Goal: Task Accomplishment & Management: Manage account settings

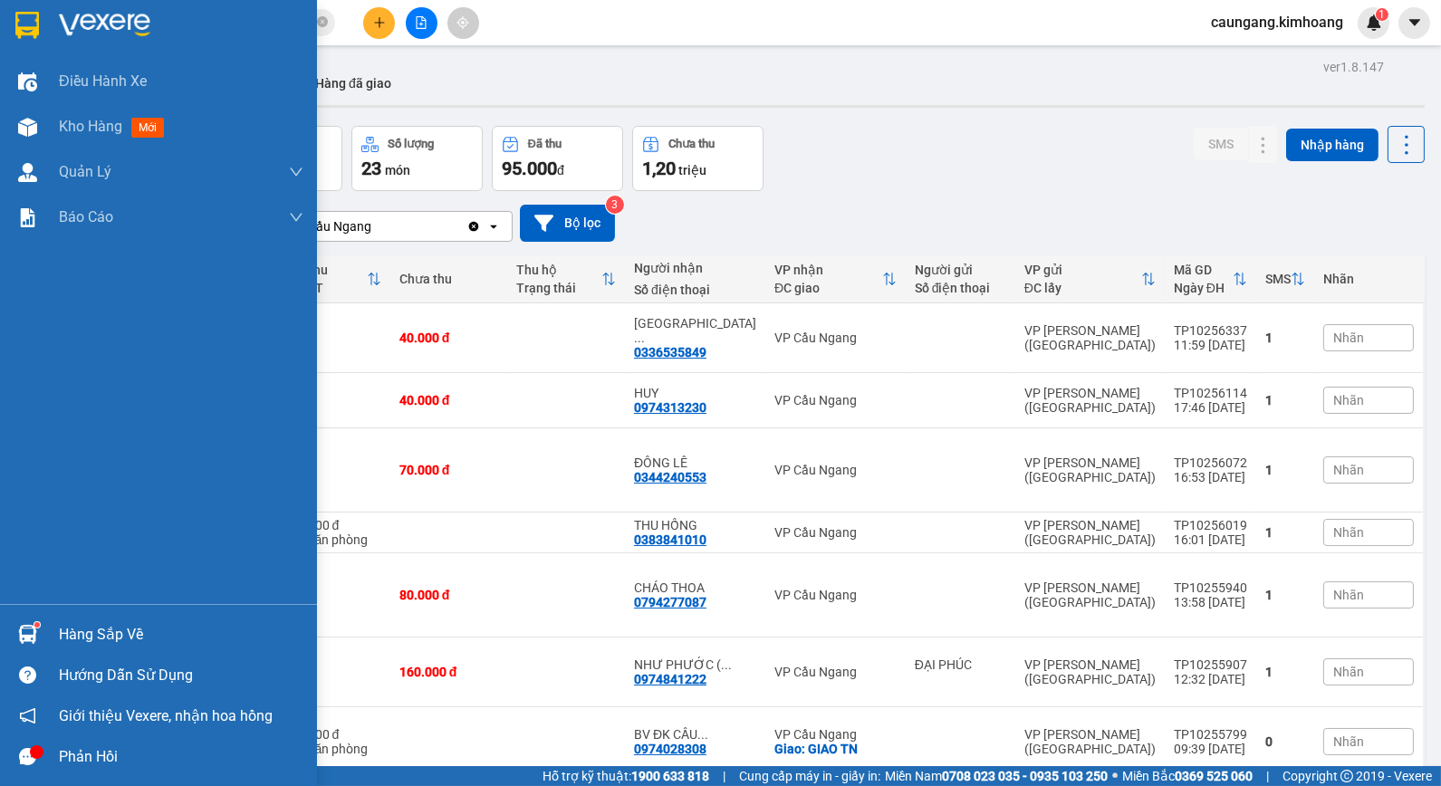
click at [76, 634] on div "Hàng sắp về" at bounding box center [181, 634] width 245 height 27
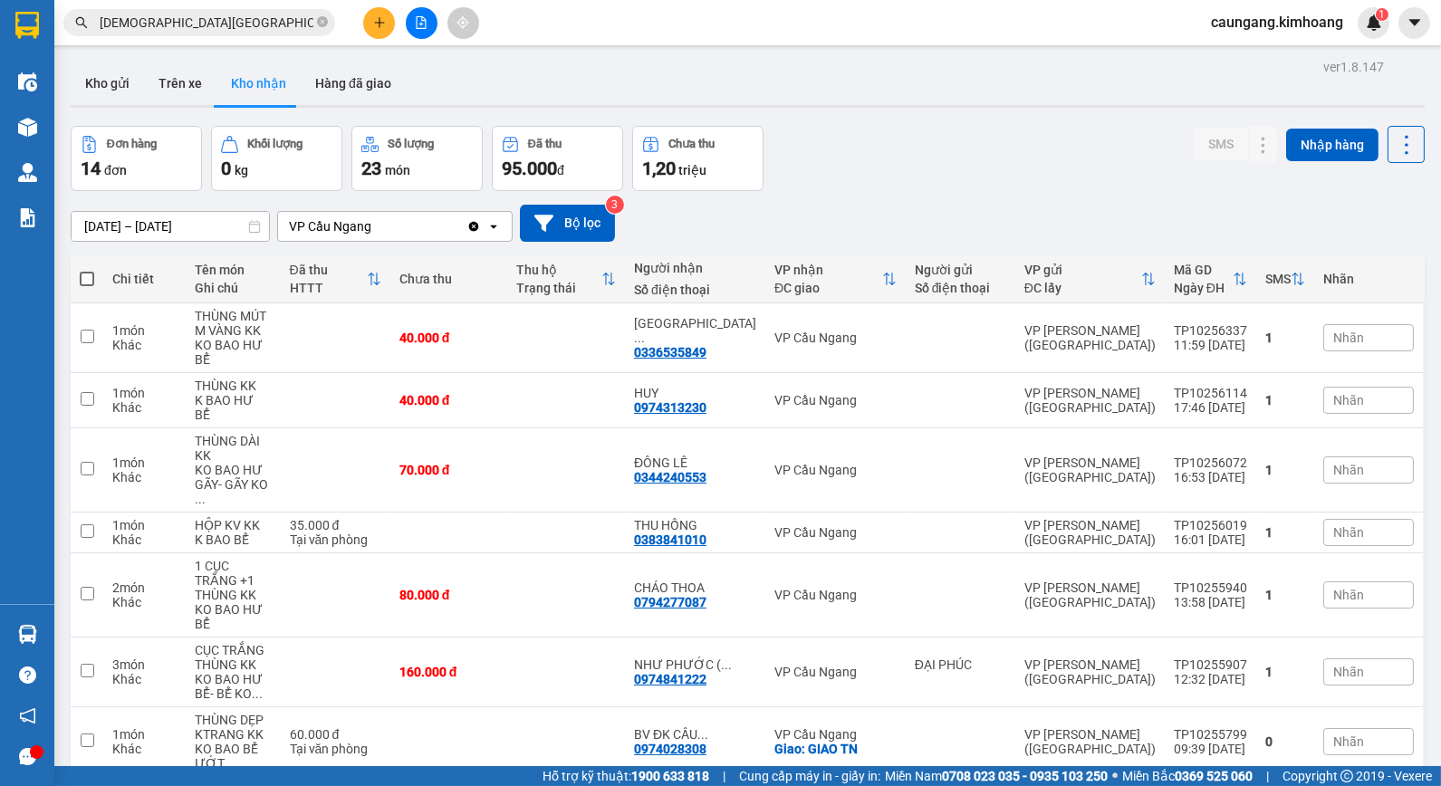
click at [902, 121] on section "Kết quả tìm kiếm ( 123 ) Bộ lọc Mã ĐH Trạng thái Món hàng Thu hộ Tổng cước Chưa…" at bounding box center [720, 393] width 1441 height 786
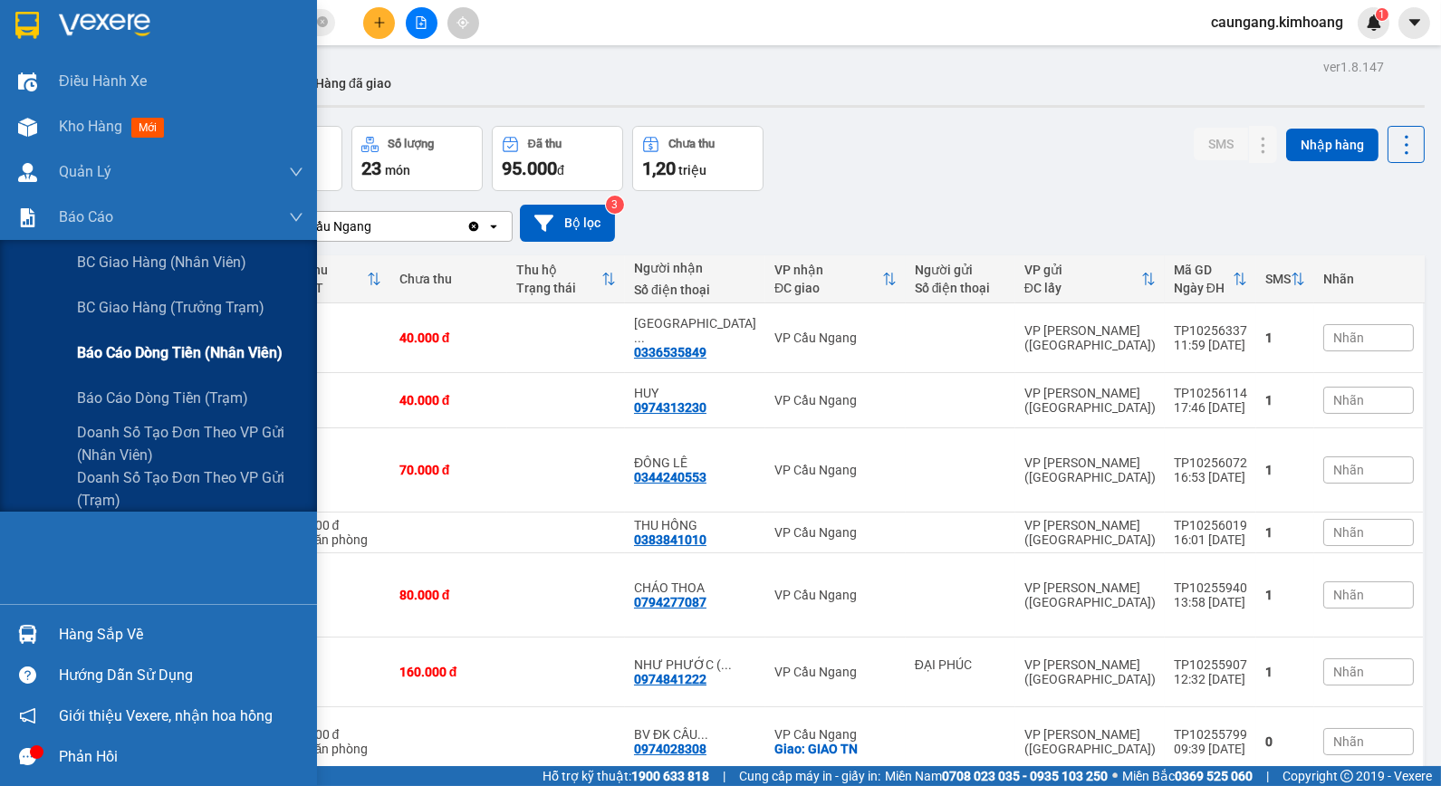
click at [104, 346] on span "Báo cáo dòng tiền (nhân viên)" at bounding box center [180, 352] width 206 height 23
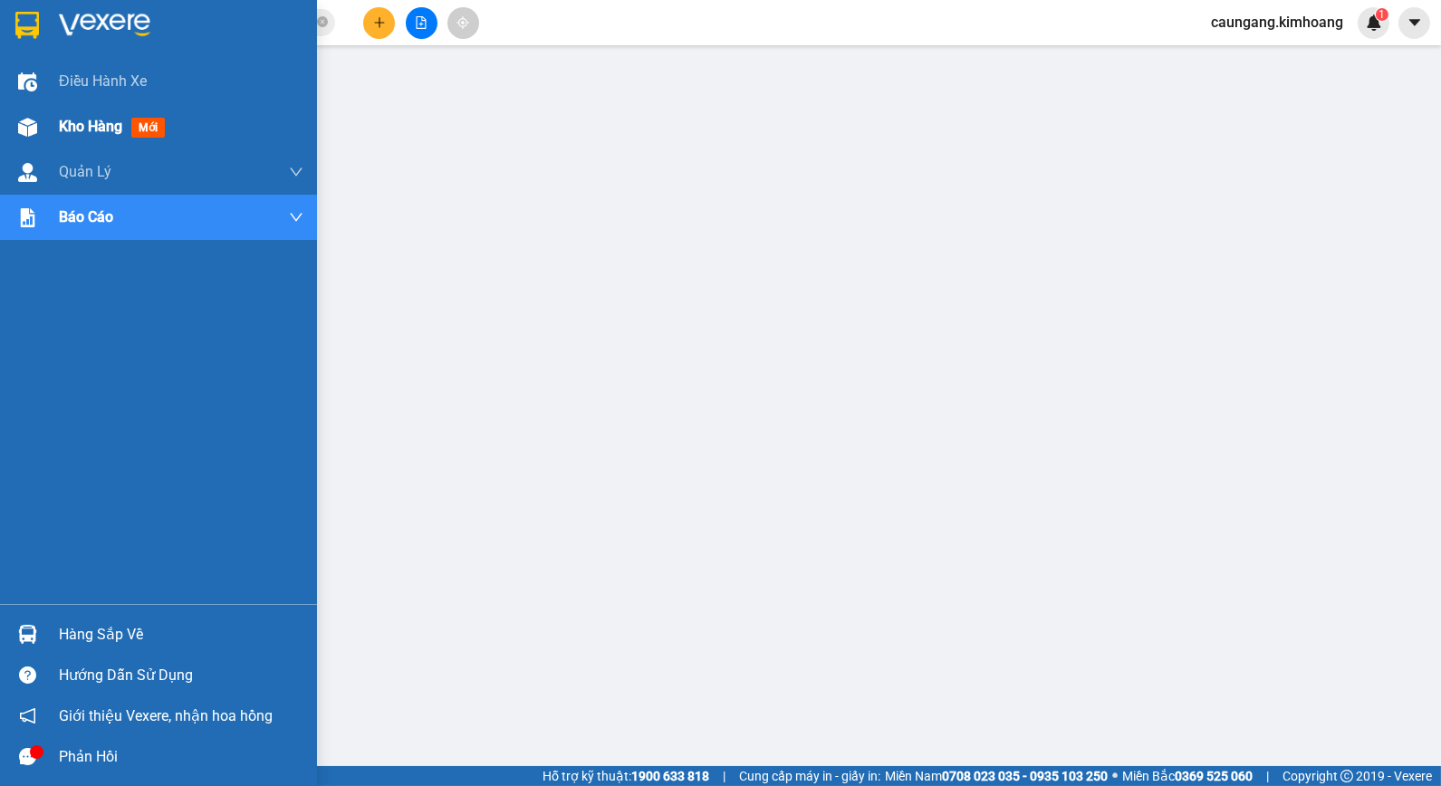
click at [80, 122] on span "Kho hàng" at bounding box center [90, 126] width 63 height 17
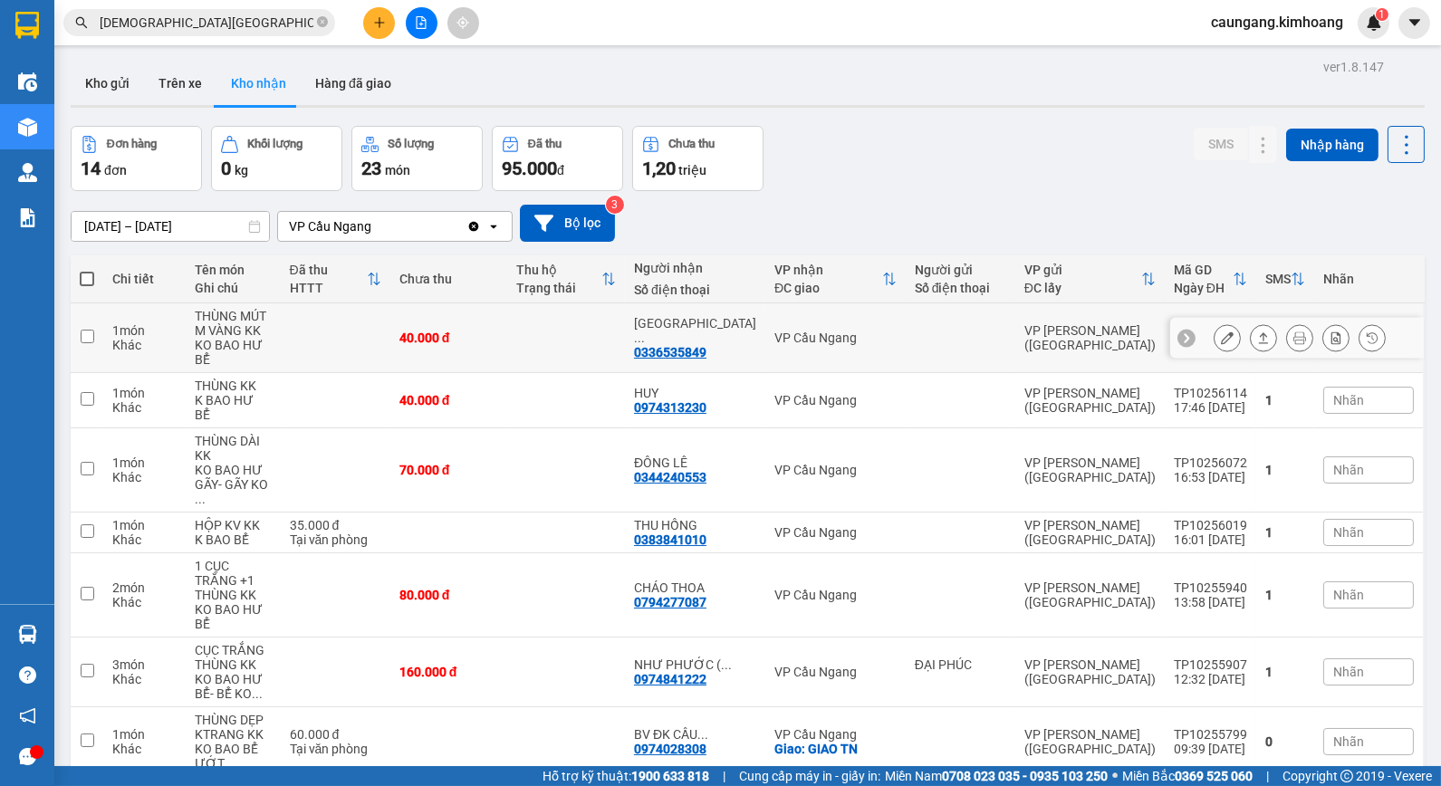
click at [574, 332] on td at bounding box center [566, 338] width 118 height 70
checkbox input "true"
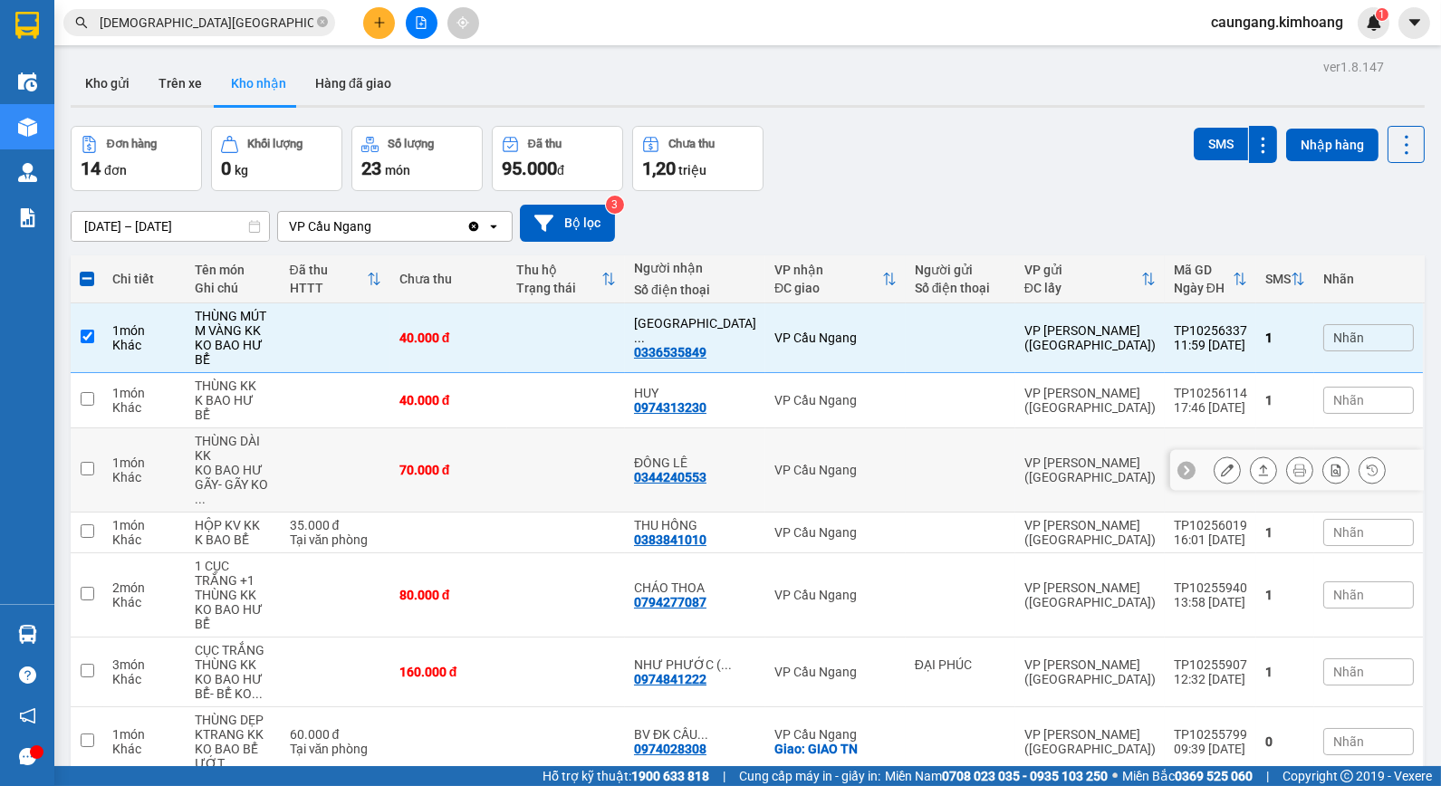
click at [559, 428] on td at bounding box center [566, 470] width 118 height 84
checkbox input "true"
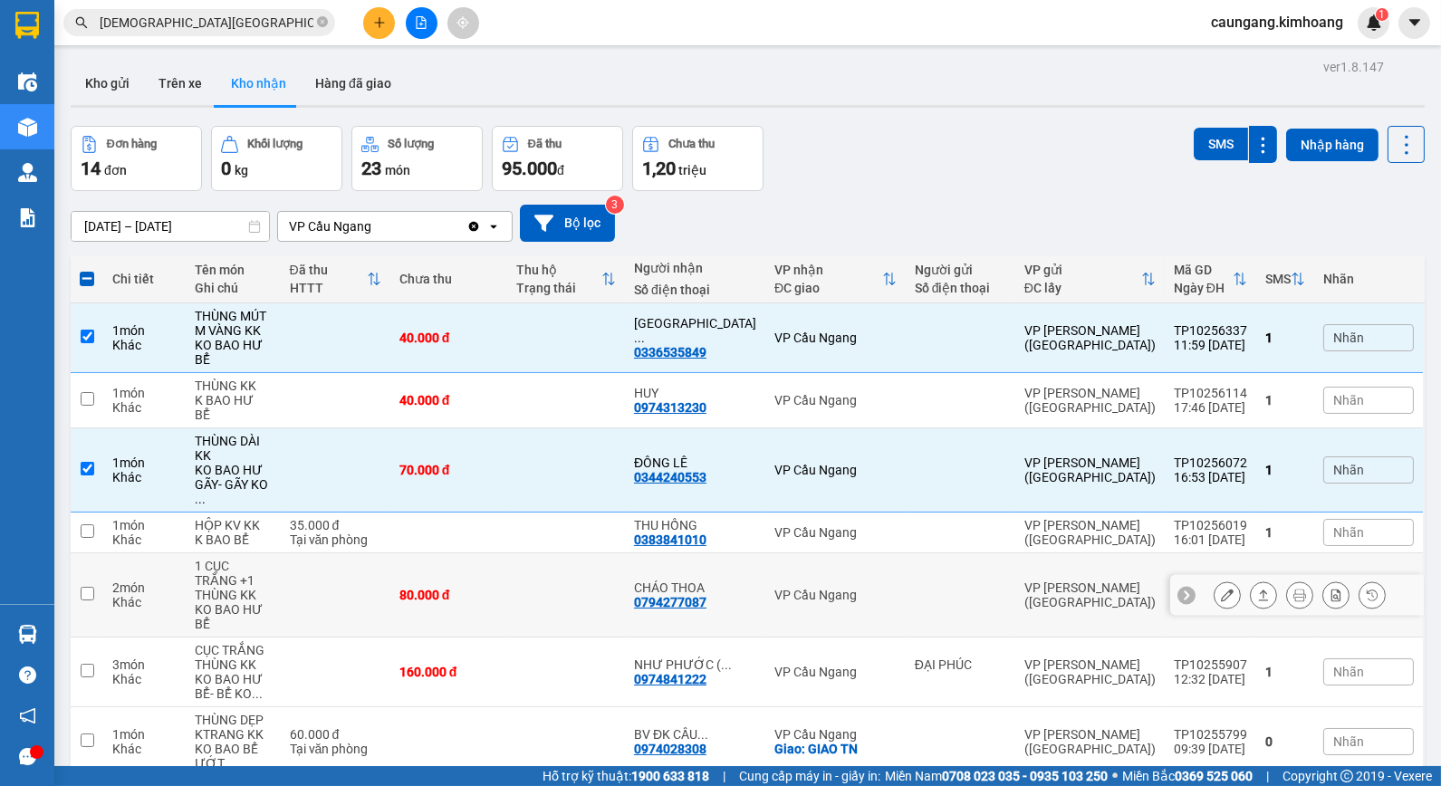
click at [554, 553] on td at bounding box center [566, 595] width 118 height 84
checkbox input "true"
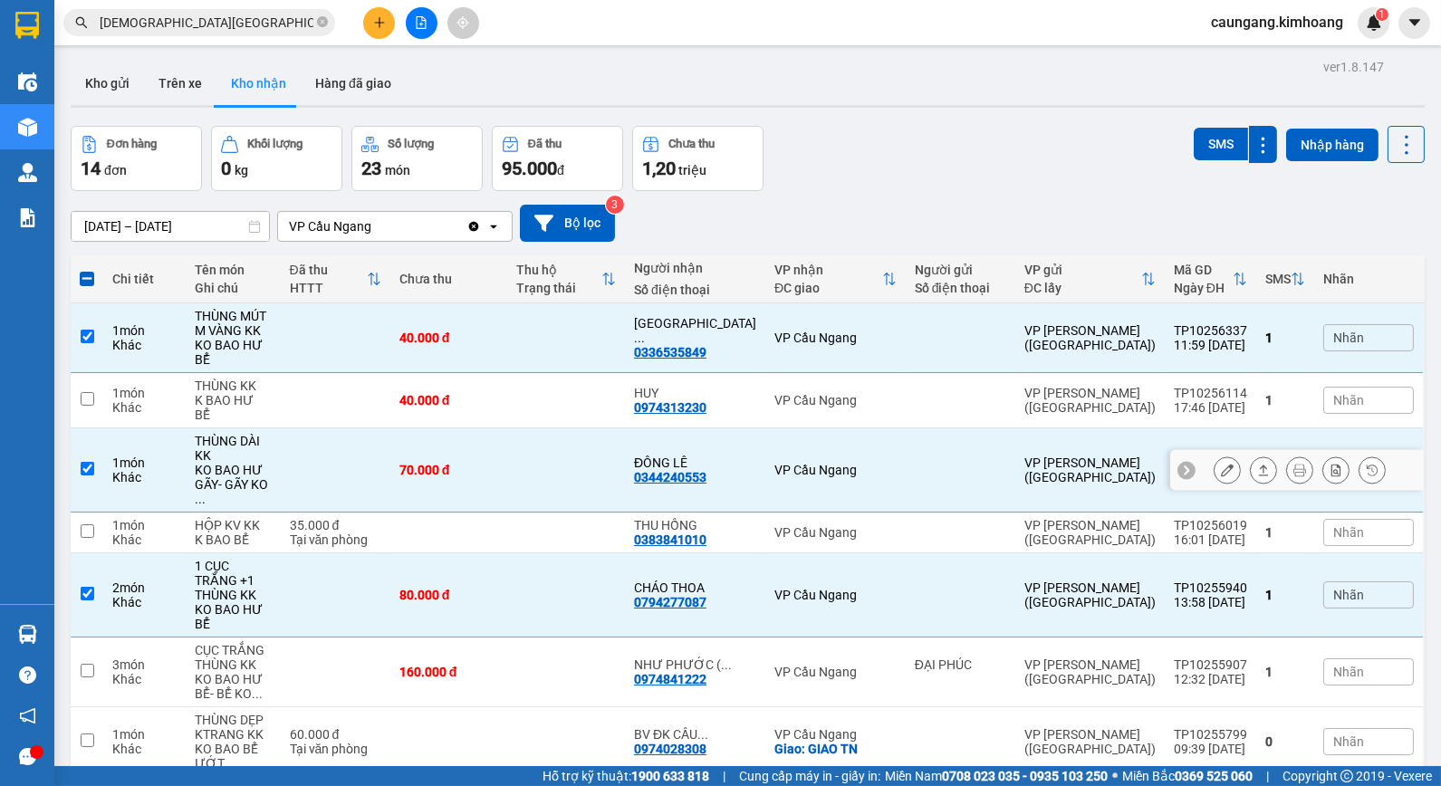
scroll to position [201, 0]
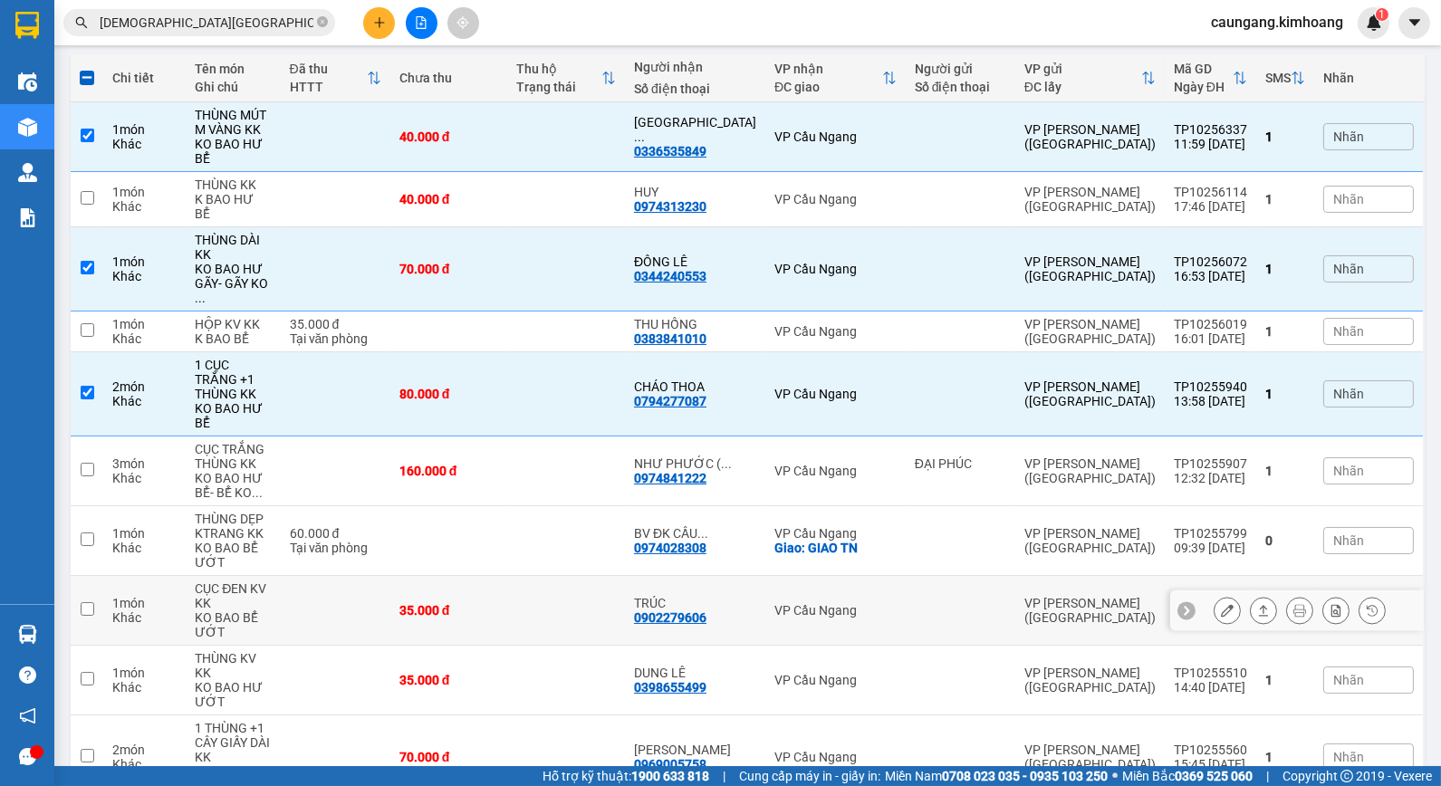
click at [625, 576] on td at bounding box center [566, 611] width 118 height 70
checkbox input "true"
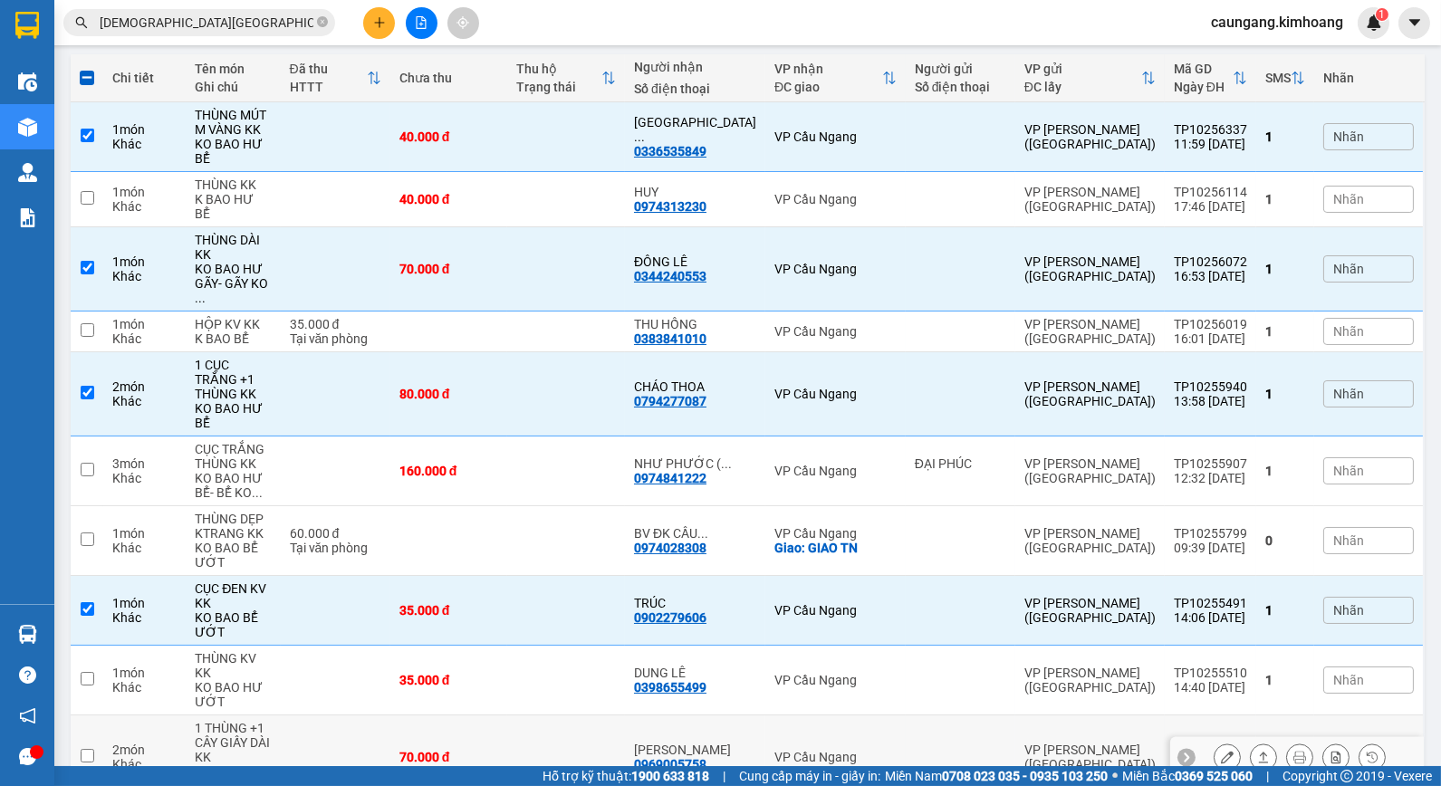
click at [601, 716] on td at bounding box center [566, 758] width 118 height 84
checkbox input "true"
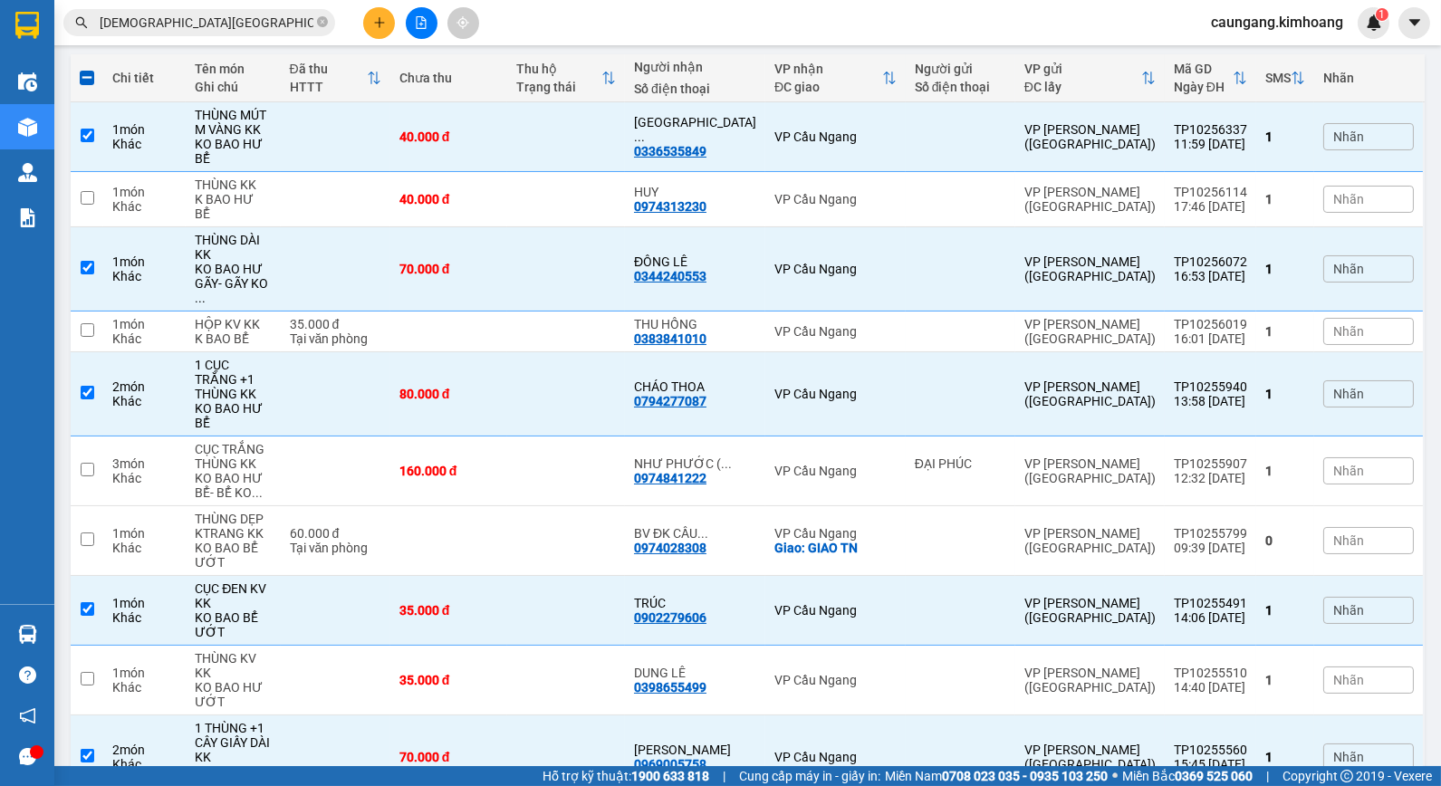
checkbox input "false"
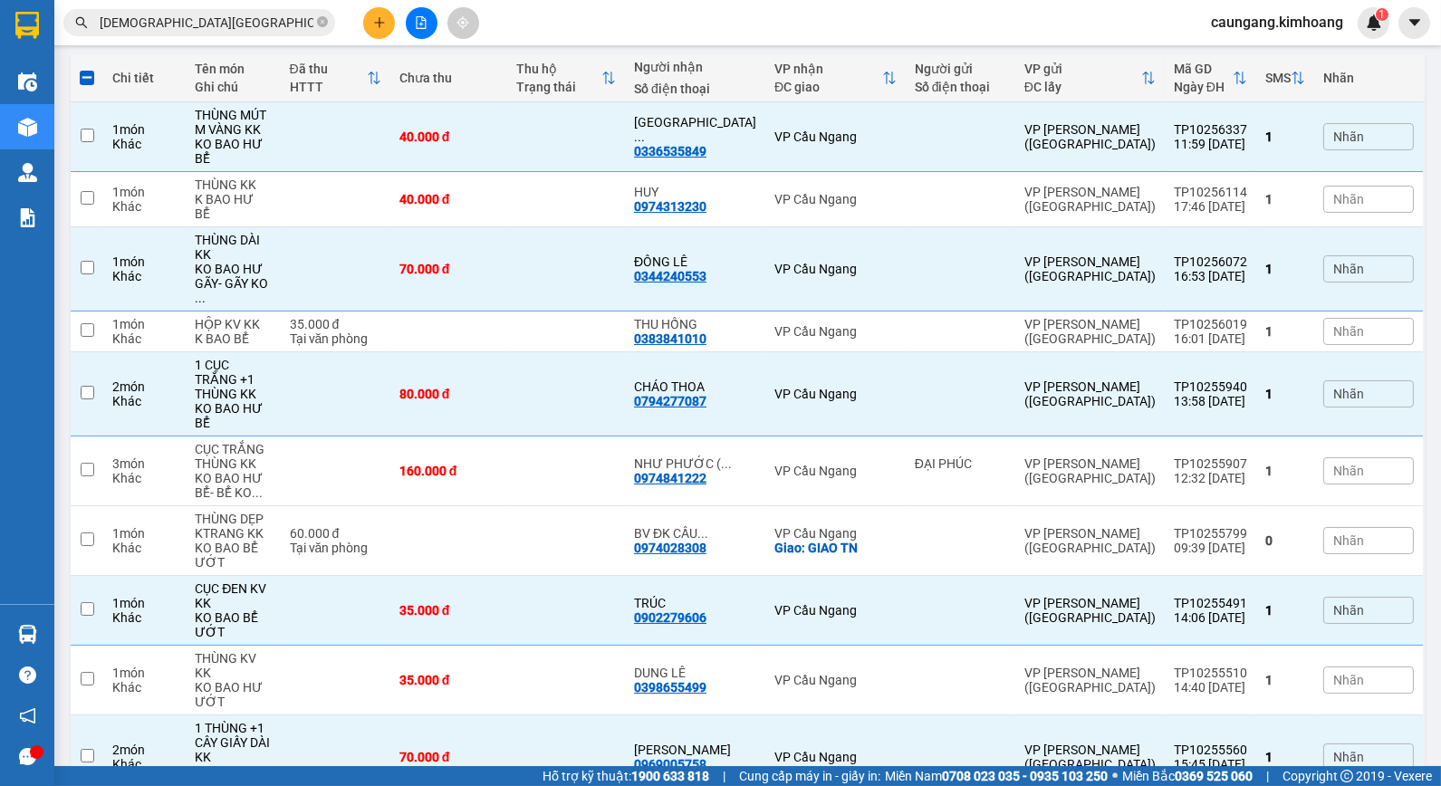
checkbox input "false"
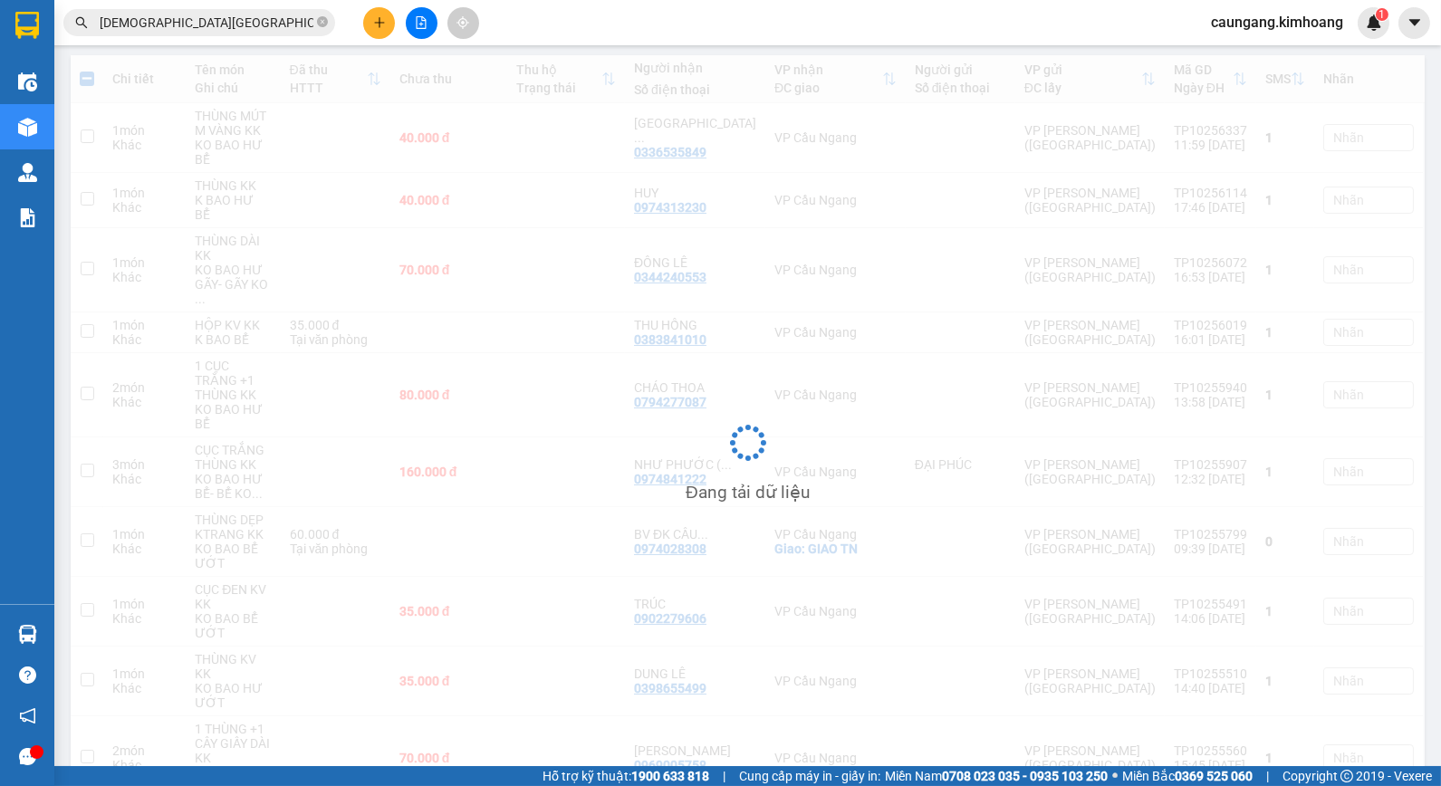
scroll to position [83, 0]
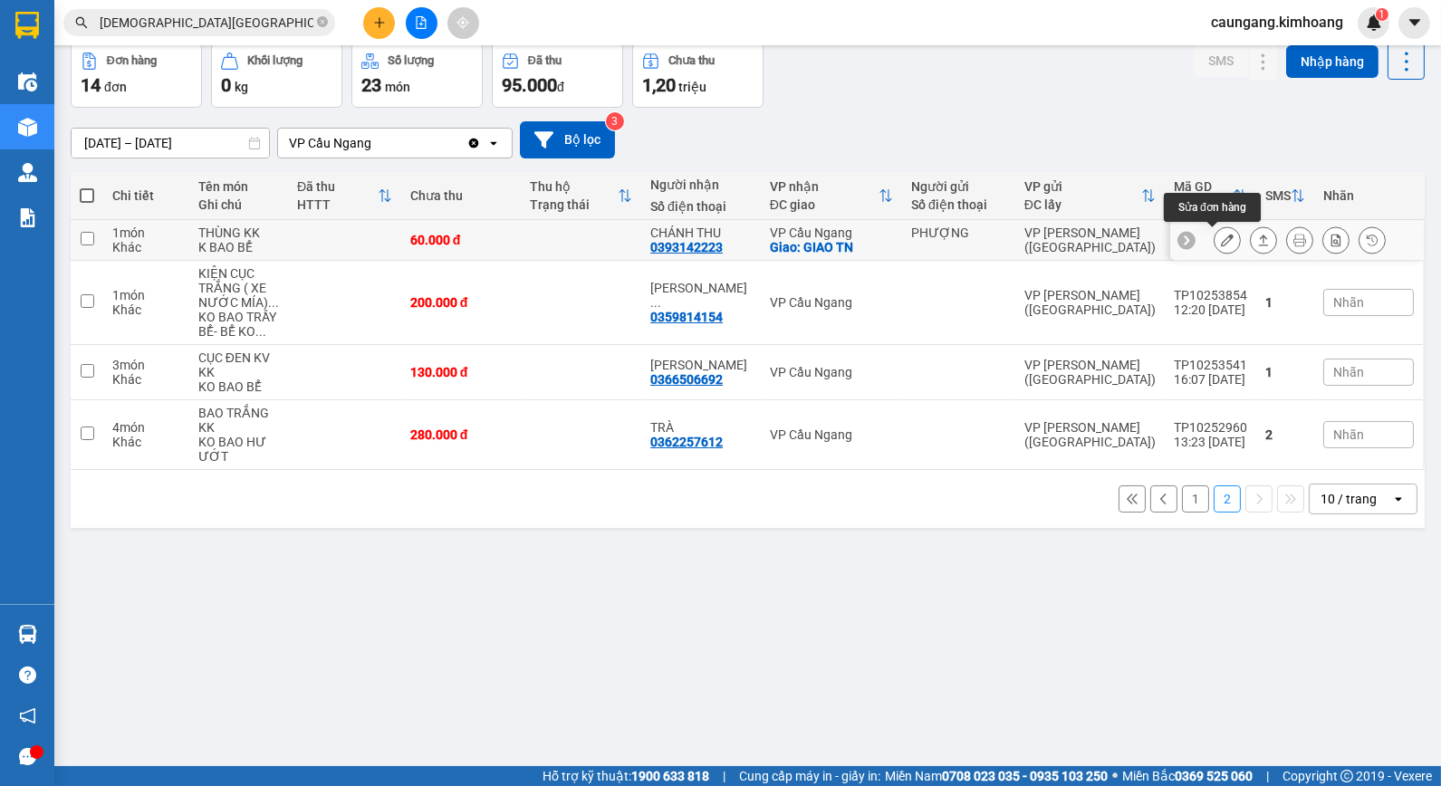
click at [1221, 236] on icon at bounding box center [1227, 240] width 13 height 13
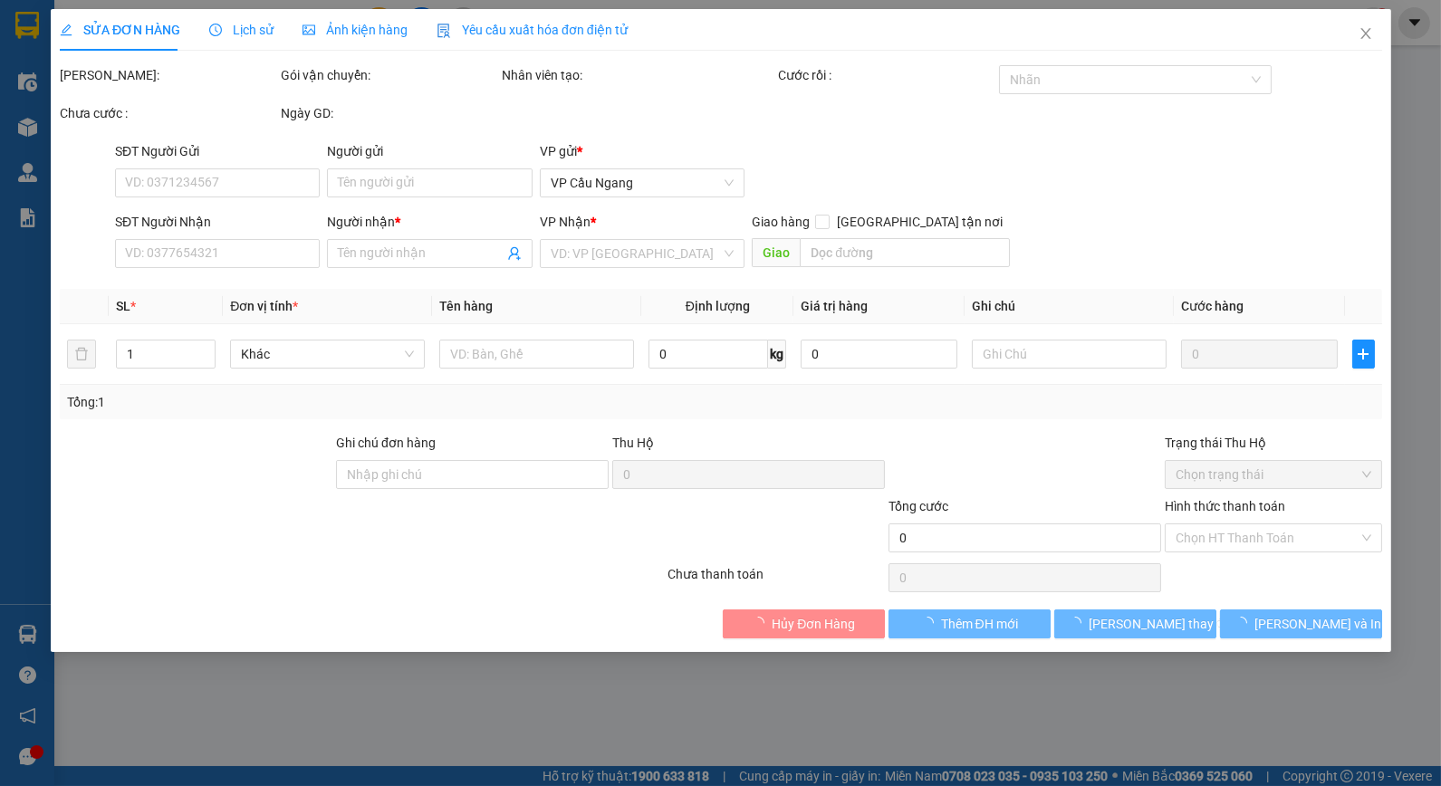
type input "PHƯỢNG"
type input "0393142223"
type input "CHÁNH THU"
checkbox input "true"
type input "GIAO TN"
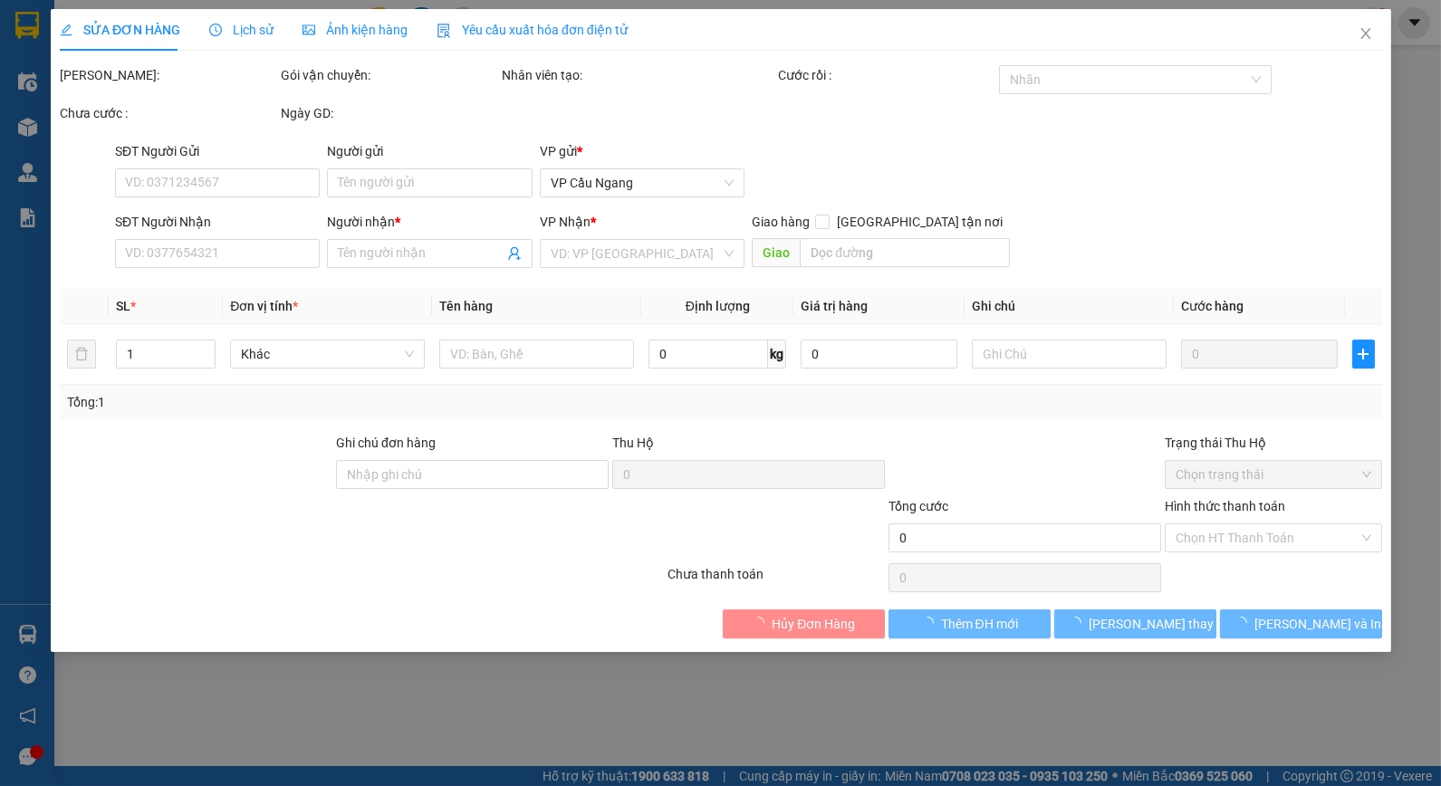
type input "60.000"
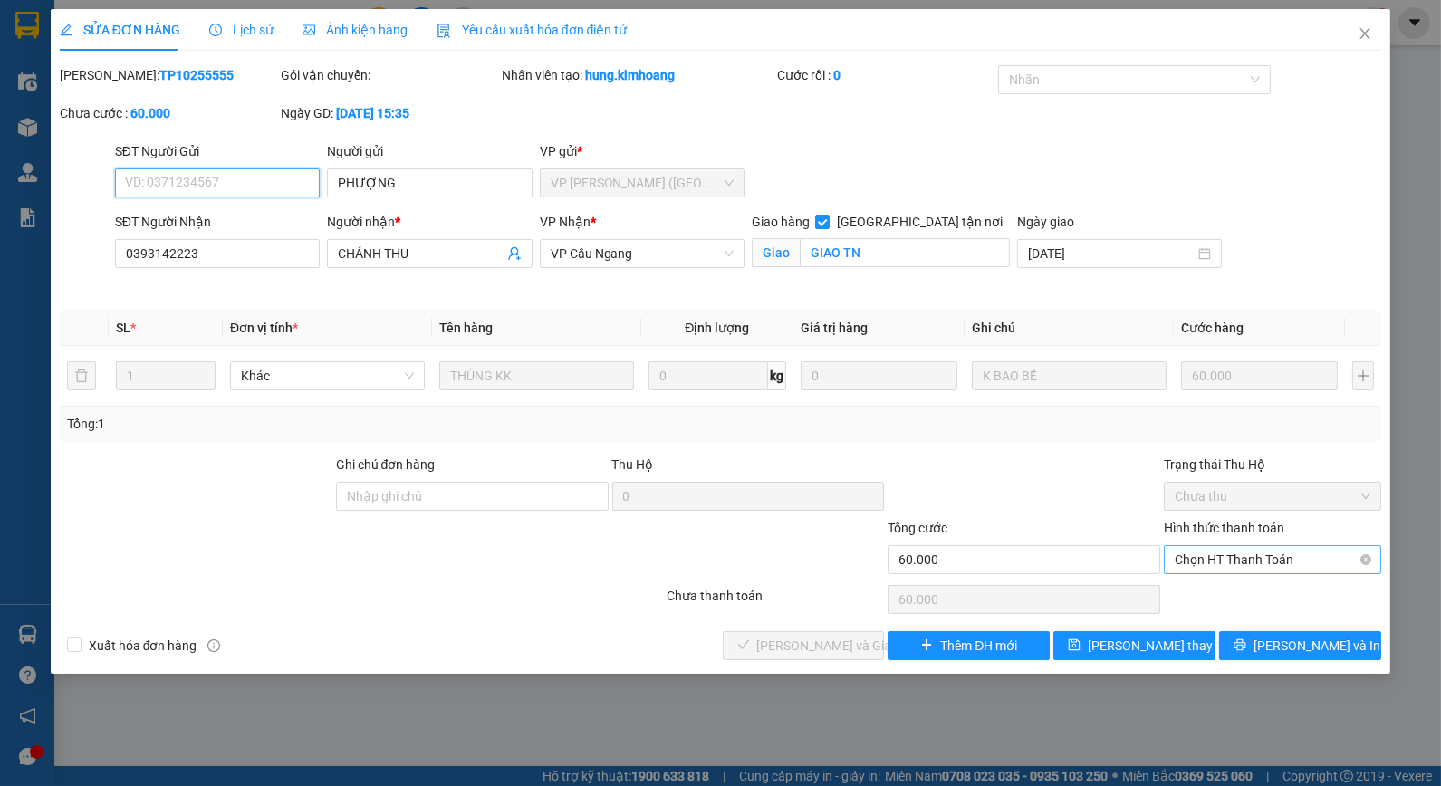
click at [1218, 553] on span "Chọn HT Thanh Toán" at bounding box center [1273, 559] width 196 height 27
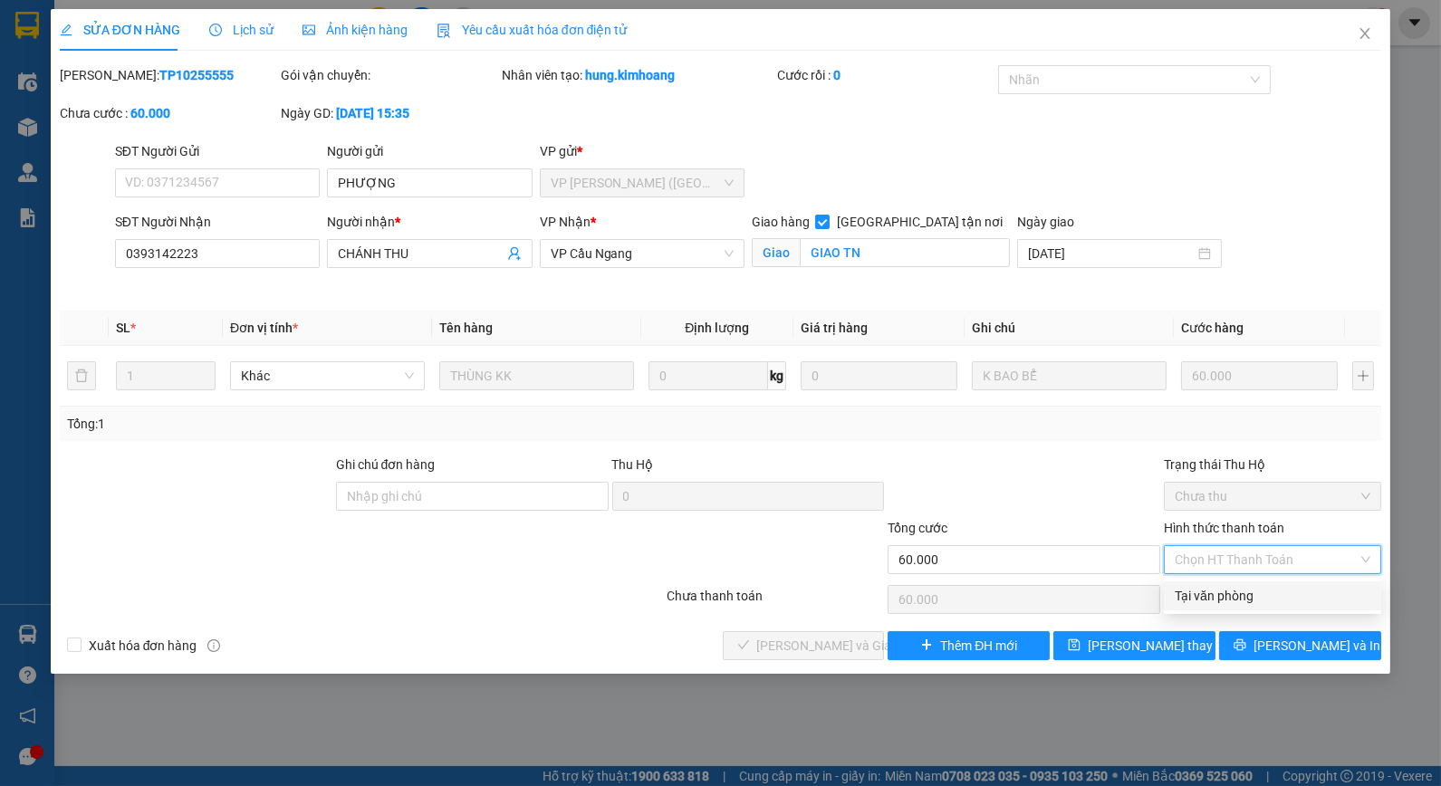
drag, startPoint x: 1219, startPoint y: 601, endPoint x: 1120, endPoint y: 614, distance: 99.7
click at [1201, 602] on div "Tại văn phòng" at bounding box center [1273, 596] width 196 height 20
type input "0"
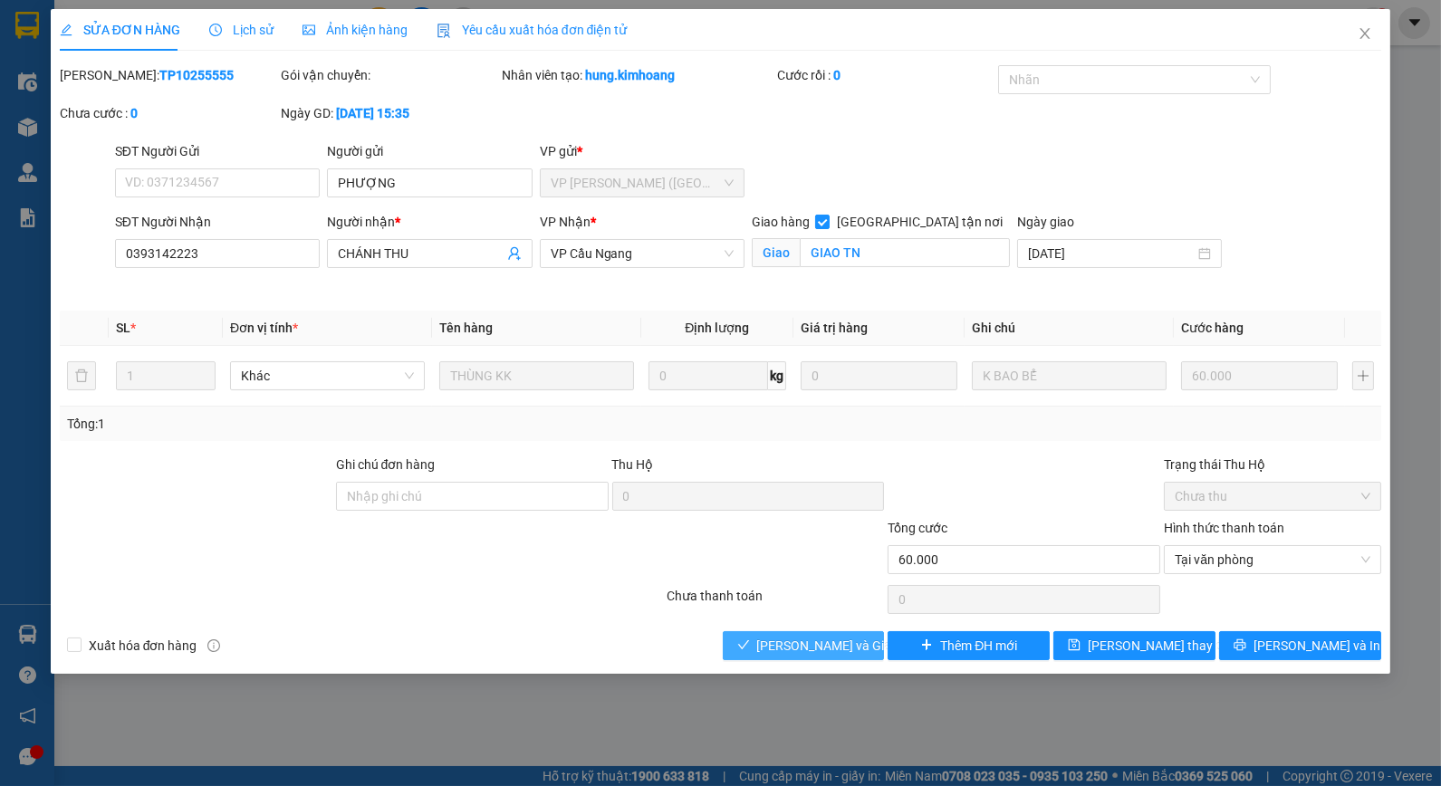
click at [808, 659] on button "[PERSON_NAME] và Giao hàng" at bounding box center [804, 645] width 162 height 29
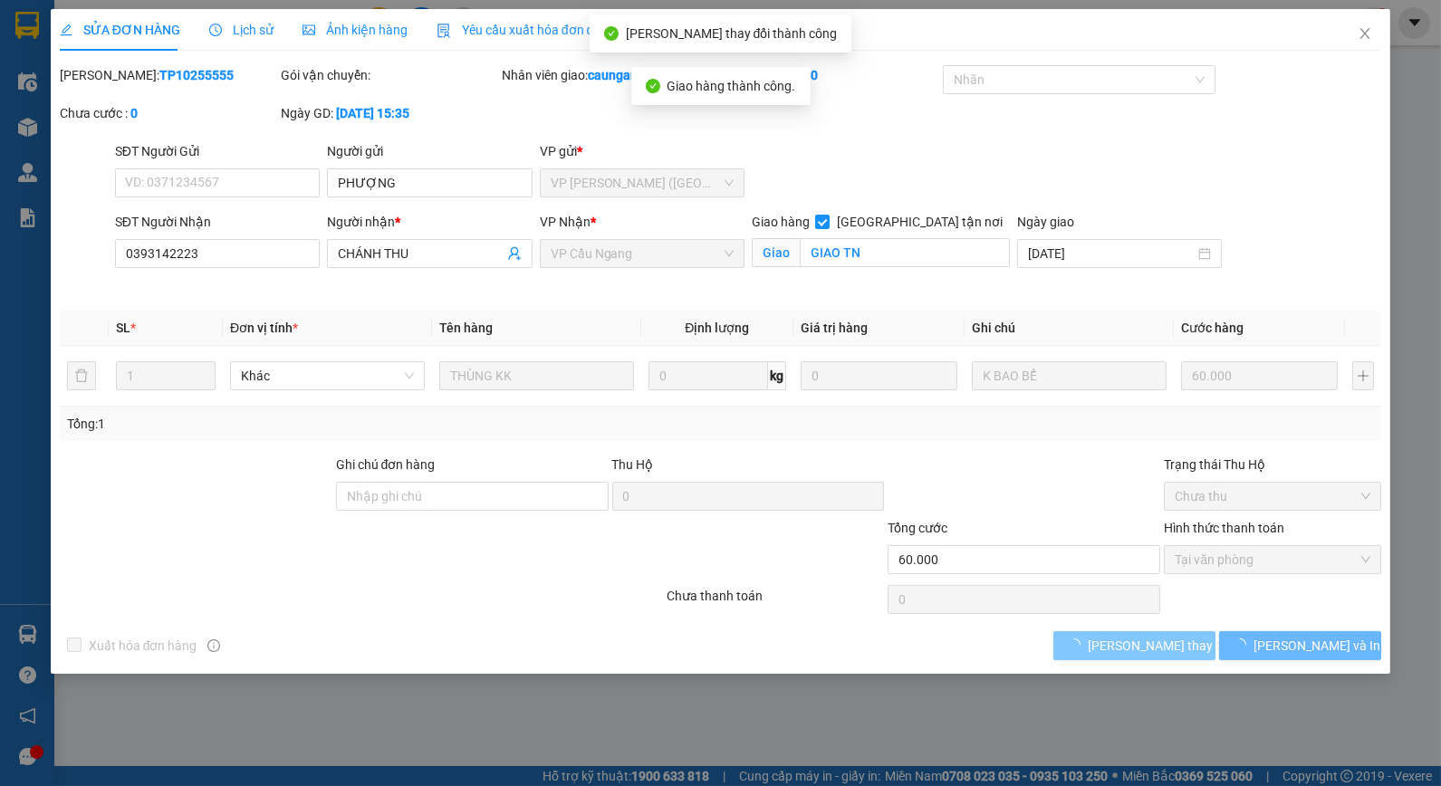
click at [1146, 643] on span "[PERSON_NAME] thay đổi" at bounding box center [1160, 646] width 145 height 20
click at [1130, 647] on span "[PERSON_NAME] thay đổi" at bounding box center [1160, 646] width 145 height 20
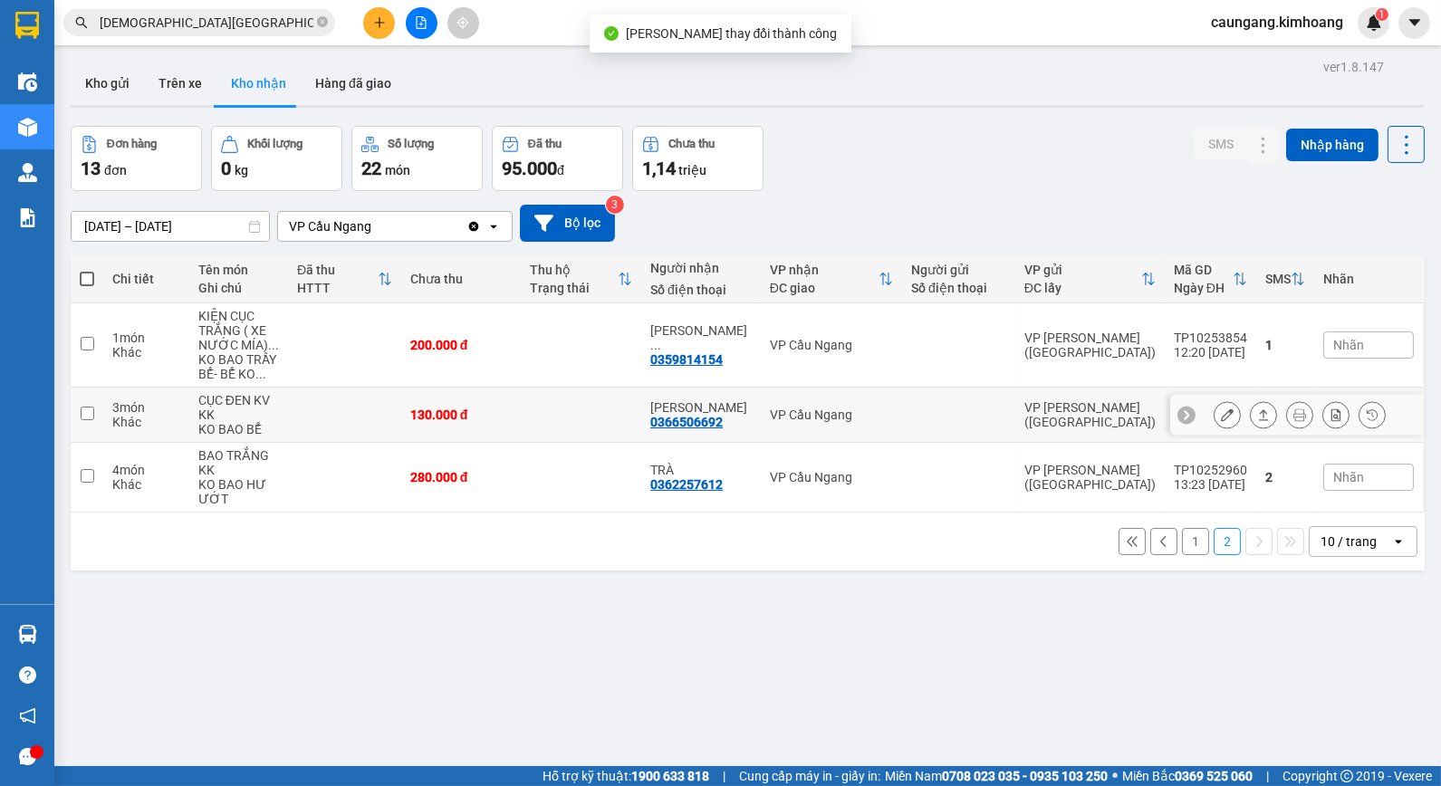
click at [1221, 415] on icon at bounding box center [1227, 415] width 13 height 13
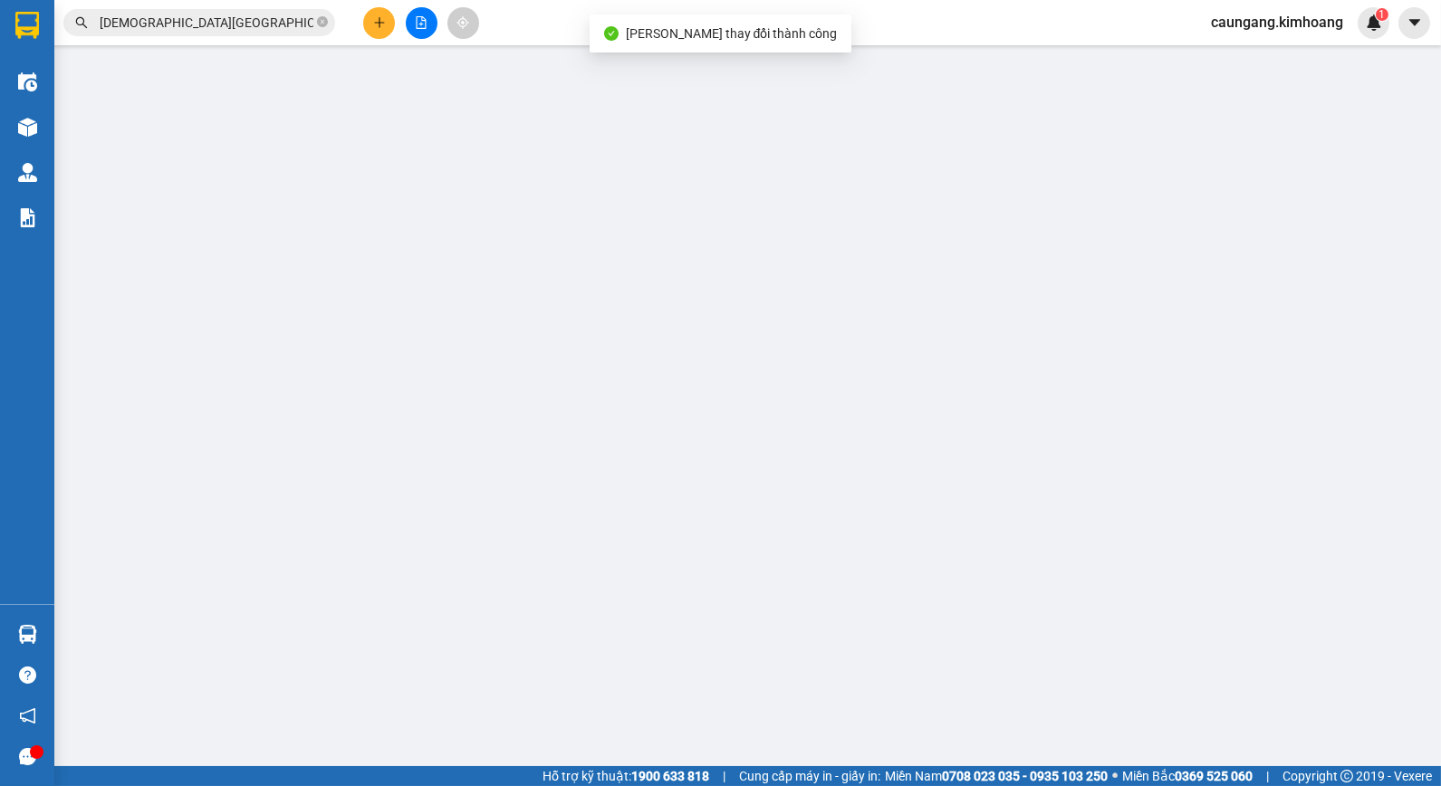
type input "0366506692"
type input "[PERSON_NAME]"
type input "130.000"
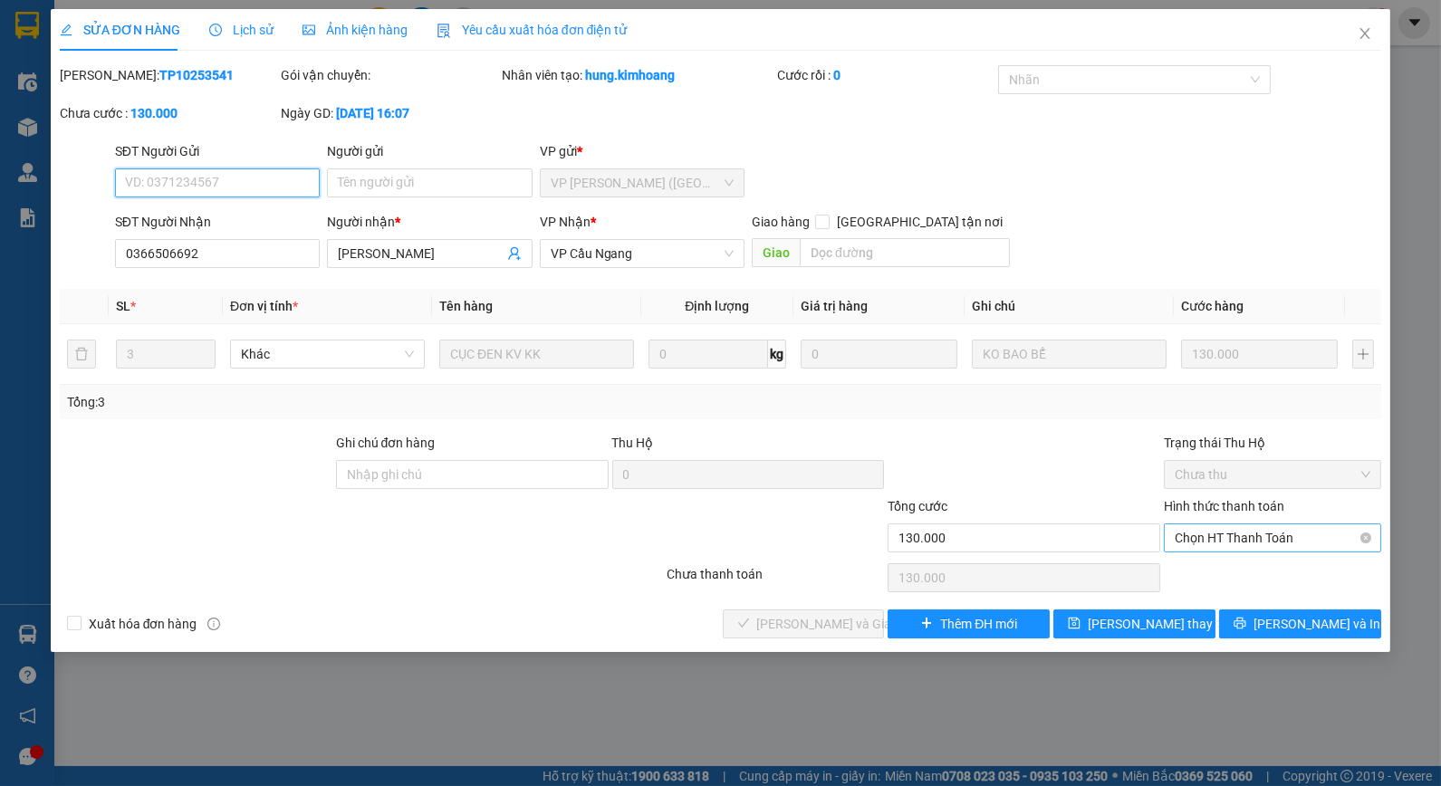
click at [1235, 535] on span "Chọn HT Thanh Toán" at bounding box center [1273, 537] width 196 height 27
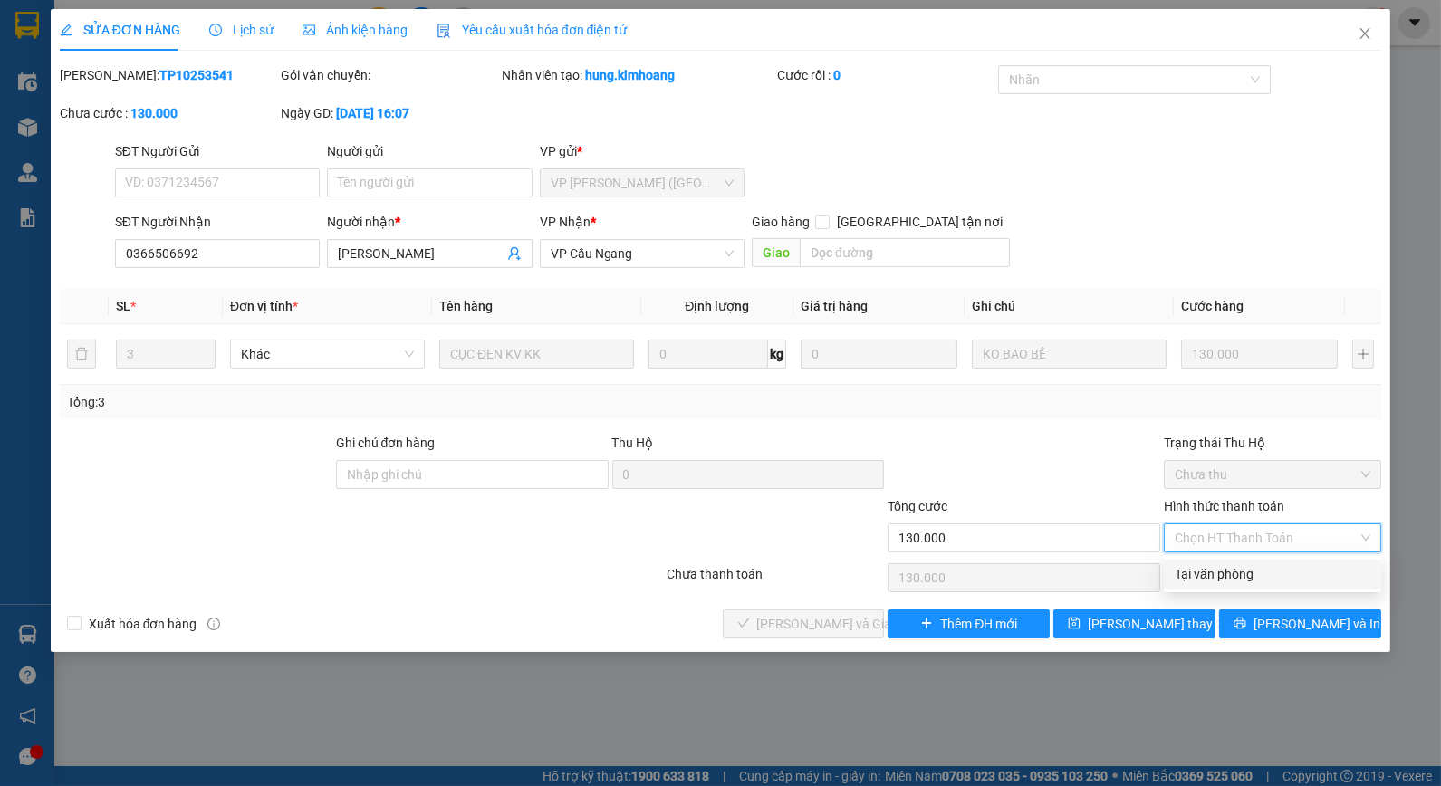
drag, startPoint x: 1232, startPoint y: 565, endPoint x: 1056, endPoint y: 605, distance: 180.2
click at [1232, 566] on div "Tại văn phòng" at bounding box center [1273, 574] width 196 height 20
type input "0"
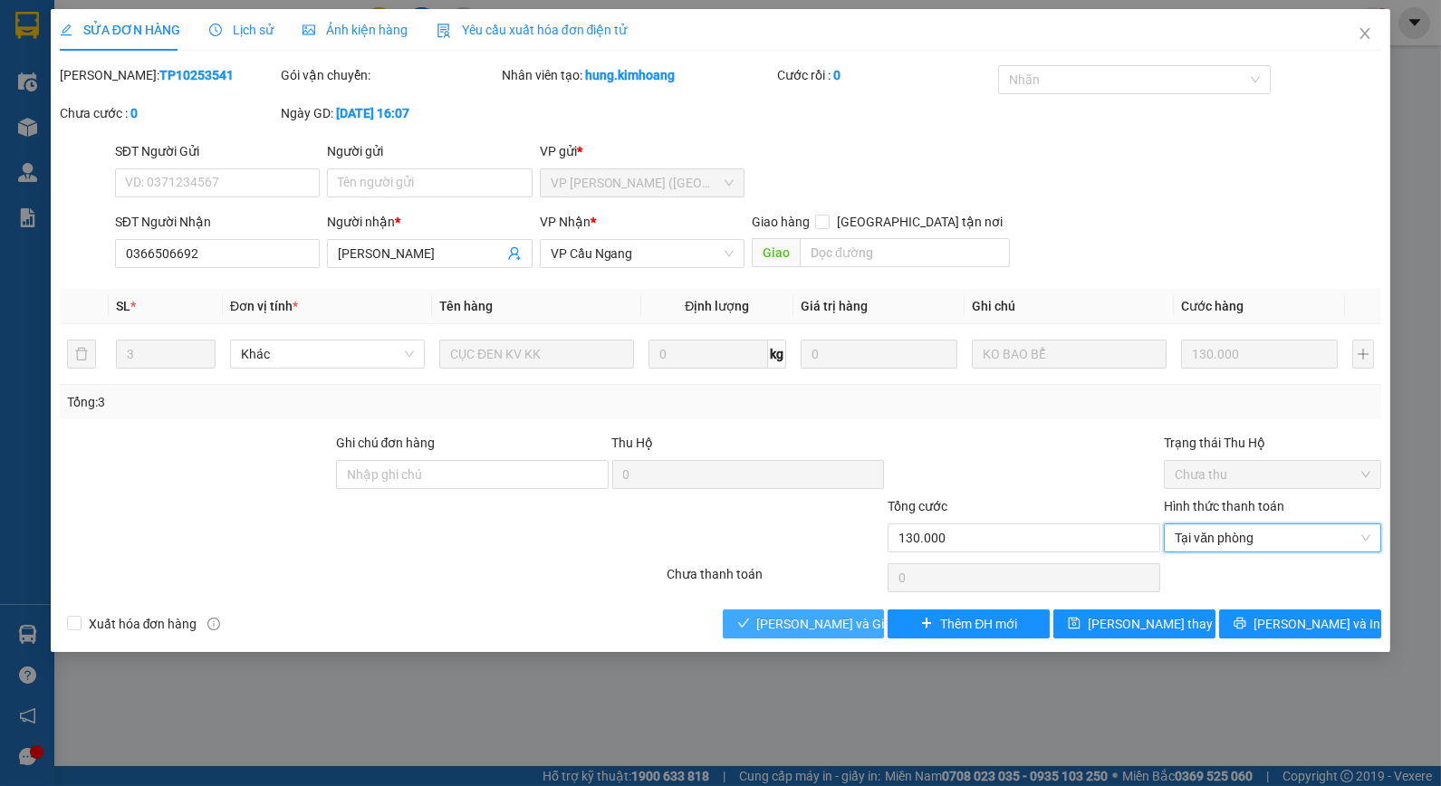
click at [827, 617] on span "[PERSON_NAME] và Giao hàng" at bounding box center [844, 624] width 174 height 20
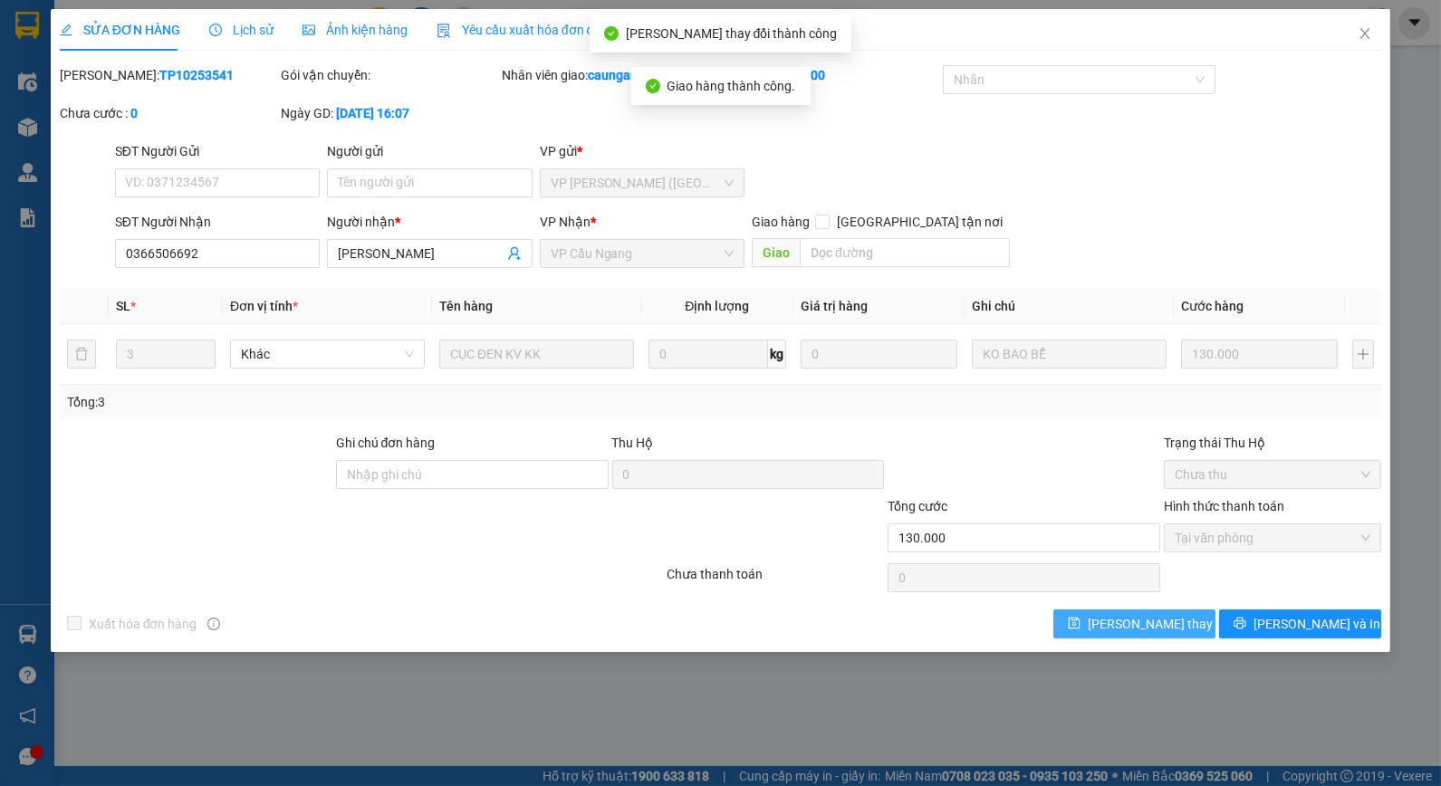
click at [1129, 620] on span "[PERSON_NAME] thay đổi" at bounding box center [1160, 624] width 145 height 20
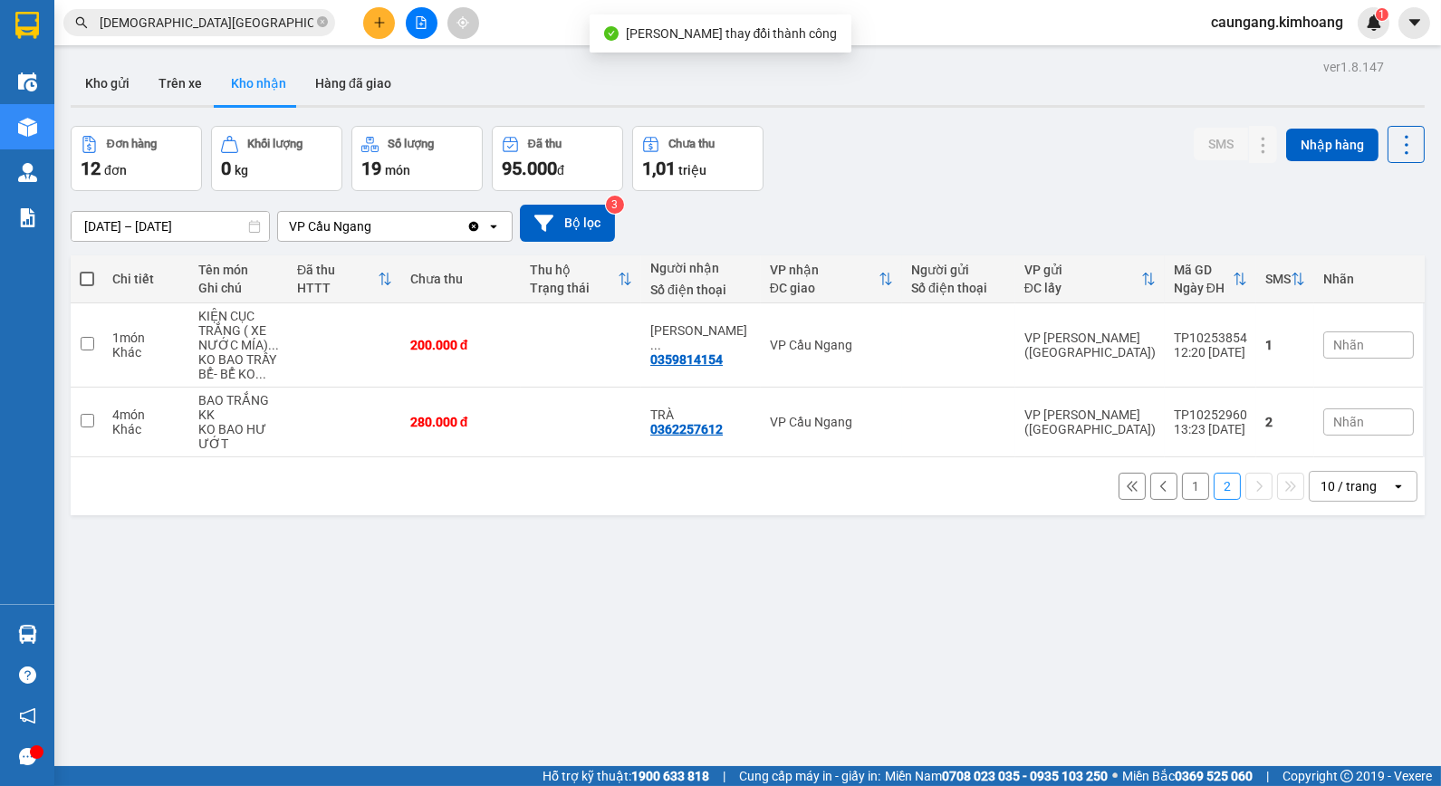
click at [1184, 486] on button "1" at bounding box center [1195, 486] width 27 height 27
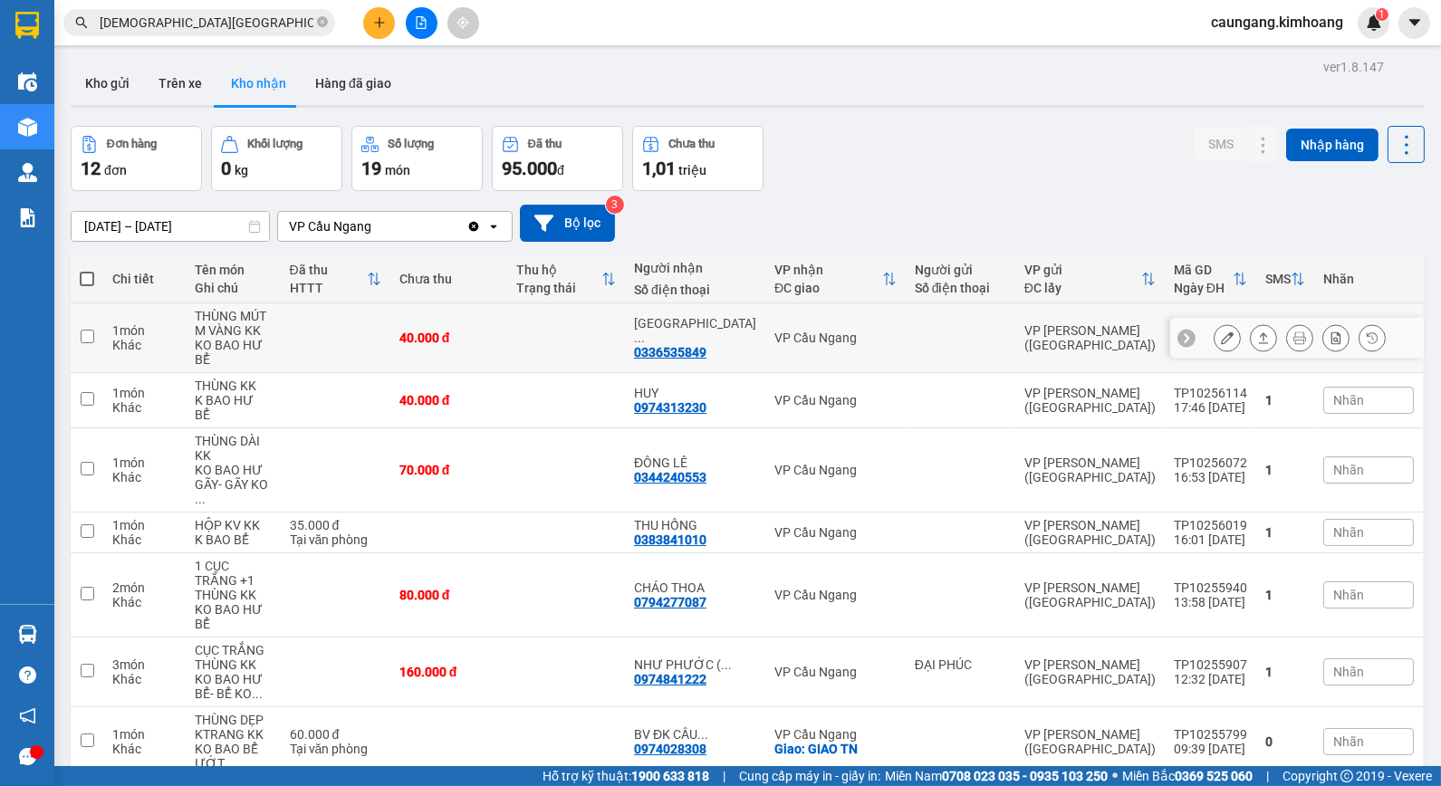
click at [1221, 332] on icon at bounding box center [1227, 338] width 13 height 13
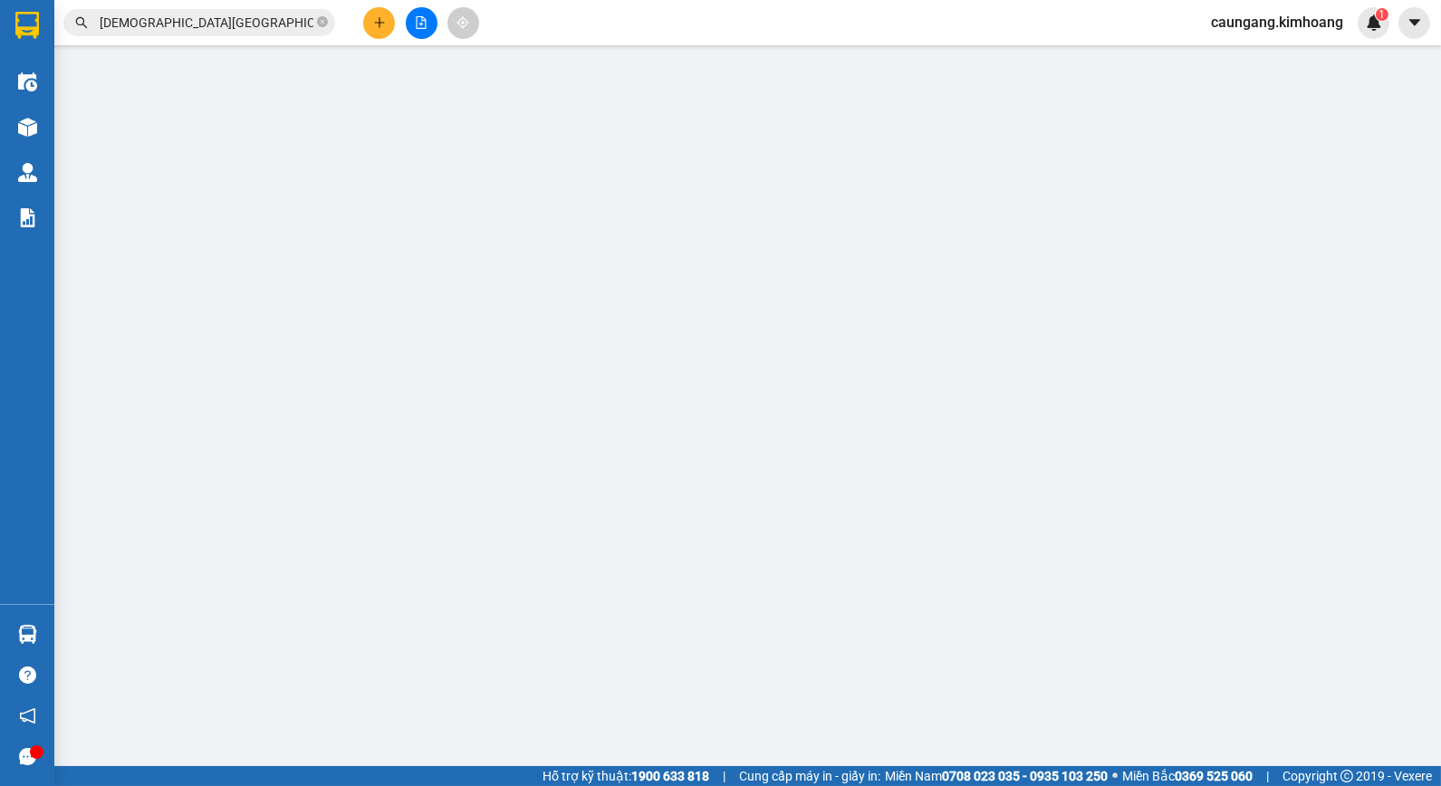
type input "0336535849"
type input "[DEMOGRAPHIC_DATA][GEOGRAPHIC_DATA]"
type input "40.000"
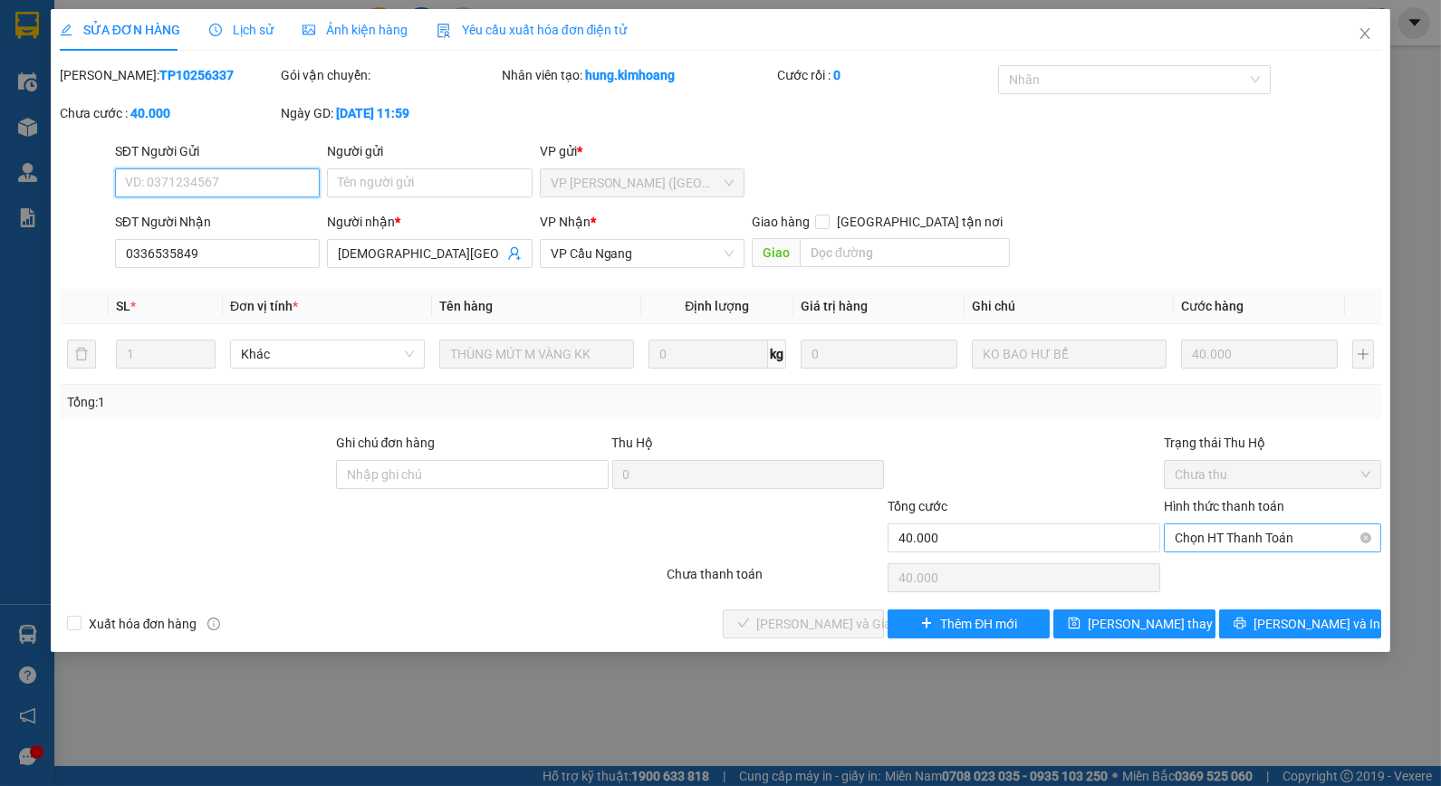
click at [1237, 541] on span "Chọn HT Thanh Toán" at bounding box center [1273, 537] width 196 height 27
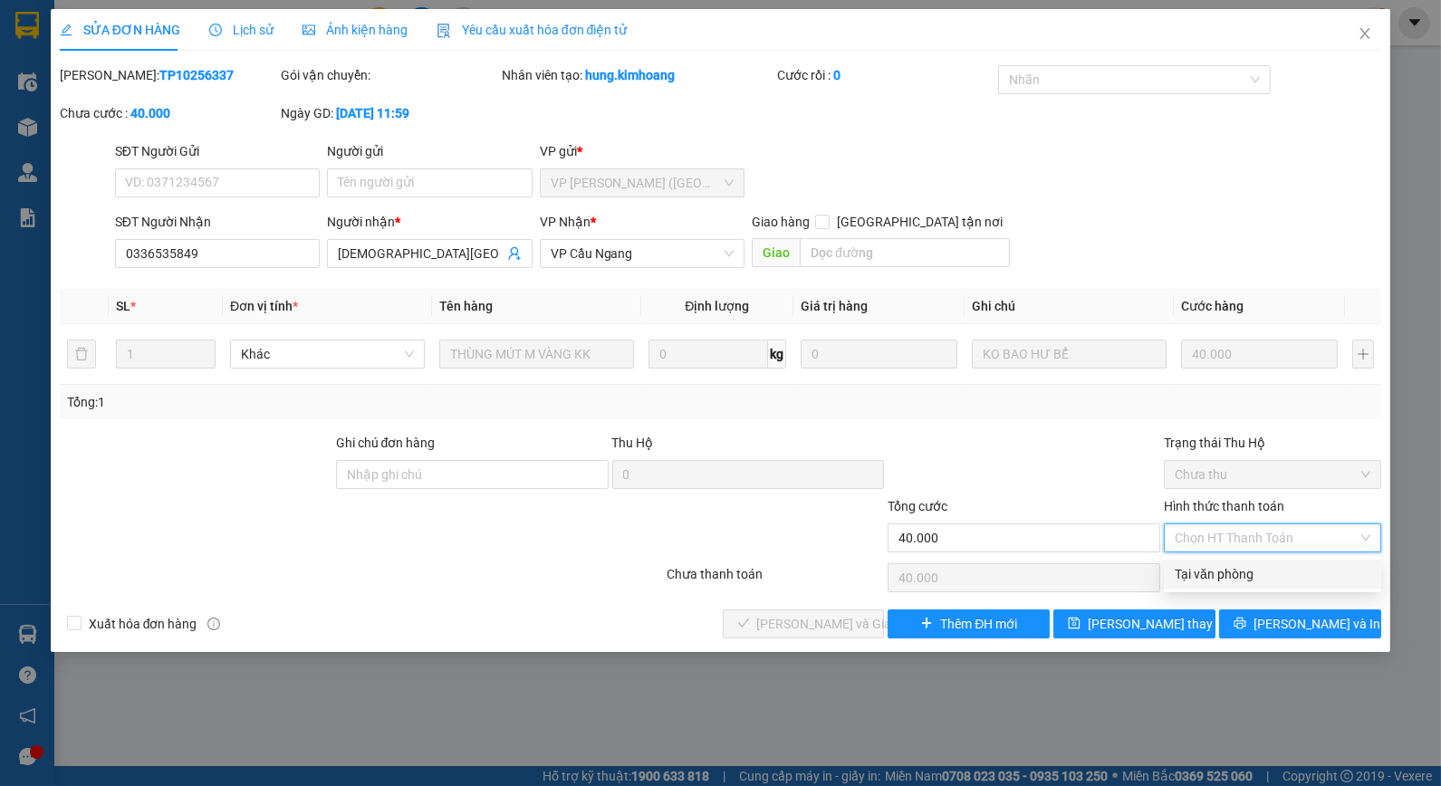
drag, startPoint x: 1242, startPoint y: 567, endPoint x: 908, endPoint y: 594, distance: 334.4
click at [1194, 567] on div "Tại văn phòng" at bounding box center [1273, 574] width 196 height 20
type input "0"
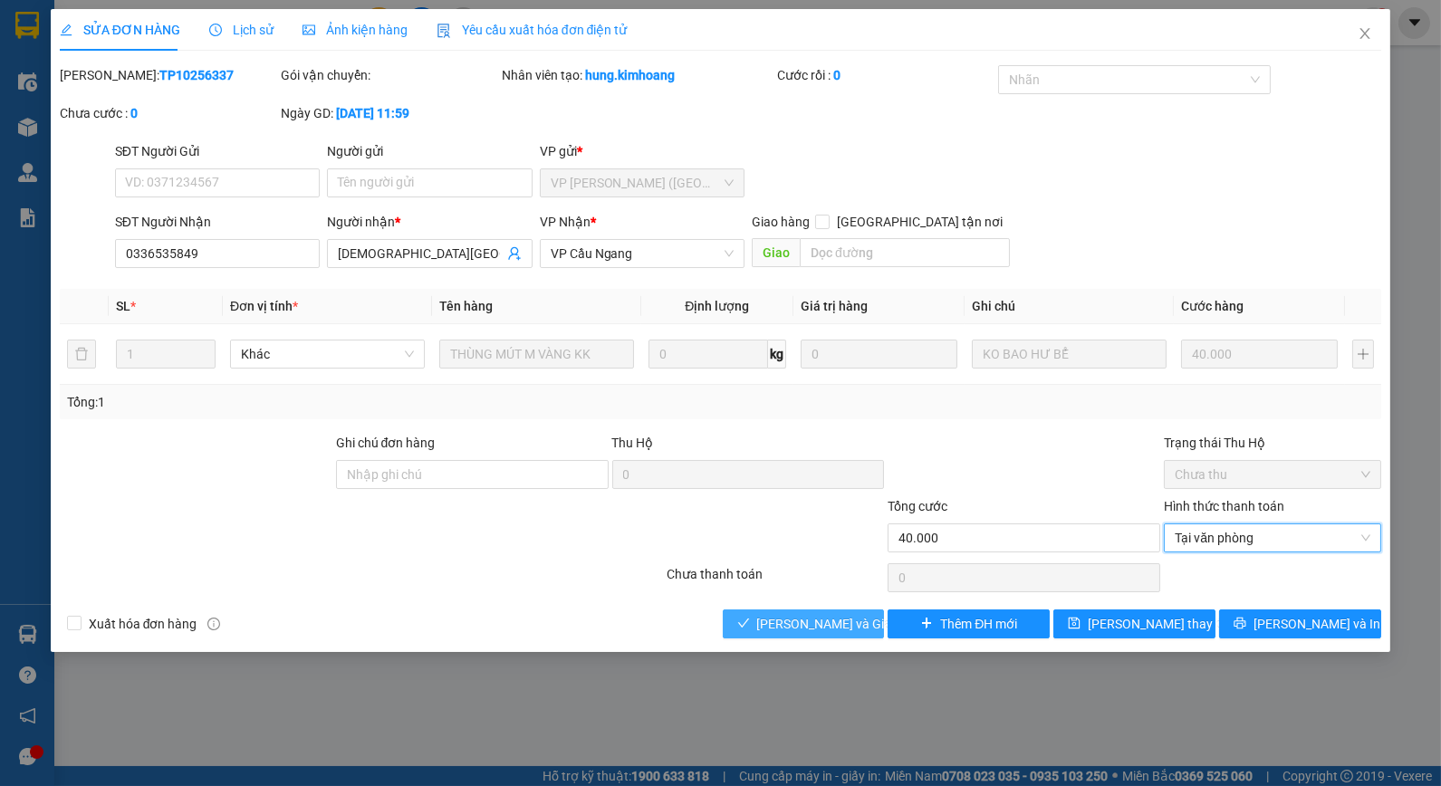
click at [811, 612] on button "[PERSON_NAME] và Giao hàng" at bounding box center [804, 624] width 162 height 29
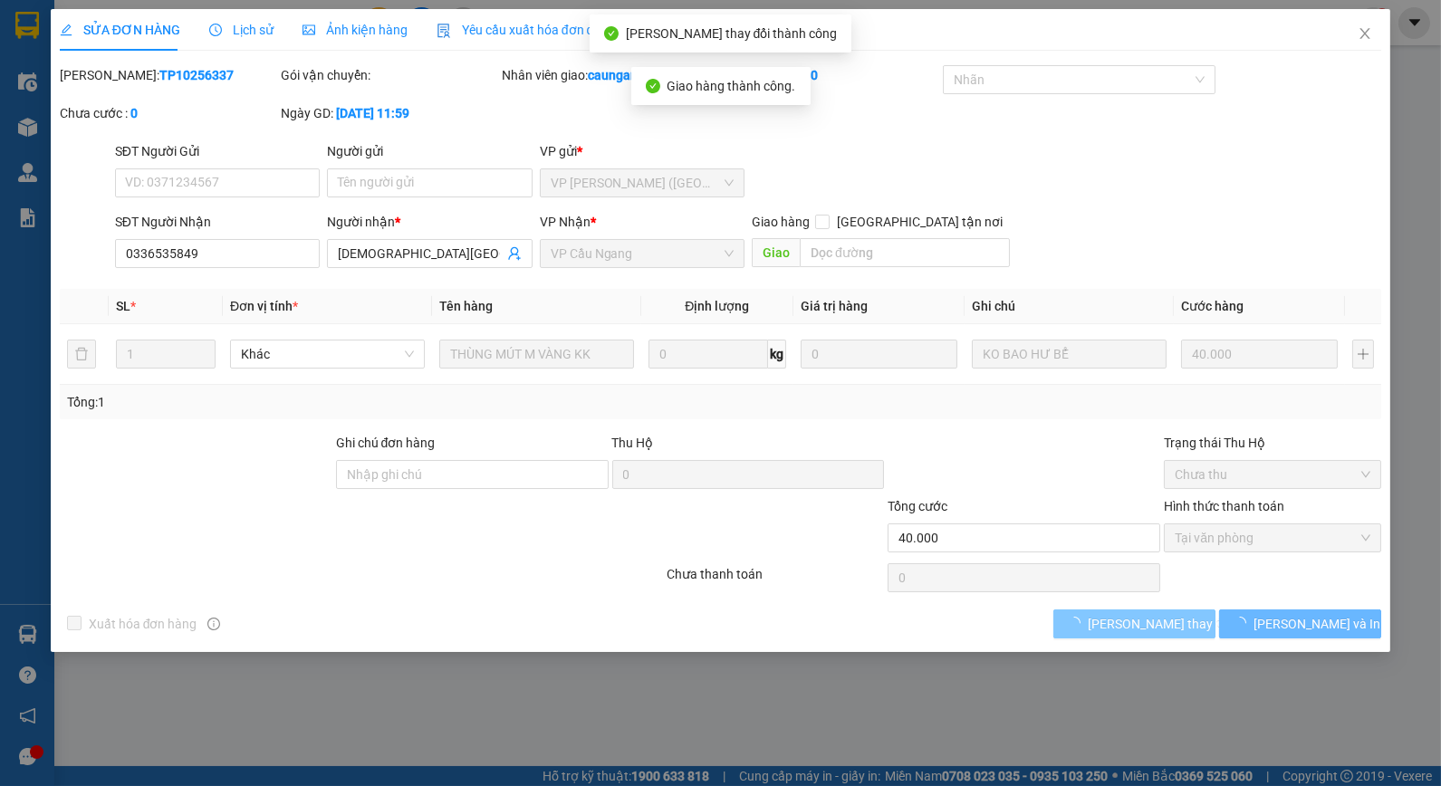
click at [1118, 622] on span "[PERSON_NAME] thay đổi" at bounding box center [1160, 624] width 145 height 20
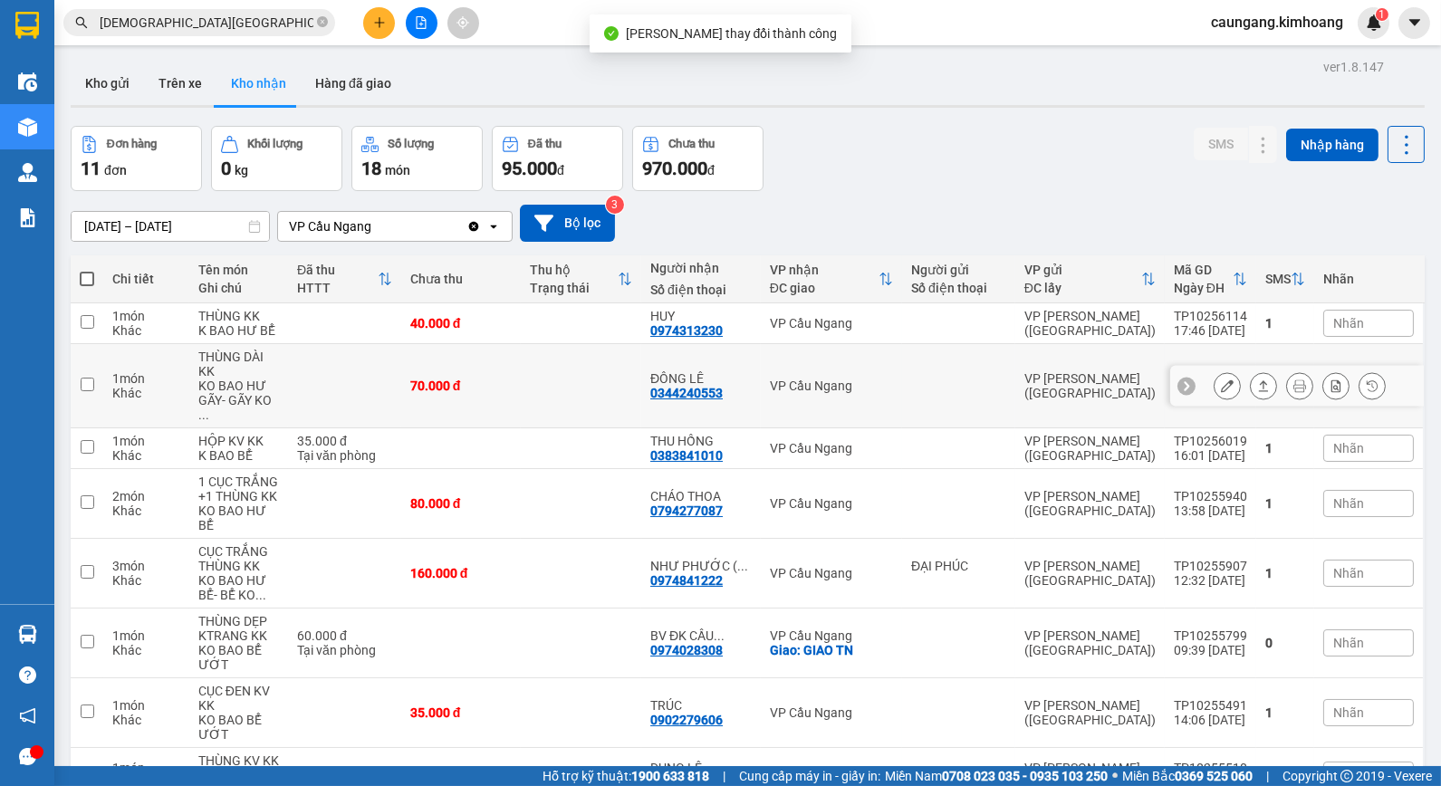
click at [1221, 380] on icon at bounding box center [1227, 386] width 13 height 13
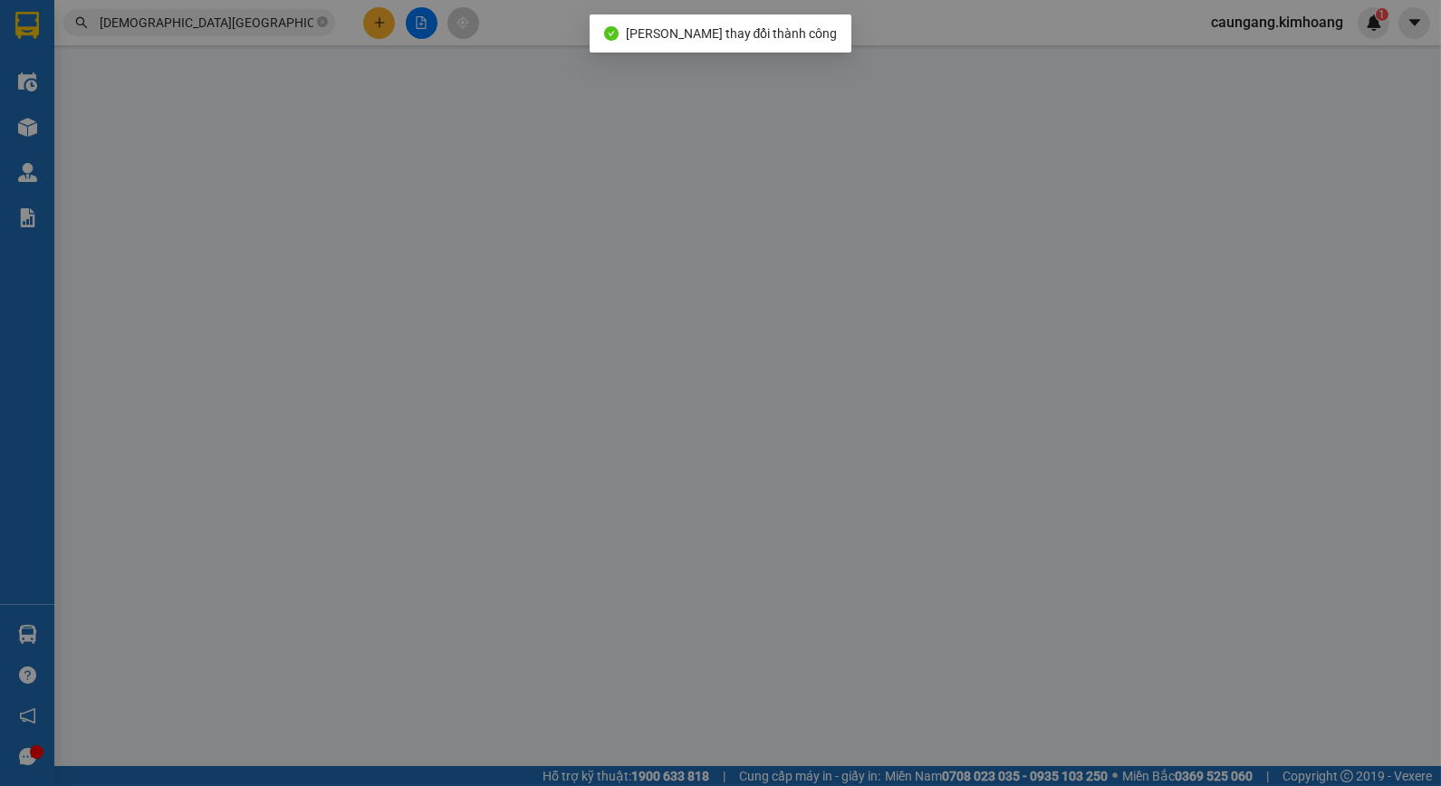
type input "0344240553"
type input "ĐÔNG LÊ"
type input "70.000"
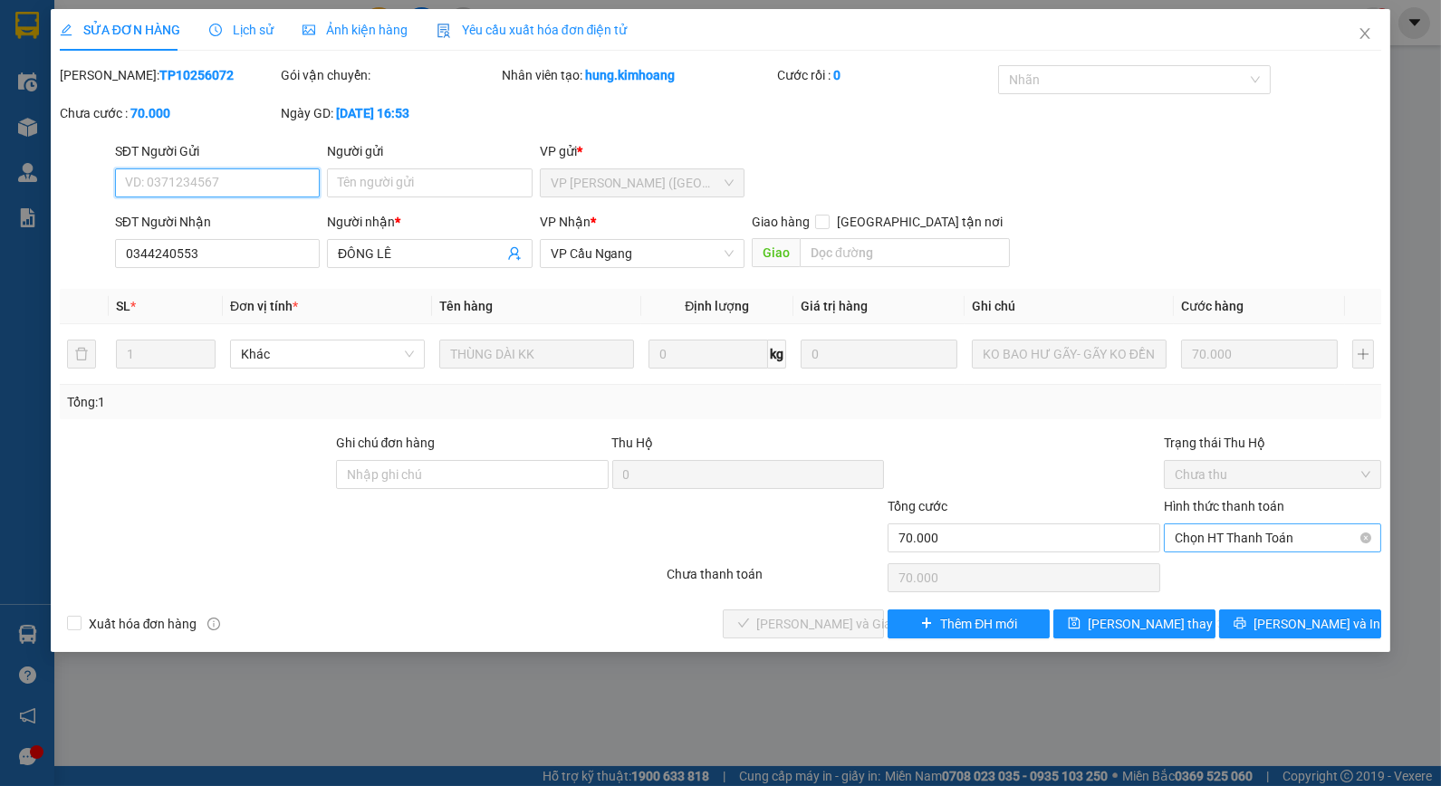
click at [1192, 539] on span "Chọn HT Thanh Toán" at bounding box center [1273, 537] width 196 height 27
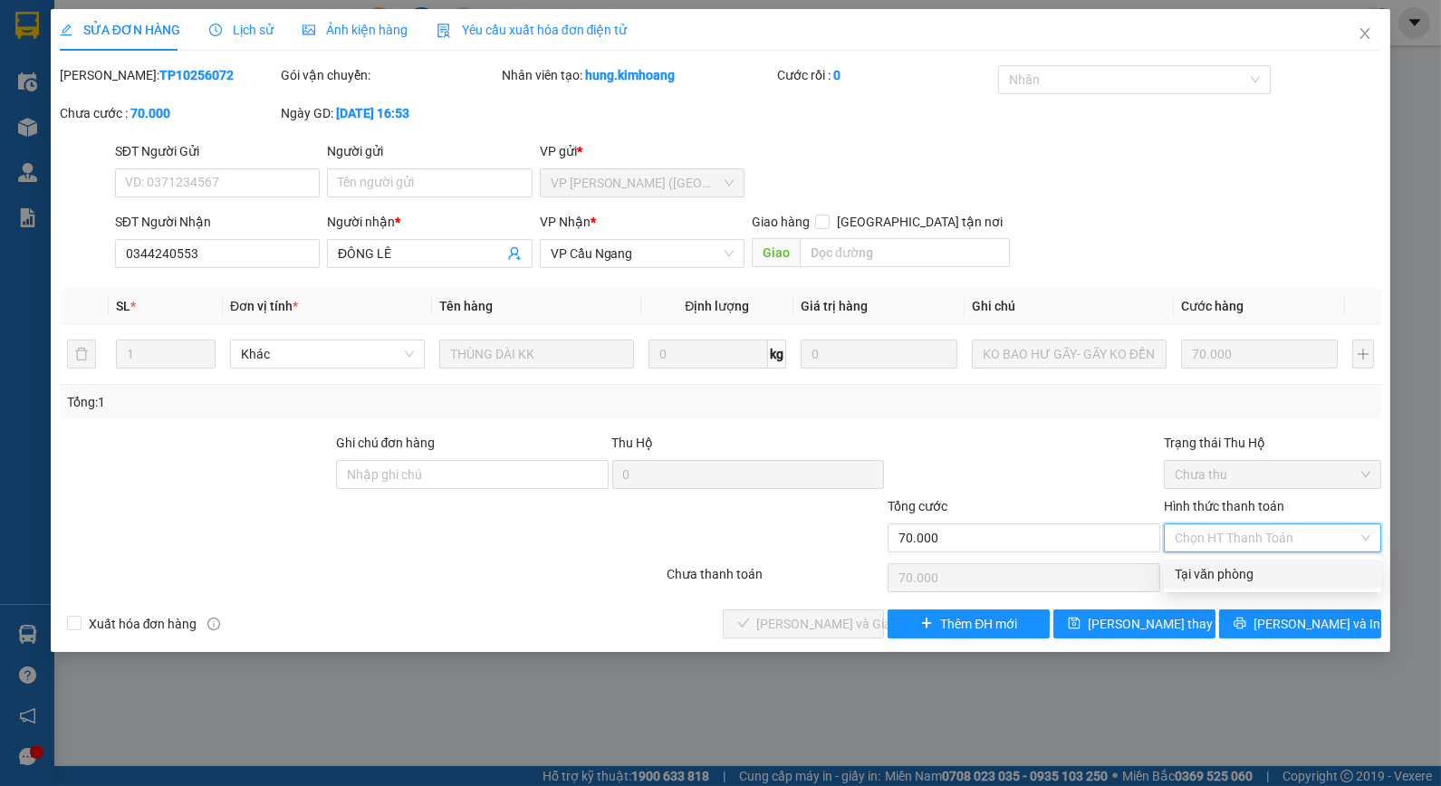
click at [1200, 568] on div "Tại văn phòng" at bounding box center [1273, 574] width 196 height 20
type input "0"
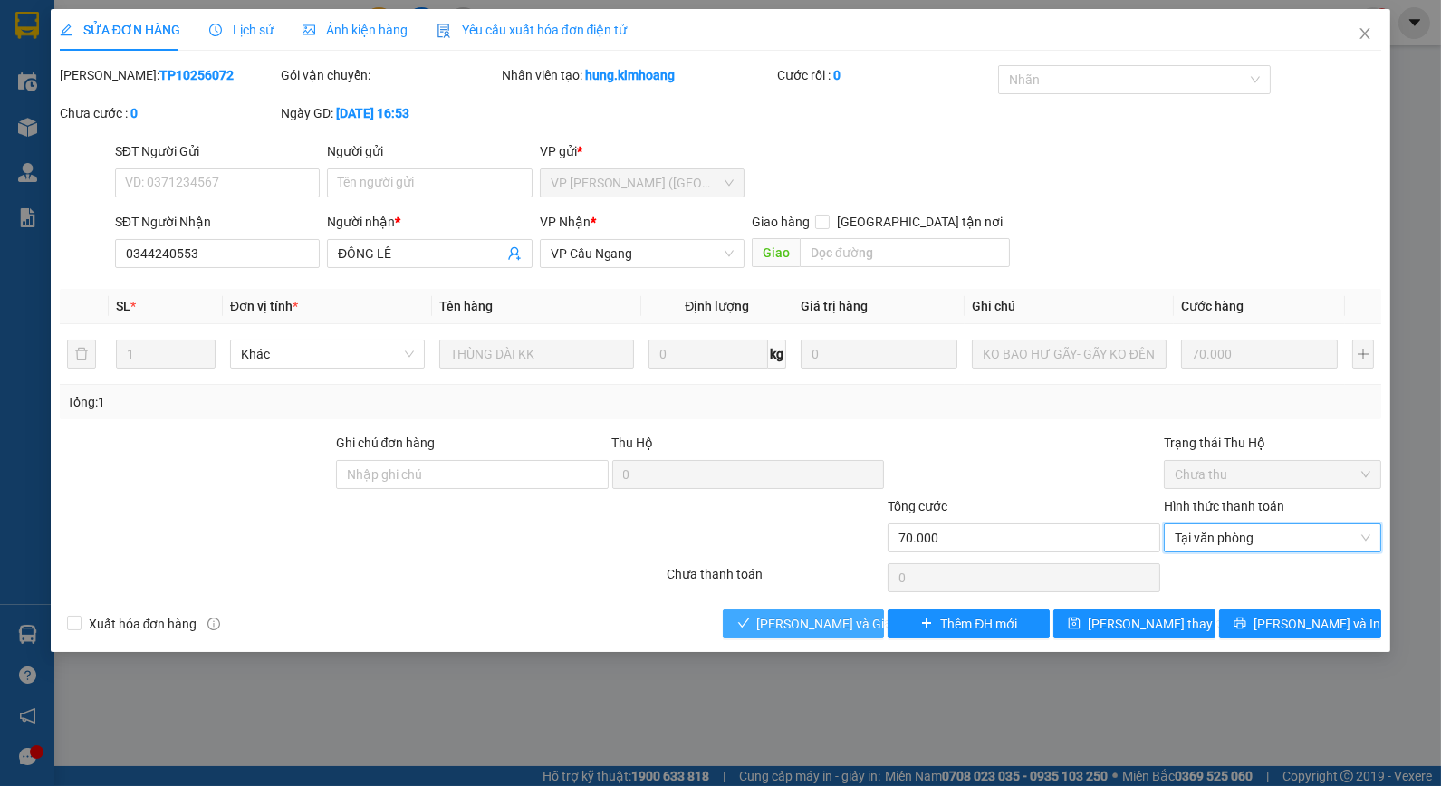
click at [731, 622] on button "[PERSON_NAME] và Giao hàng" at bounding box center [804, 624] width 162 height 29
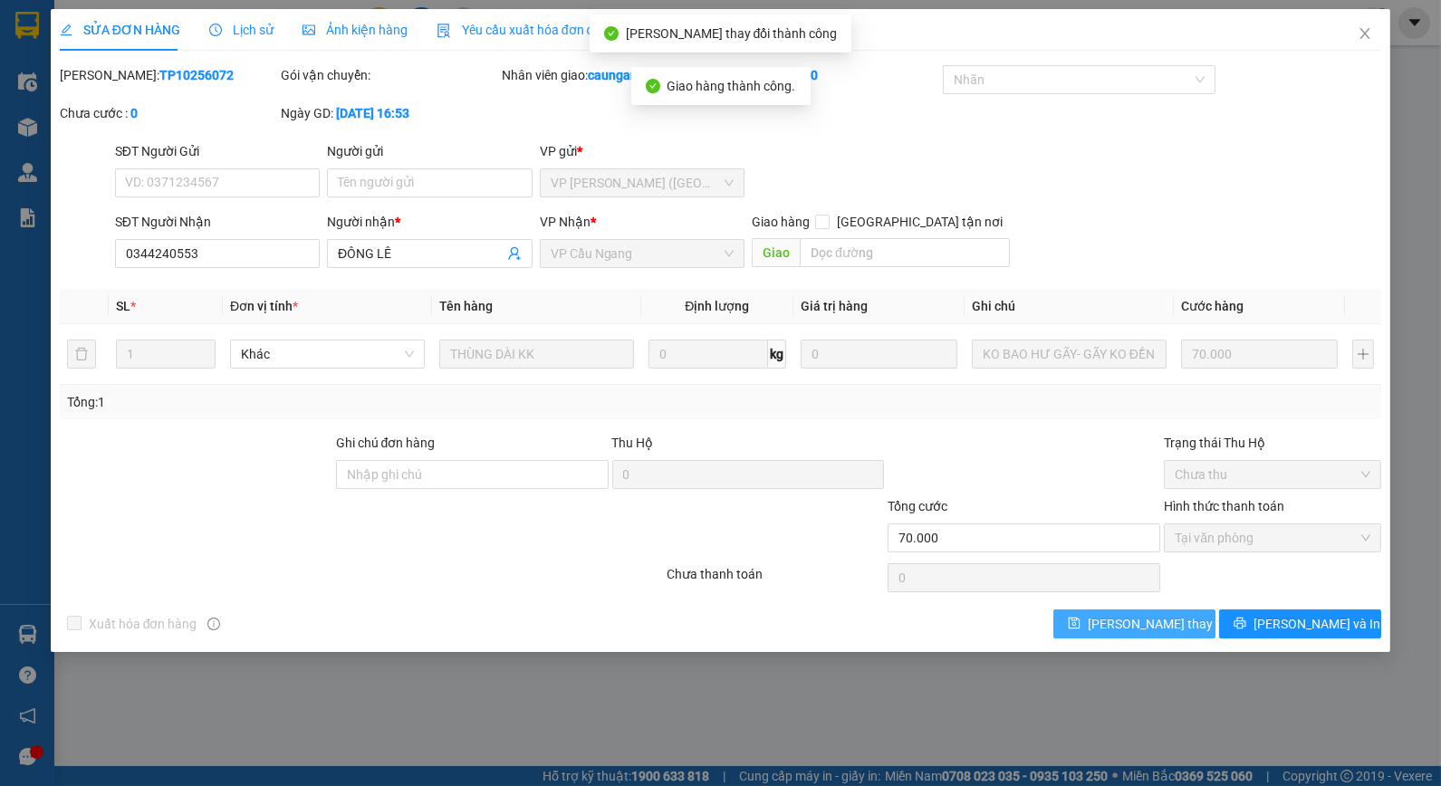
click at [1120, 620] on span "[PERSON_NAME] thay đổi" at bounding box center [1160, 624] width 145 height 20
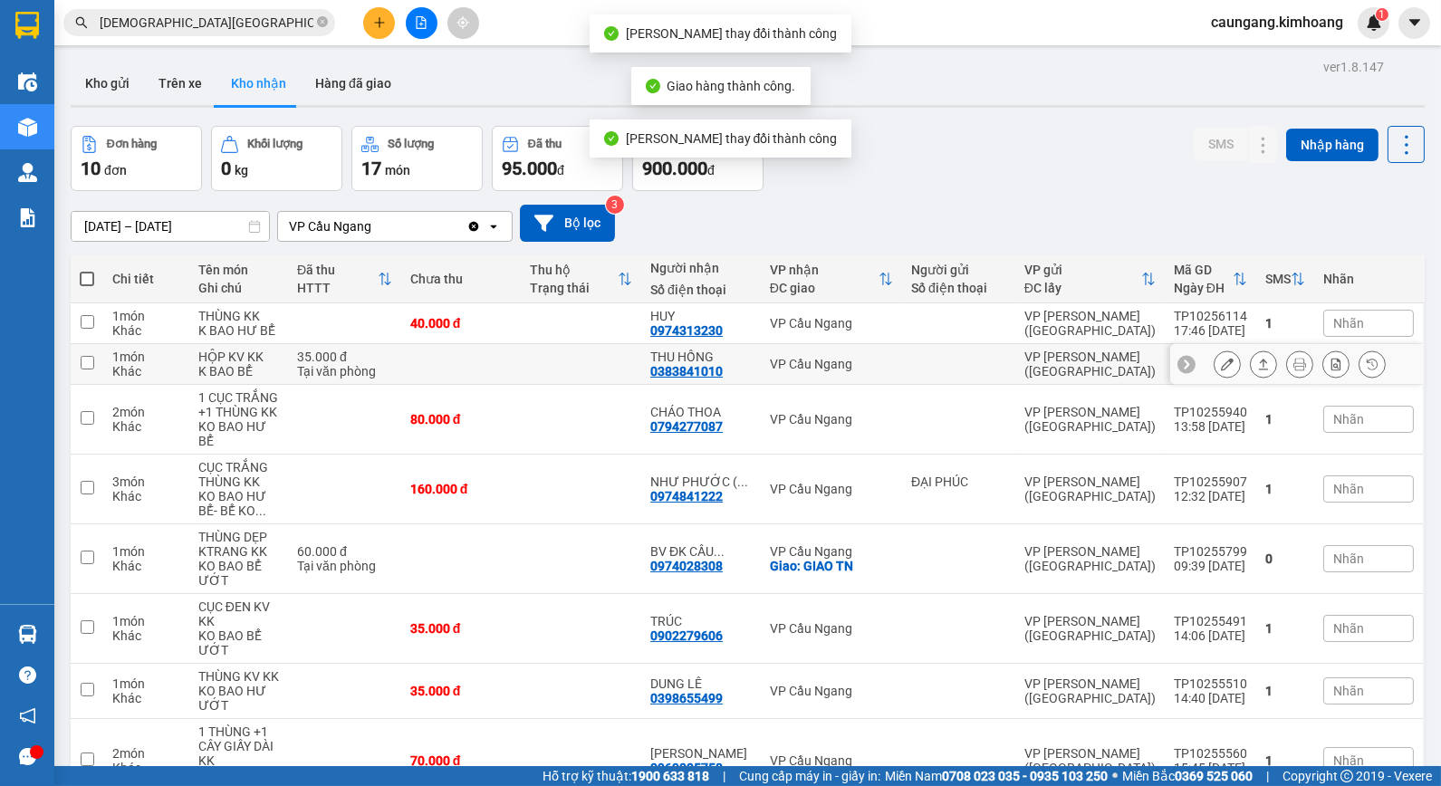
scroll to position [101, 0]
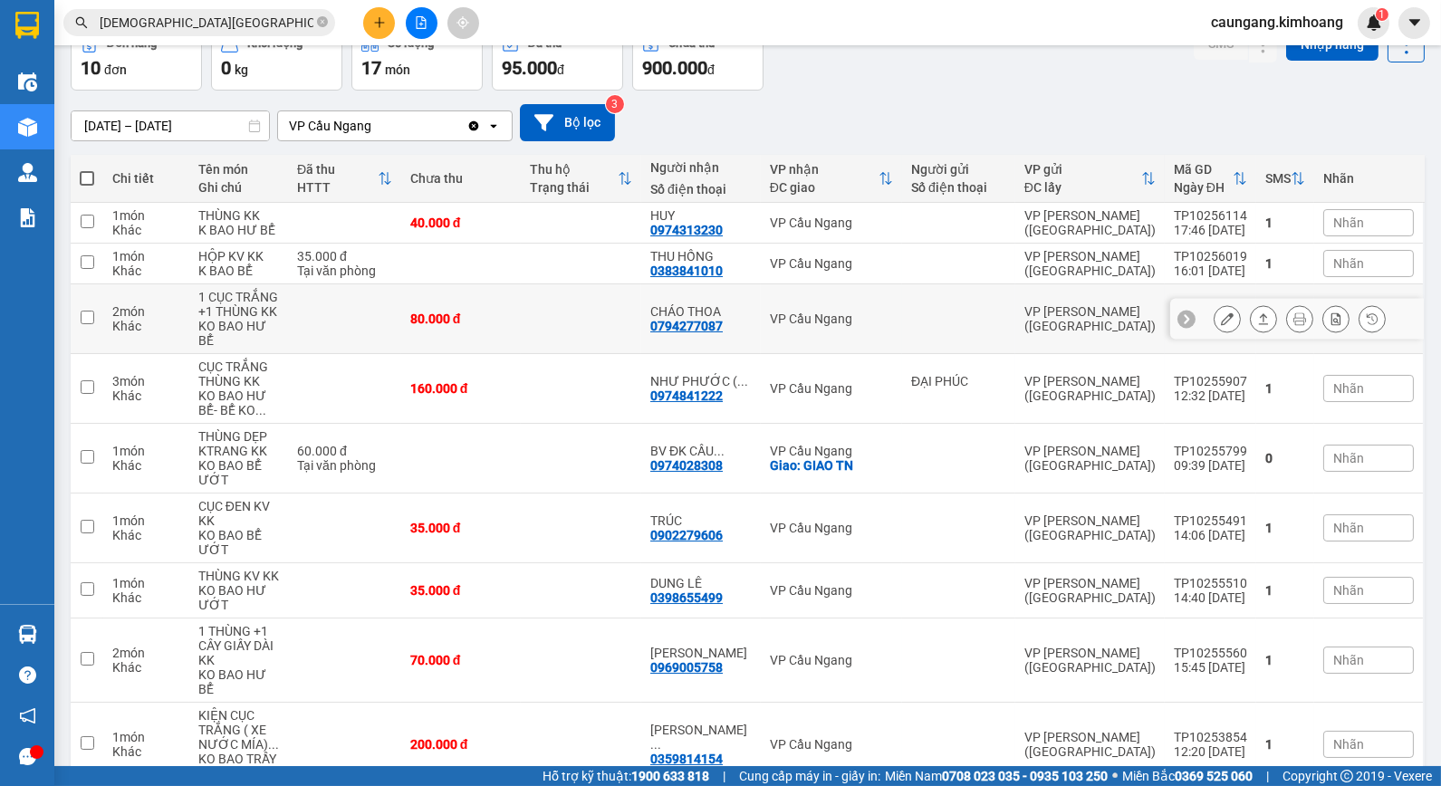
click at [848, 312] on div "VP Cầu Ngang" at bounding box center [831, 319] width 123 height 14
checkbox input "true"
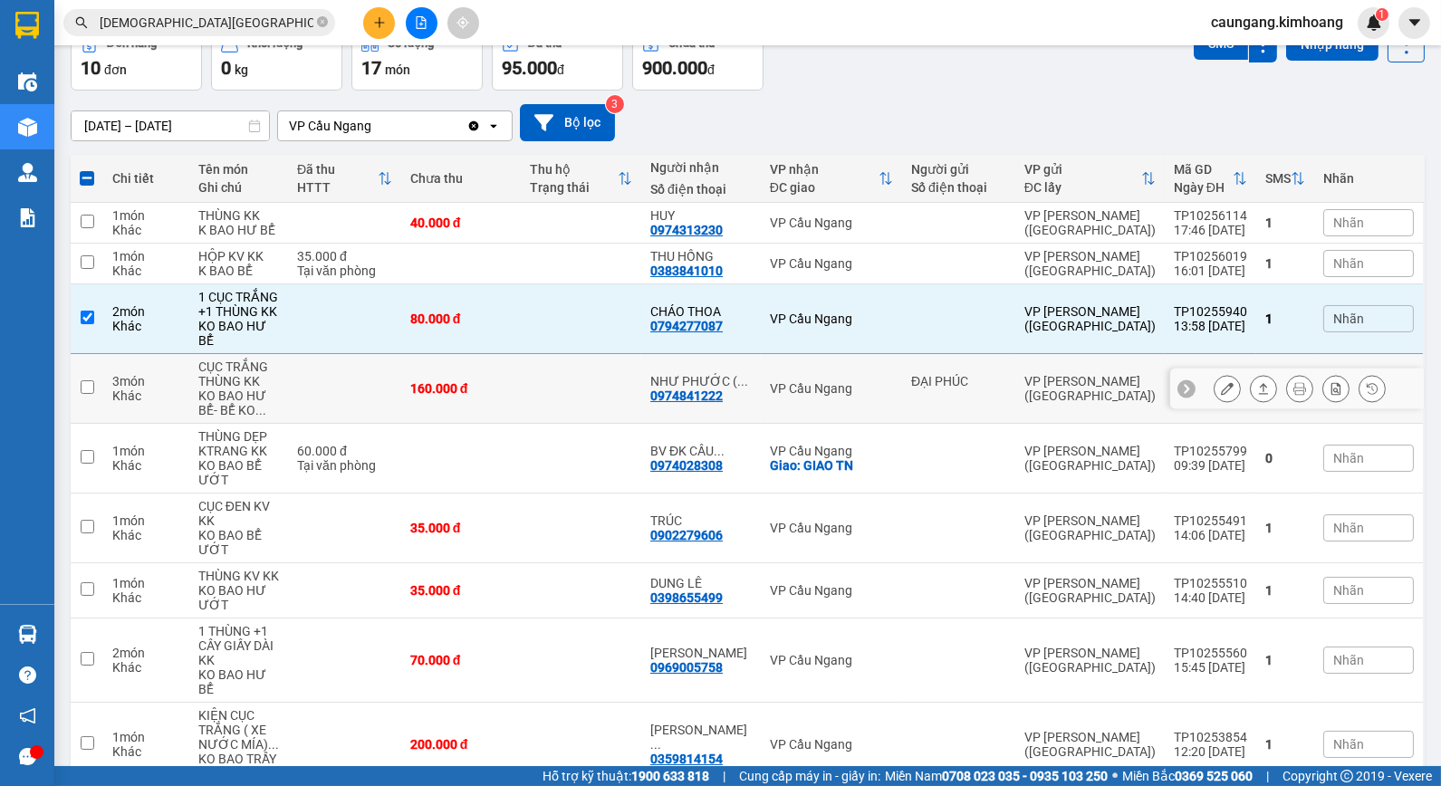
click at [802, 381] on div "VP Cầu Ngang" at bounding box center [831, 388] width 123 height 14
checkbox input "true"
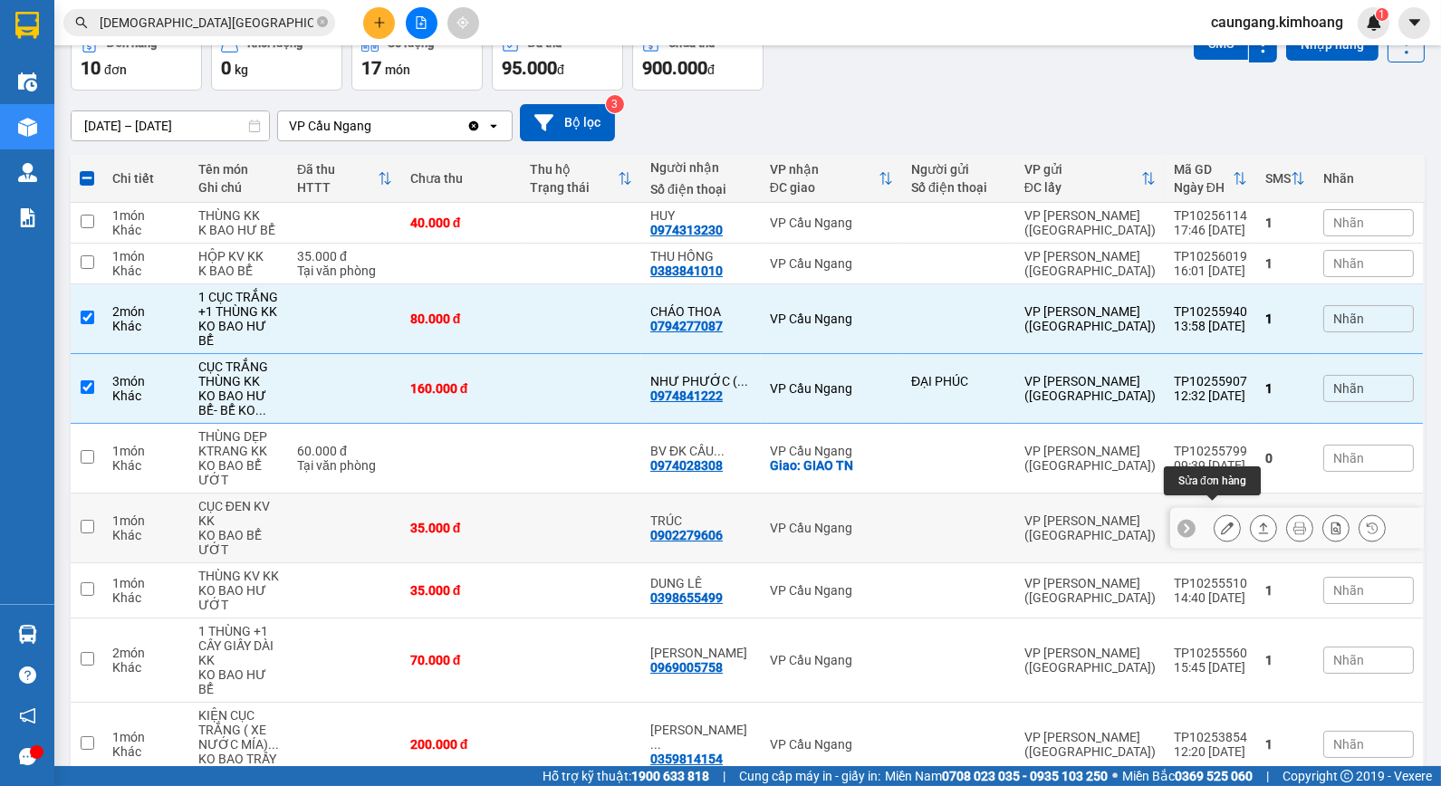
click at [1221, 522] on icon at bounding box center [1227, 528] width 13 height 13
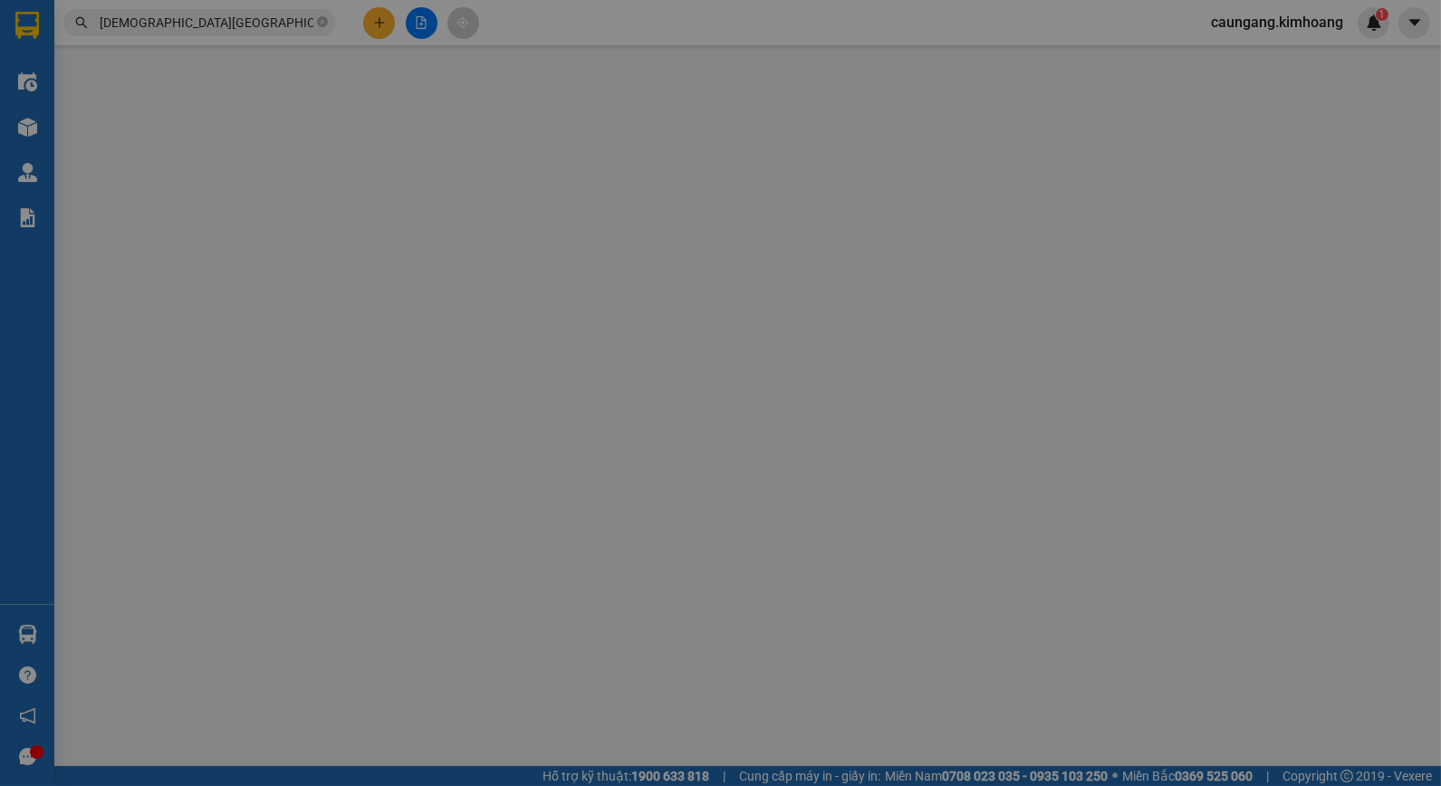
type input "0902279606"
type input "TRÚC"
type input "35.000"
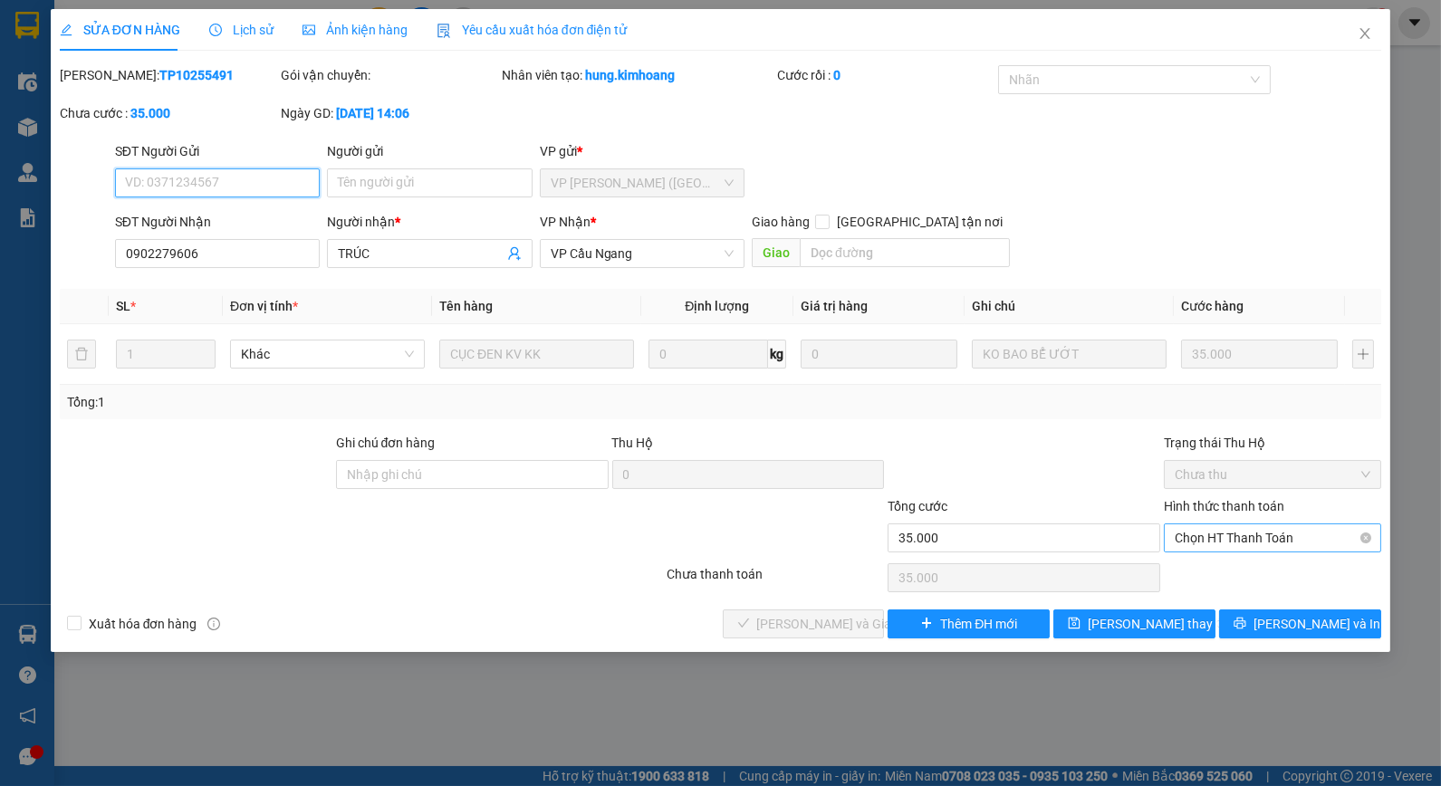
click at [1253, 531] on span "Chọn HT Thanh Toán" at bounding box center [1273, 537] width 196 height 27
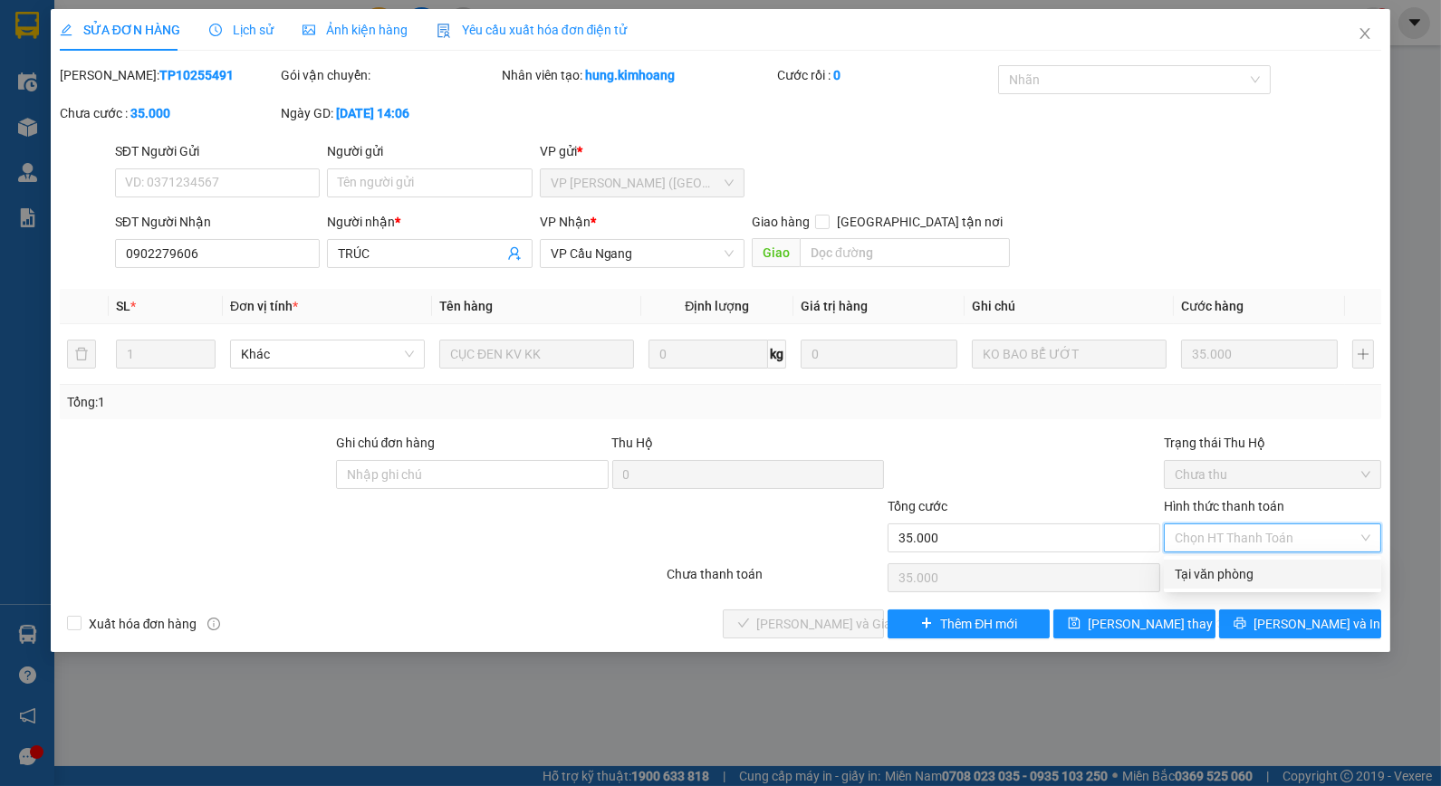
drag, startPoint x: 1235, startPoint y: 565, endPoint x: 1094, endPoint y: 598, distance: 145.0
click at [1226, 568] on div "Tại văn phòng" at bounding box center [1273, 574] width 196 height 20
type input "0"
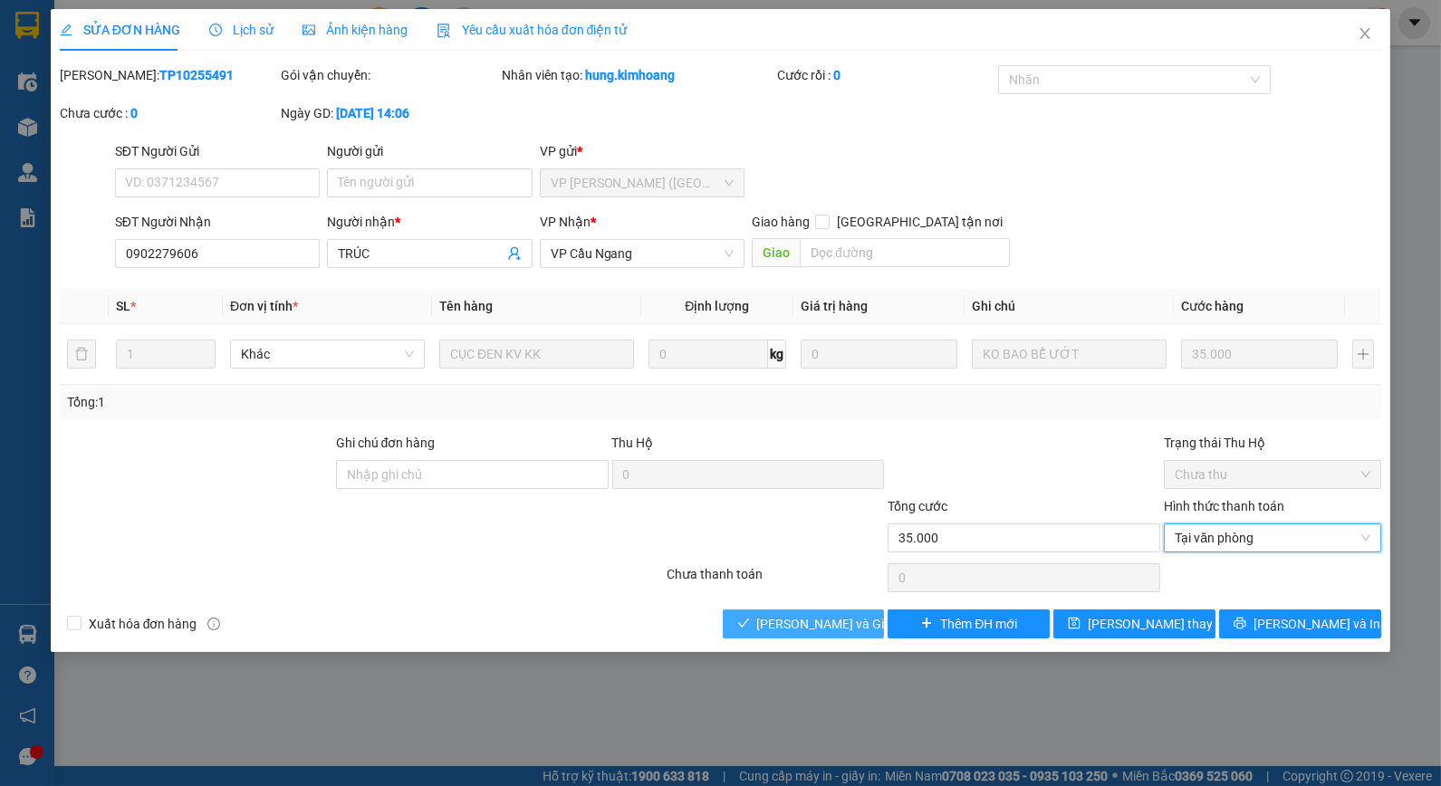
click at [809, 629] on span "[PERSON_NAME] và Giao hàng" at bounding box center [844, 624] width 174 height 20
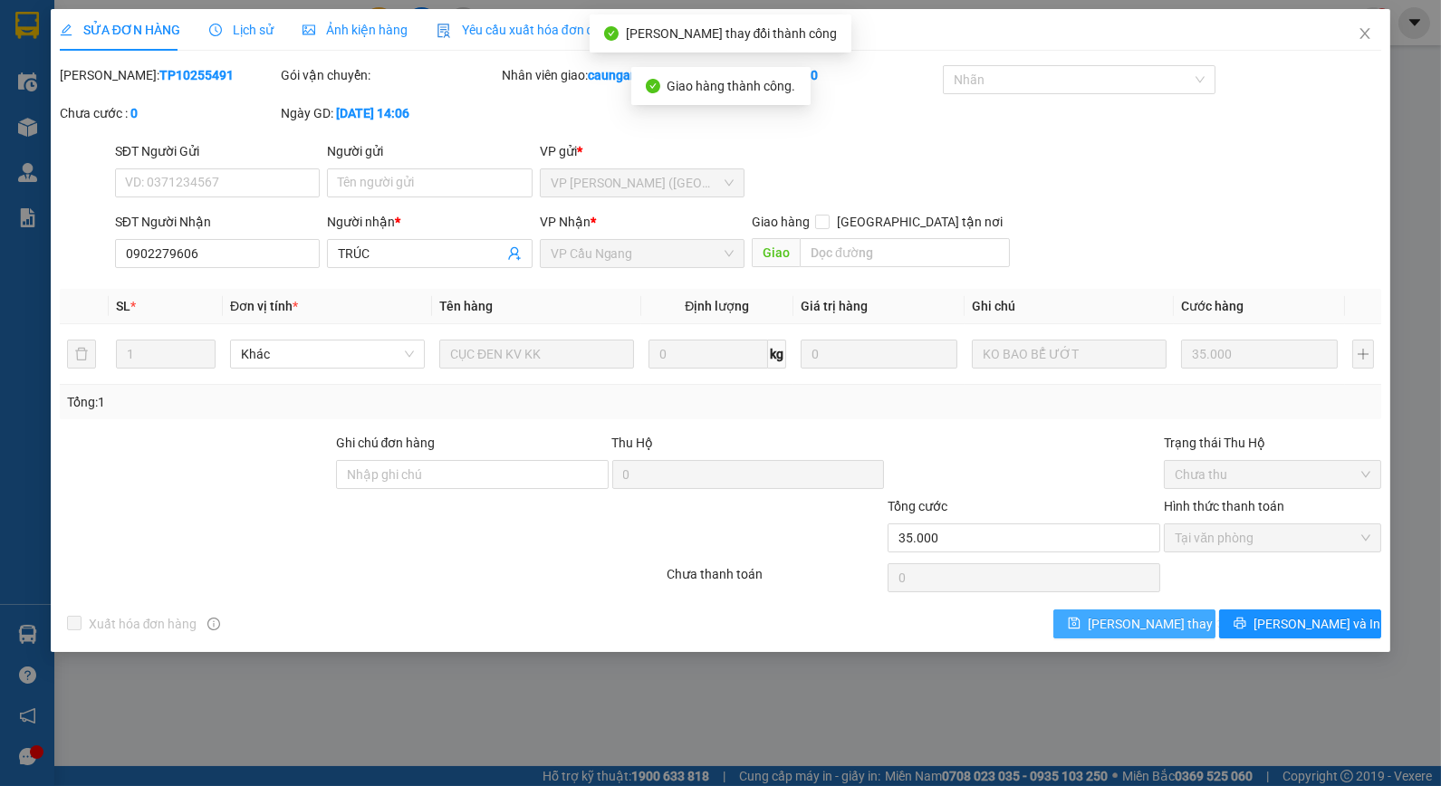
click at [1134, 621] on span "[PERSON_NAME] thay đổi" at bounding box center [1160, 624] width 145 height 20
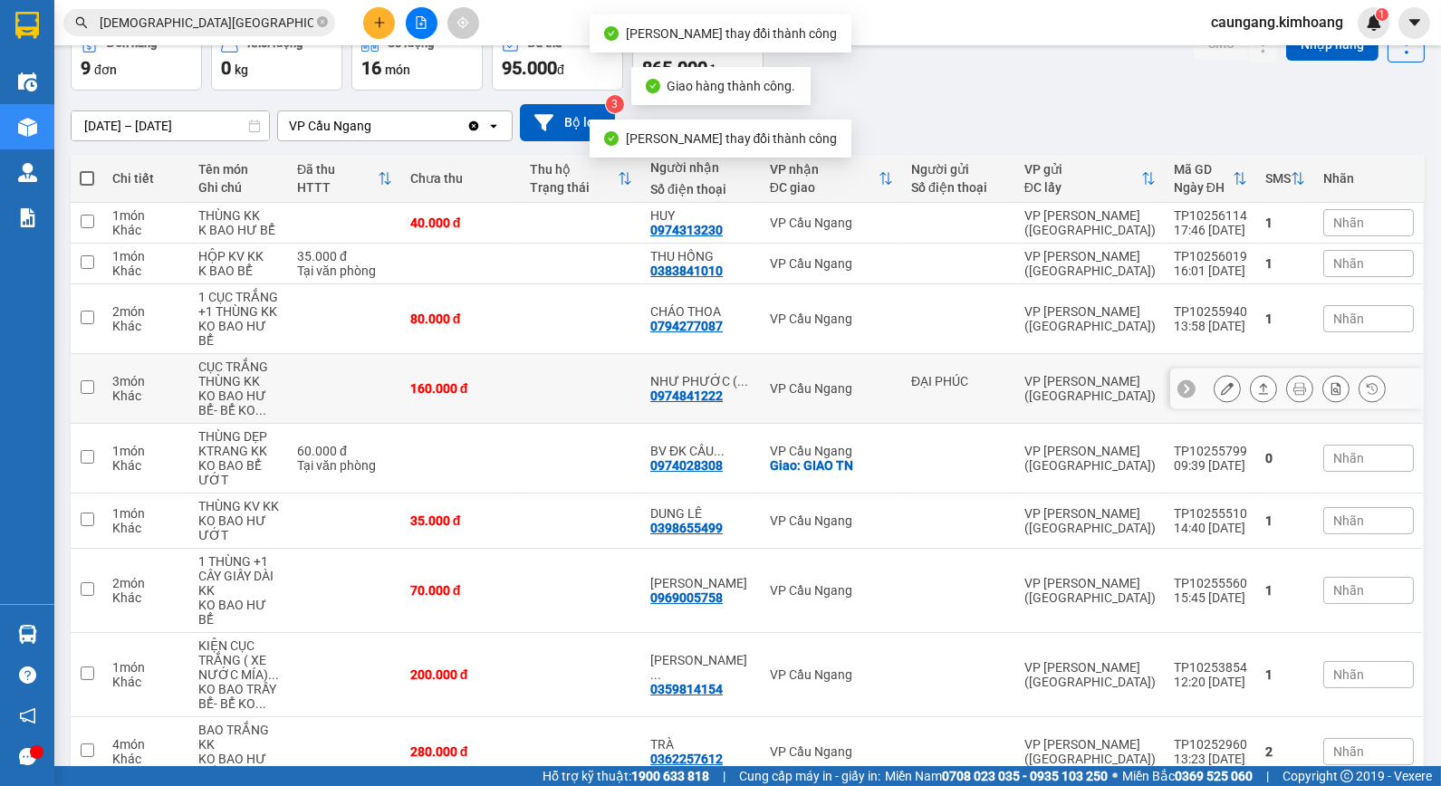
scroll to position [168, 0]
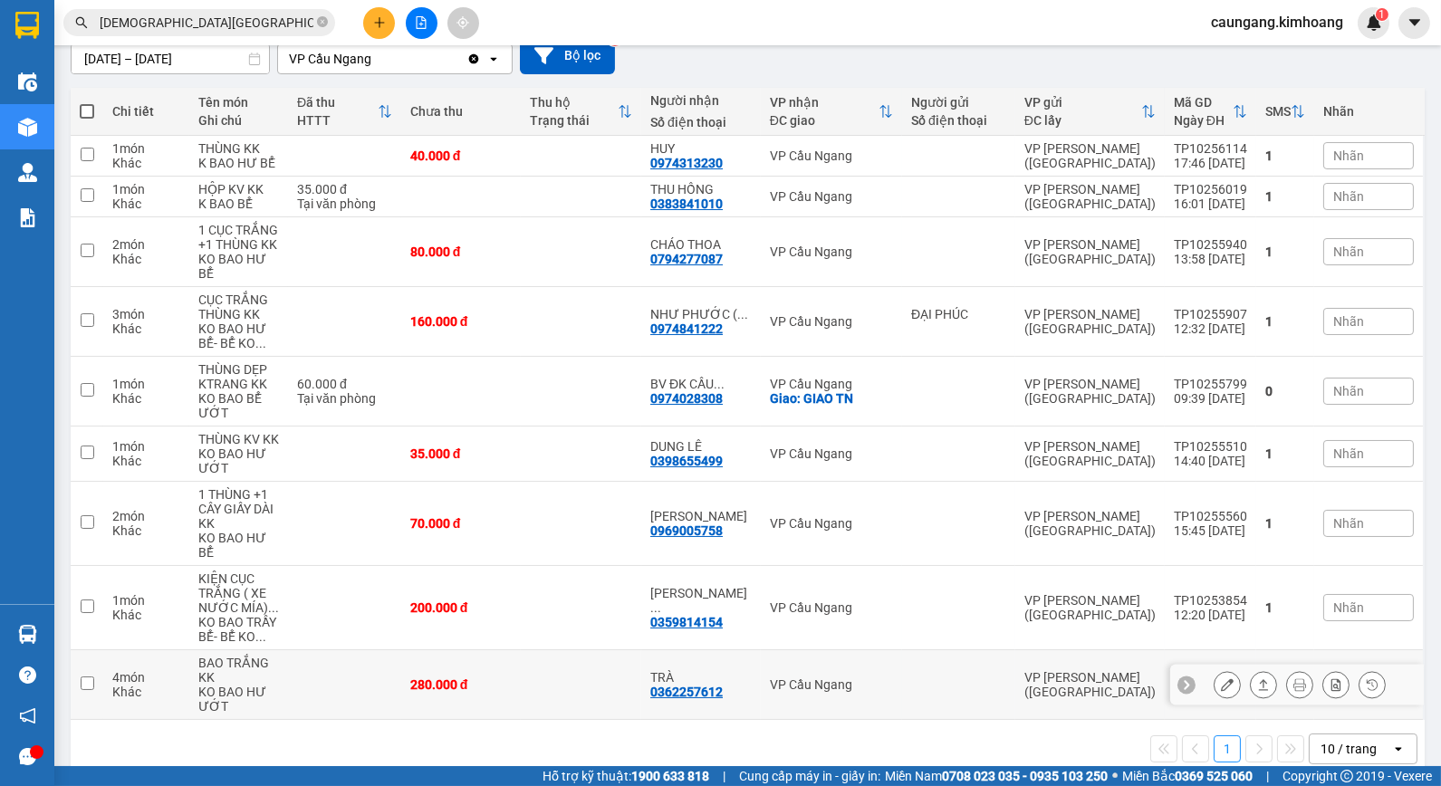
drag, startPoint x: 601, startPoint y: 655, endPoint x: 599, endPoint y: 613, distance: 41.7
click at [600, 655] on td at bounding box center [581, 685] width 120 height 70
checkbox input "true"
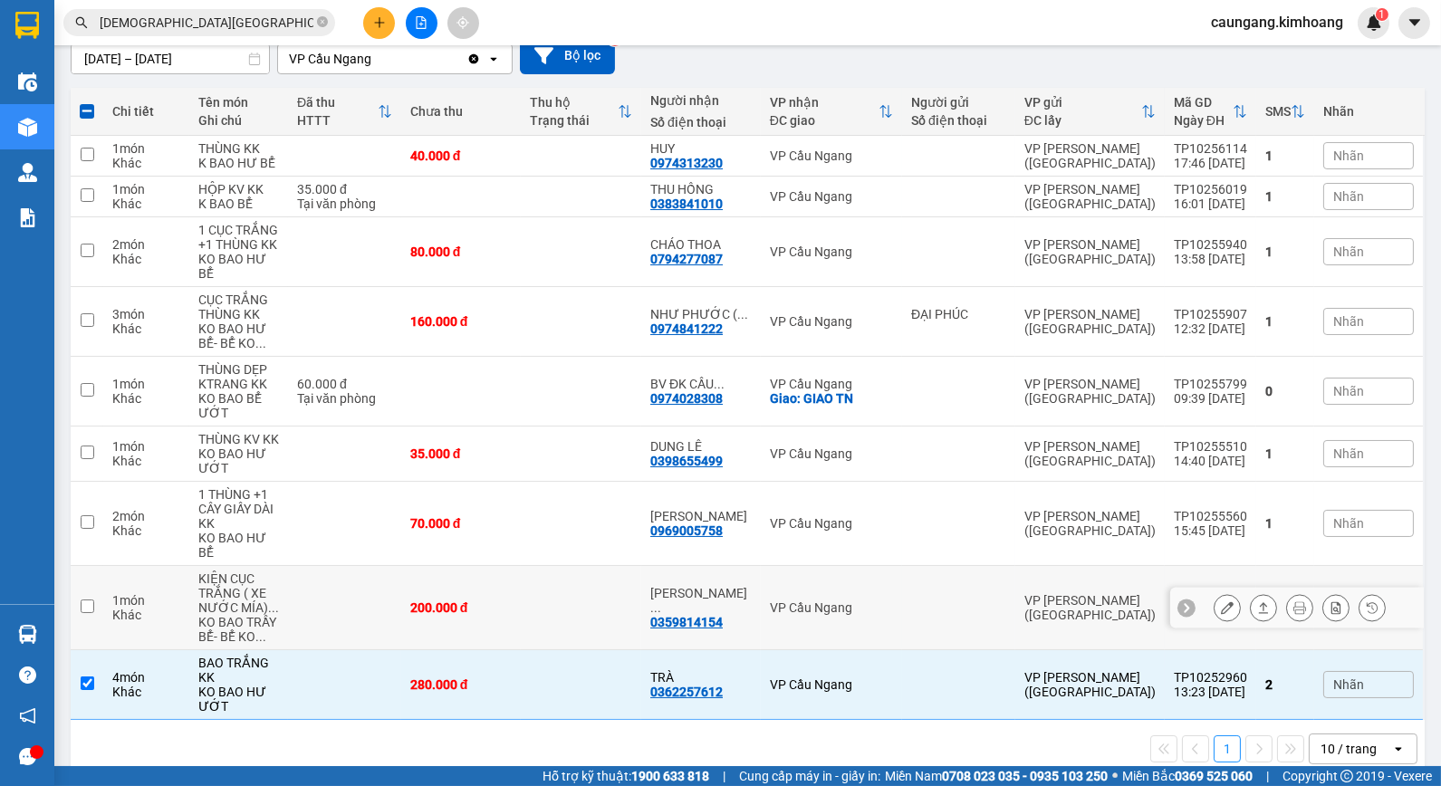
click at [601, 581] on td at bounding box center [581, 608] width 120 height 84
checkbox input "true"
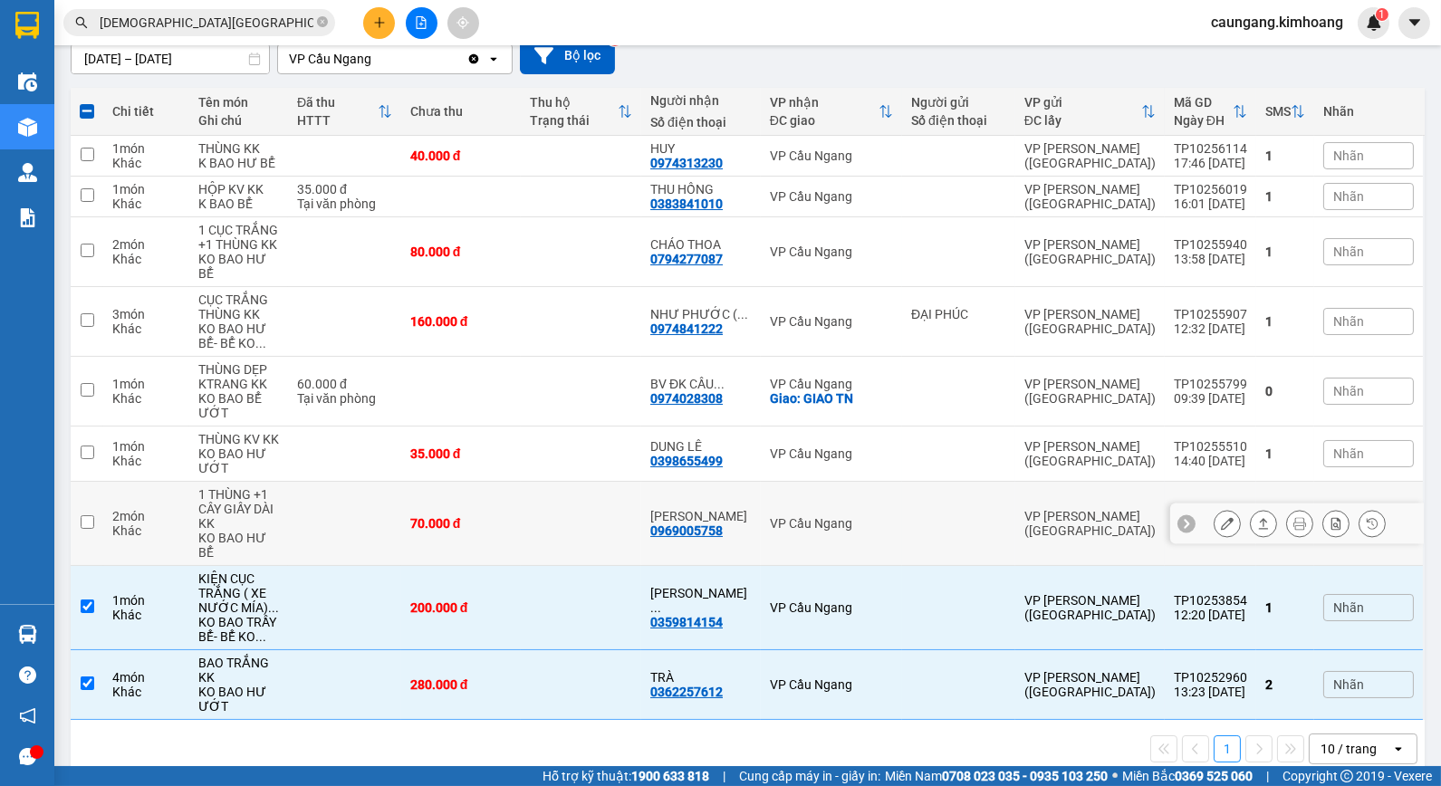
click at [618, 518] on td at bounding box center [581, 524] width 120 height 84
checkbox input "true"
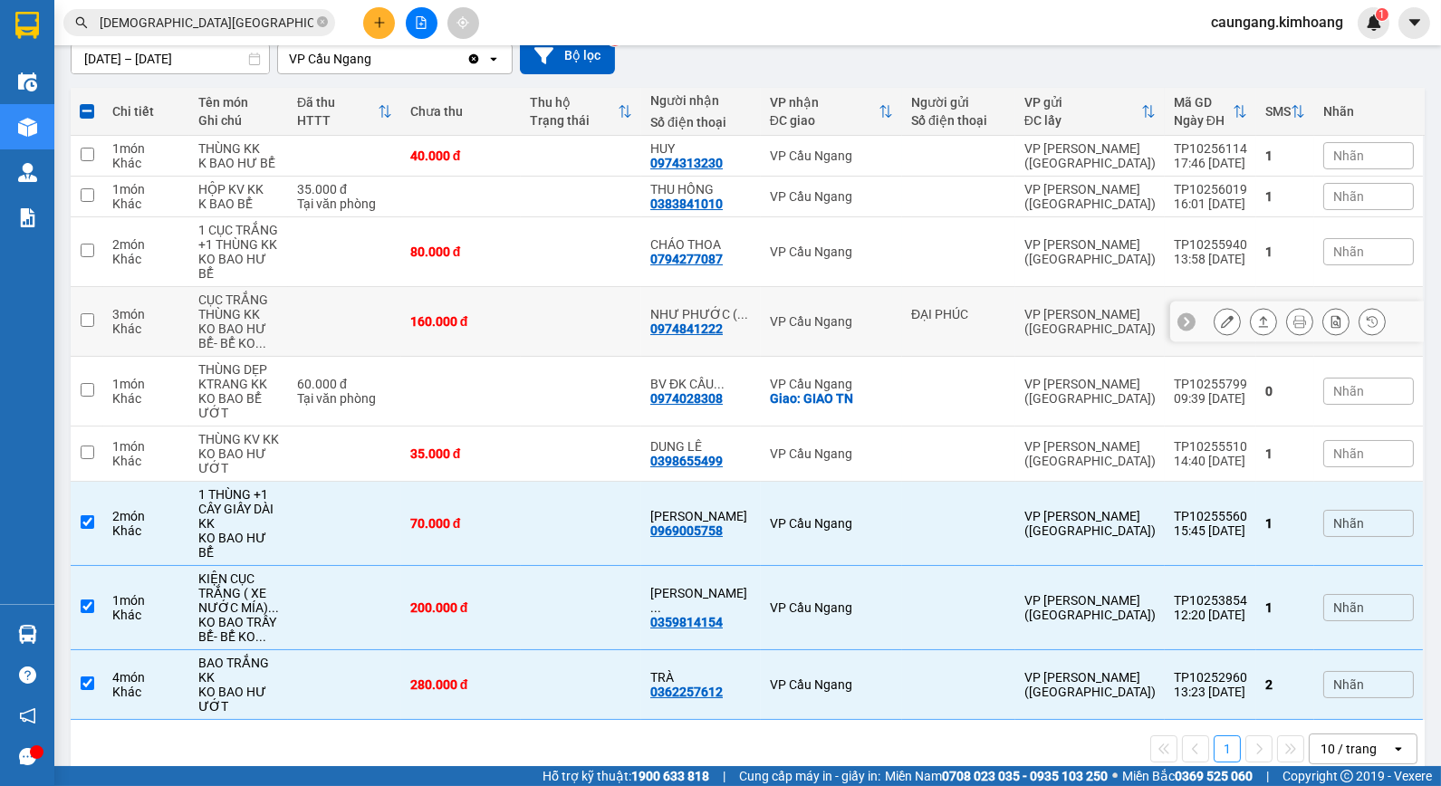
click at [610, 293] on td at bounding box center [581, 322] width 120 height 70
checkbox input "true"
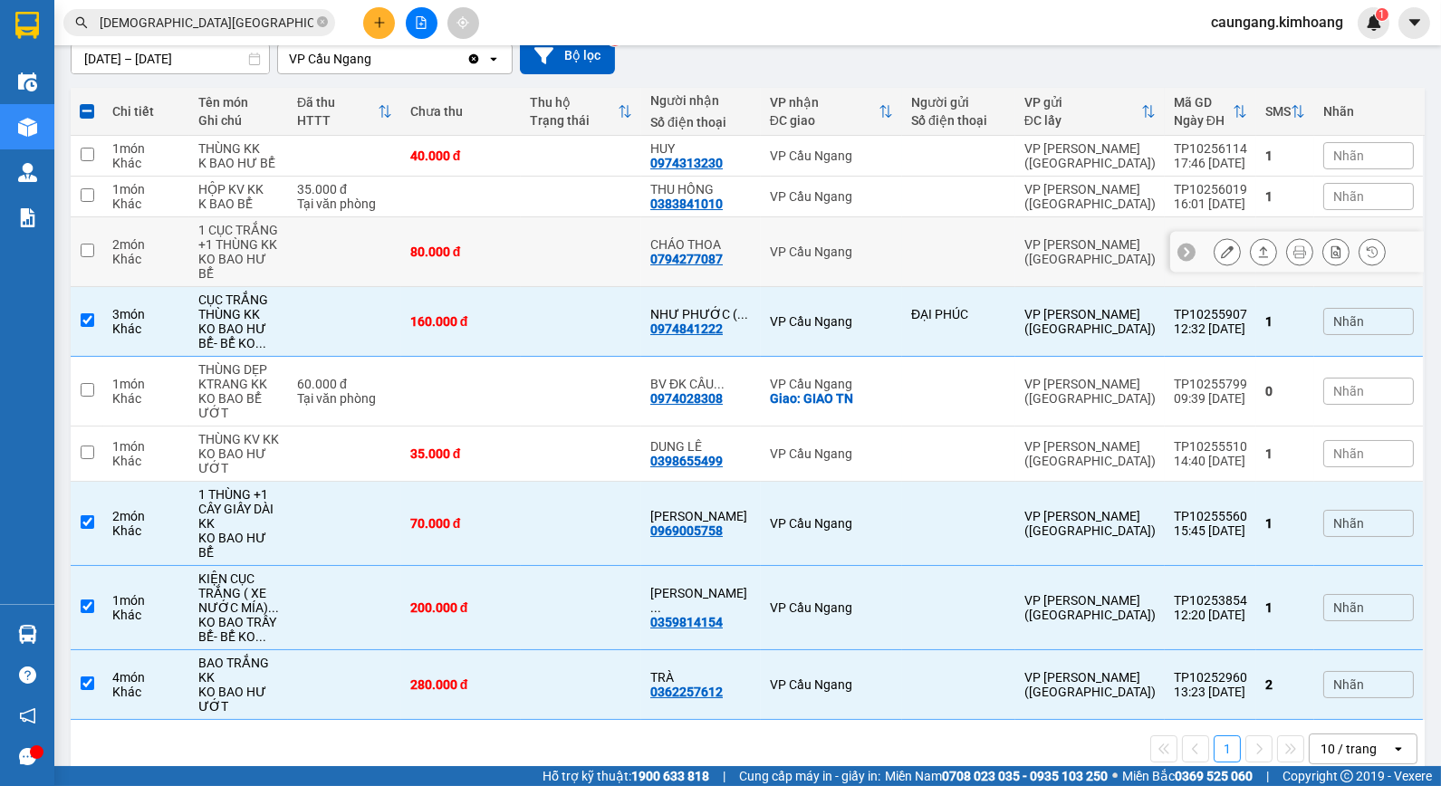
click at [779, 248] on div "VP Cầu Ngang" at bounding box center [831, 252] width 123 height 14
checkbox input "true"
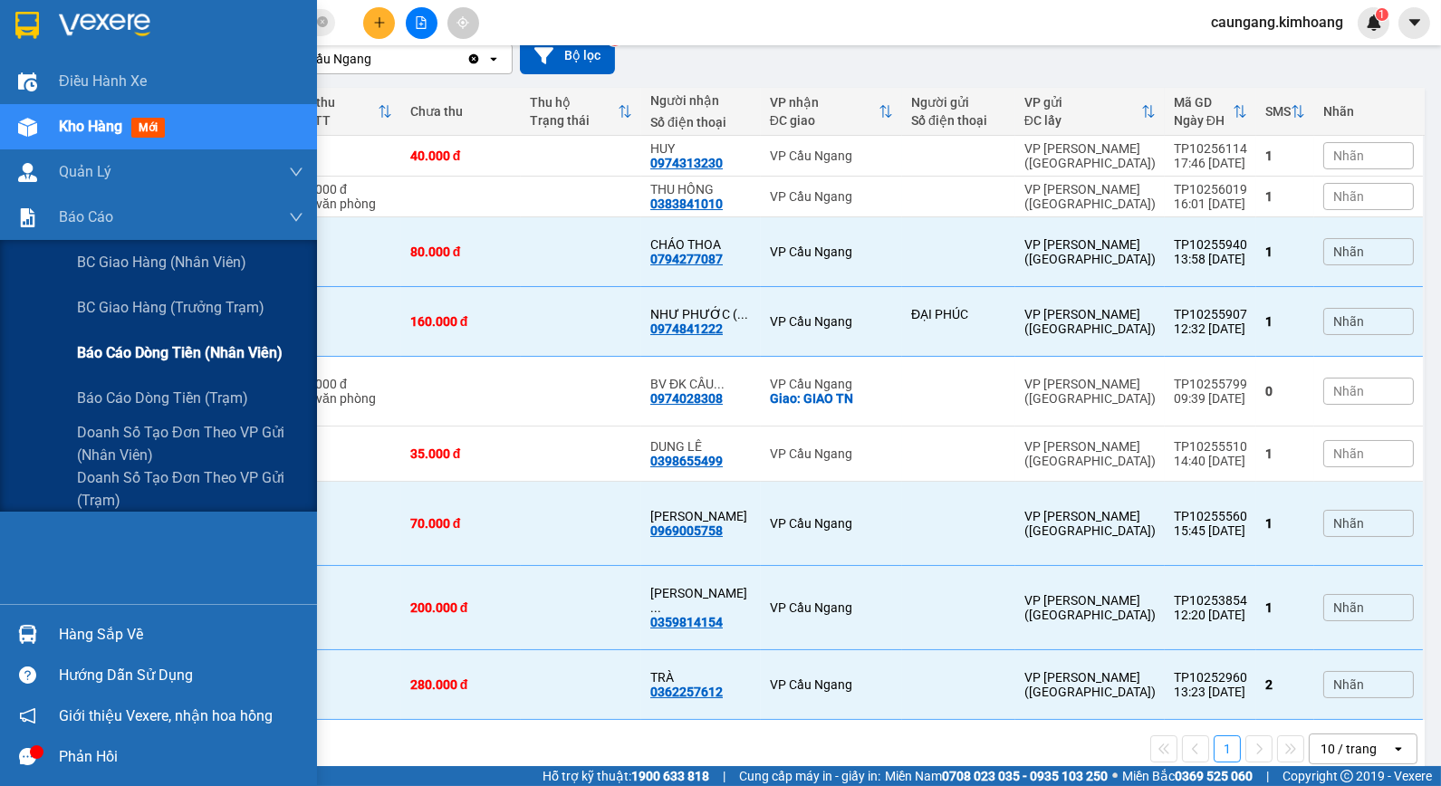
click at [131, 351] on span "Báo cáo dòng tiền (nhân viên)" at bounding box center [180, 352] width 206 height 23
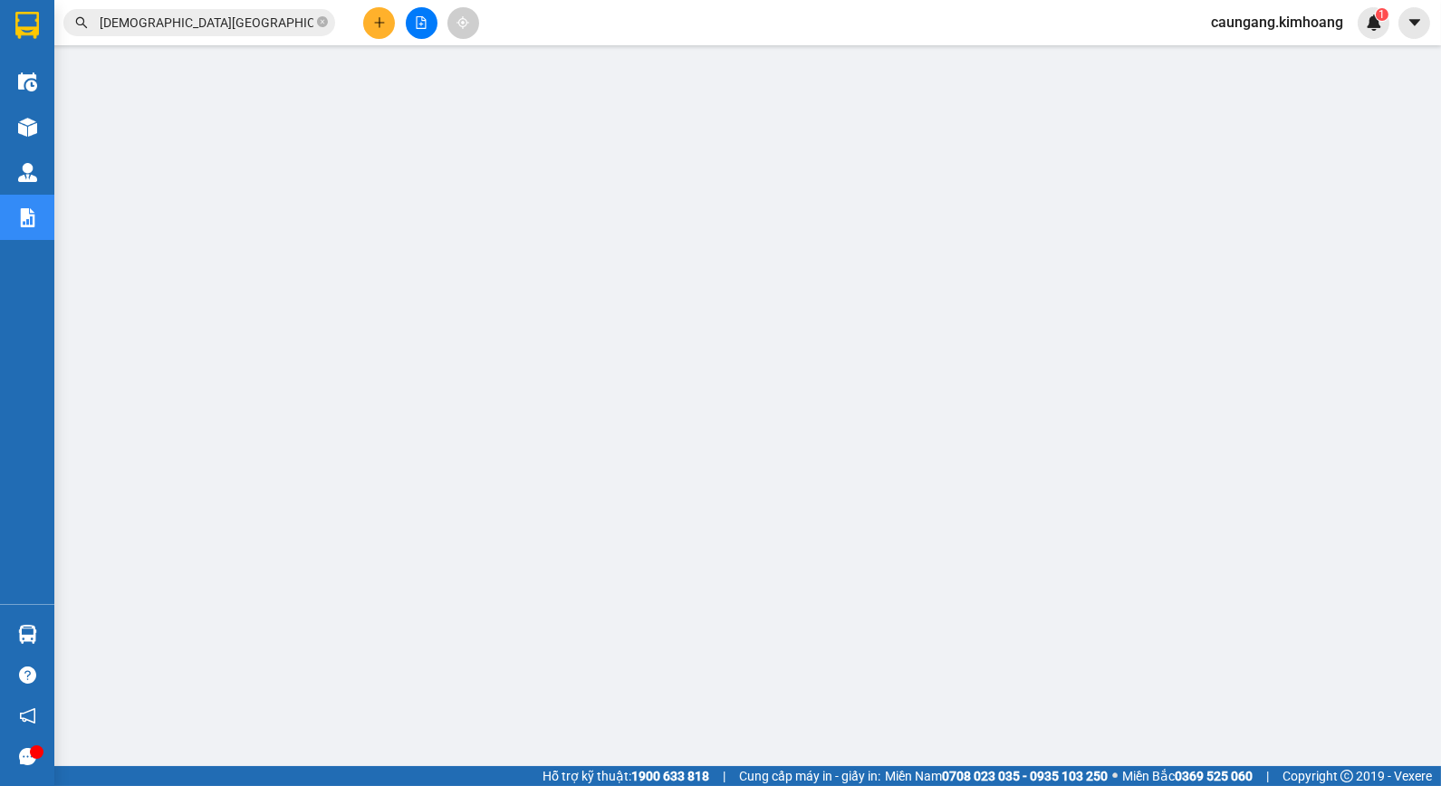
scroll to position [11, 0]
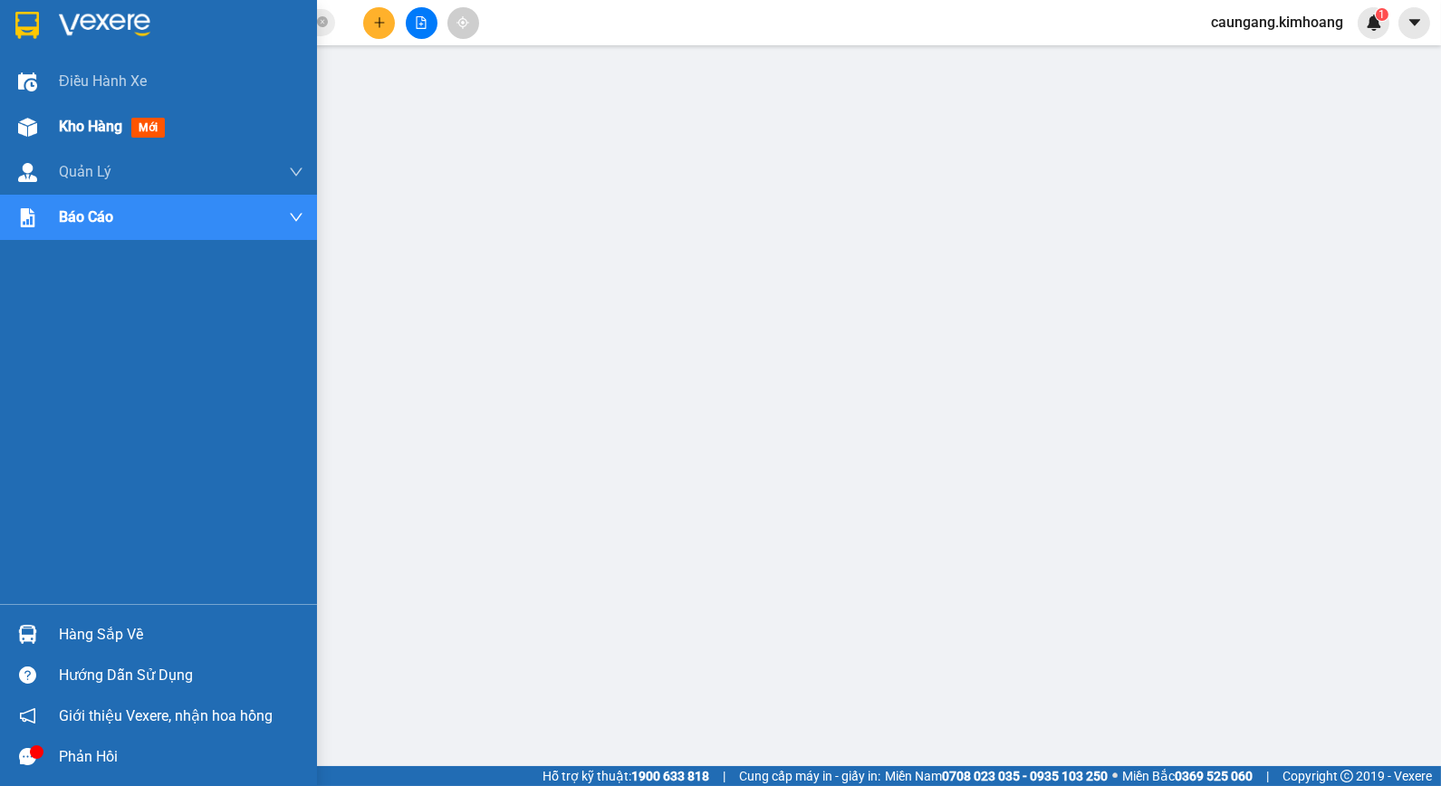
click at [69, 121] on span "Kho hàng" at bounding box center [90, 126] width 63 height 17
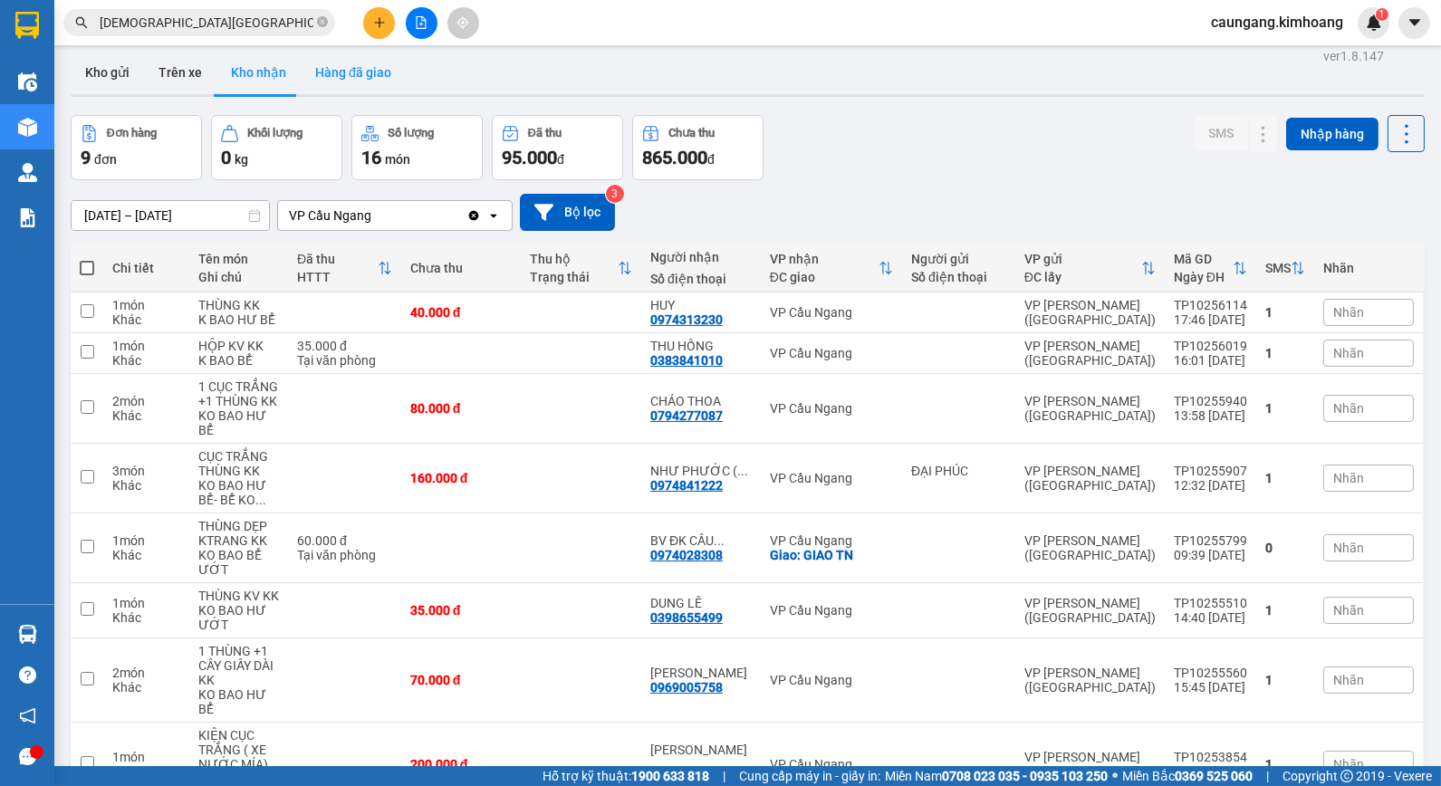
click at [346, 78] on button "Hàng đã giao" at bounding box center [353, 72] width 105 height 43
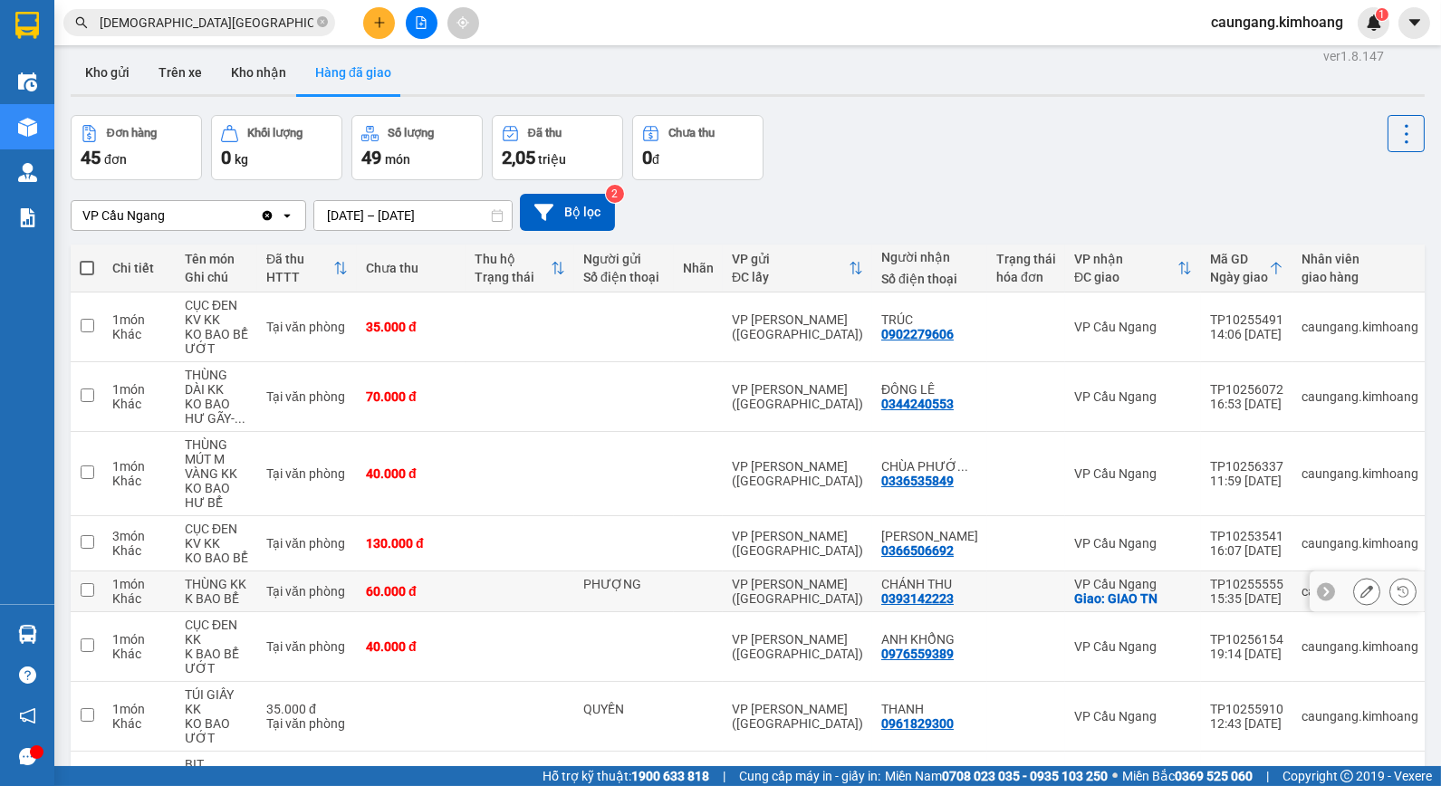
scroll to position [212, 0]
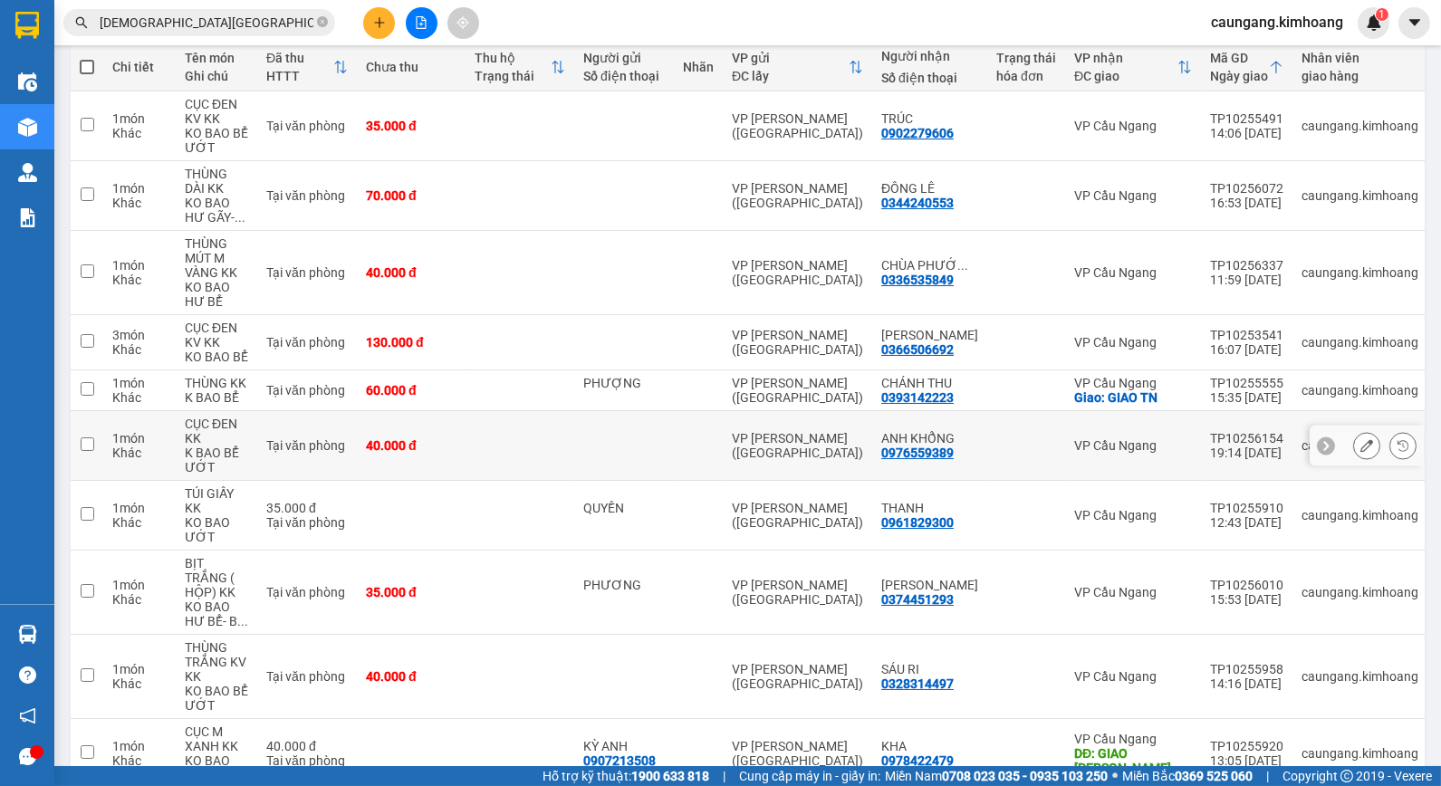
click at [646, 438] on div at bounding box center [624, 445] width 82 height 14
checkbox input "true"
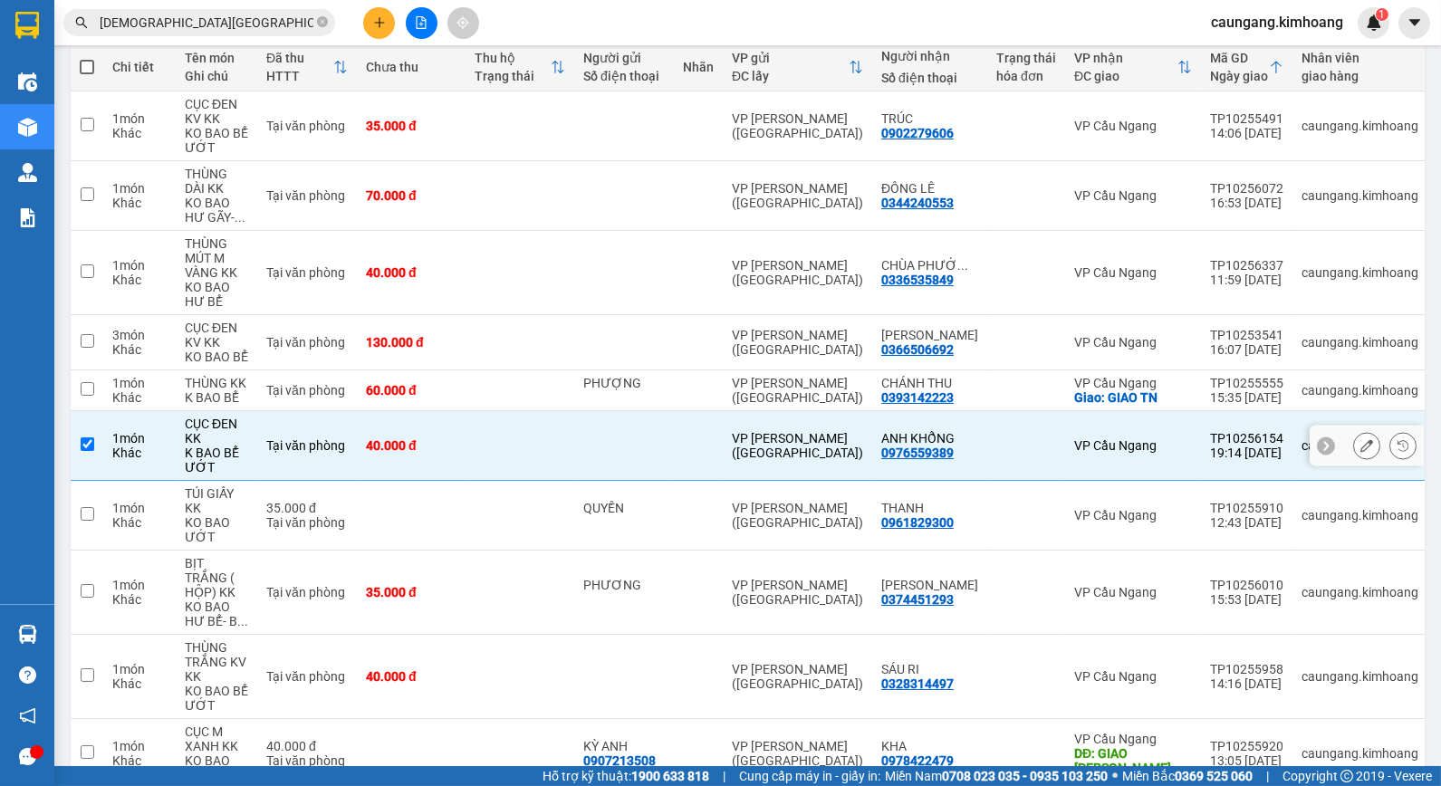
scroll to position [11, 0]
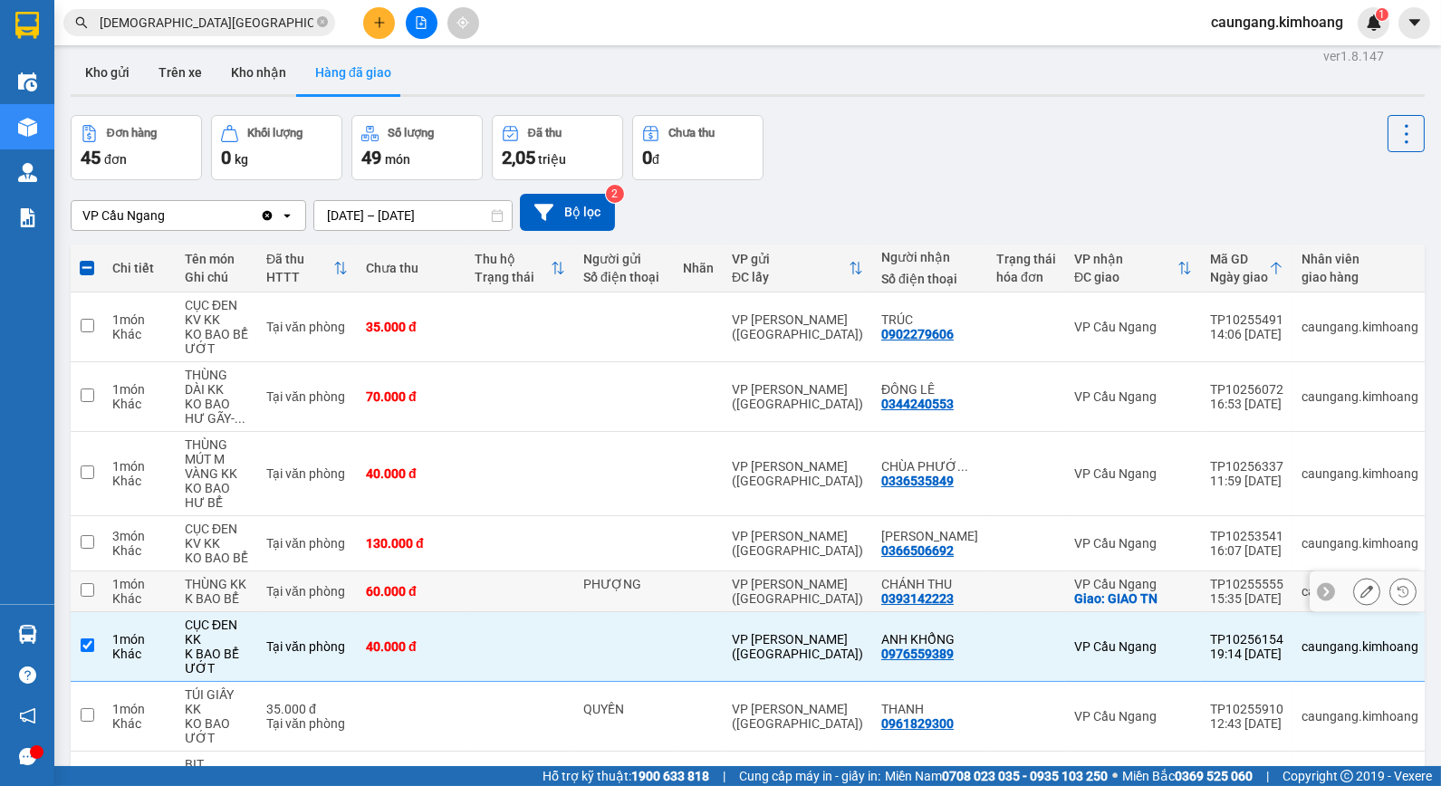
click at [634, 582] on div "PHƯỢNG" at bounding box center [624, 584] width 82 height 14
checkbox input "true"
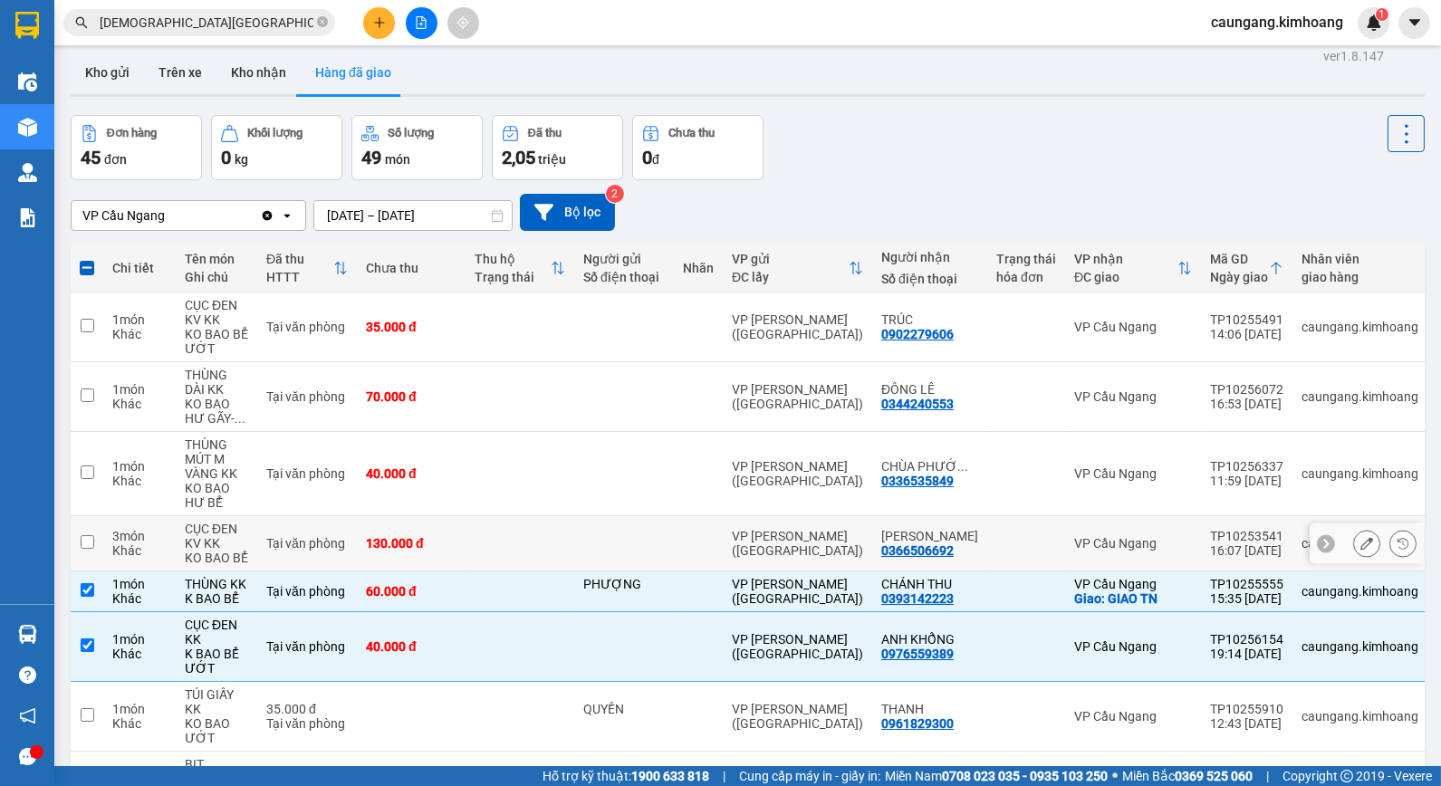
click at [738, 528] on td "VP [PERSON_NAME] ([GEOGRAPHIC_DATA])" at bounding box center [797, 543] width 149 height 55
checkbox input "true"
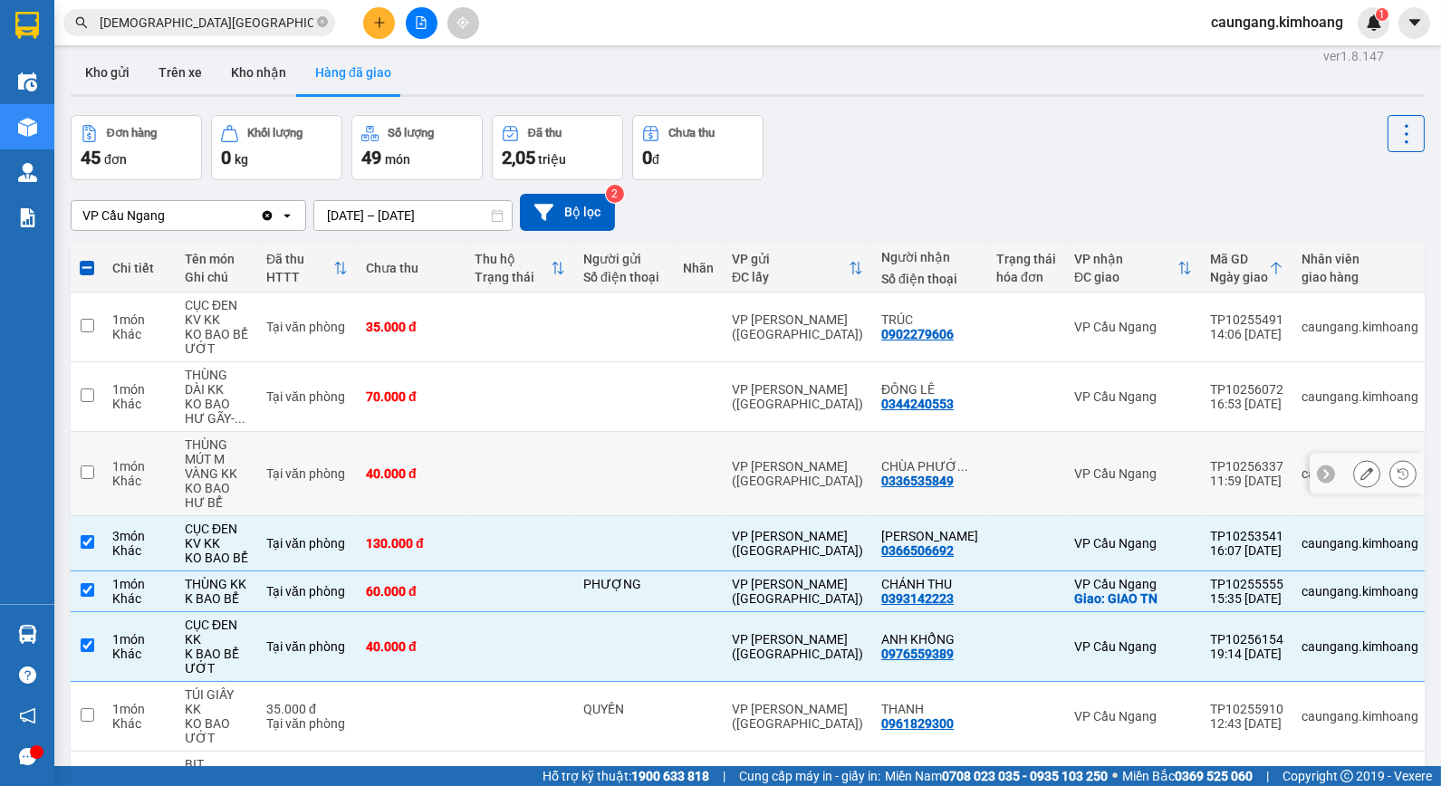
click at [726, 485] on td "VP [PERSON_NAME] ([GEOGRAPHIC_DATA])" at bounding box center [797, 474] width 149 height 84
checkbox input "true"
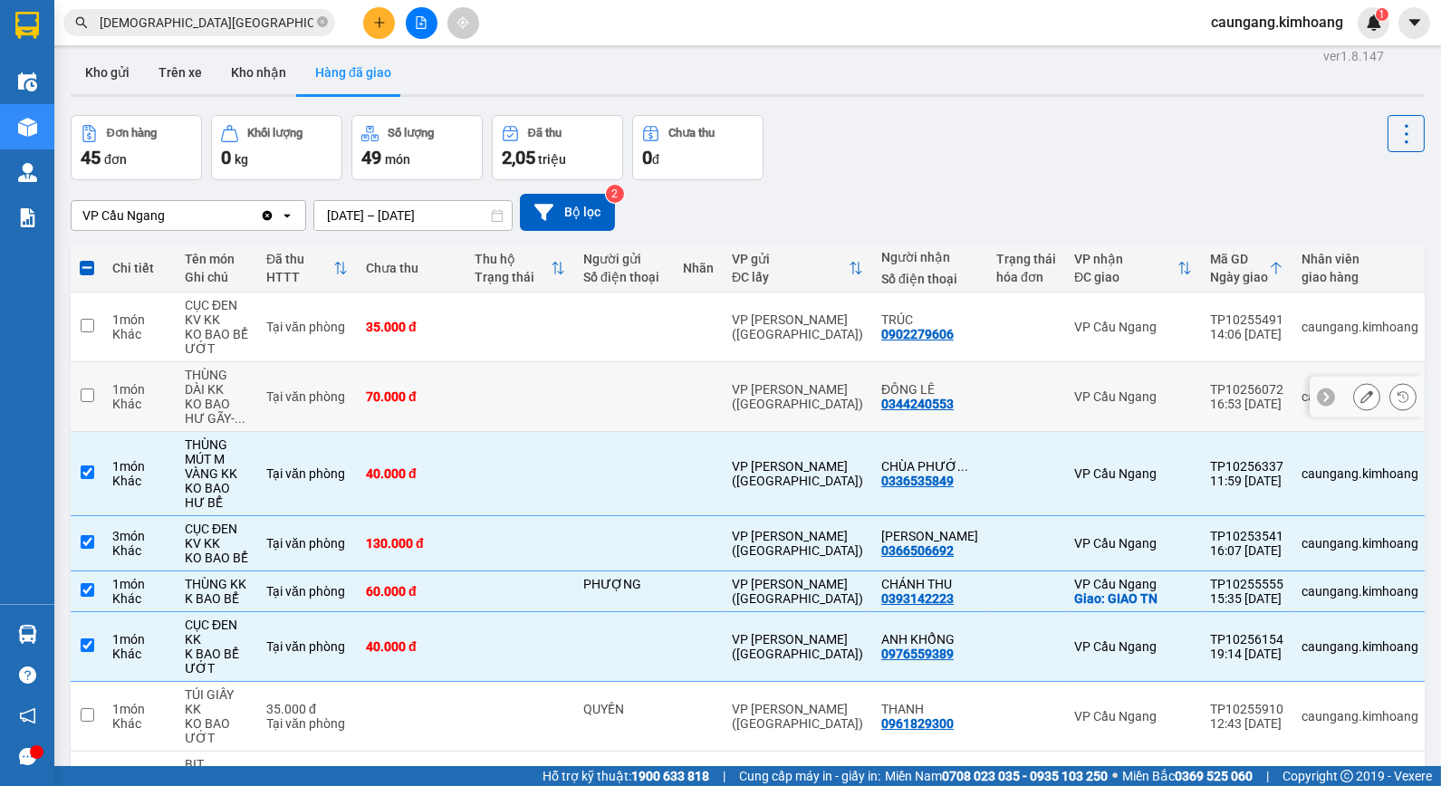
click at [776, 383] on td "VP [PERSON_NAME] ([GEOGRAPHIC_DATA])" at bounding box center [797, 397] width 149 height 70
checkbox input "true"
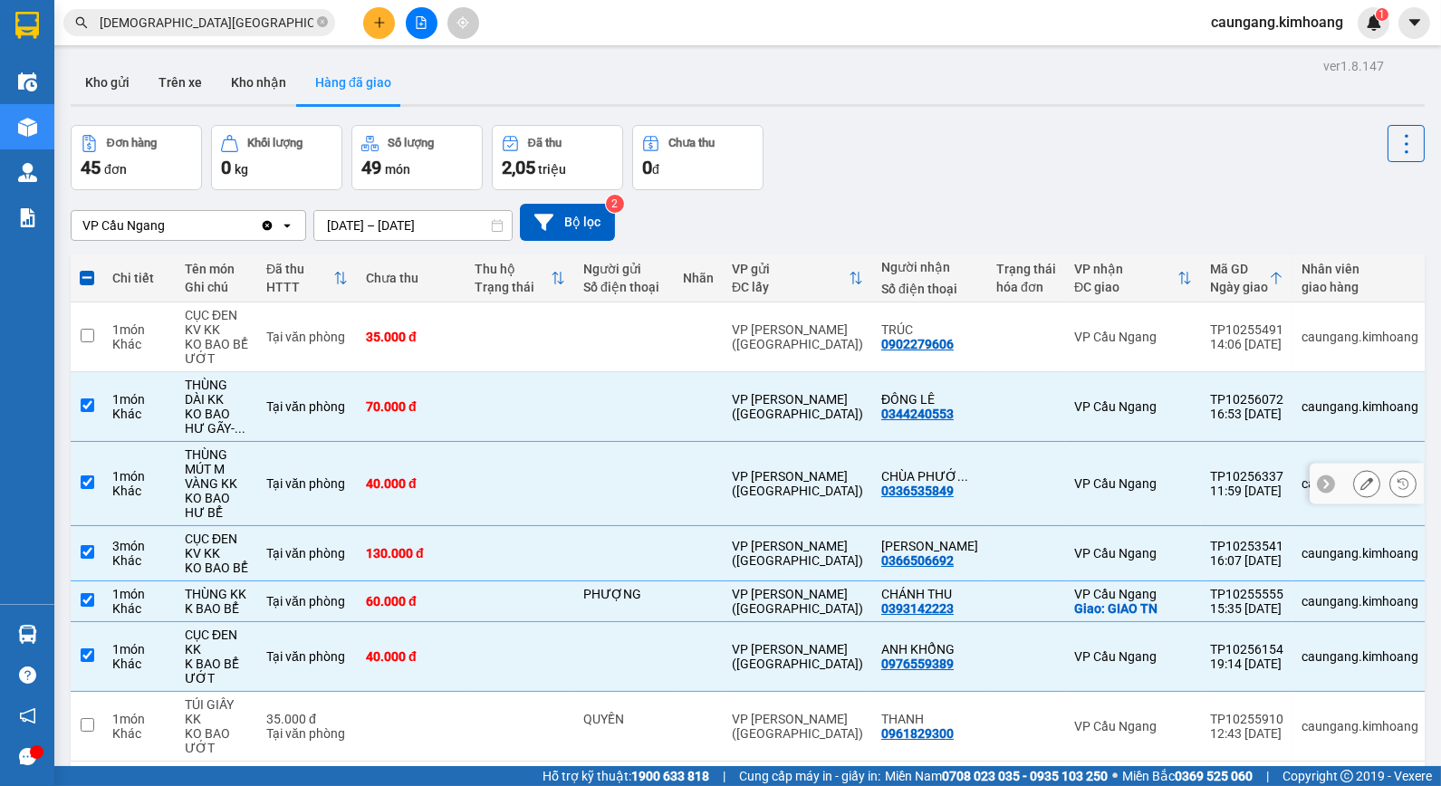
scroll to position [0, 0]
click at [179, 80] on button "Trên xe" at bounding box center [180, 83] width 72 height 43
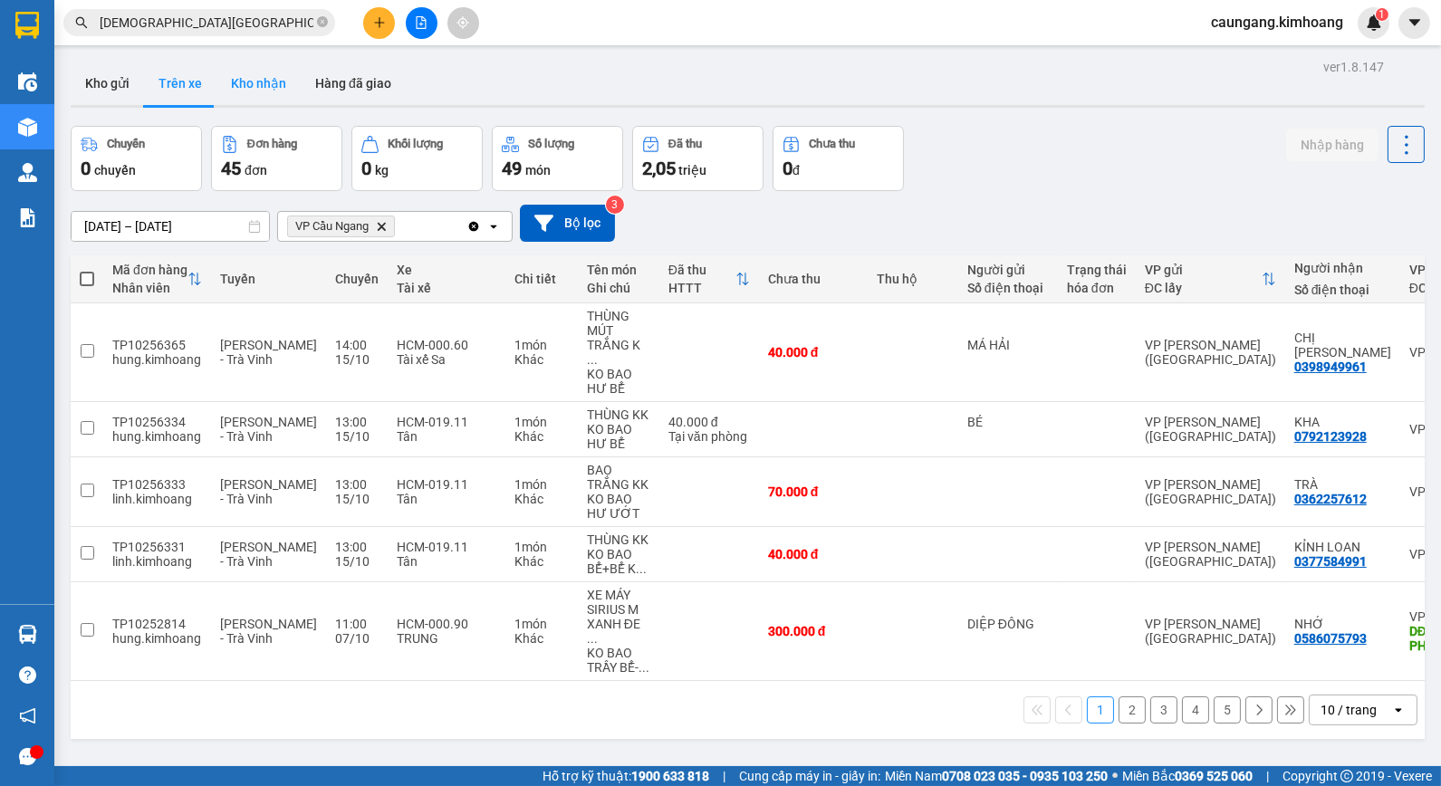
click at [246, 83] on button "Kho nhận" at bounding box center [258, 83] width 84 height 43
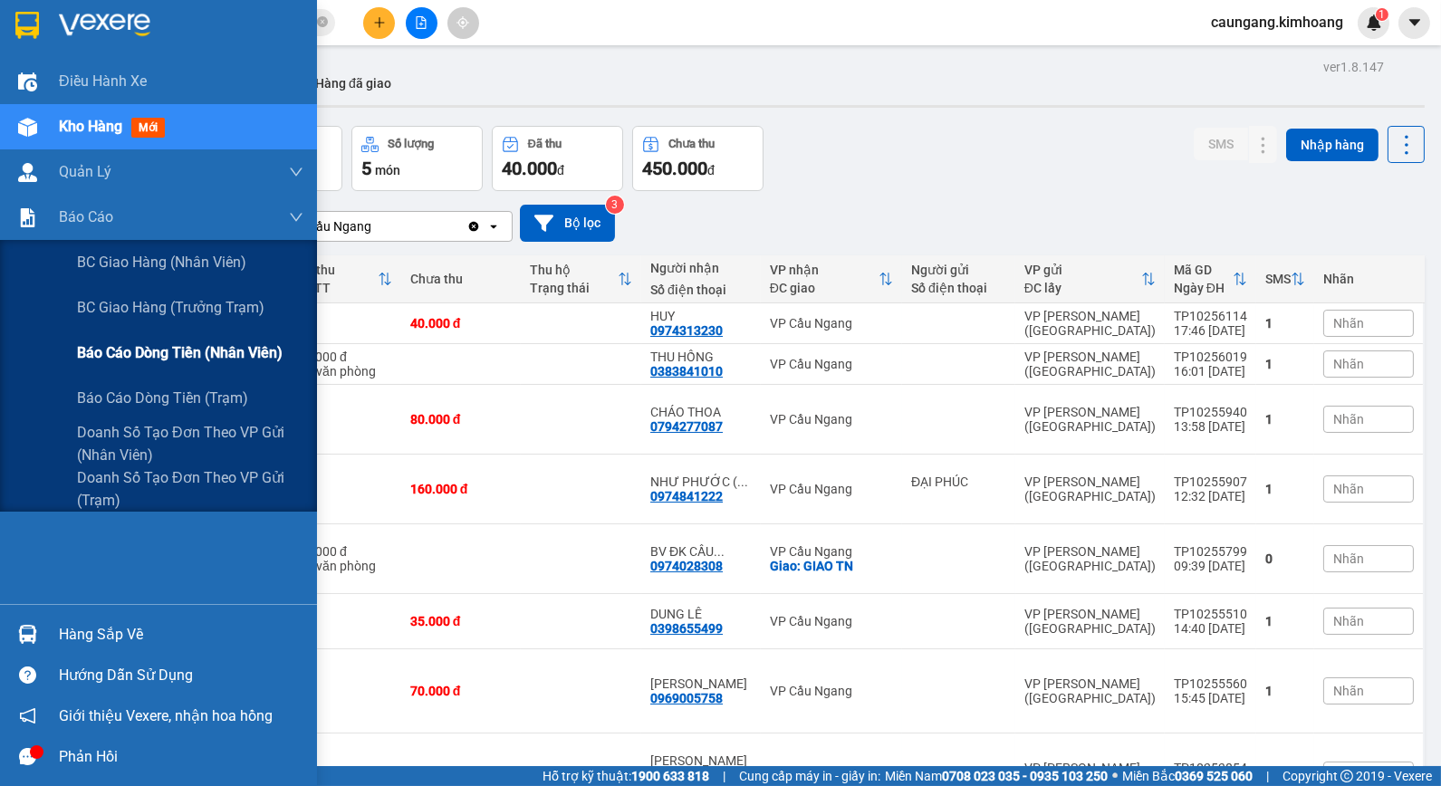
click at [113, 346] on span "Báo cáo dòng tiền (nhân viên)" at bounding box center [180, 352] width 206 height 23
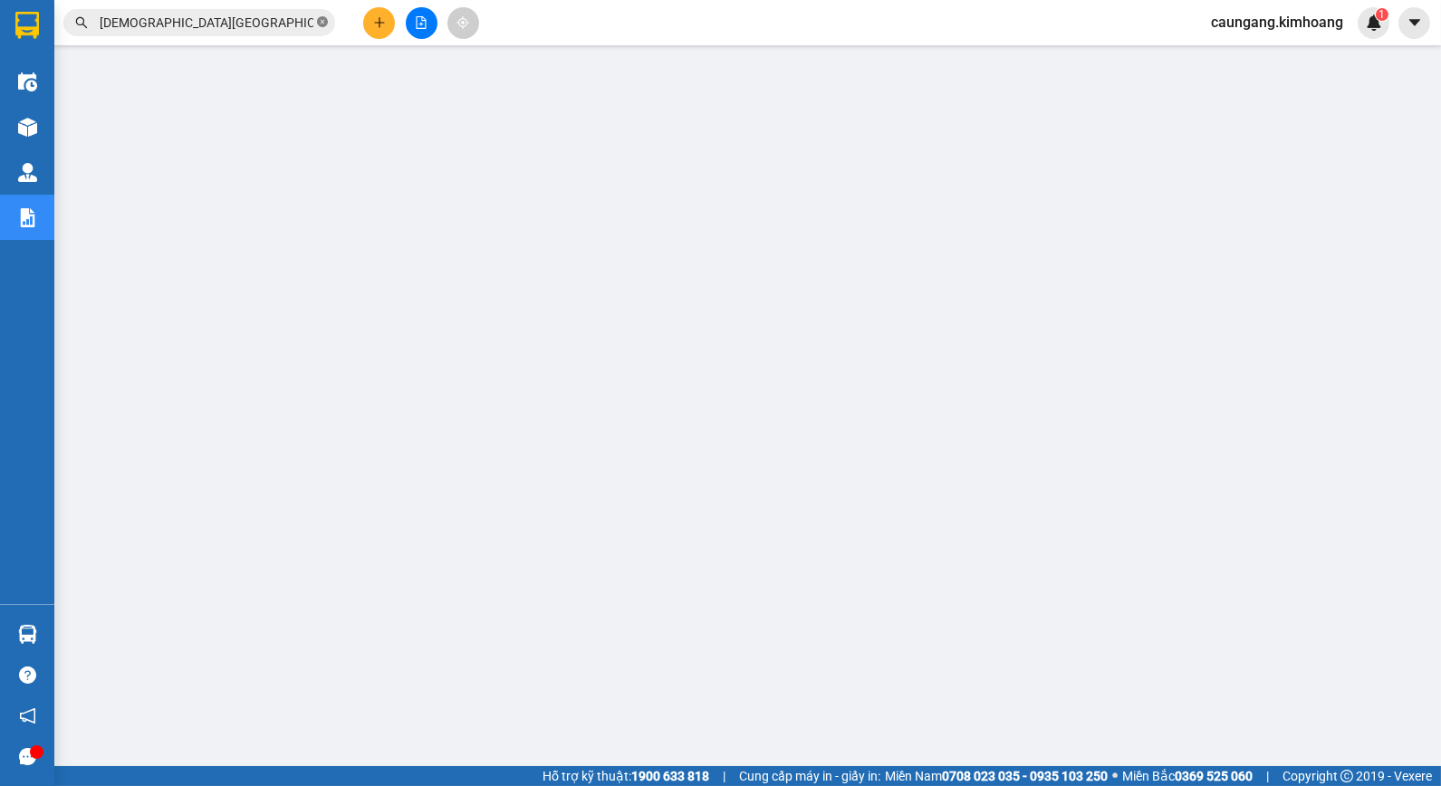
click at [322, 22] on icon "close-circle" at bounding box center [322, 21] width 11 height 11
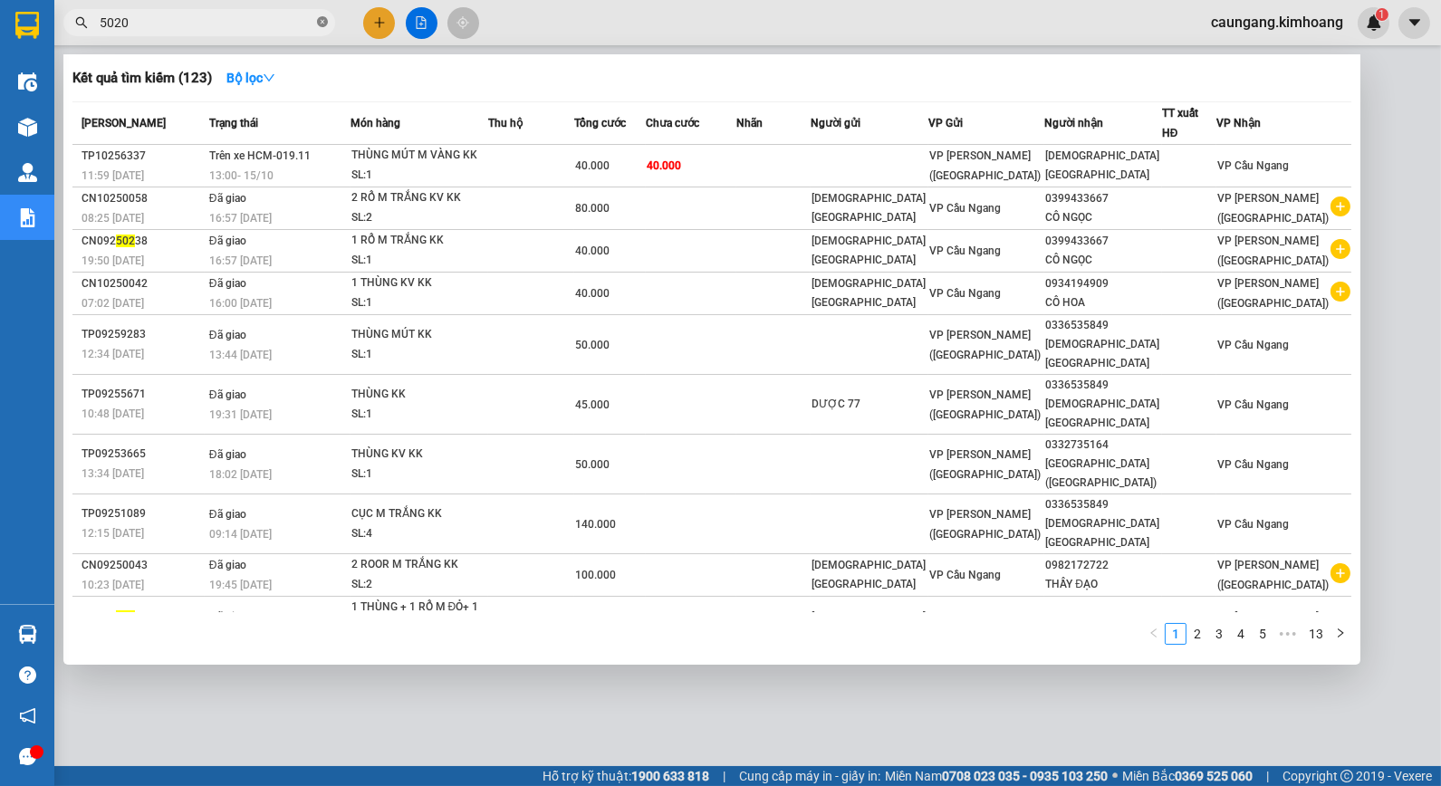
type input "50202"
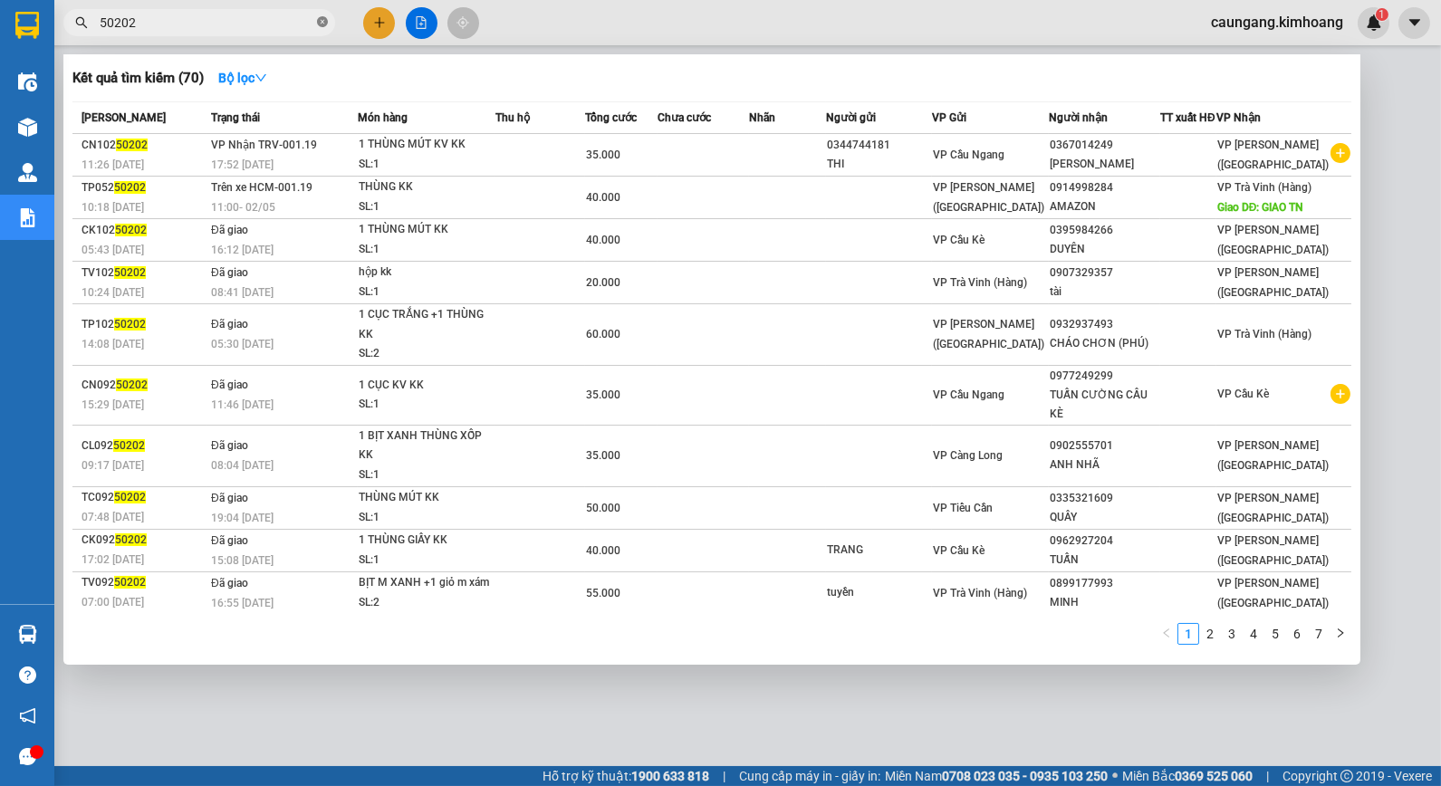
click at [323, 18] on icon "close-circle" at bounding box center [322, 21] width 11 height 11
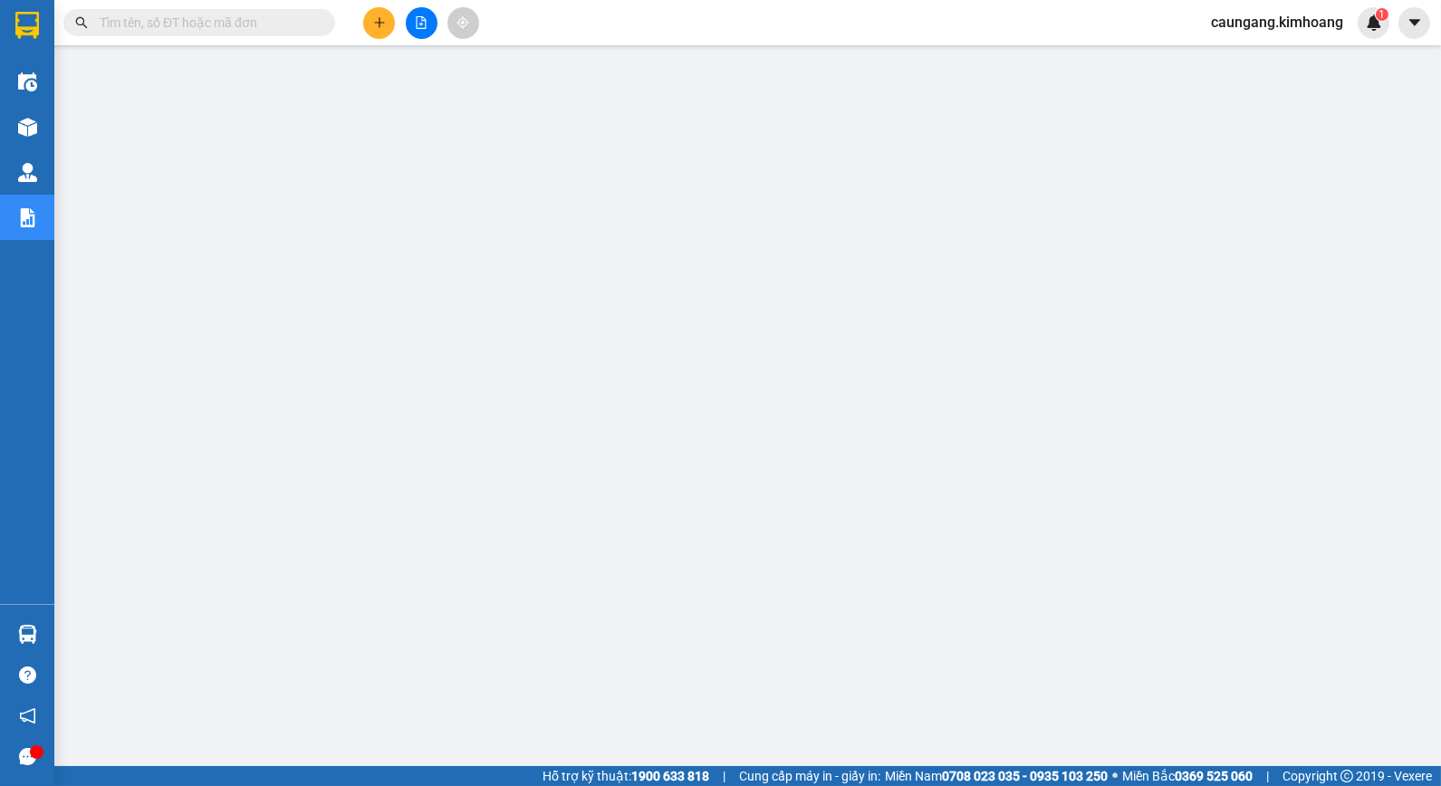
click at [293, 18] on input "text" at bounding box center [207, 23] width 214 height 20
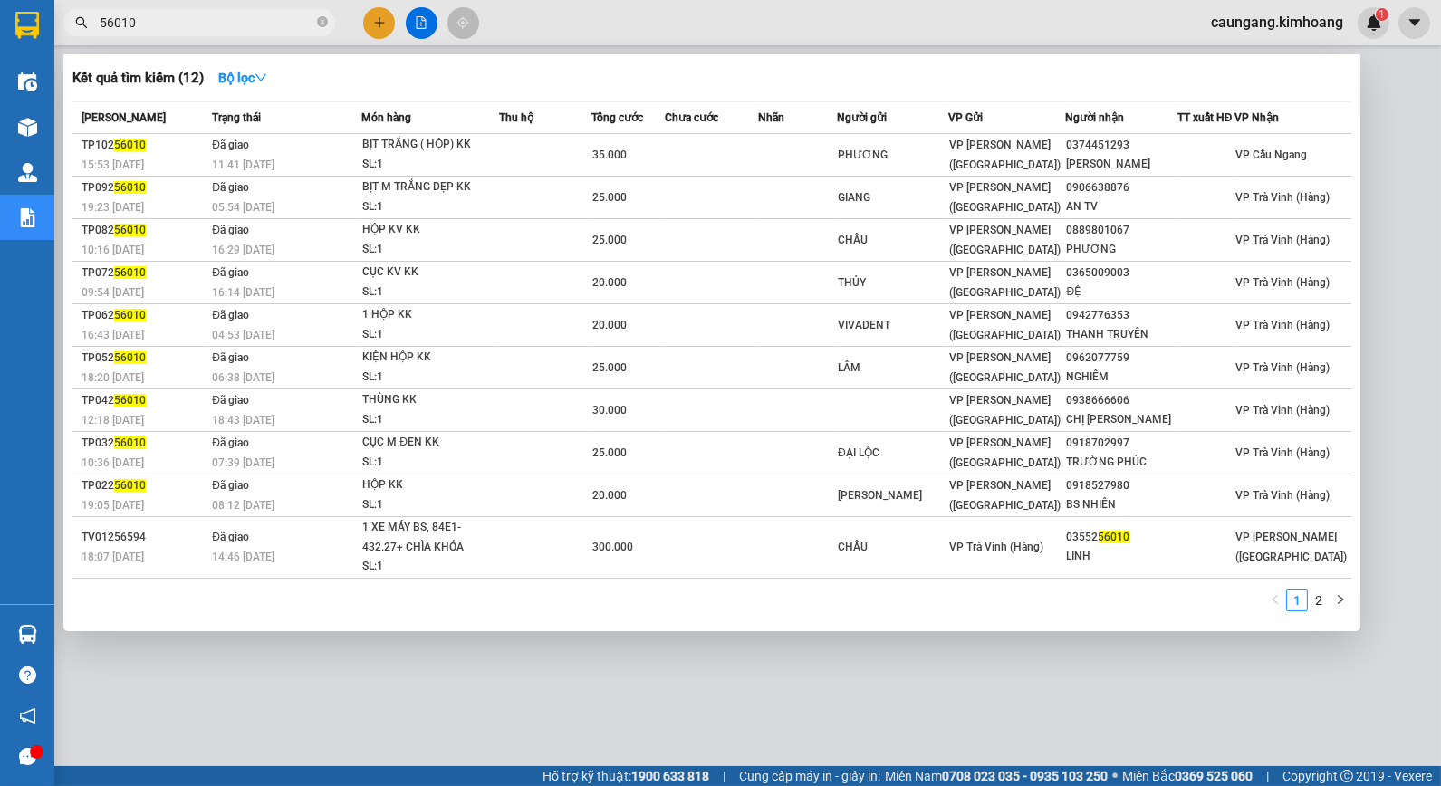
click at [227, 21] on input "56010" at bounding box center [207, 23] width 214 height 20
type input "56010"
click at [540, 5] on div at bounding box center [720, 393] width 1441 height 786
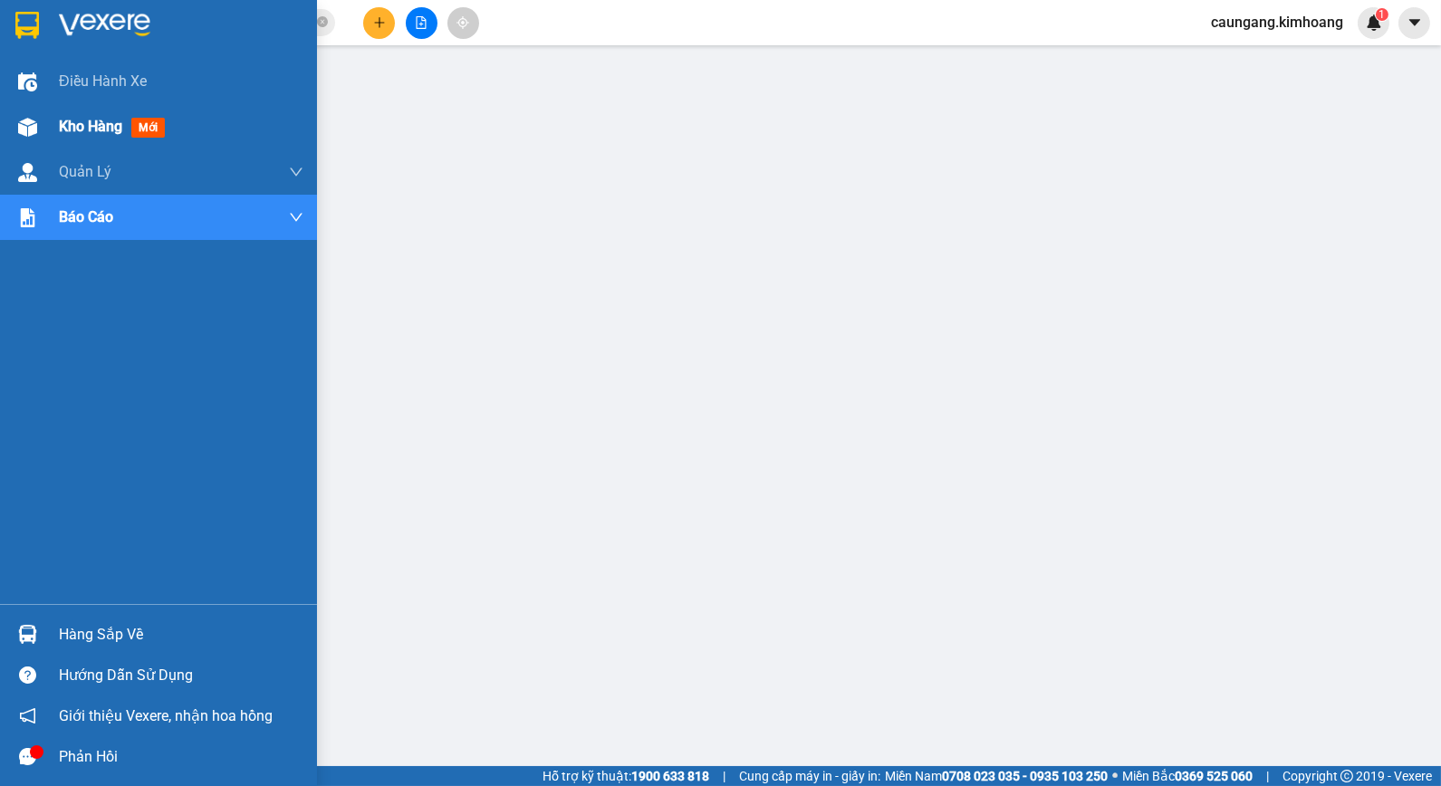
click at [4, 122] on div "Kho hàng mới" at bounding box center [158, 126] width 317 height 45
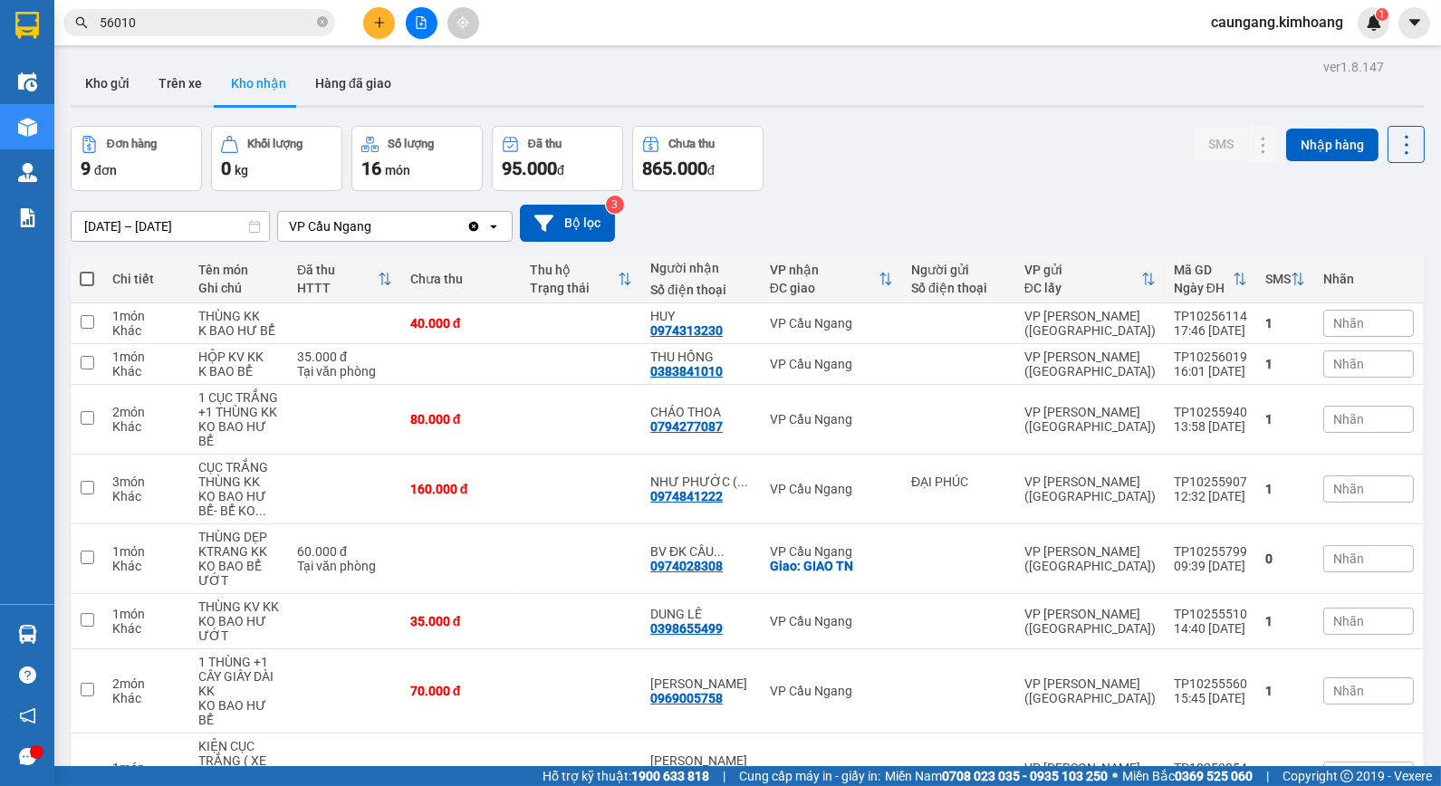
scroll to position [168, 0]
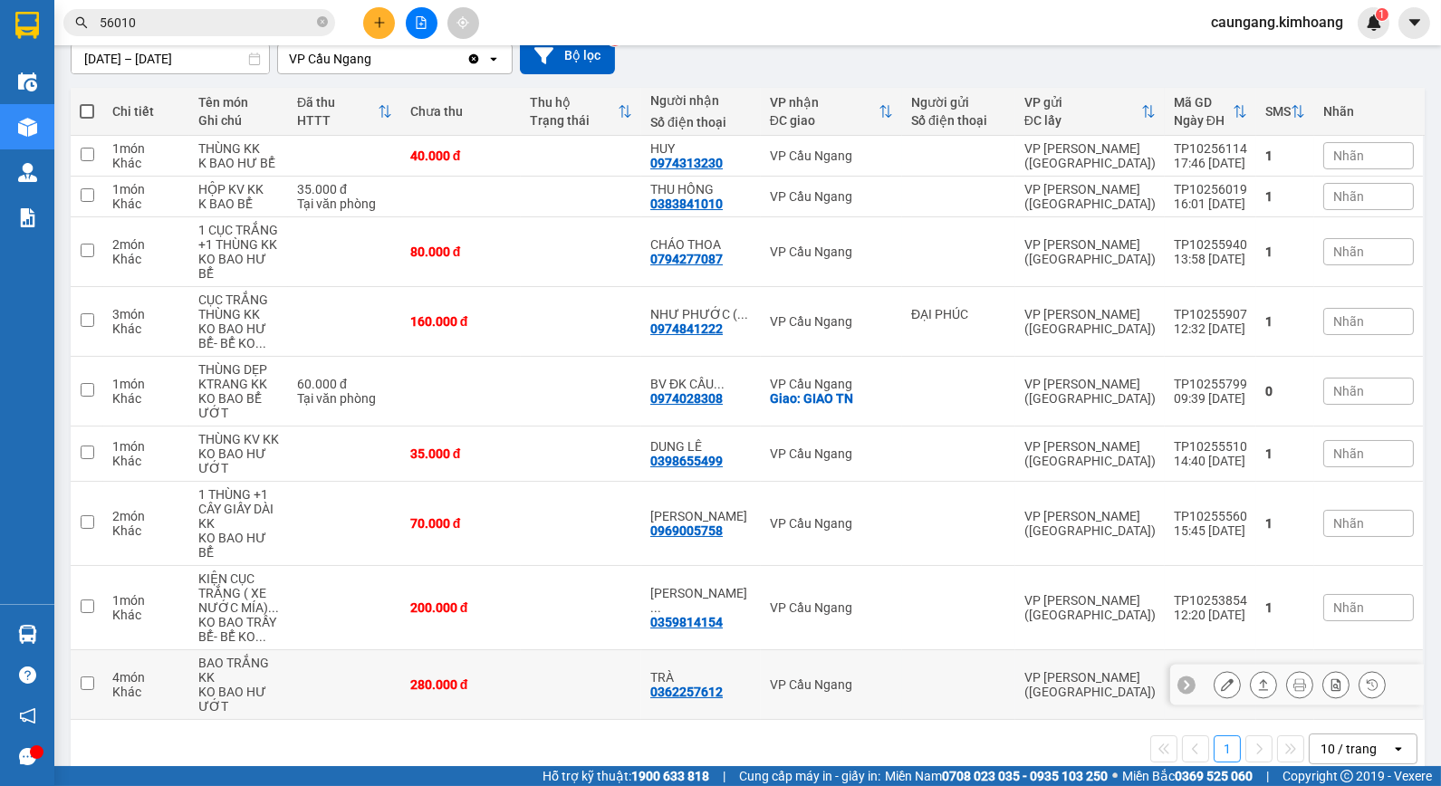
click at [569, 662] on td at bounding box center [581, 685] width 120 height 70
checkbox input "true"
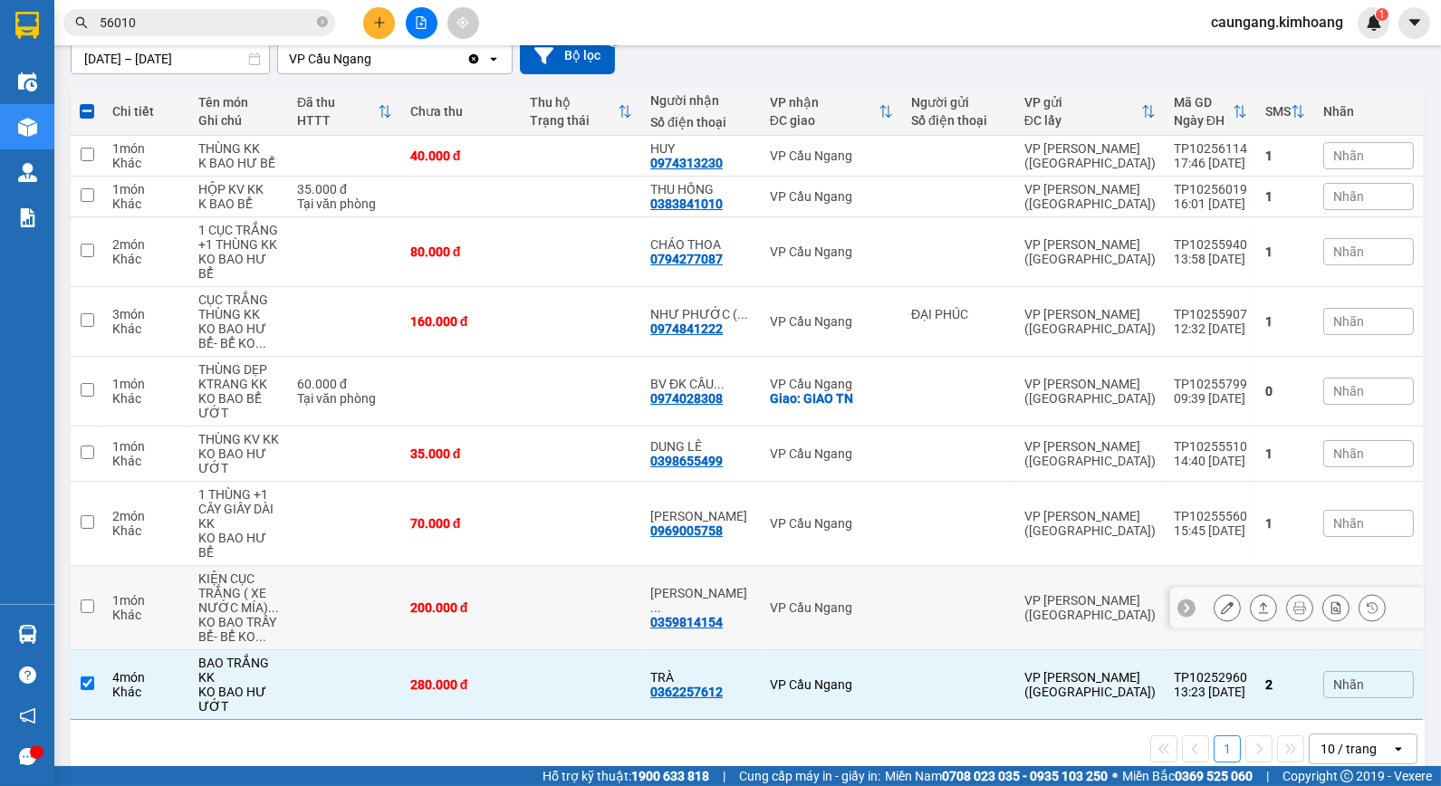
click at [562, 589] on td at bounding box center [581, 608] width 120 height 84
checkbox input "true"
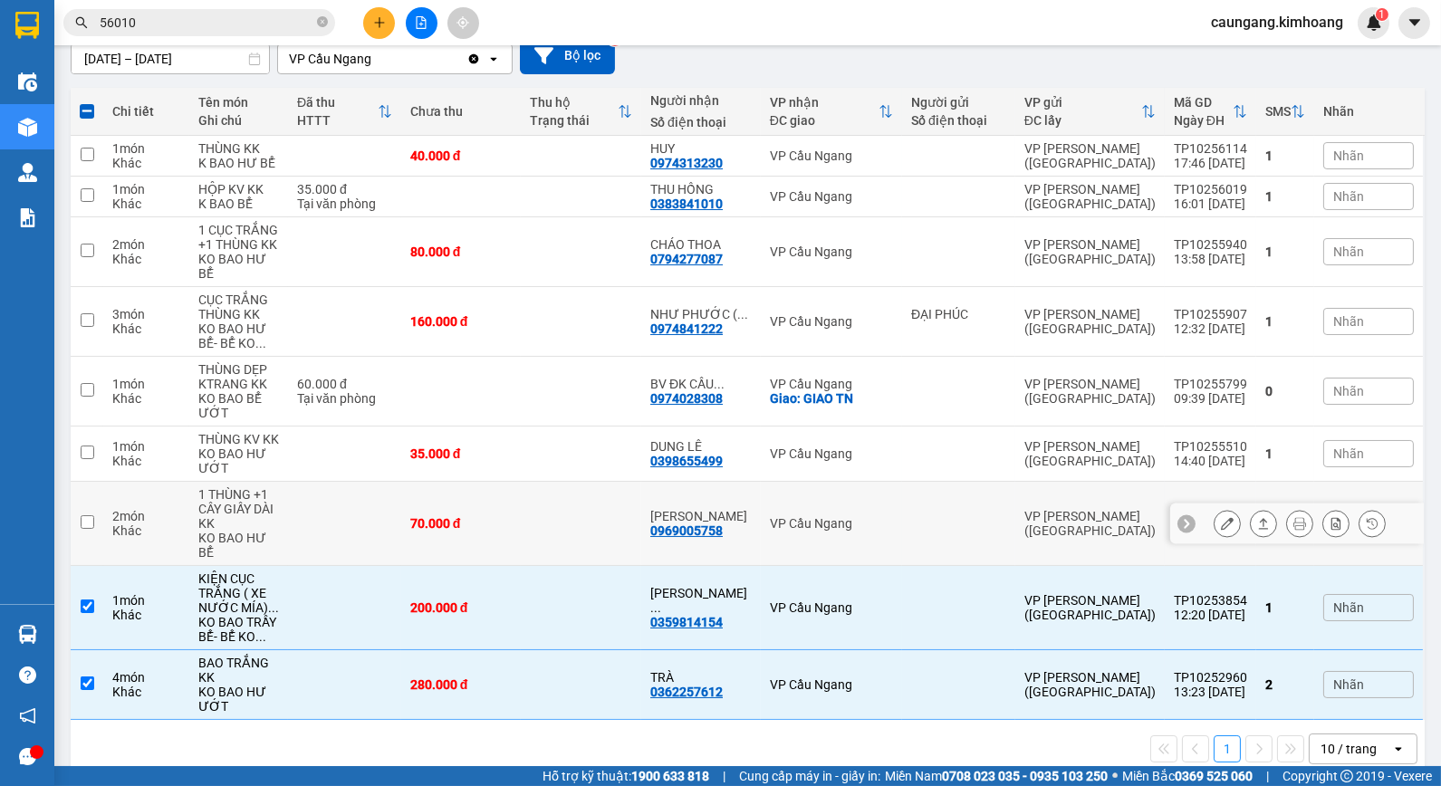
click at [578, 521] on td at bounding box center [581, 524] width 120 height 84
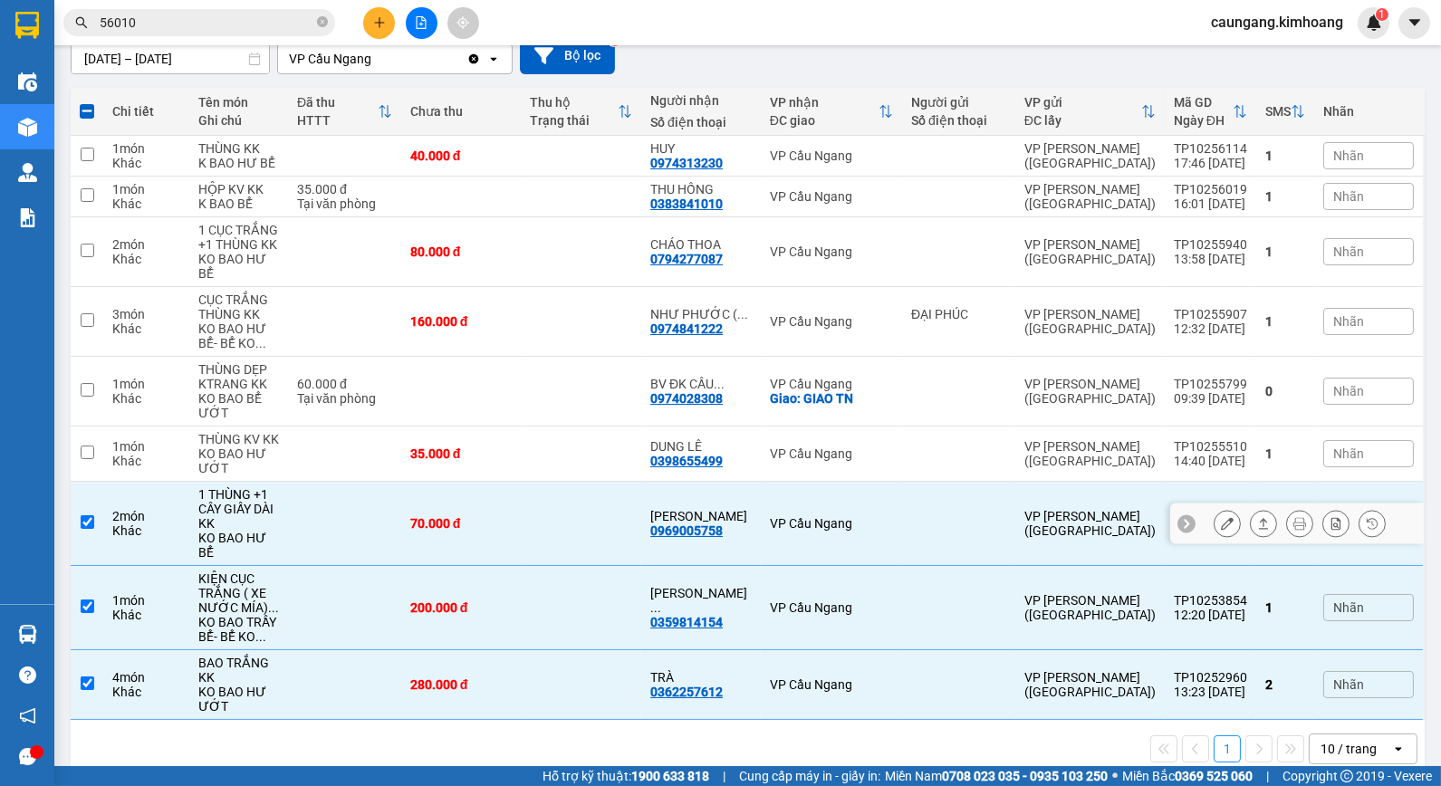
checkbox input "true"
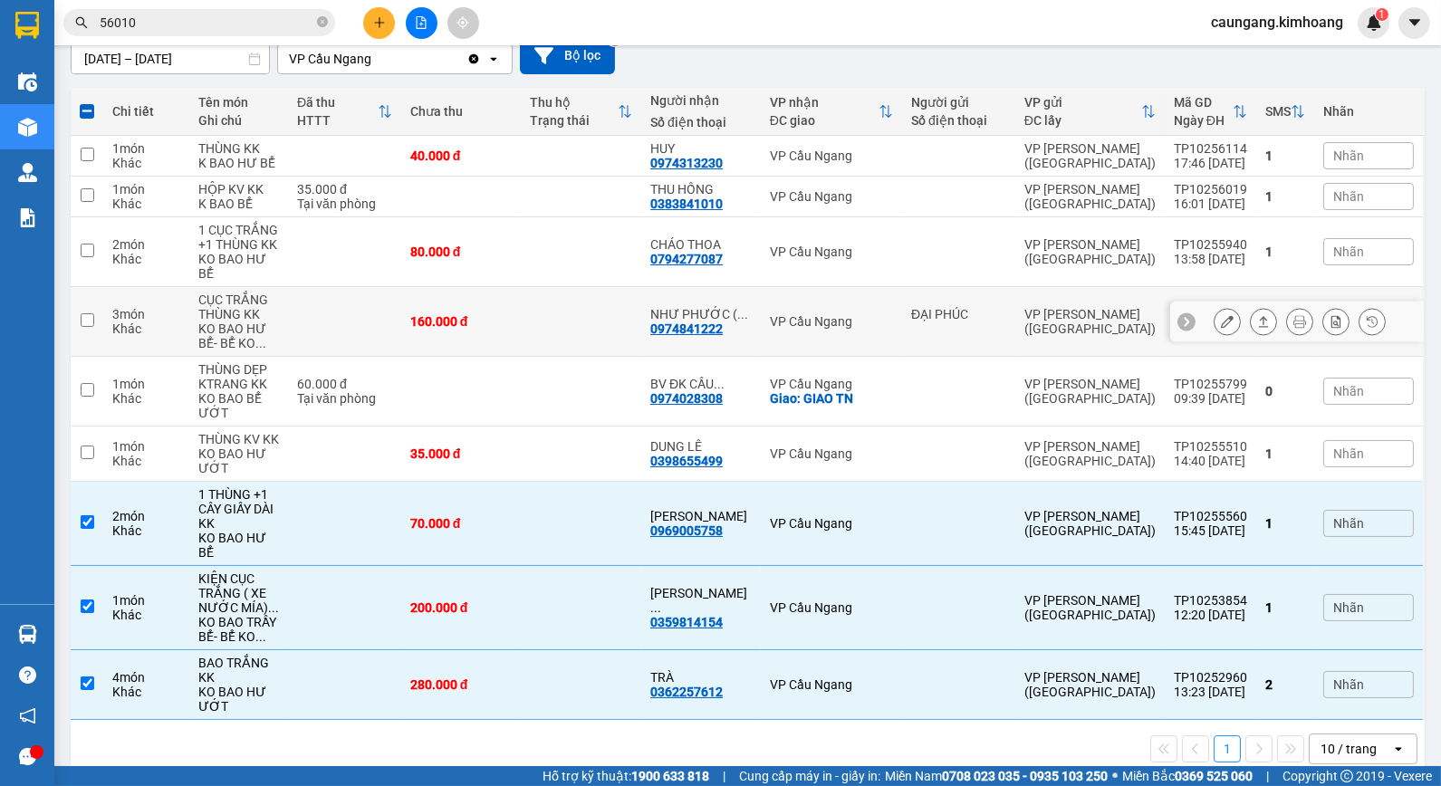
click at [569, 299] on td at bounding box center [581, 322] width 120 height 70
checkbox input "true"
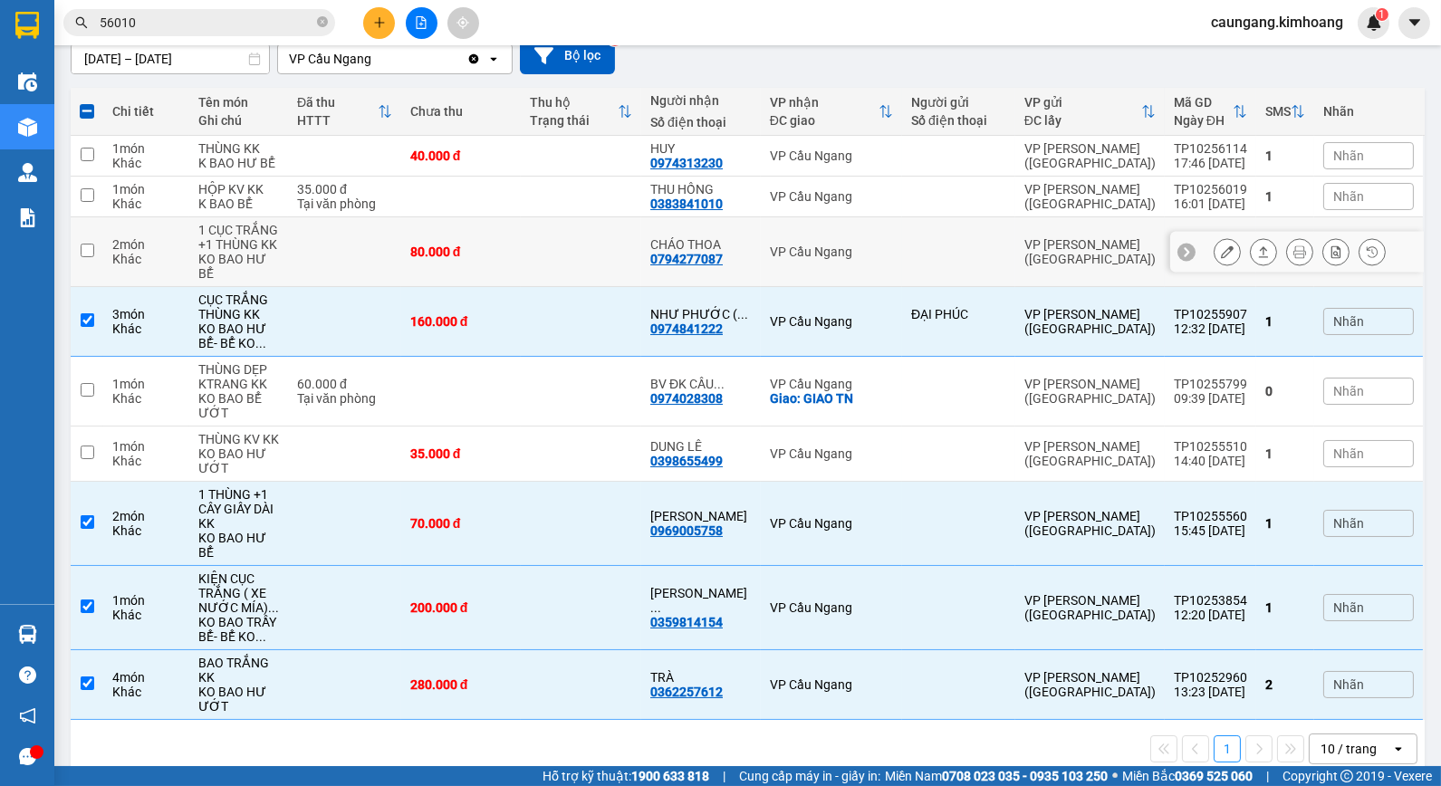
click at [549, 241] on td at bounding box center [581, 252] width 120 height 70
checkbox input "true"
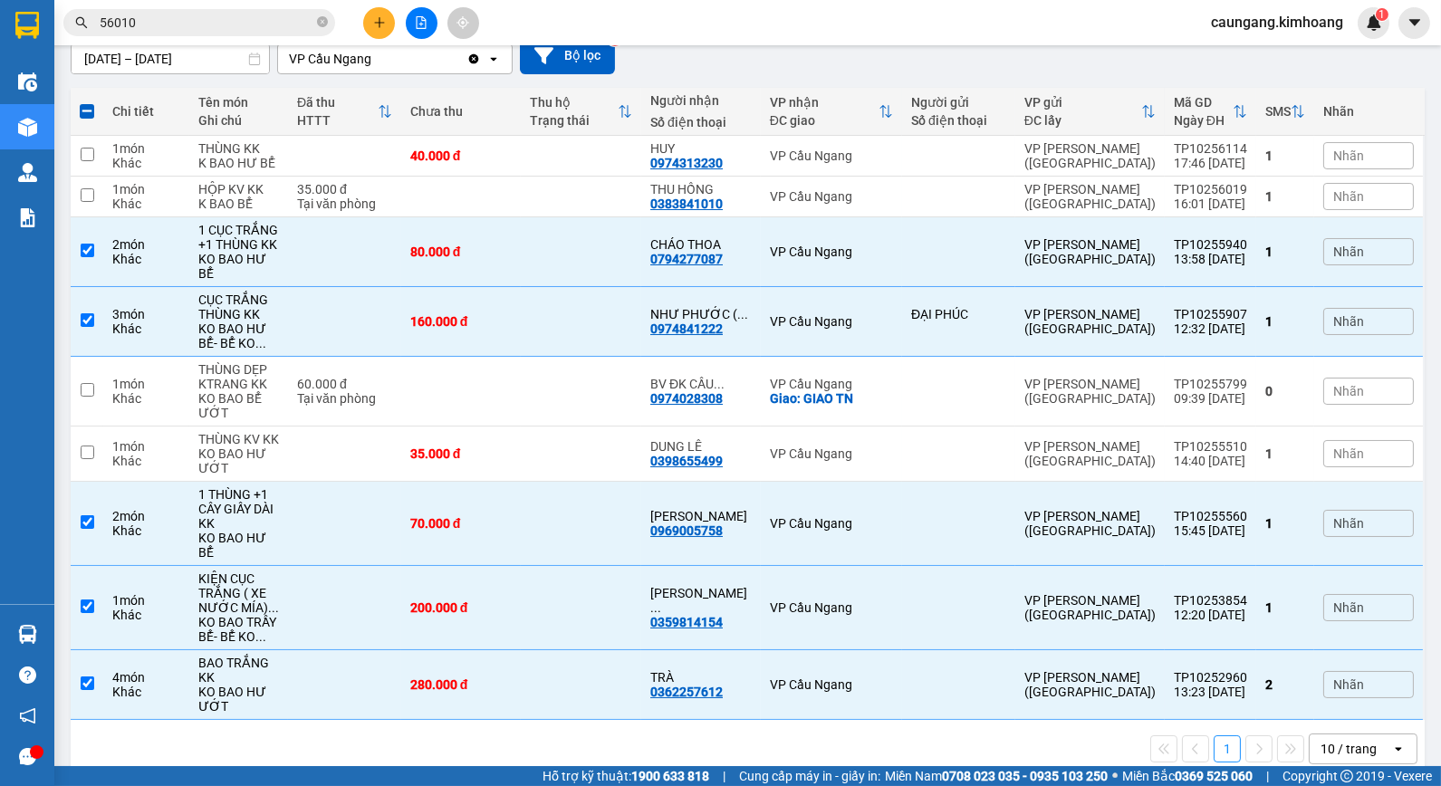
scroll to position [0, 0]
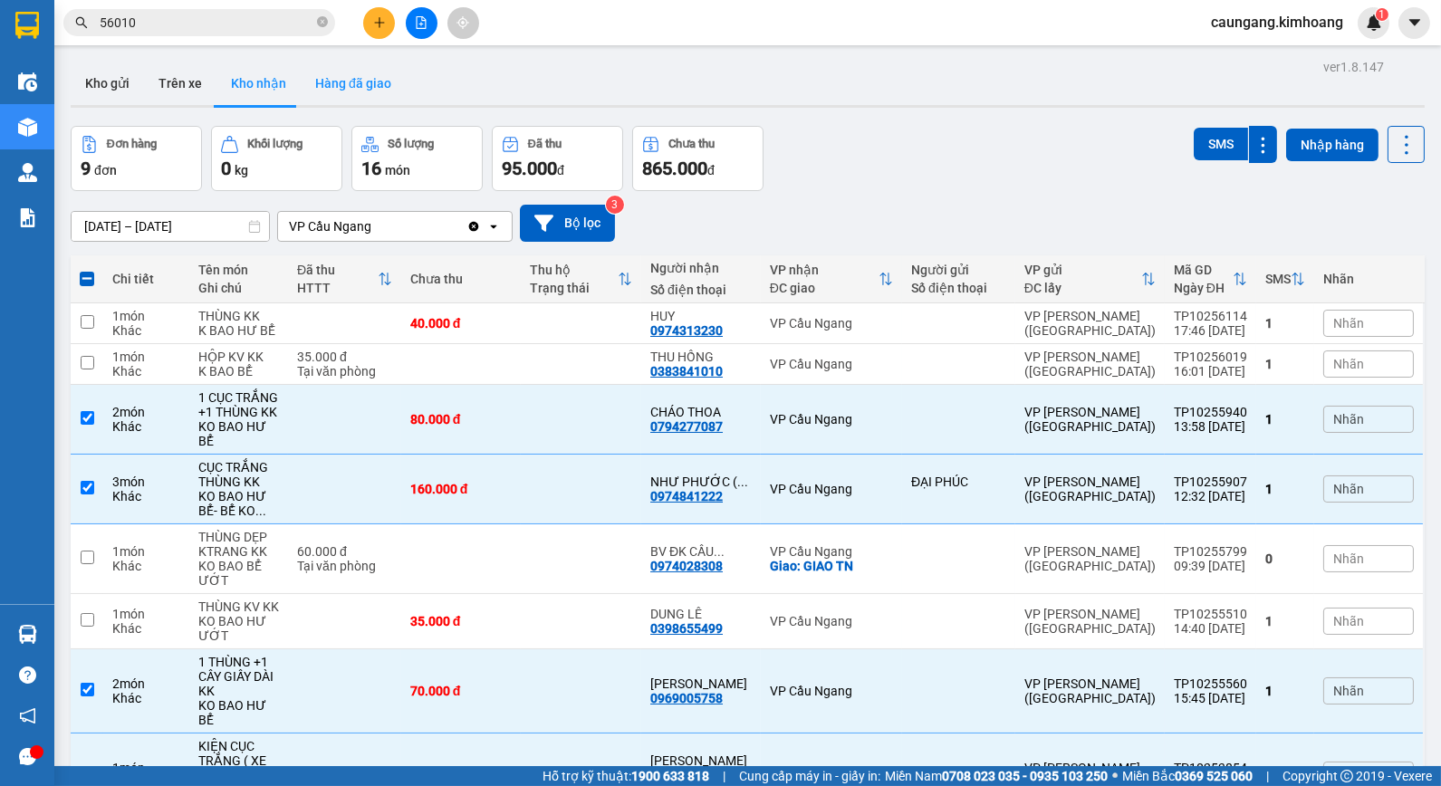
click at [354, 83] on button "Hàng đã giao" at bounding box center [353, 83] width 105 height 43
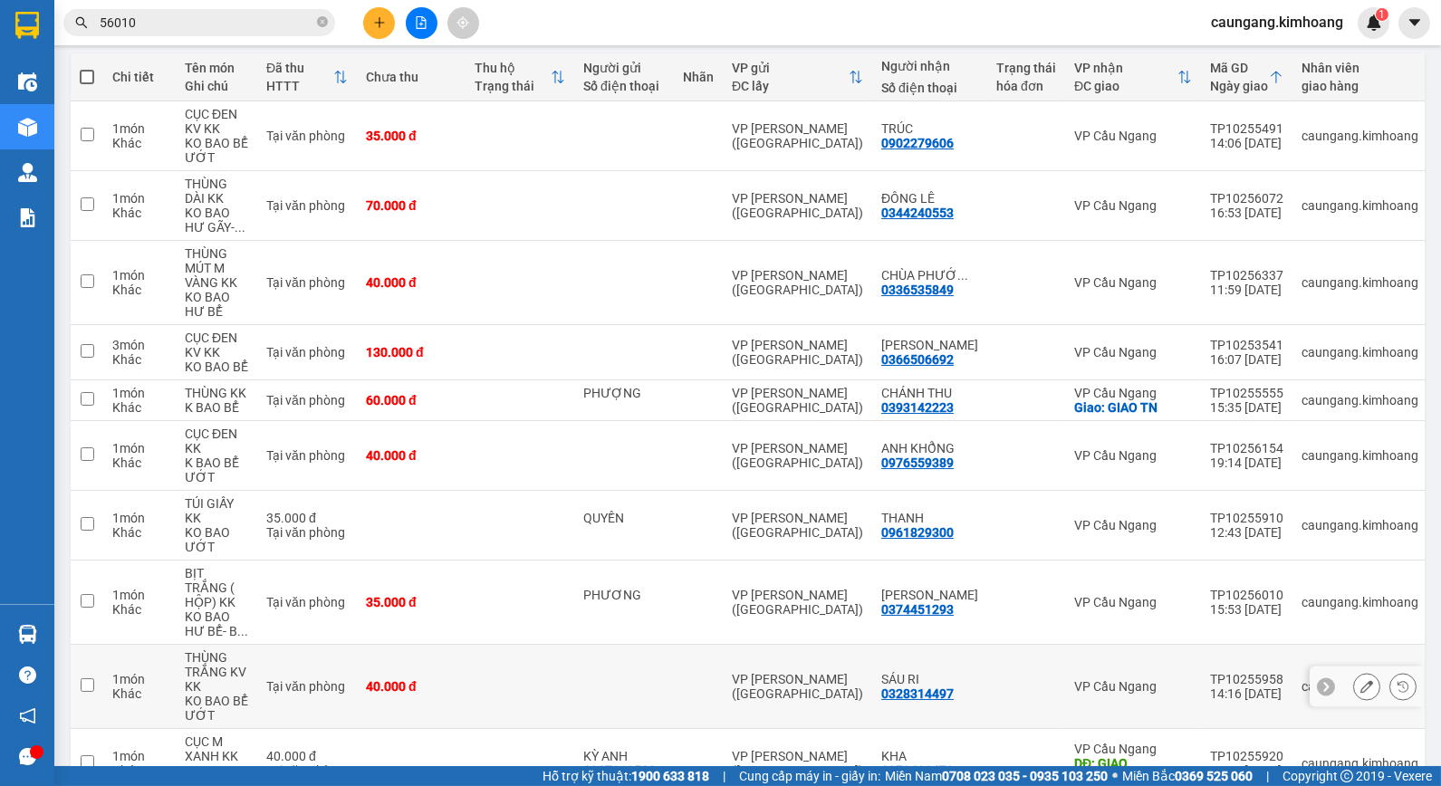
scroll to position [303, 0]
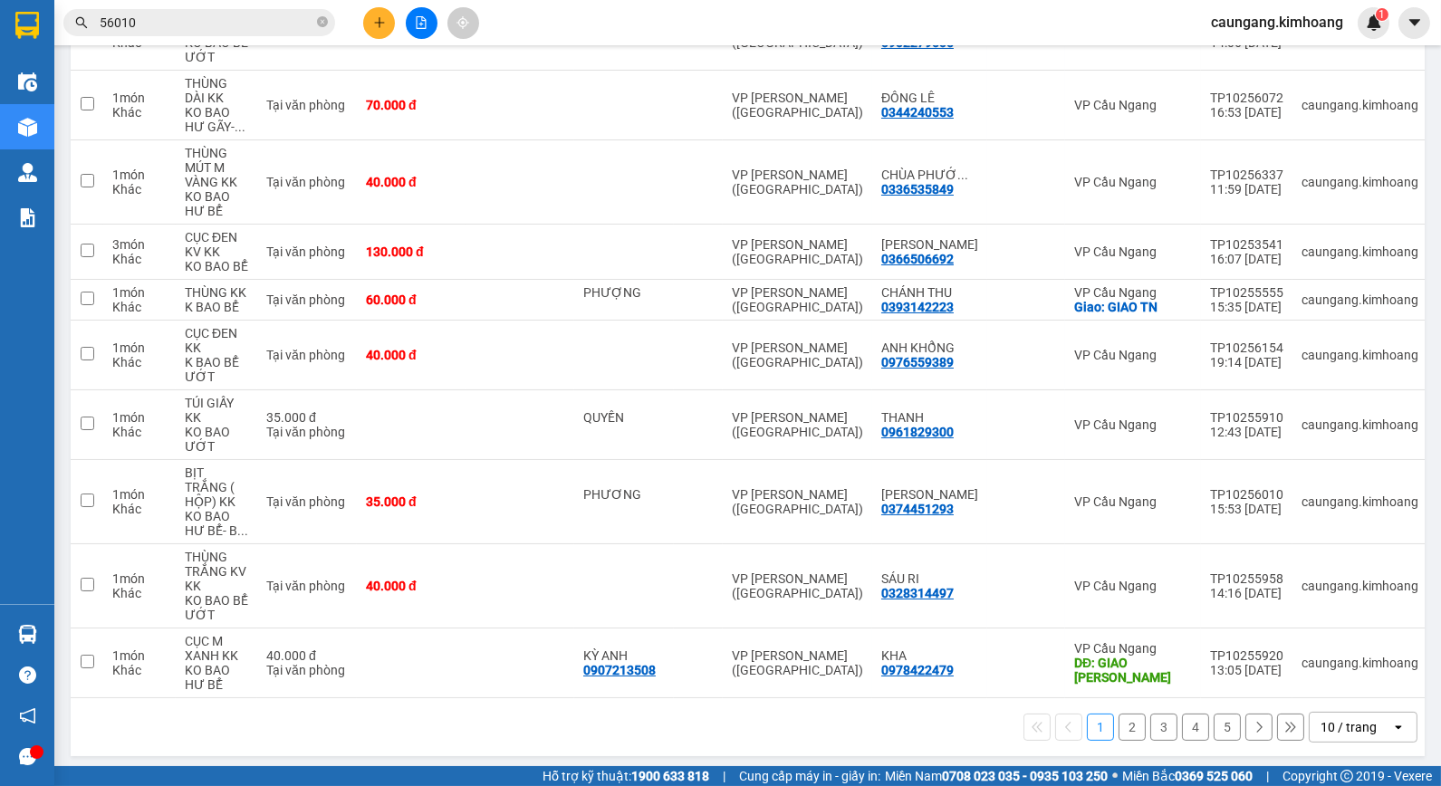
click at [1120, 729] on button "2" at bounding box center [1132, 727] width 27 height 27
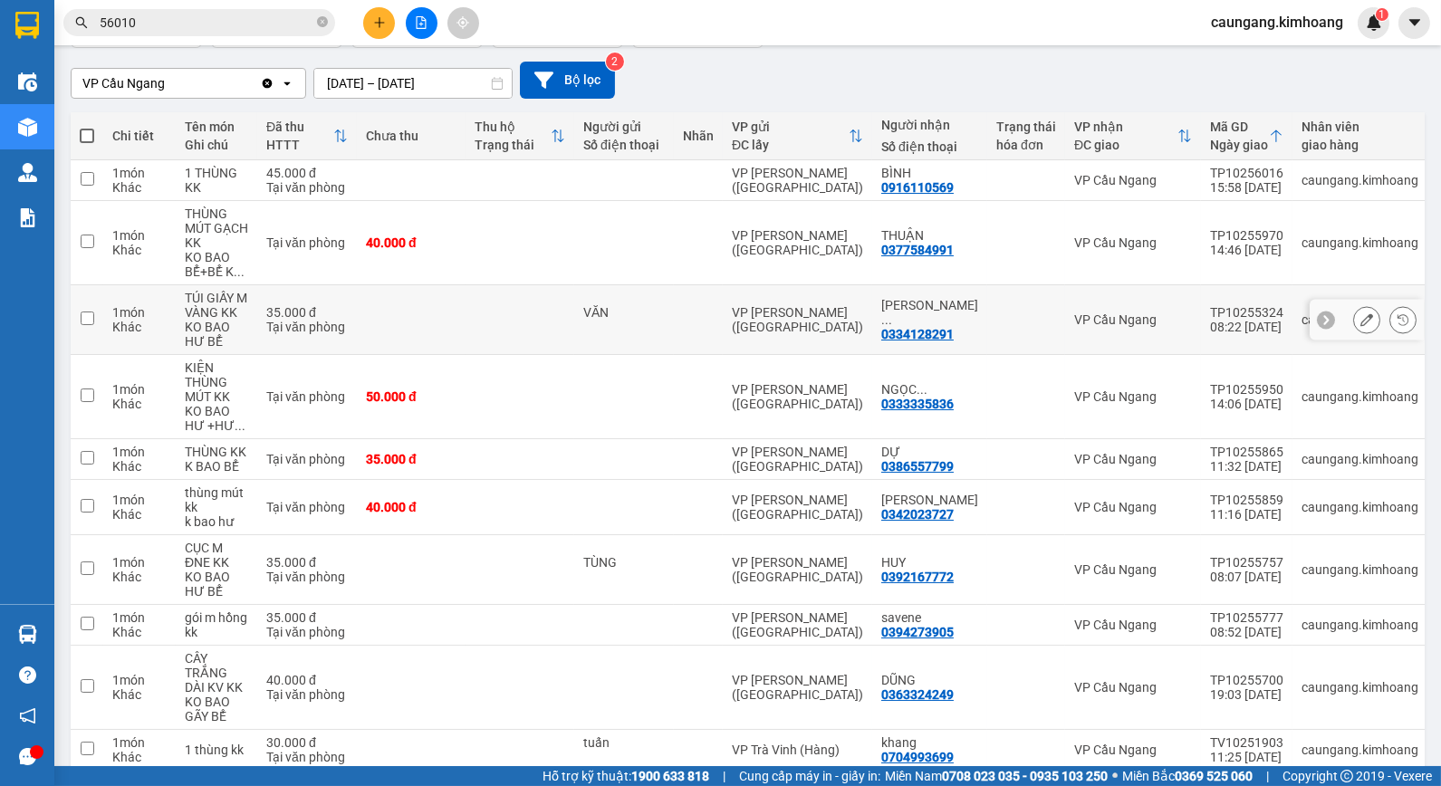
scroll to position [245, 0]
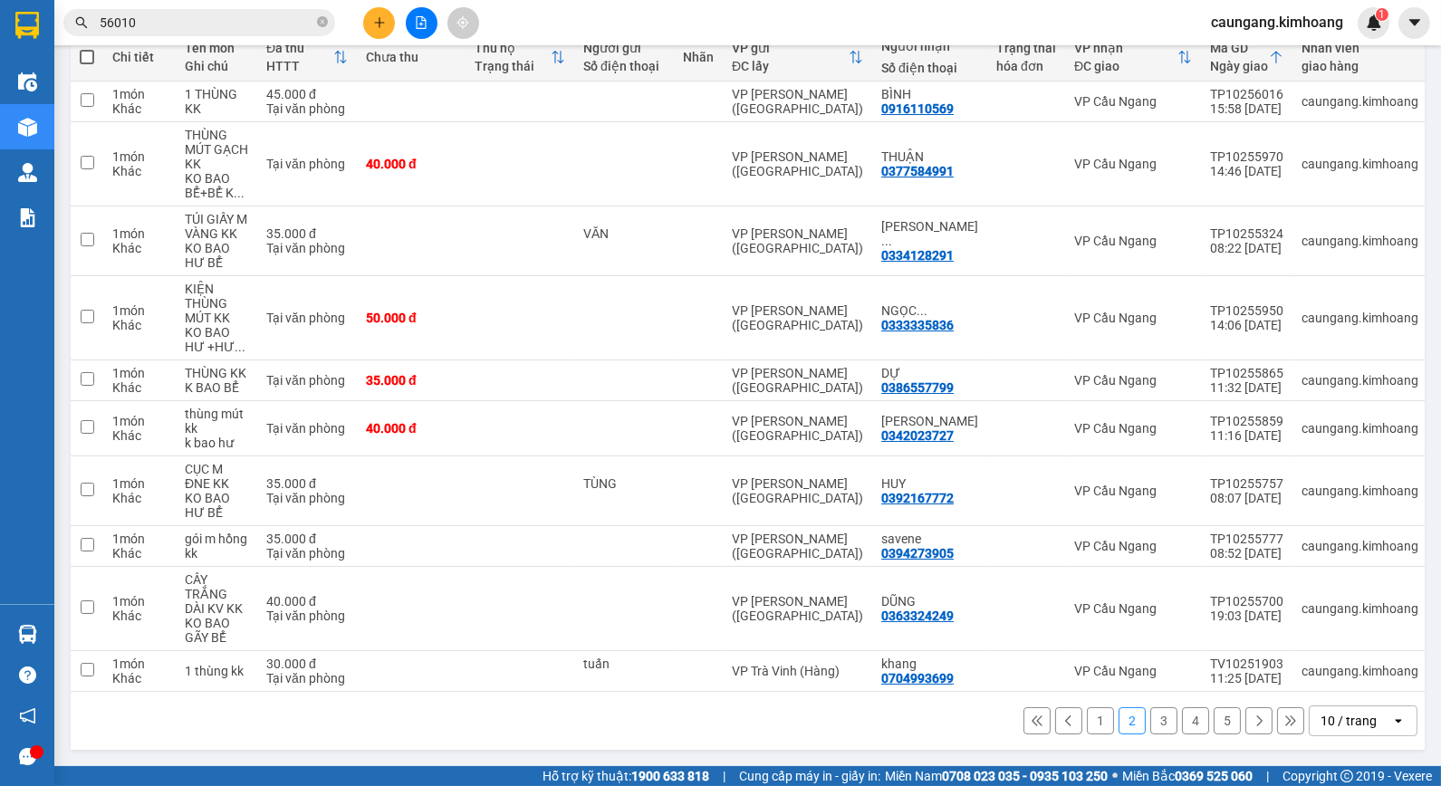
click at [1153, 721] on button "3" at bounding box center [1163, 720] width 27 height 27
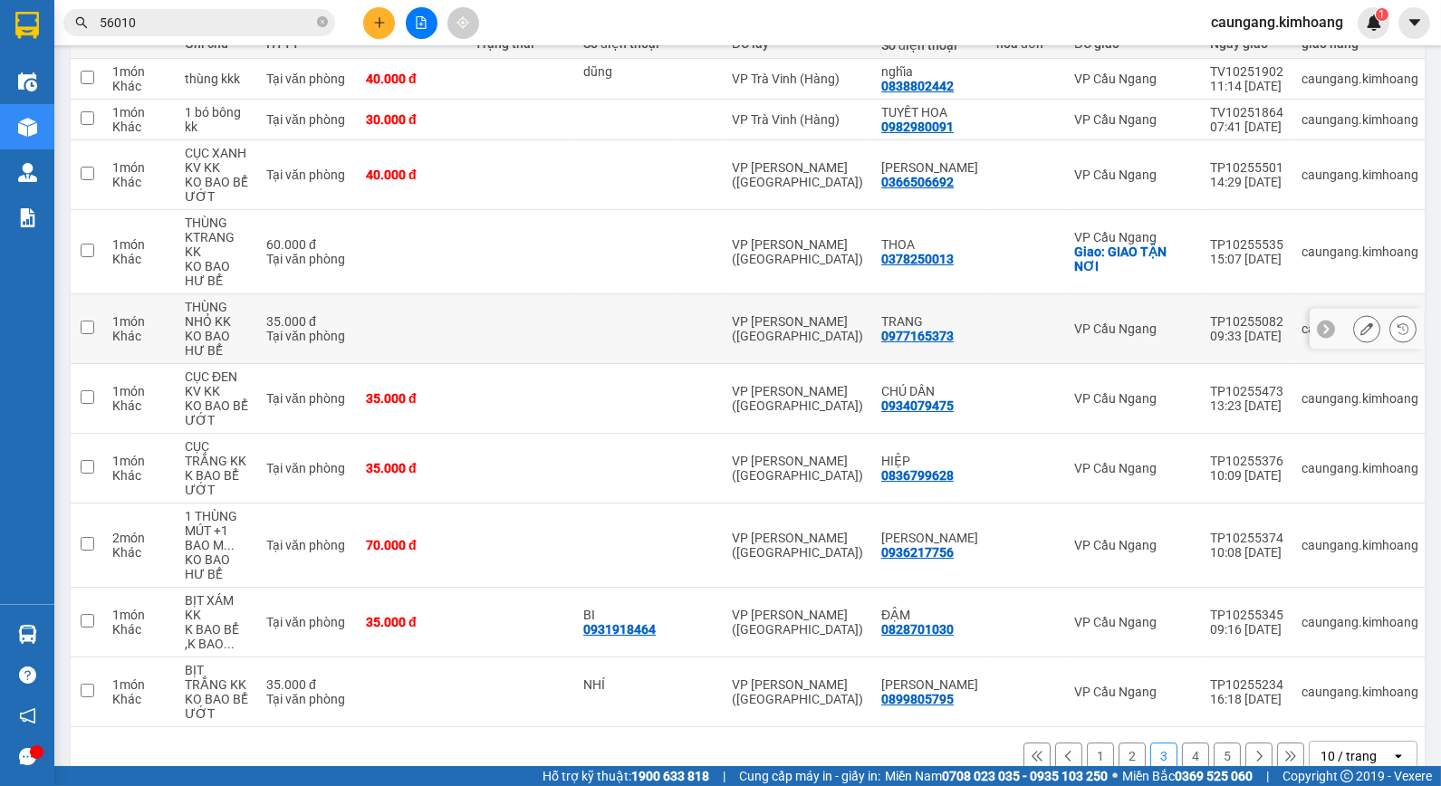
scroll to position [0, 0]
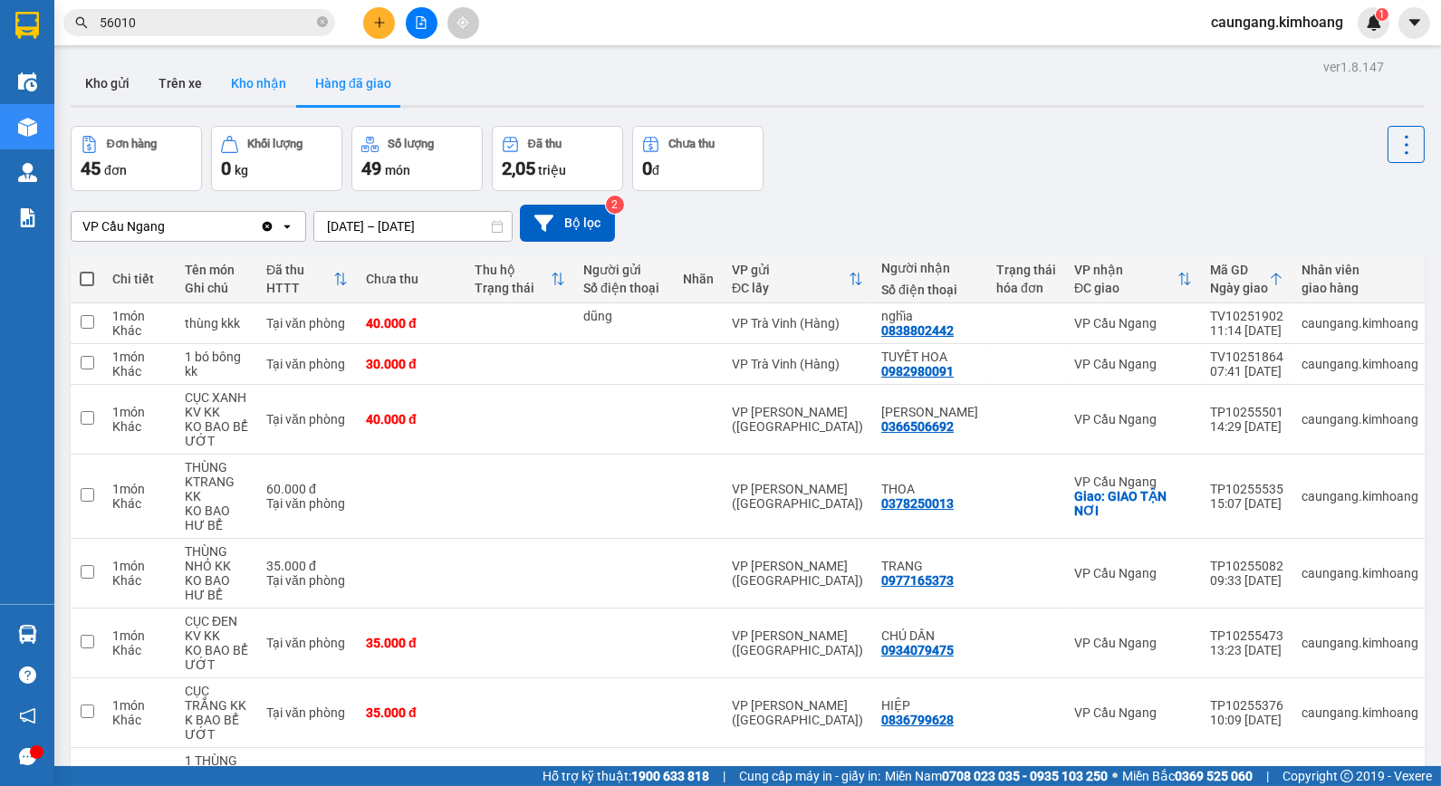
click at [246, 84] on button "Kho nhận" at bounding box center [258, 83] width 84 height 43
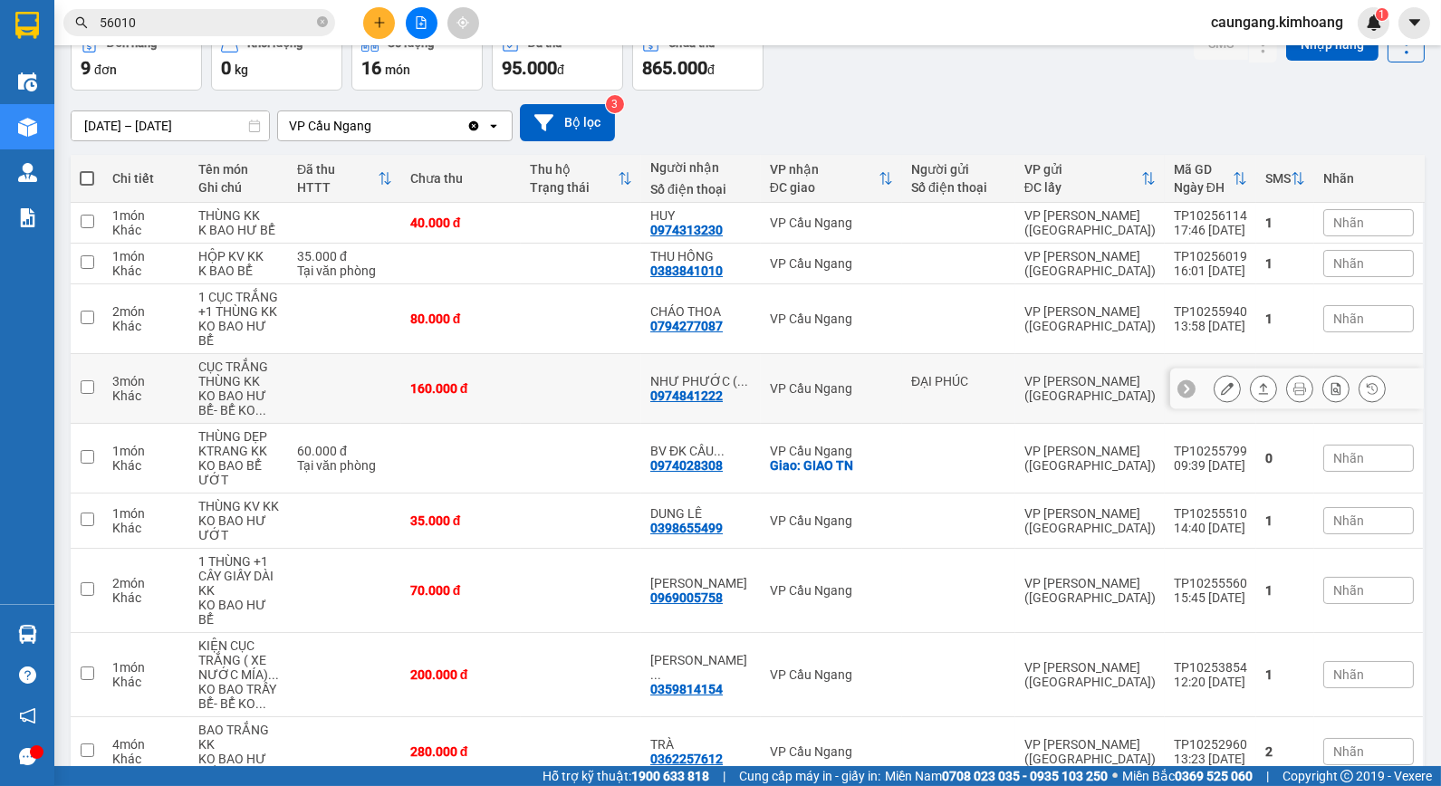
scroll to position [168, 0]
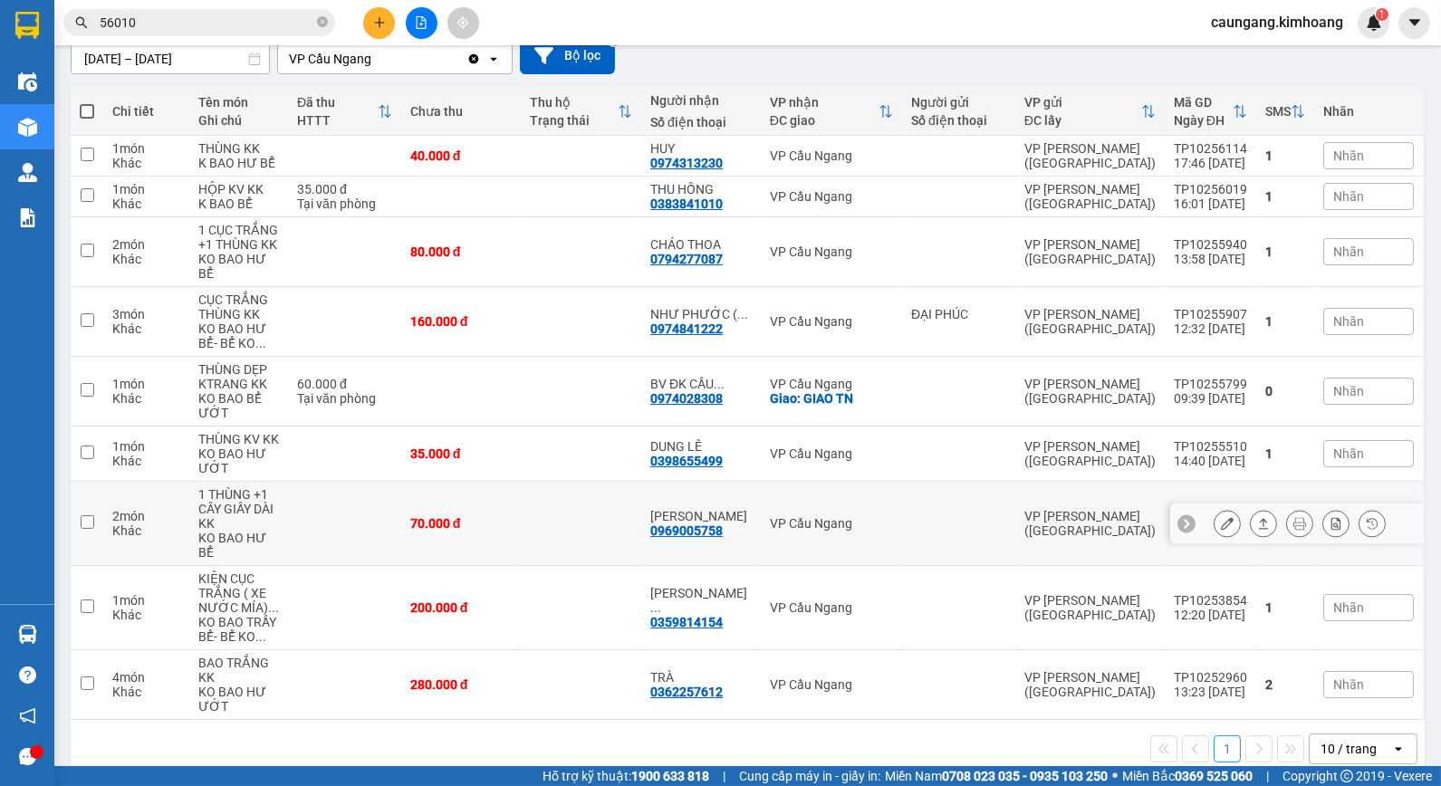
click at [673, 518] on td "THIỆN TRUNG 0969005758" at bounding box center [701, 524] width 120 height 84
checkbox input "true"
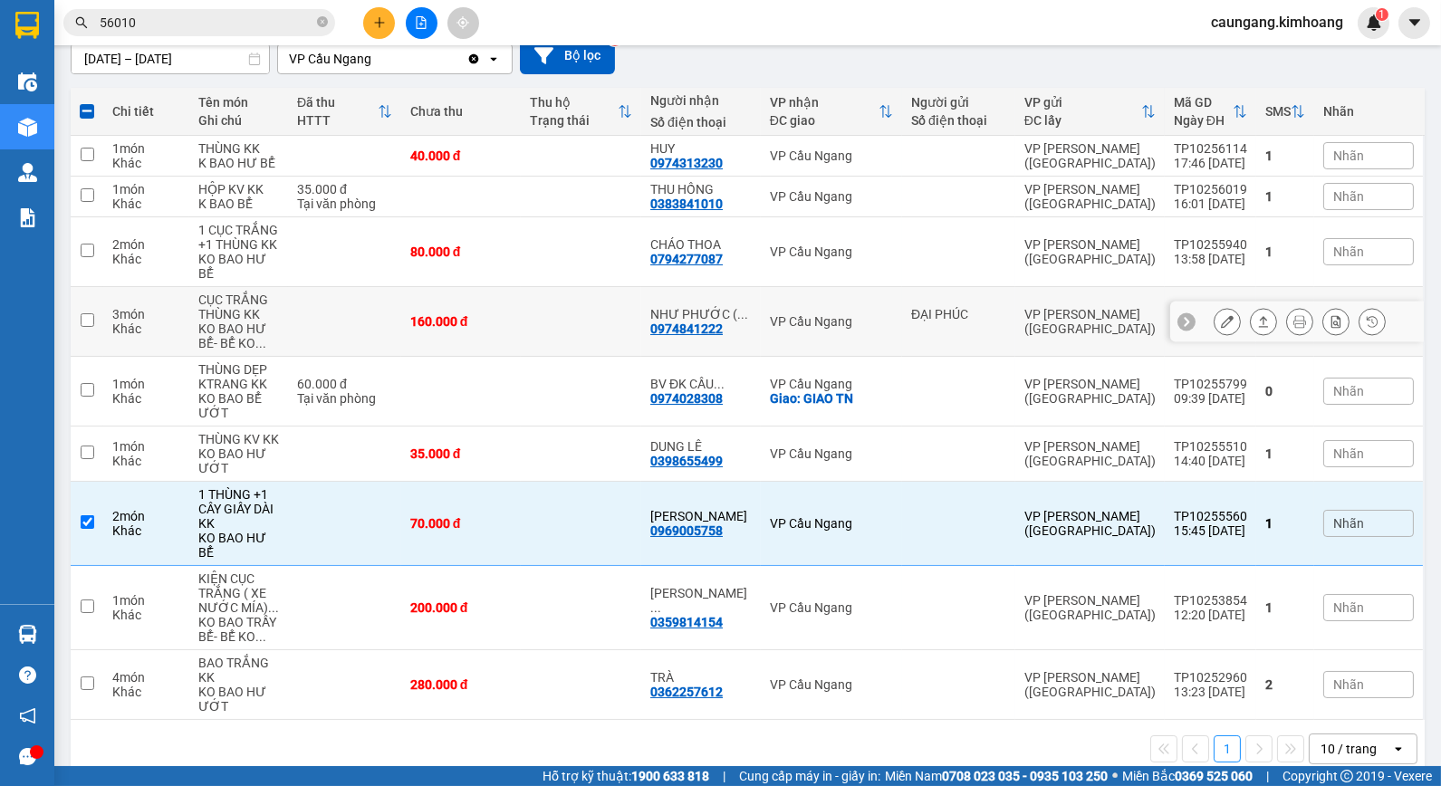
click at [578, 312] on td at bounding box center [581, 322] width 120 height 70
checkbox input "true"
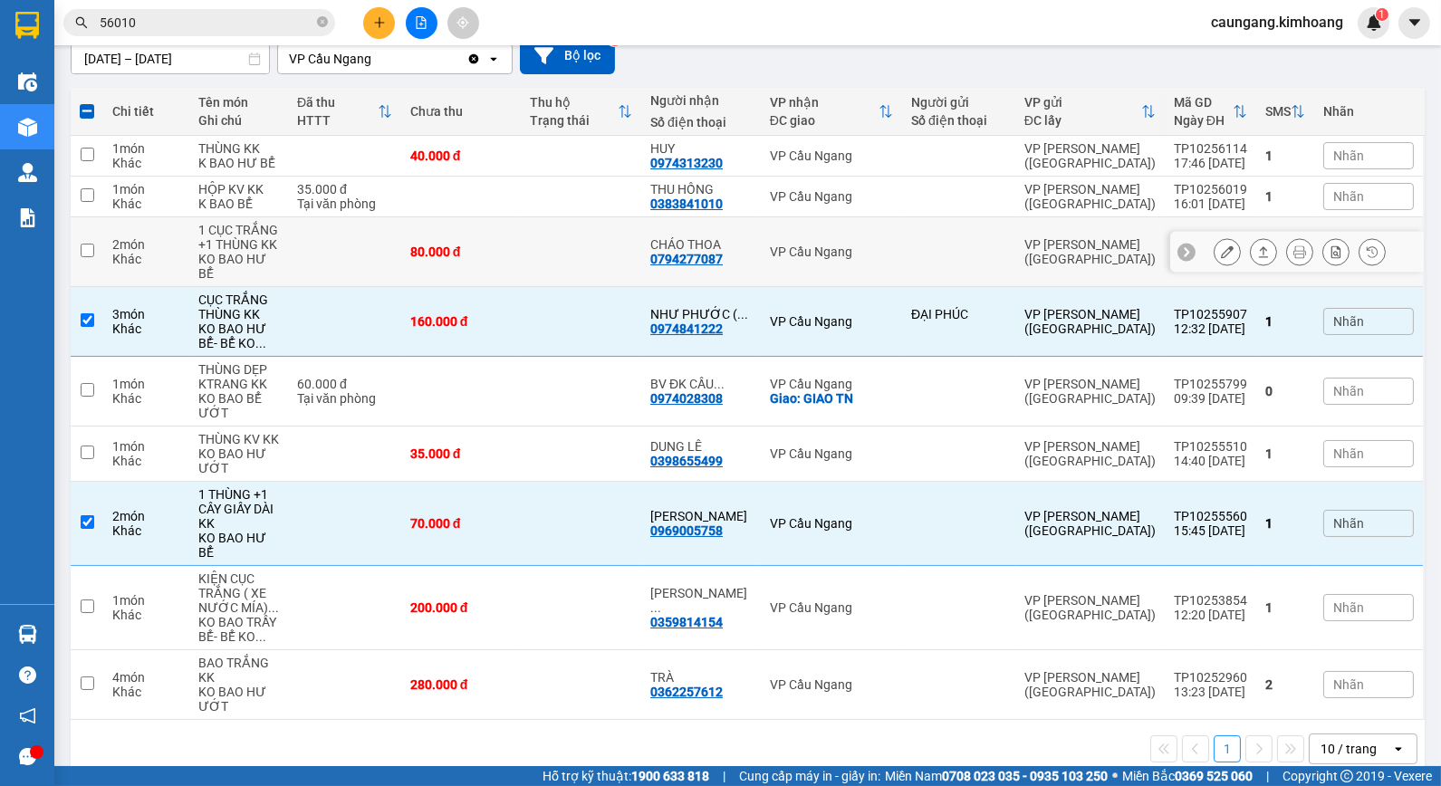
click at [574, 245] on td at bounding box center [581, 252] width 120 height 70
checkbox input "true"
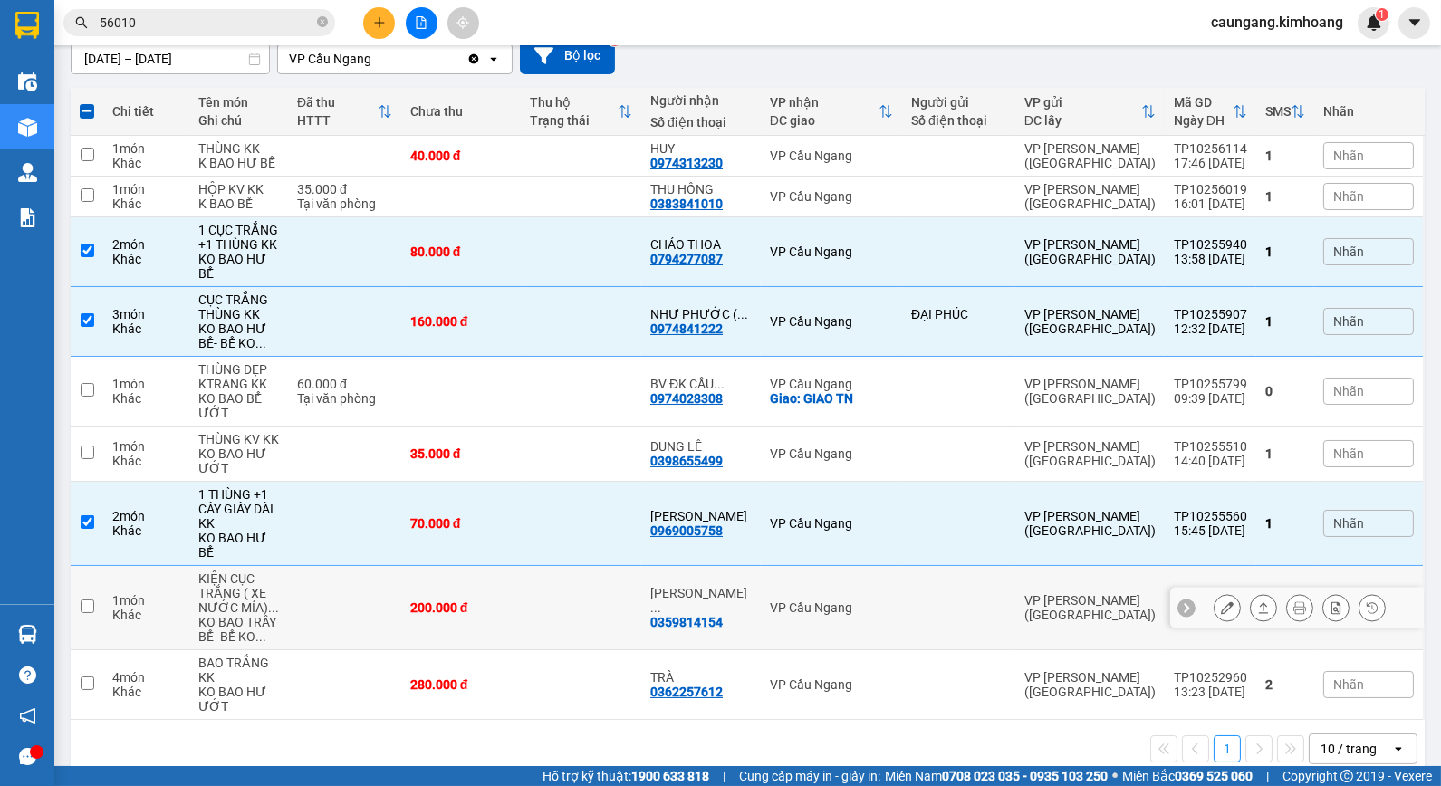
click at [584, 566] on td at bounding box center [581, 608] width 120 height 84
checkbox input "true"
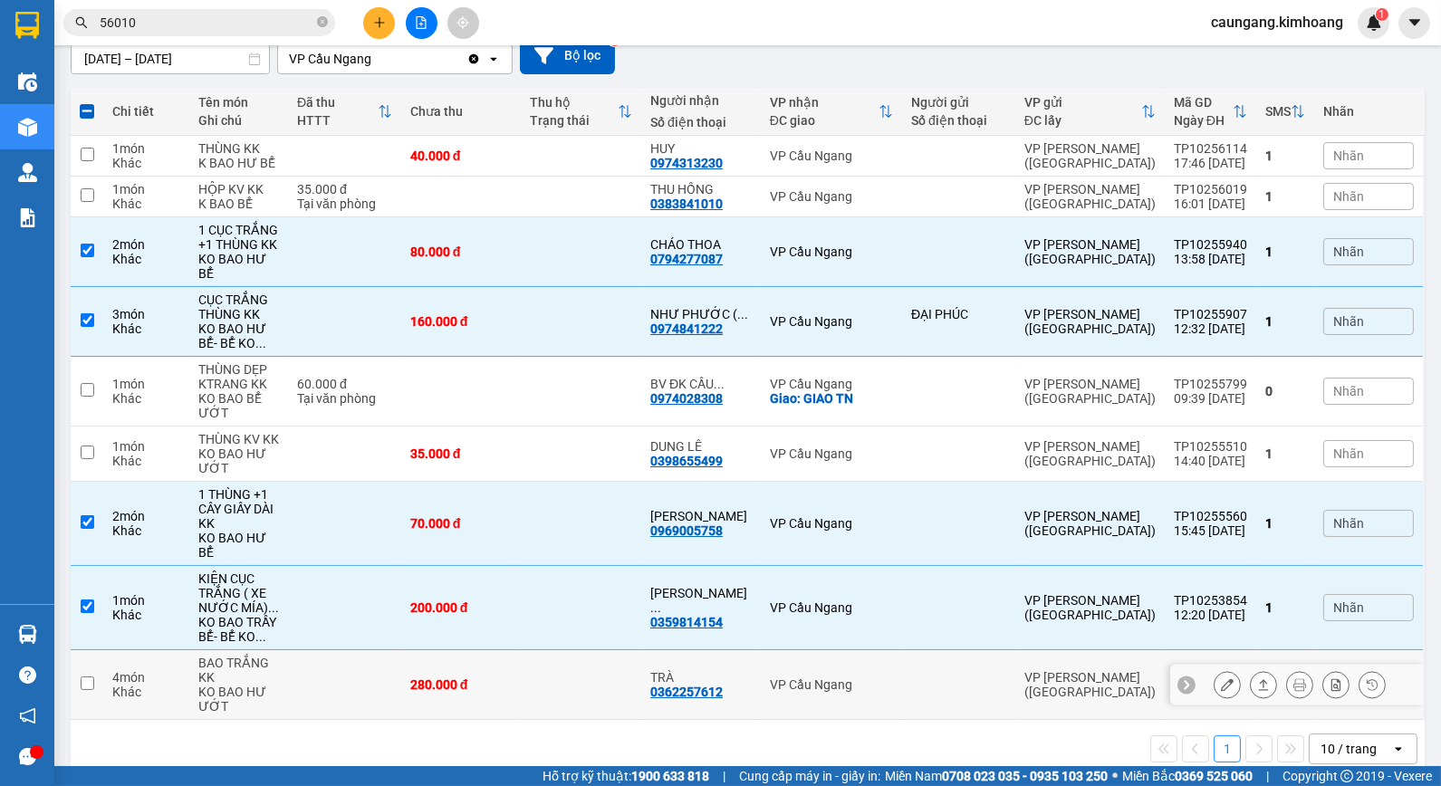
click at [582, 672] on td at bounding box center [581, 685] width 120 height 70
checkbox input "true"
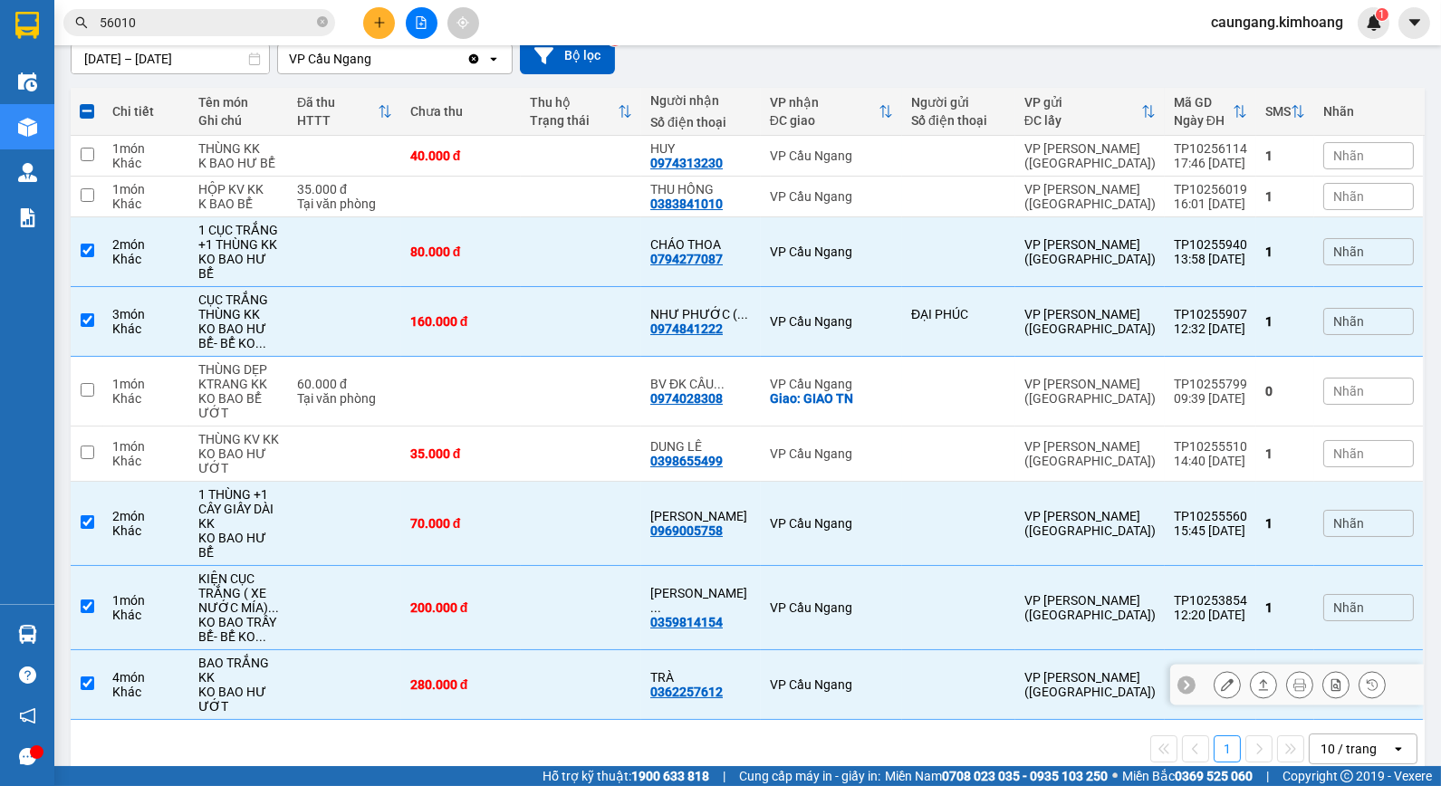
scroll to position [0, 0]
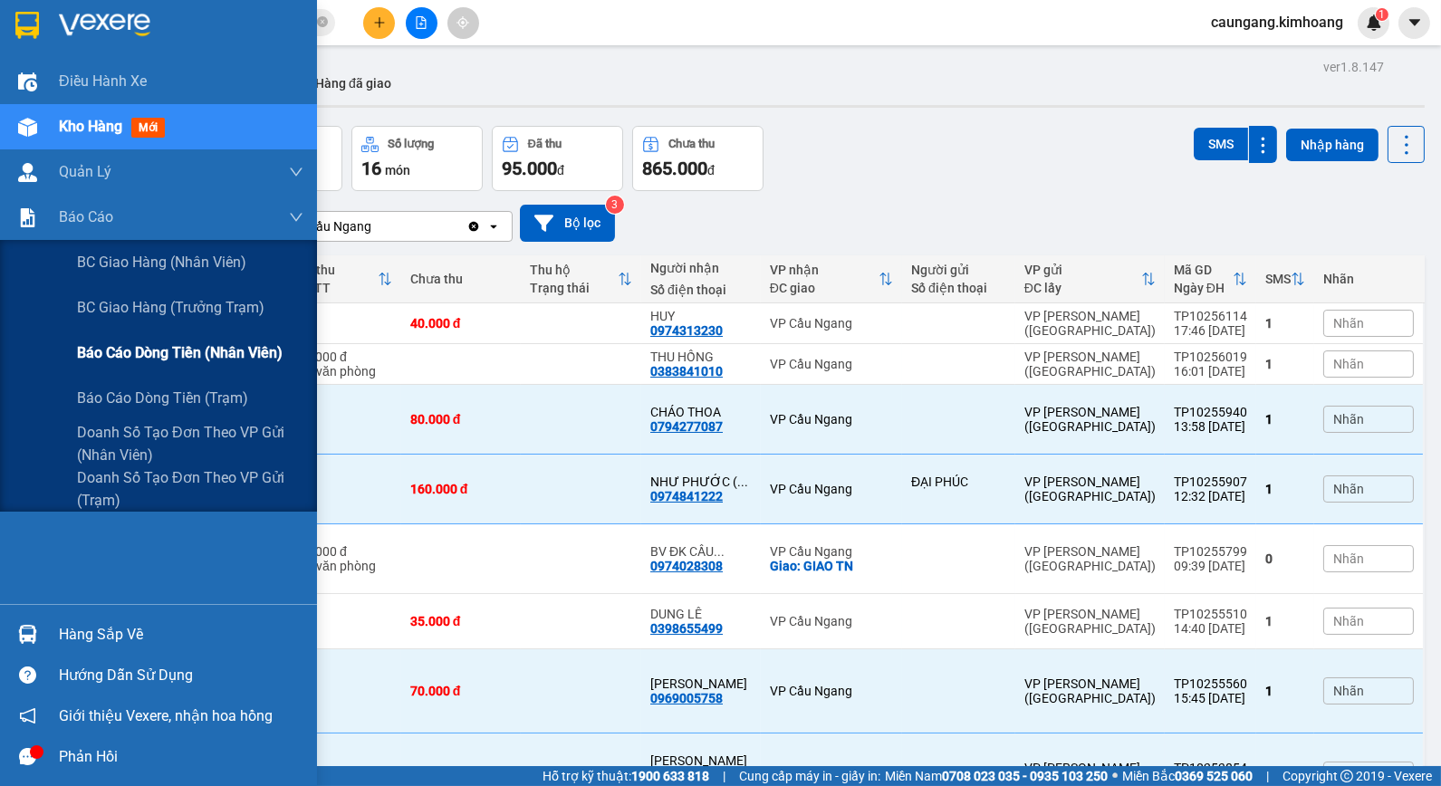
click at [101, 349] on span "Báo cáo dòng tiền (nhân viên)" at bounding box center [180, 352] width 206 height 23
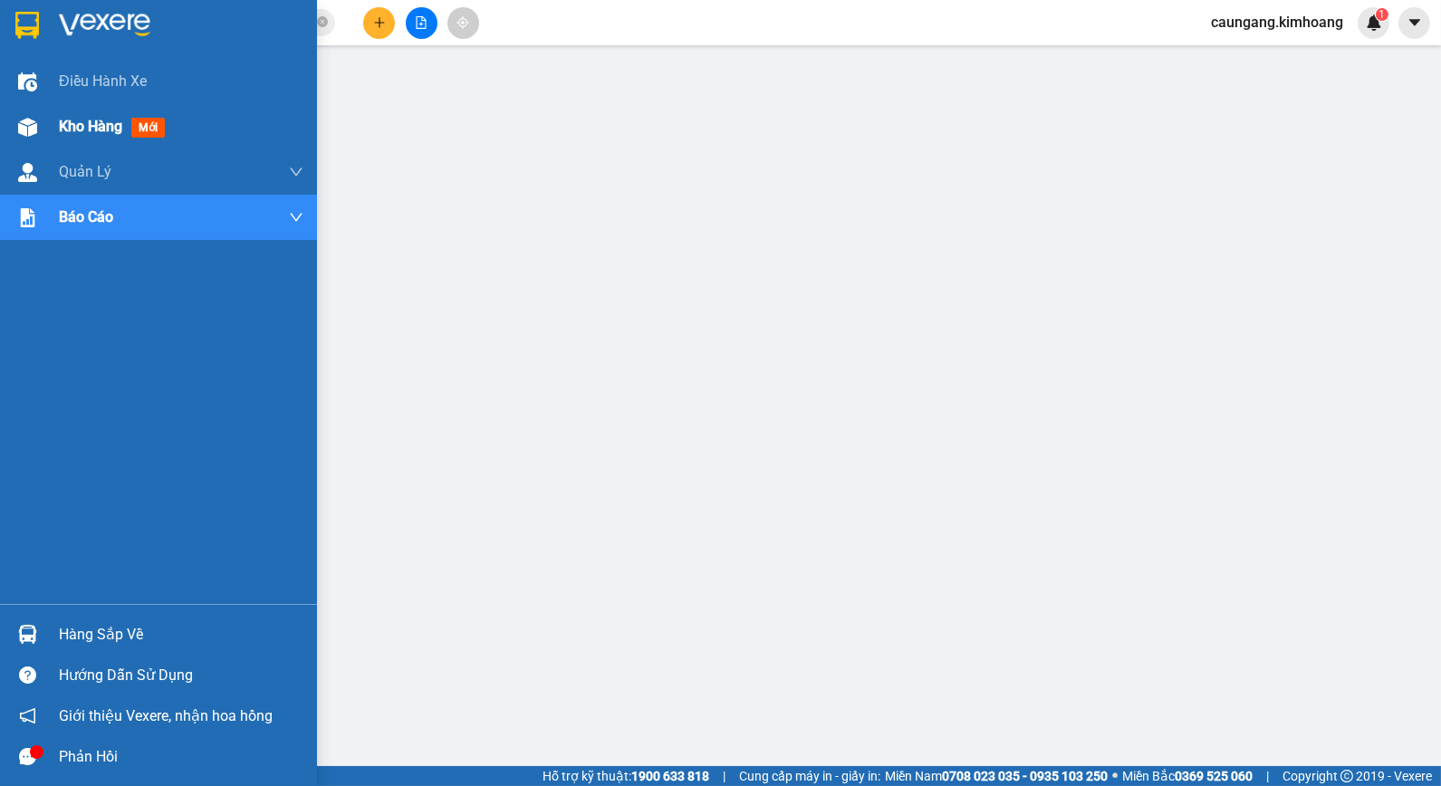
click at [91, 127] on span "Kho hàng" at bounding box center [90, 126] width 63 height 17
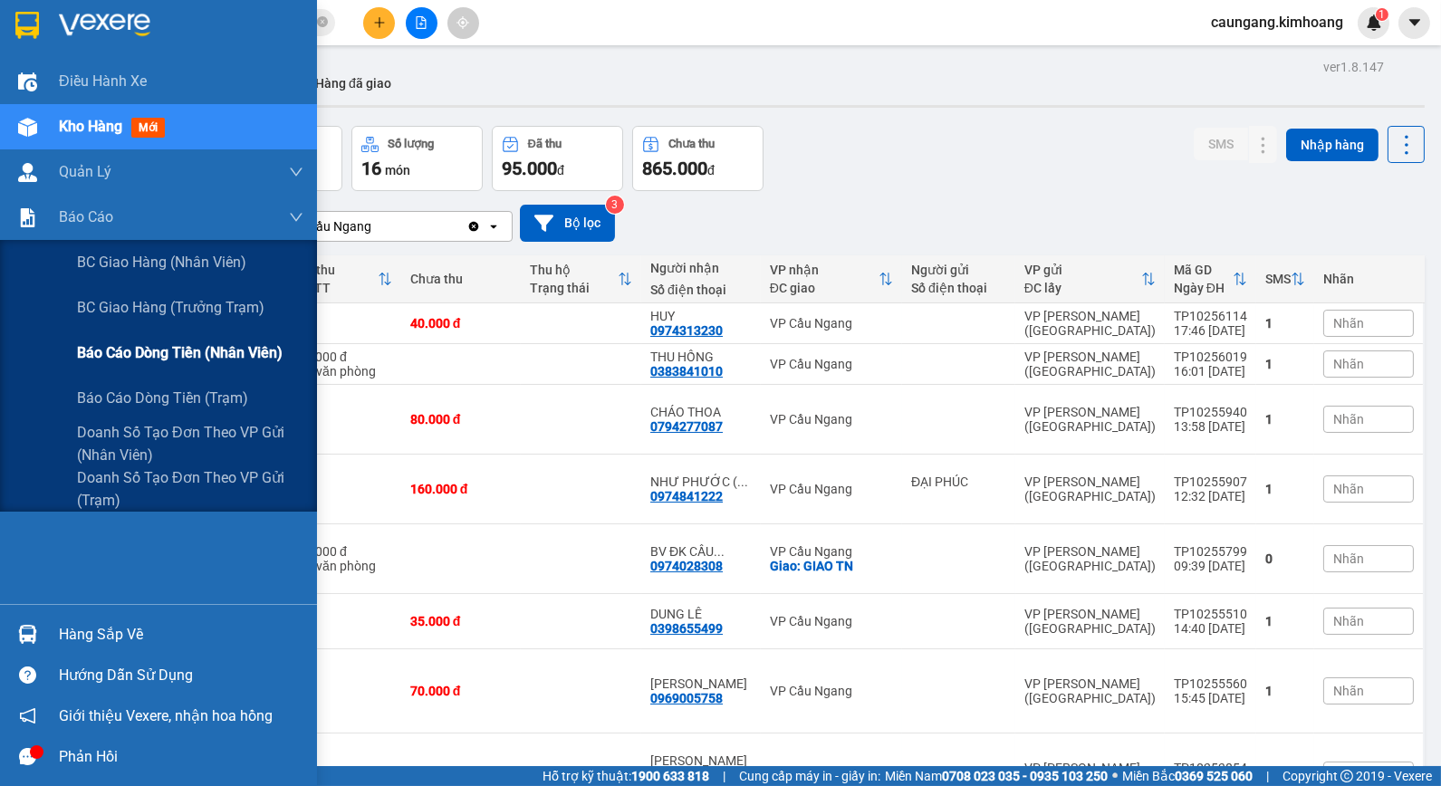
click at [120, 363] on span "Báo cáo dòng tiền (nhân viên)" at bounding box center [180, 352] width 206 height 23
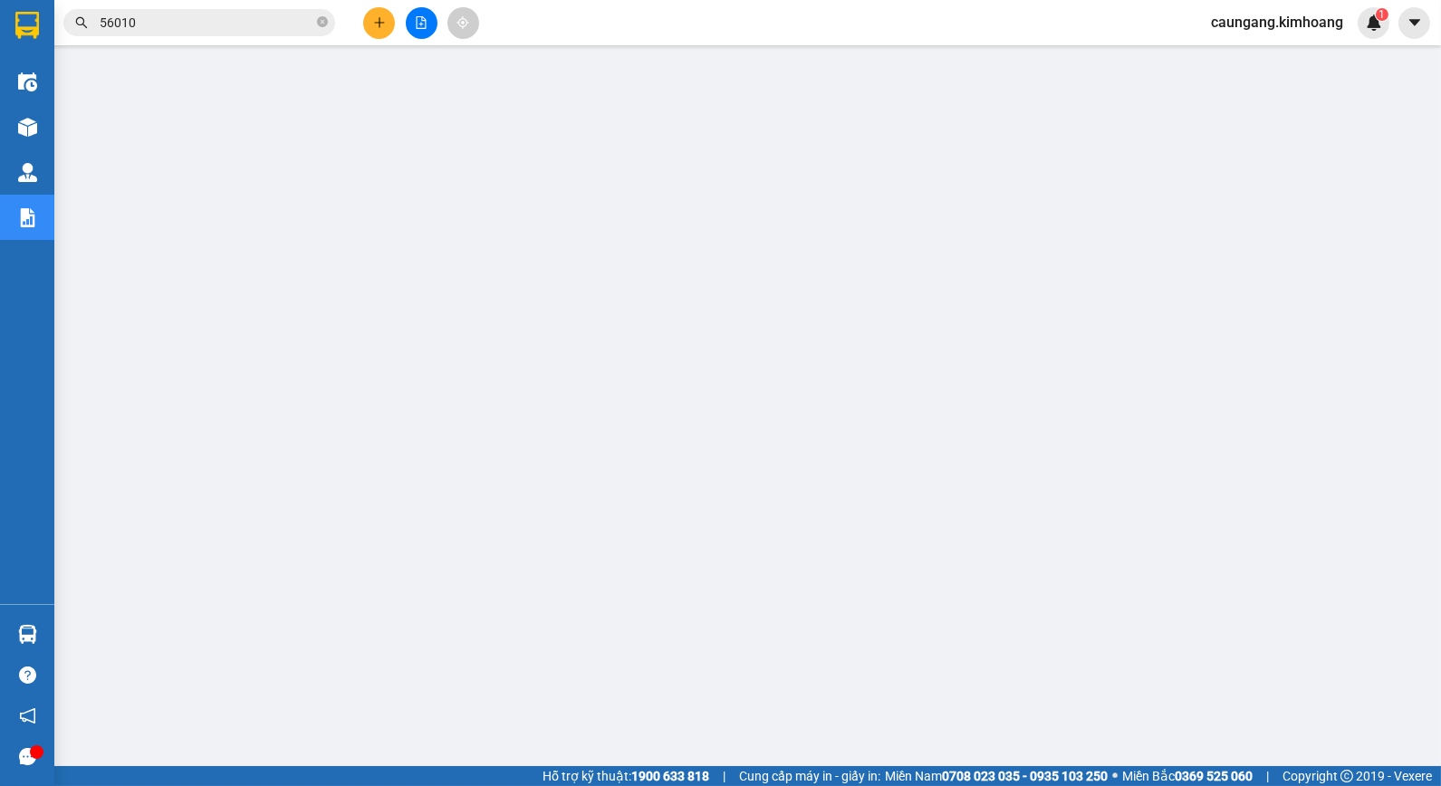
click at [371, 19] on button at bounding box center [379, 23] width 32 height 32
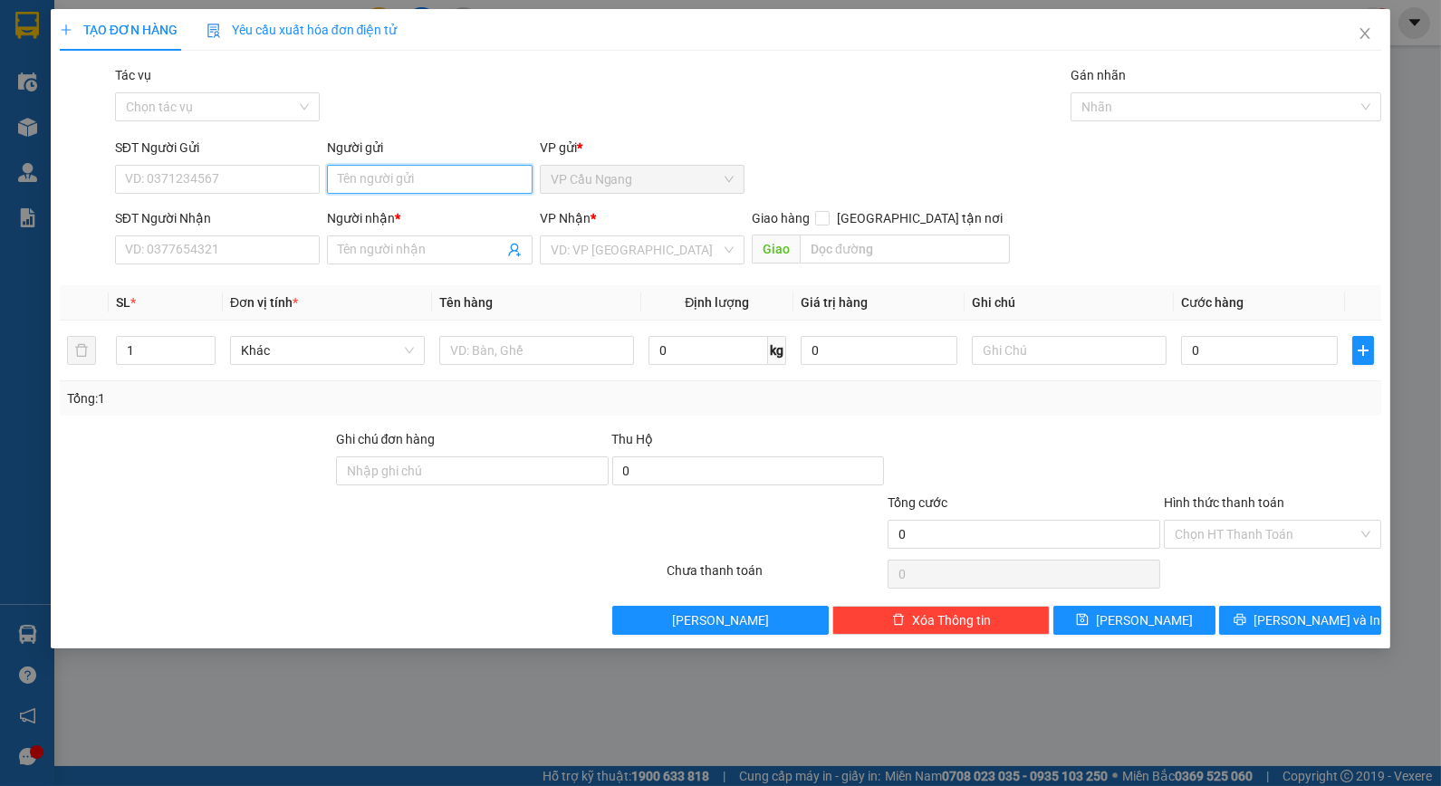
click at [395, 182] on input "Người gửi" at bounding box center [429, 179] width 205 height 29
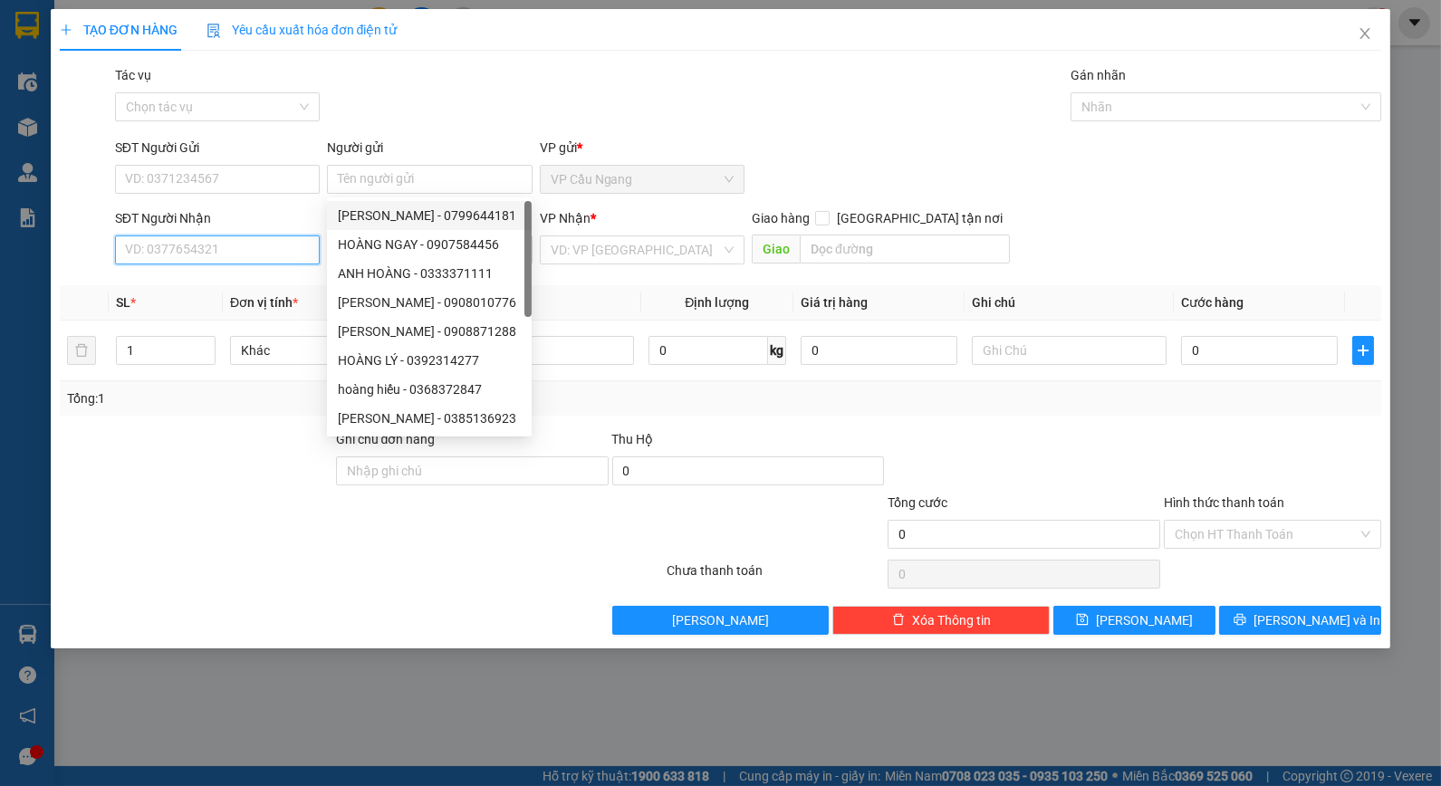
click at [261, 240] on input "SĐT Người Nhận" at bounding box center [217, 250] width 205 height 29
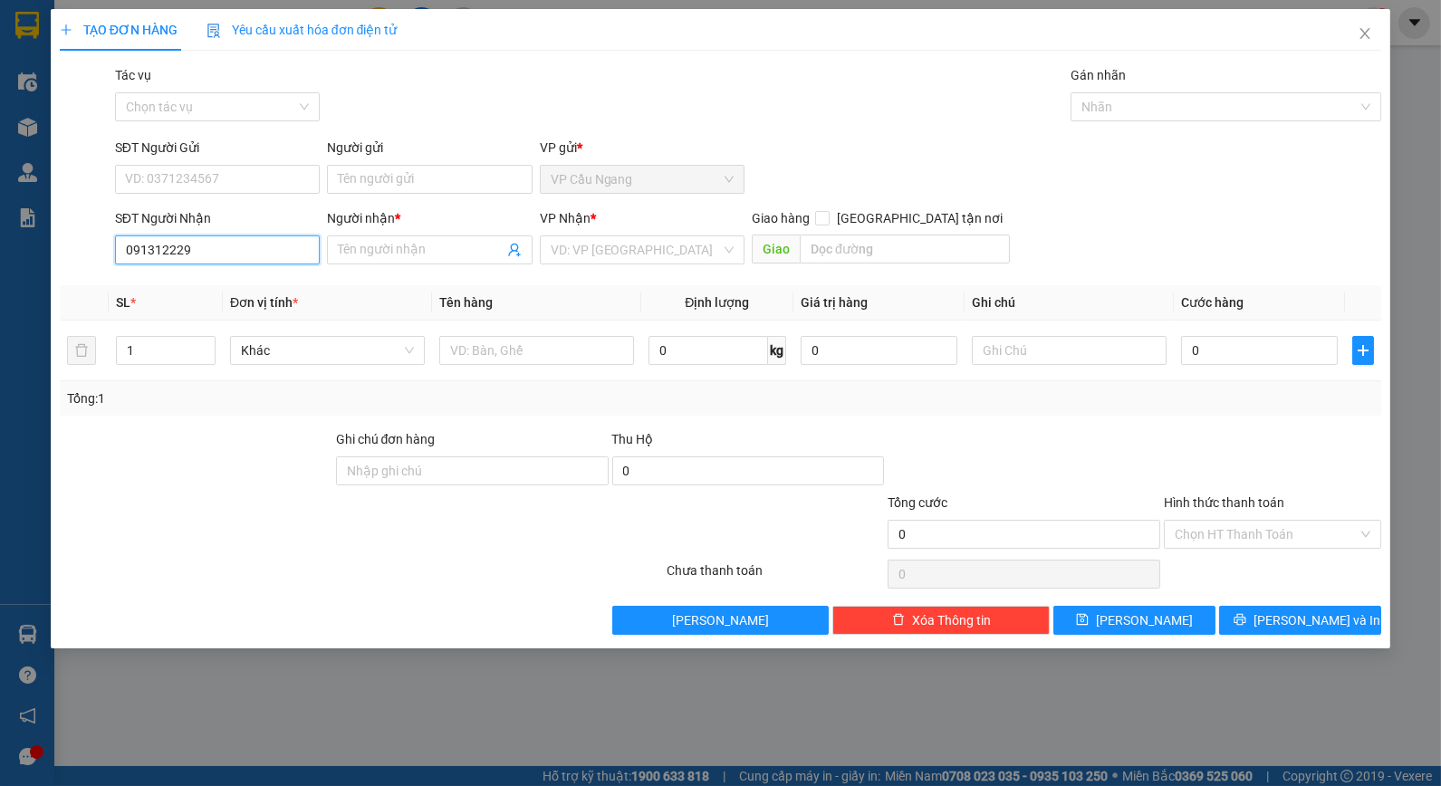
type input "0913122292"
click at [245, 287] on div "0913122292 - HẠNH" at bounding box center [217, 286] width 183 height 20
type input "HẠNH"
type input "35.000"
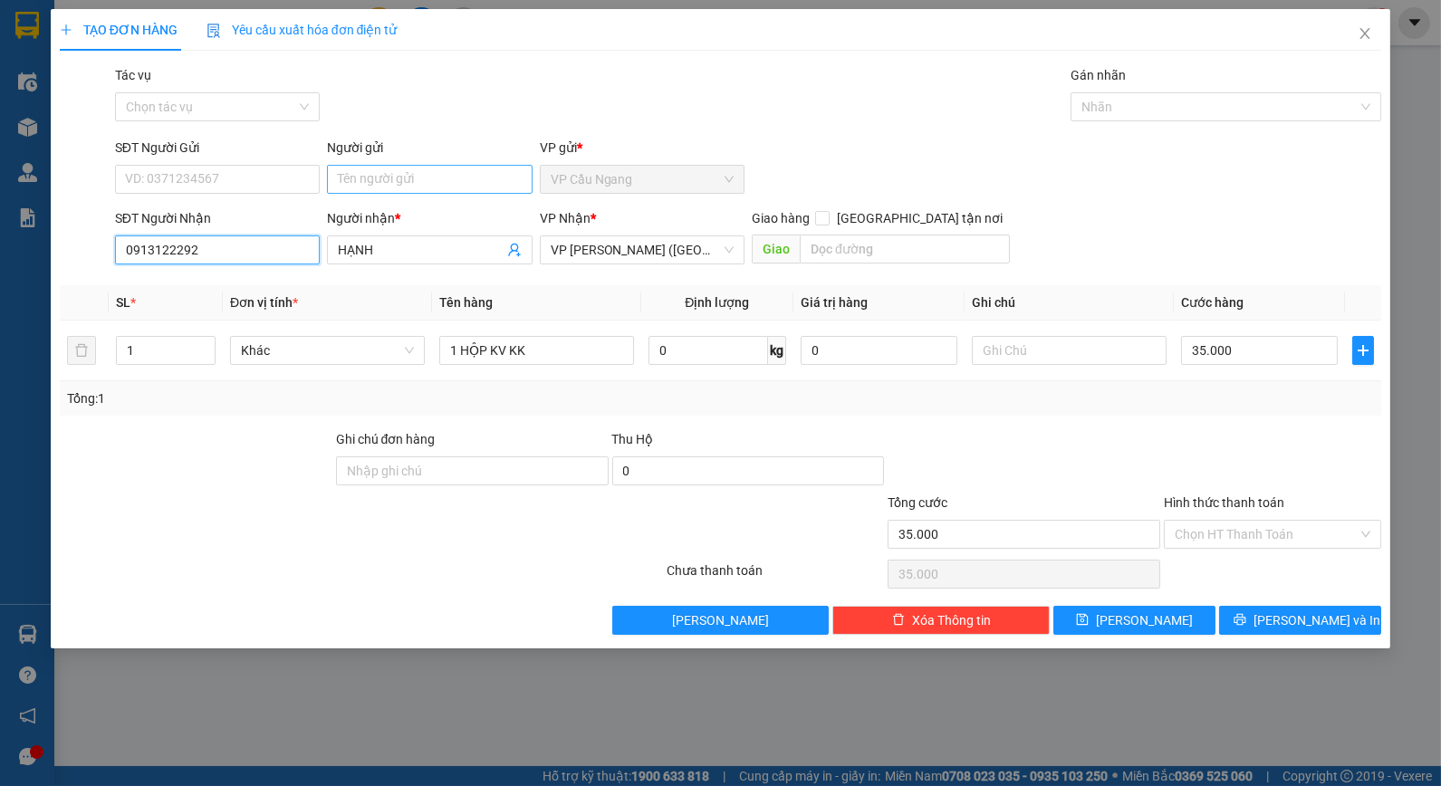
type input "0913122292"
click at [404, 184] on input "Người gửi" at bounding box center [429, 179] width 205 height 29
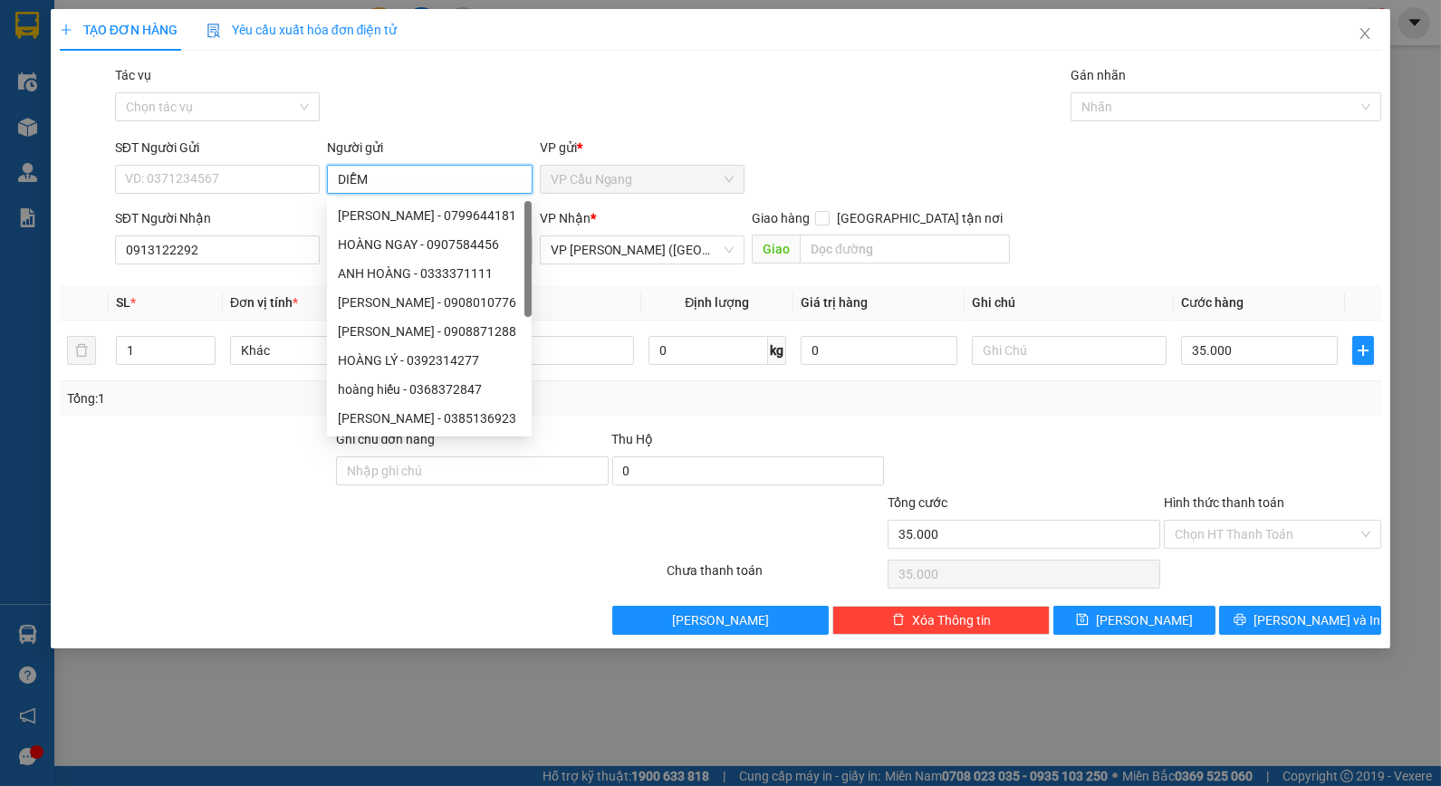
type input "DIỄM"
click at [628, 37] on div "TẠO ĐƠN HÀNG Yêu cầu xuất hóa đơn điện tử" at bounding box center [721, 30] width 1322 height 42
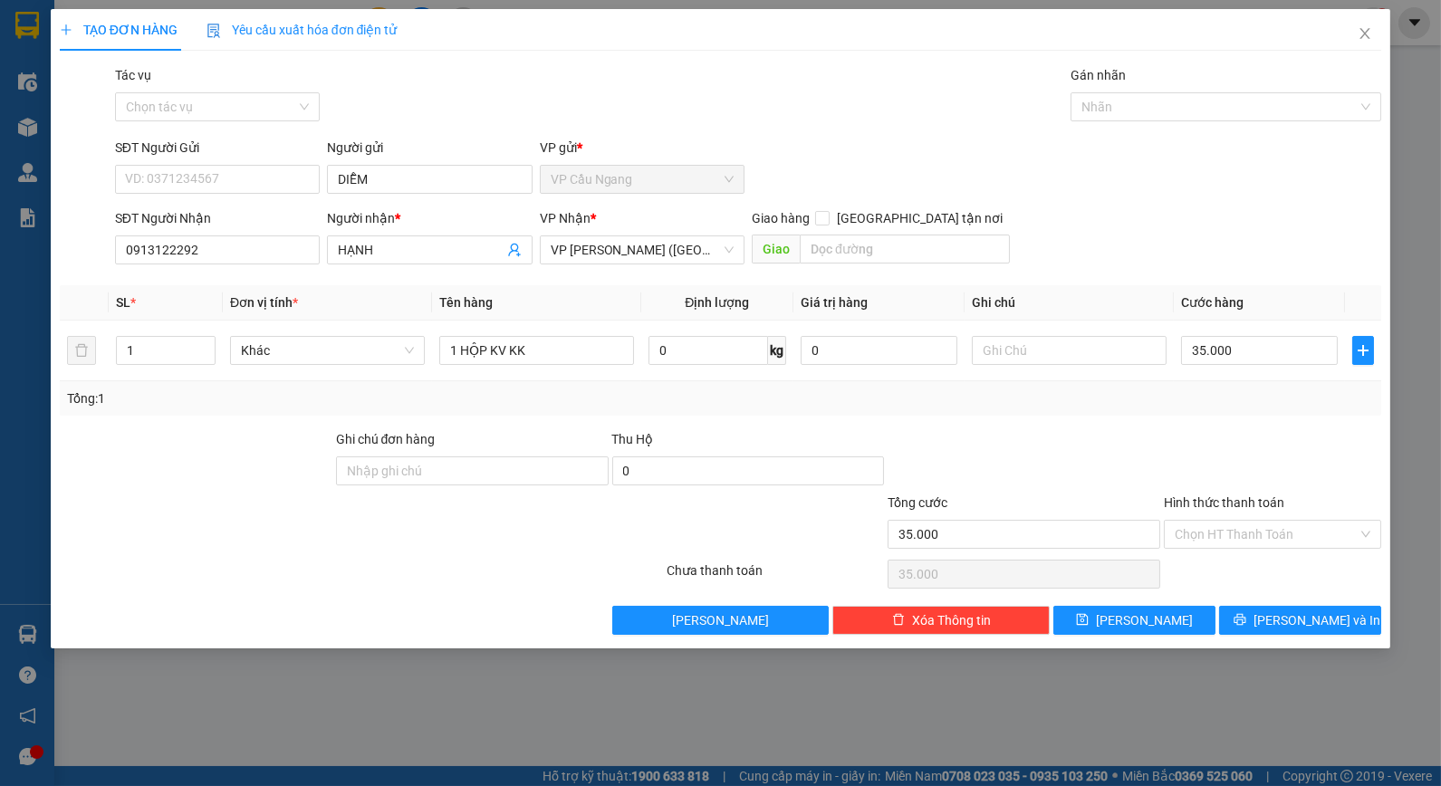
click at [1120, 421] on div "Transit Pickup Surcharge Ids Transit Deliver Surcharge Ids Transit Deliver Surc…" at bounding box center [721, 350] width 1322 height 570
drag, startPoint x: 1275, startPoint y: 562, endPoint x: 1278, endPoint y: 545, distance: 16.5
click at [1278, 562] on div "Chọn HT Thanh Toán" at bounding box center [1272, 574] width 221 height 36
drag, startPoint x: 1278, startPoint y: 538, endPoint x: 1275, endPoint y: 574, distance: 36.3
click at [1278, 539] on input "Hình thức thanh toán" at bounding box center [1266, 534] width 183 height 27
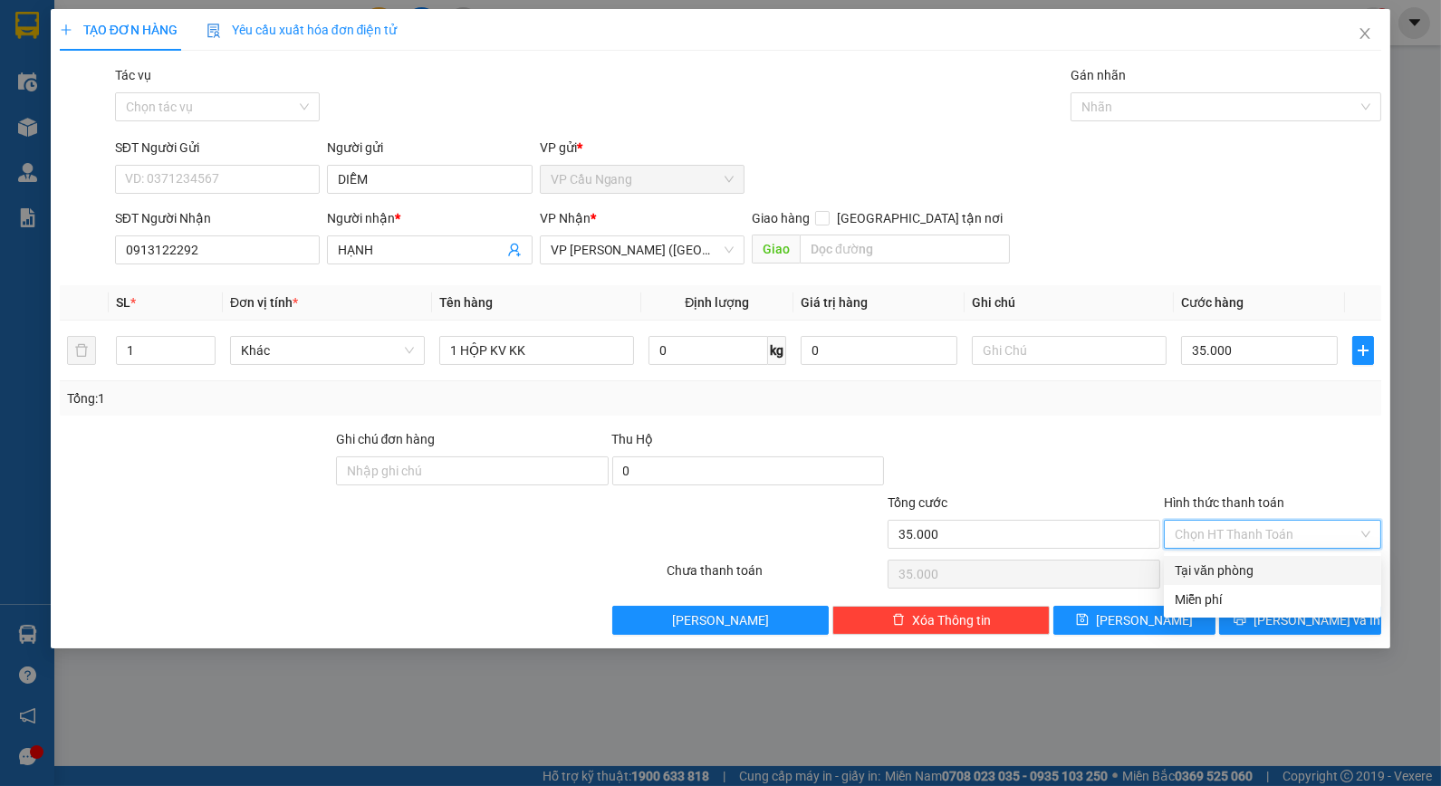
click at [1274, 574] on div "Tại văn phòng" at bounding box center [1273, 571] width 196 height 20
type input "0"
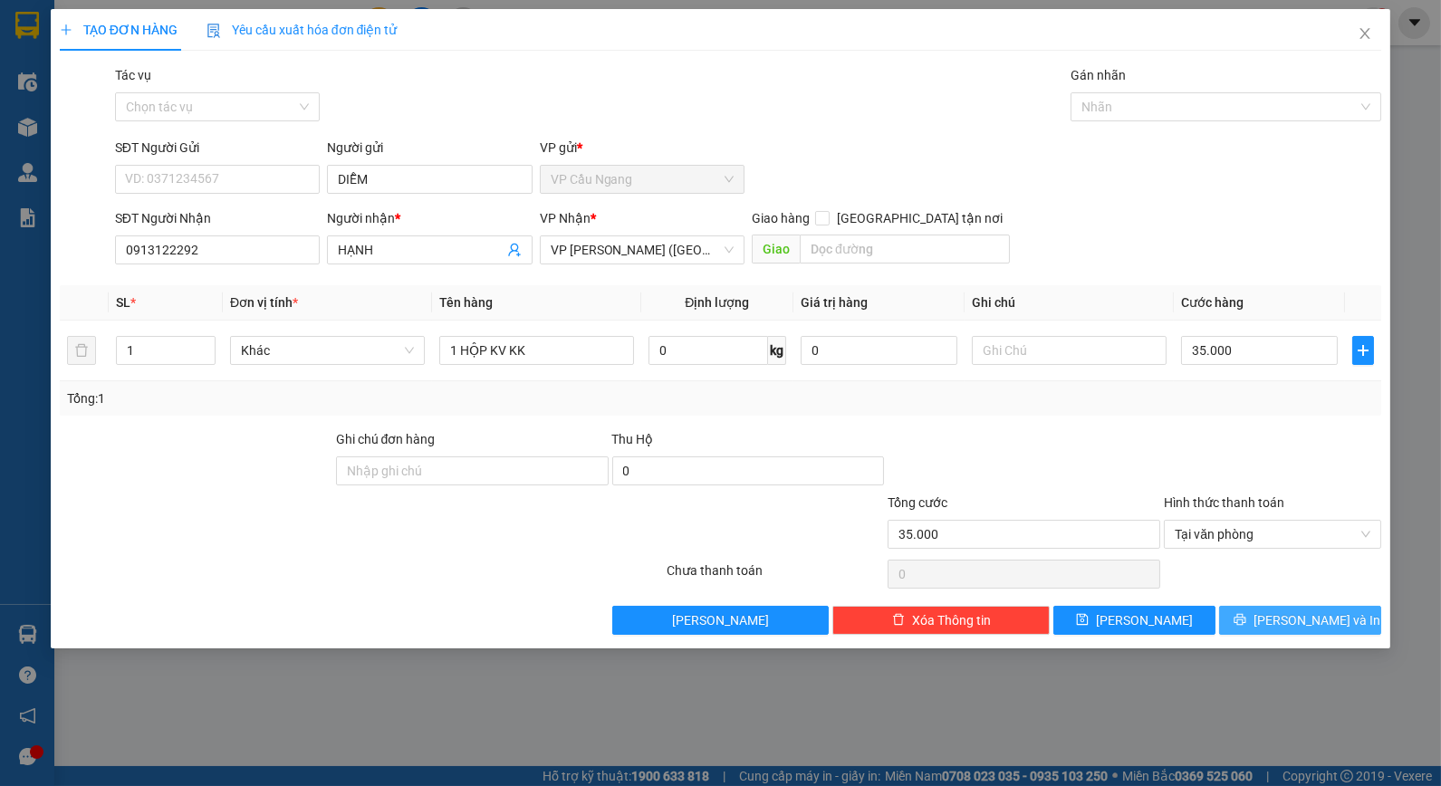
click at [1288, 610] on span "[PERSON_NAME] và In" at bounding box center [1317, 620] width 127 height 20
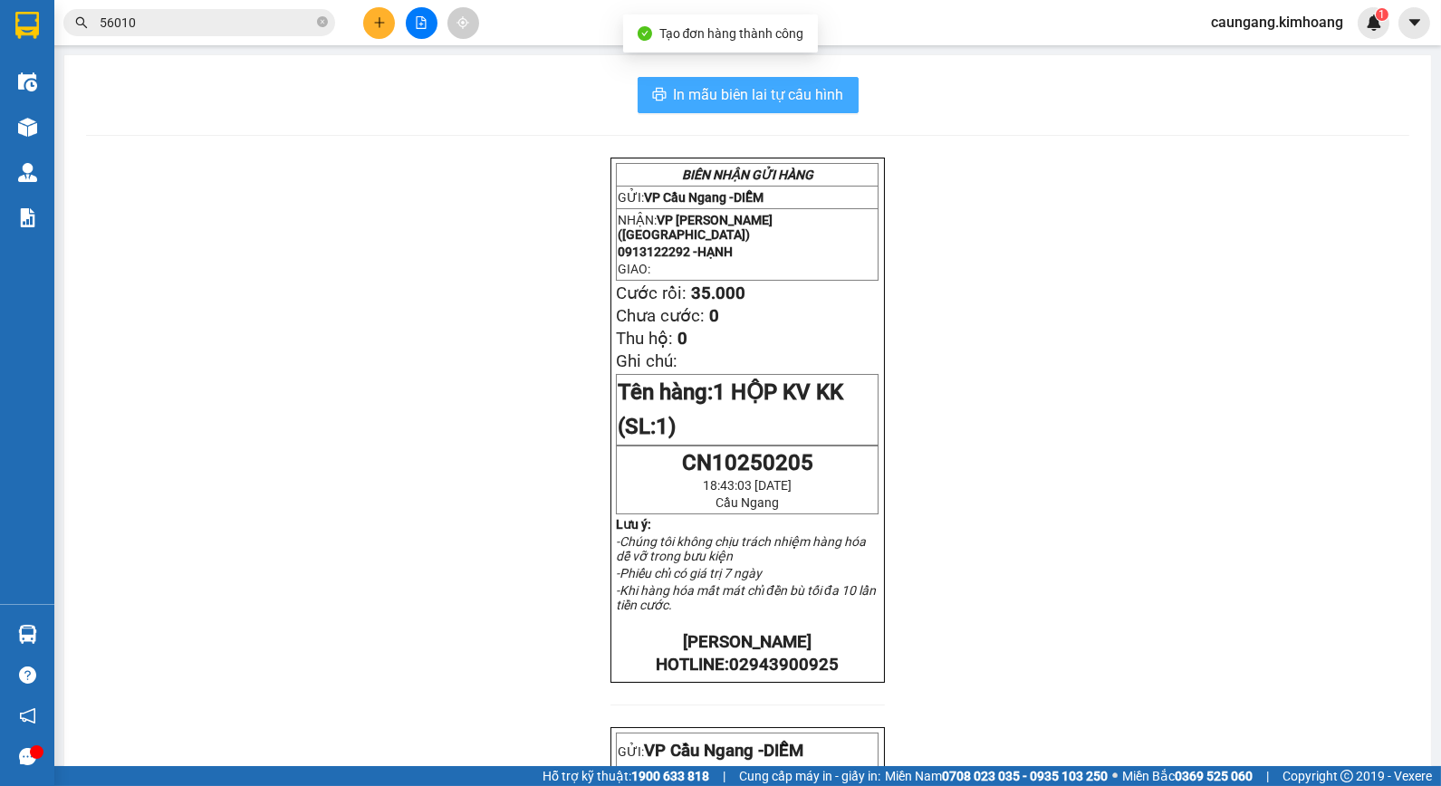
click at [802, 109] on button "In mẫu biên lai tự cấu hình" at bounding box center [748, 95] width 221 height 36
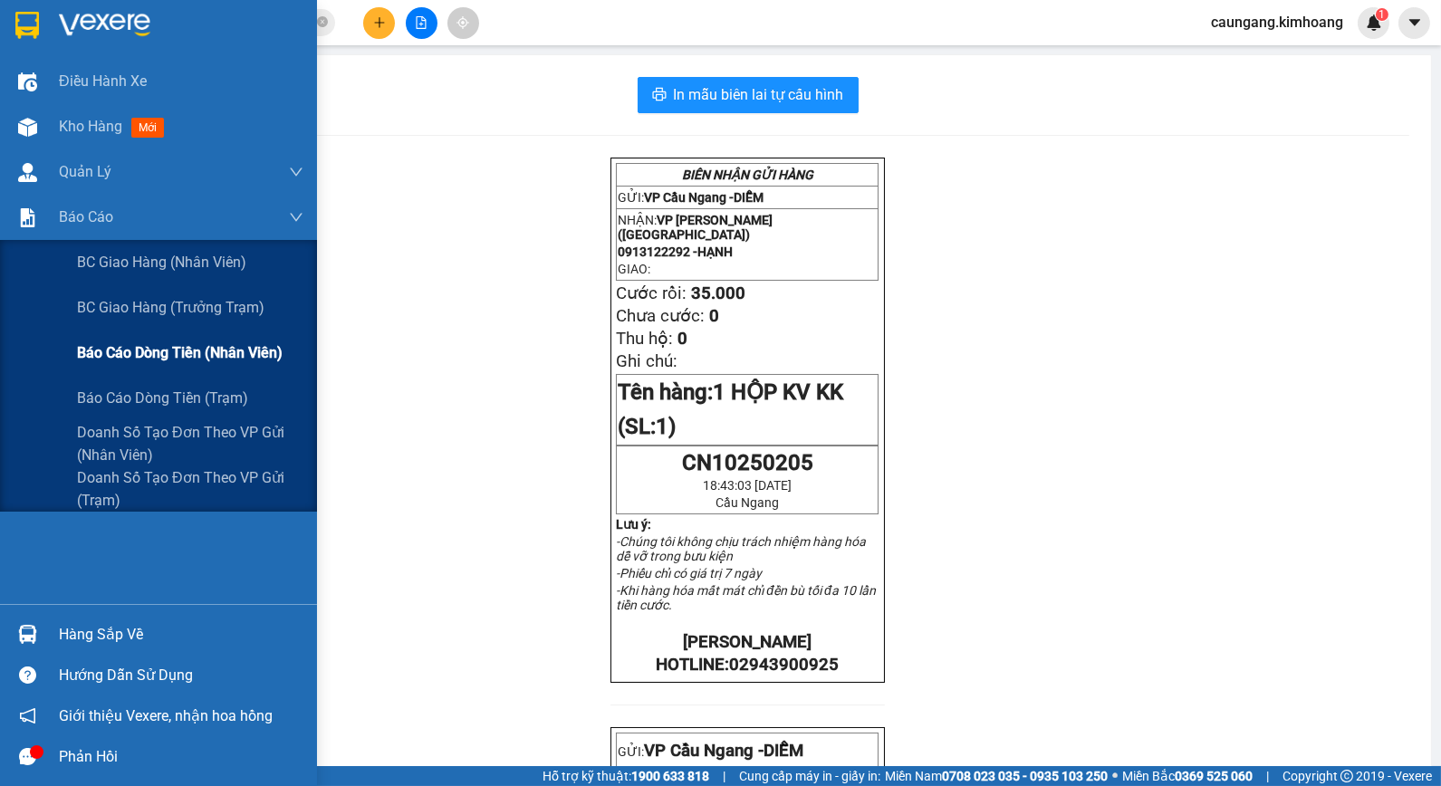
click at [125, 347] on span "Báo cáo dòng tiền (nhân viên)" at bounding box center [180, 352] width 206 height 23
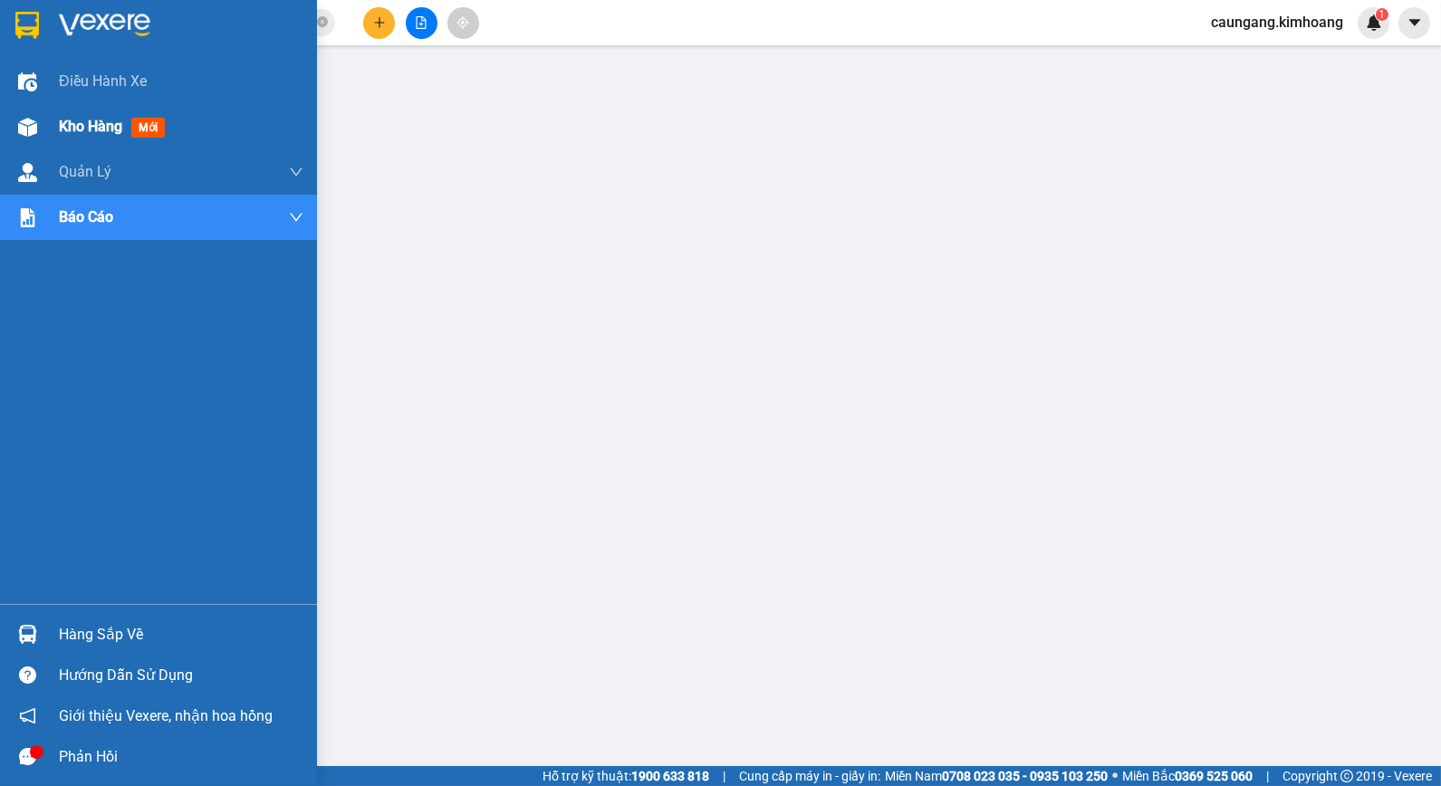
click at [45, 123] on div "Kho hàng mới" at bounding box center [158, 126] width 317 height 45
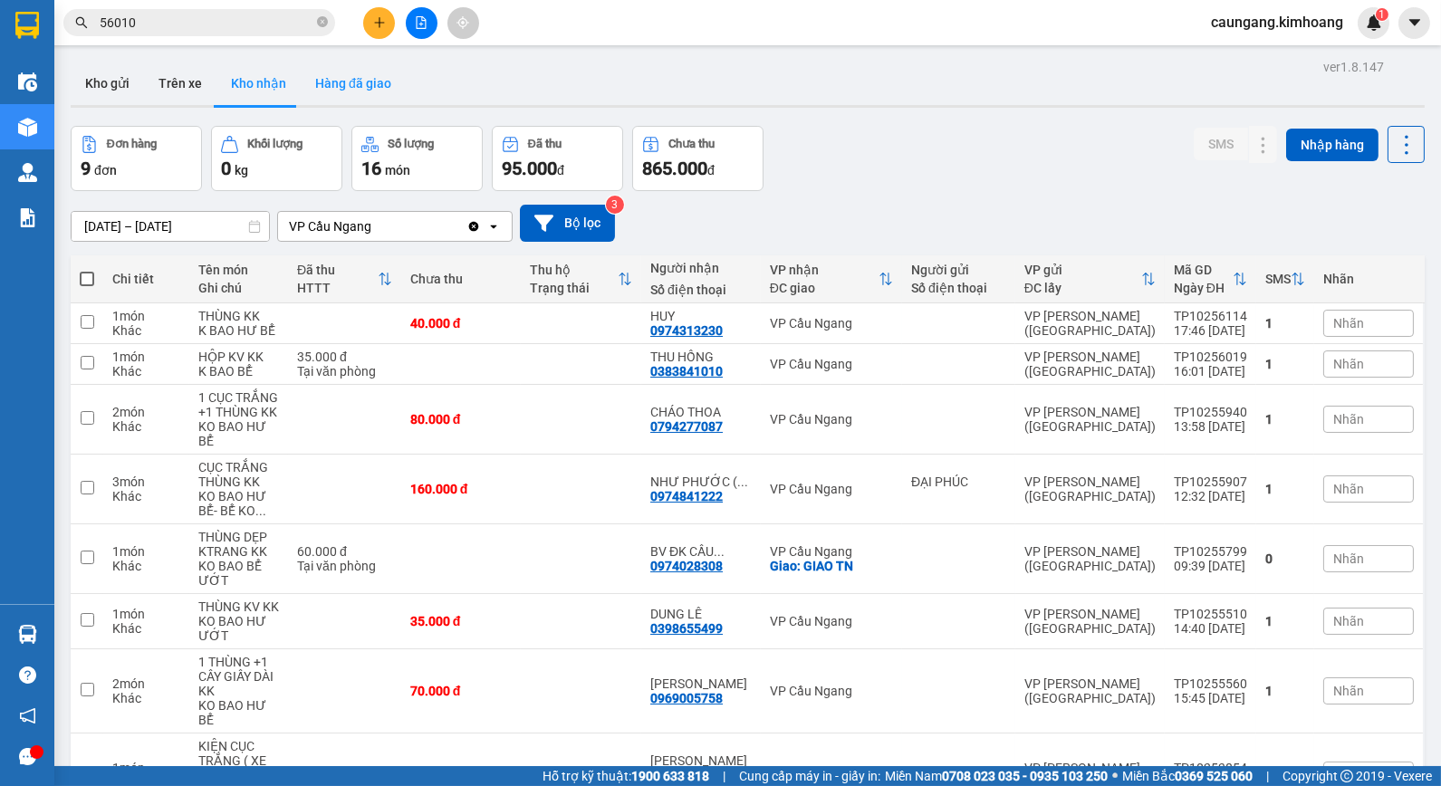
click at [351, 91] on button "Hàng đã giao" at bounding box center [353, 83] width 105 height 43
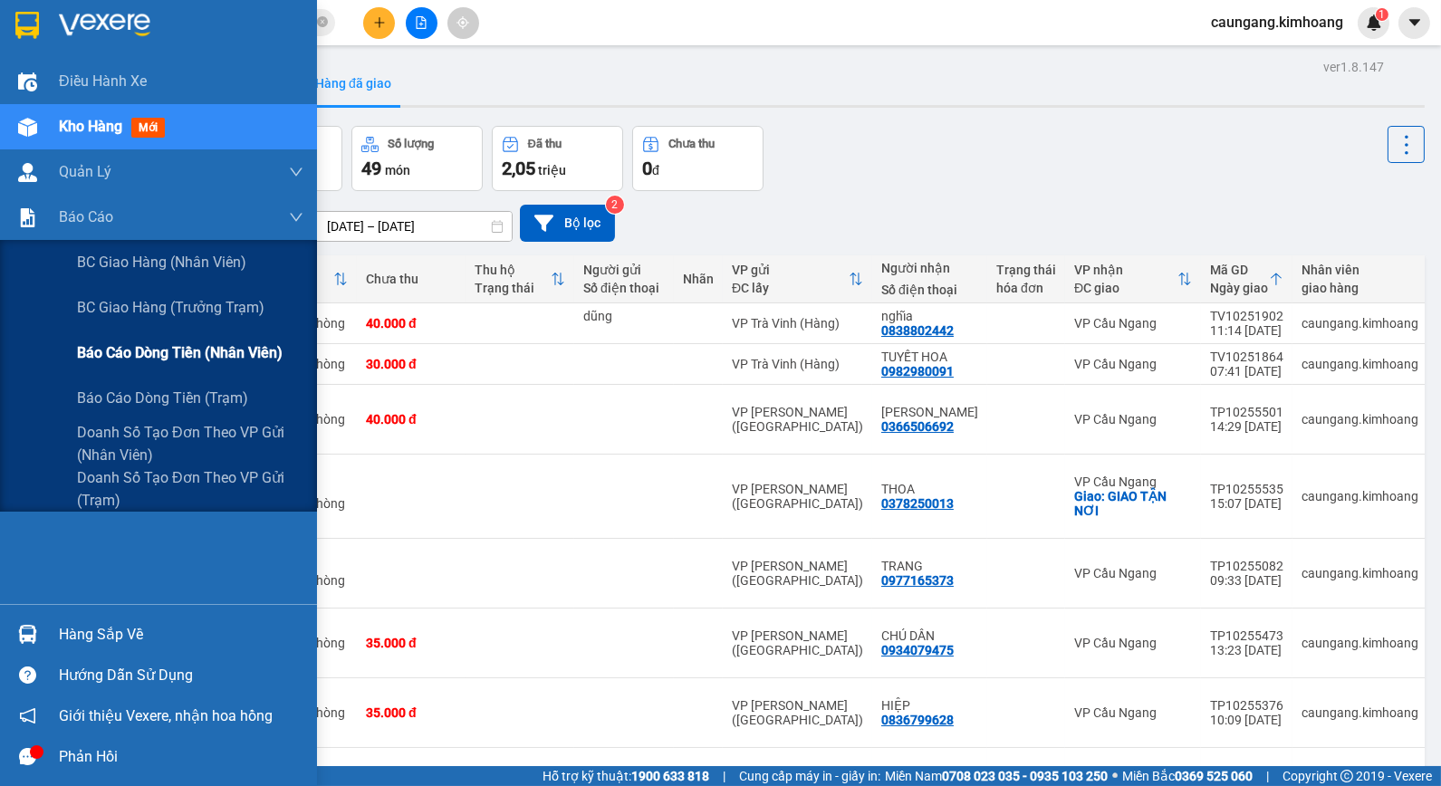
click at [185, 350] on span "Báo cáo dòng tiền (nhân viên)" at bounding box center [180, 352] width 206 height 23
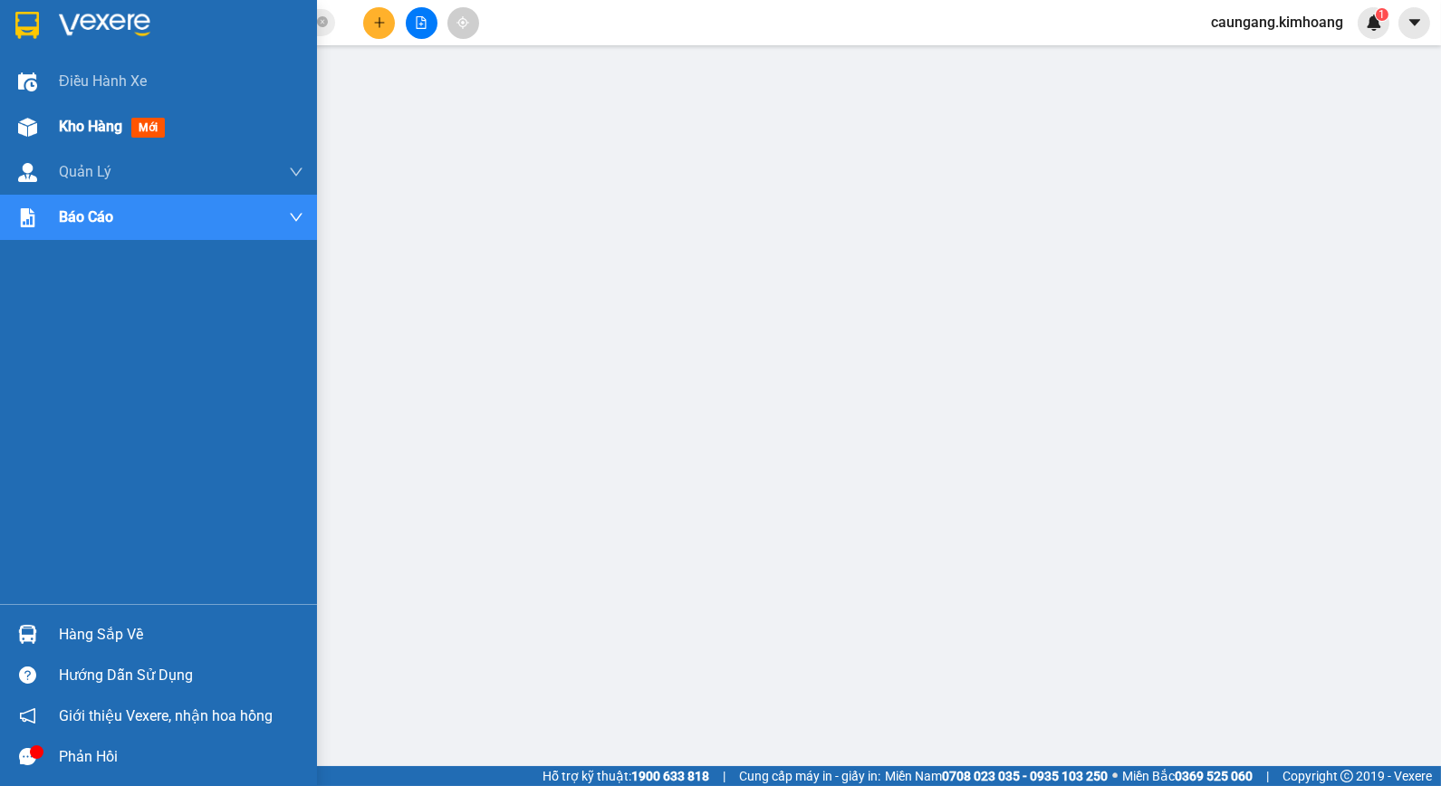
click at [92, 130] on span "Kho hàng" at bounding box center [90, 126] width 63 height 17
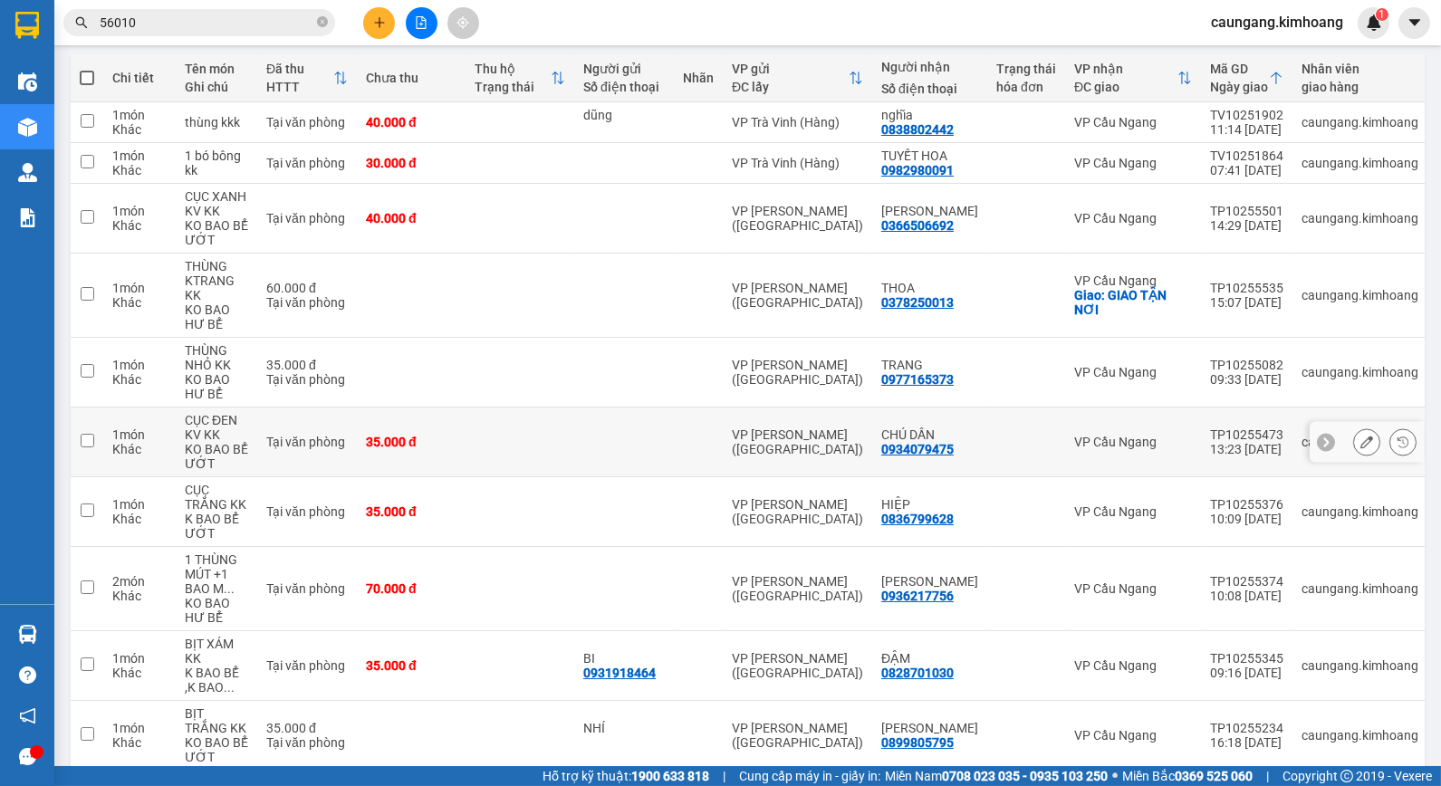
scroll to position [287, 0]
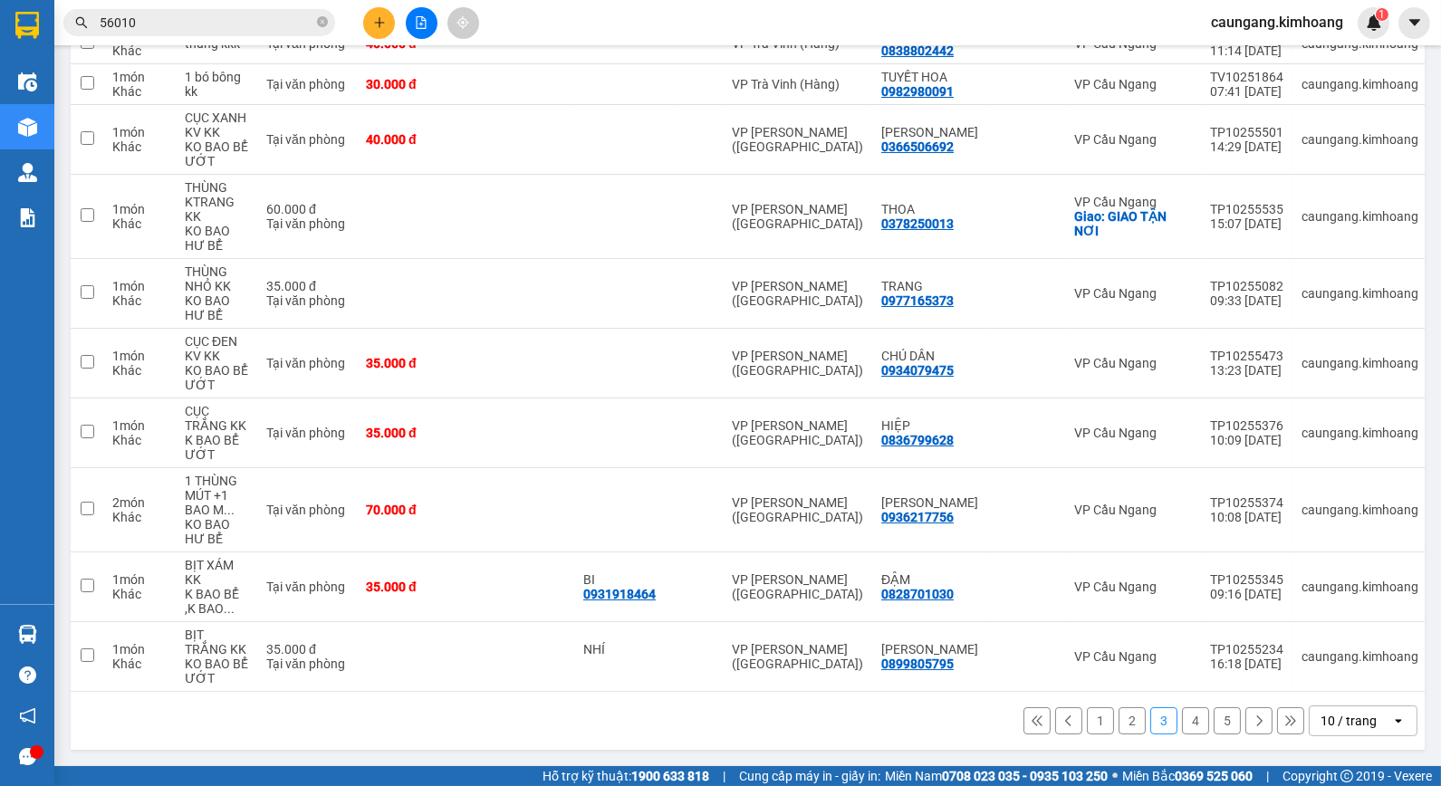
click at [1087, 719] on button "1" at bounding box center [1100, 720] width 27 height 27
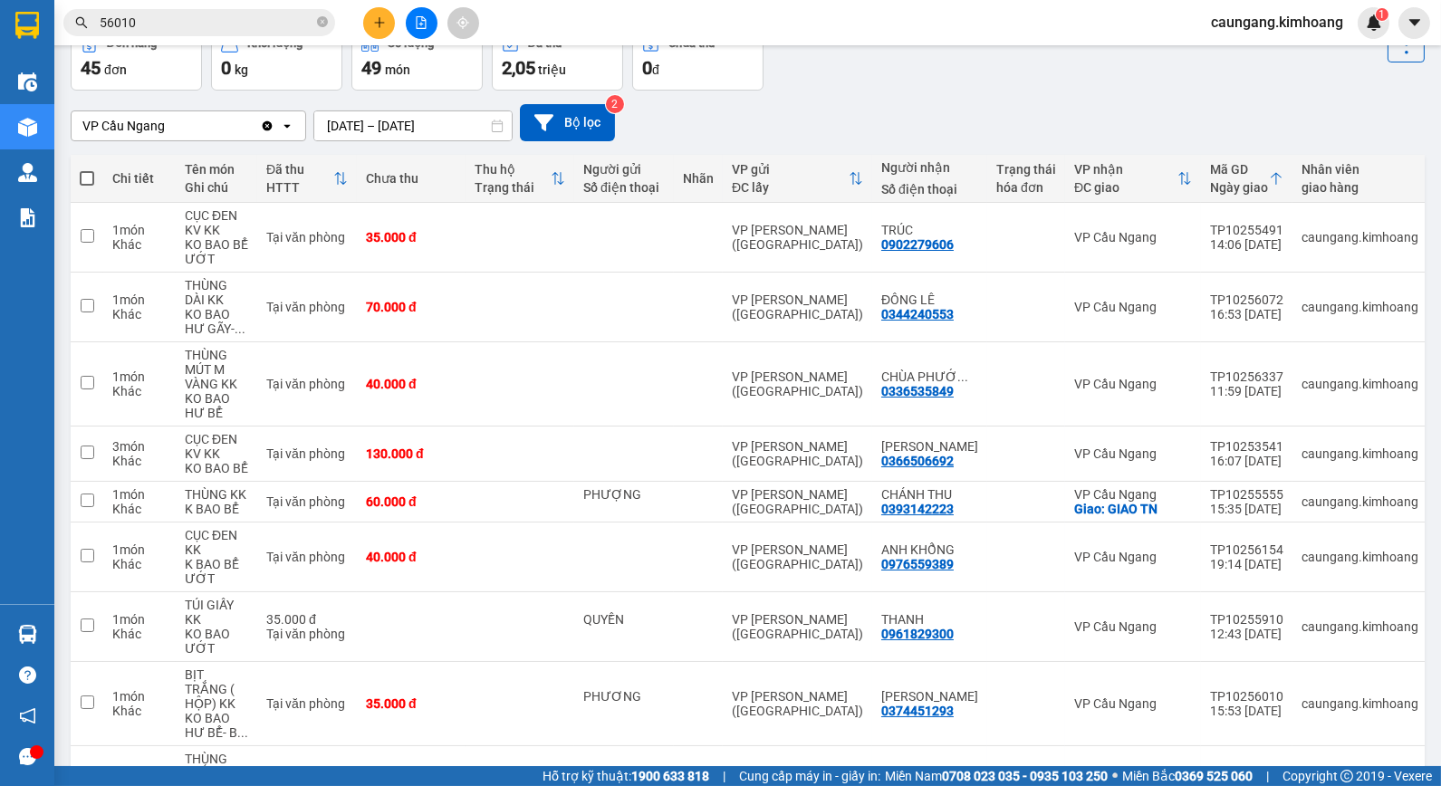
scroll to position [0, 0]
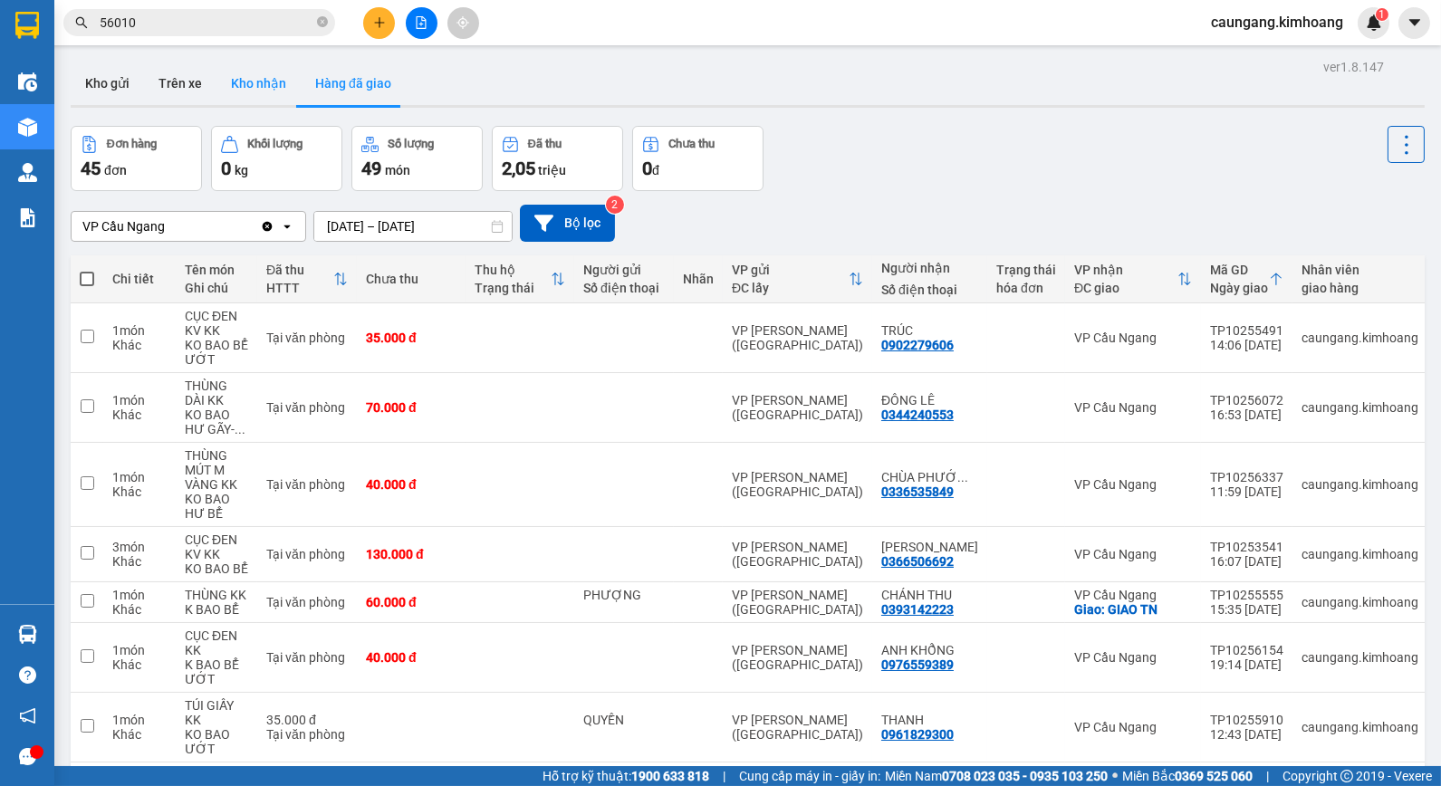
click at [252, 87] on button "Kho nhận" at bounding box center [258, 83] width 84 height 43
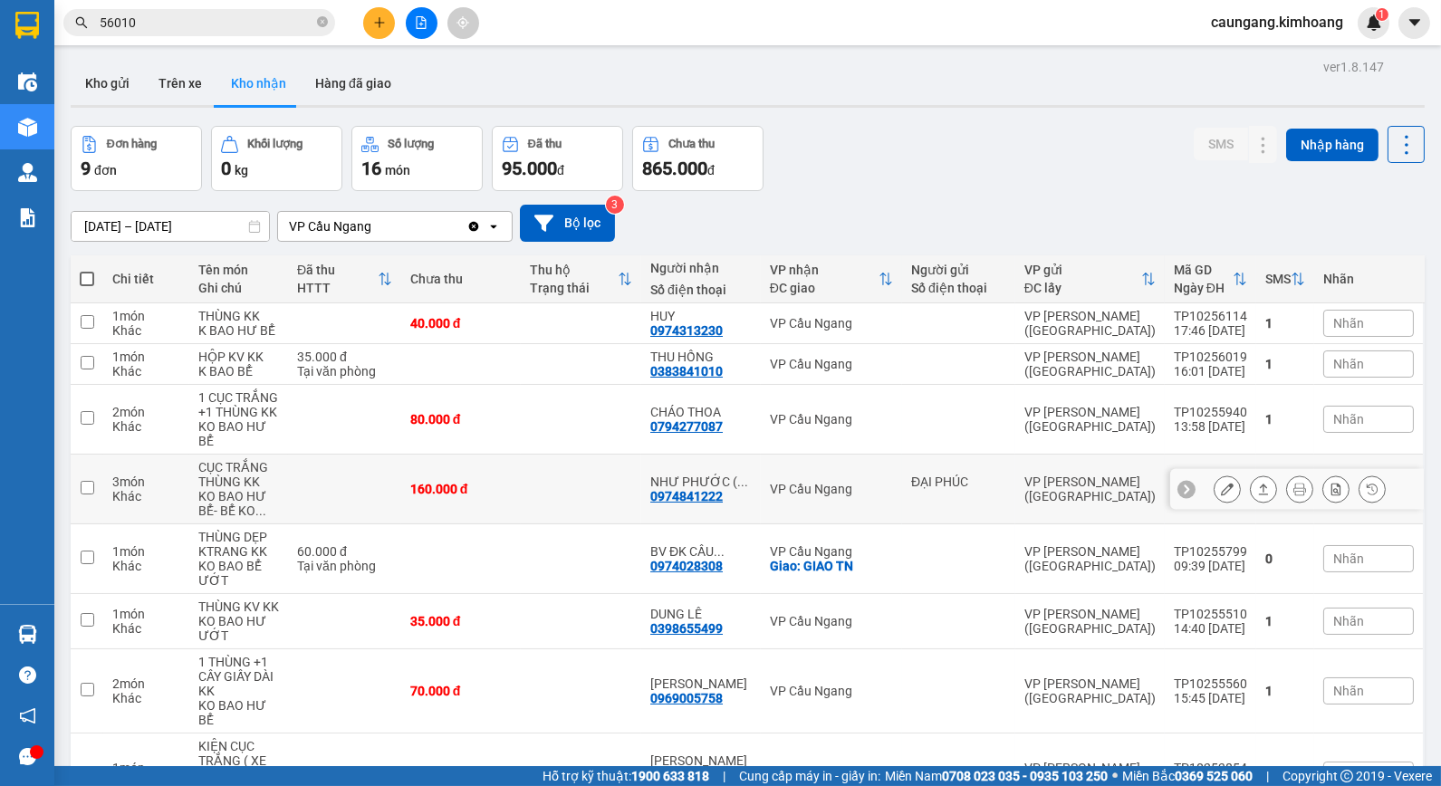
scroll to position [168, 0]
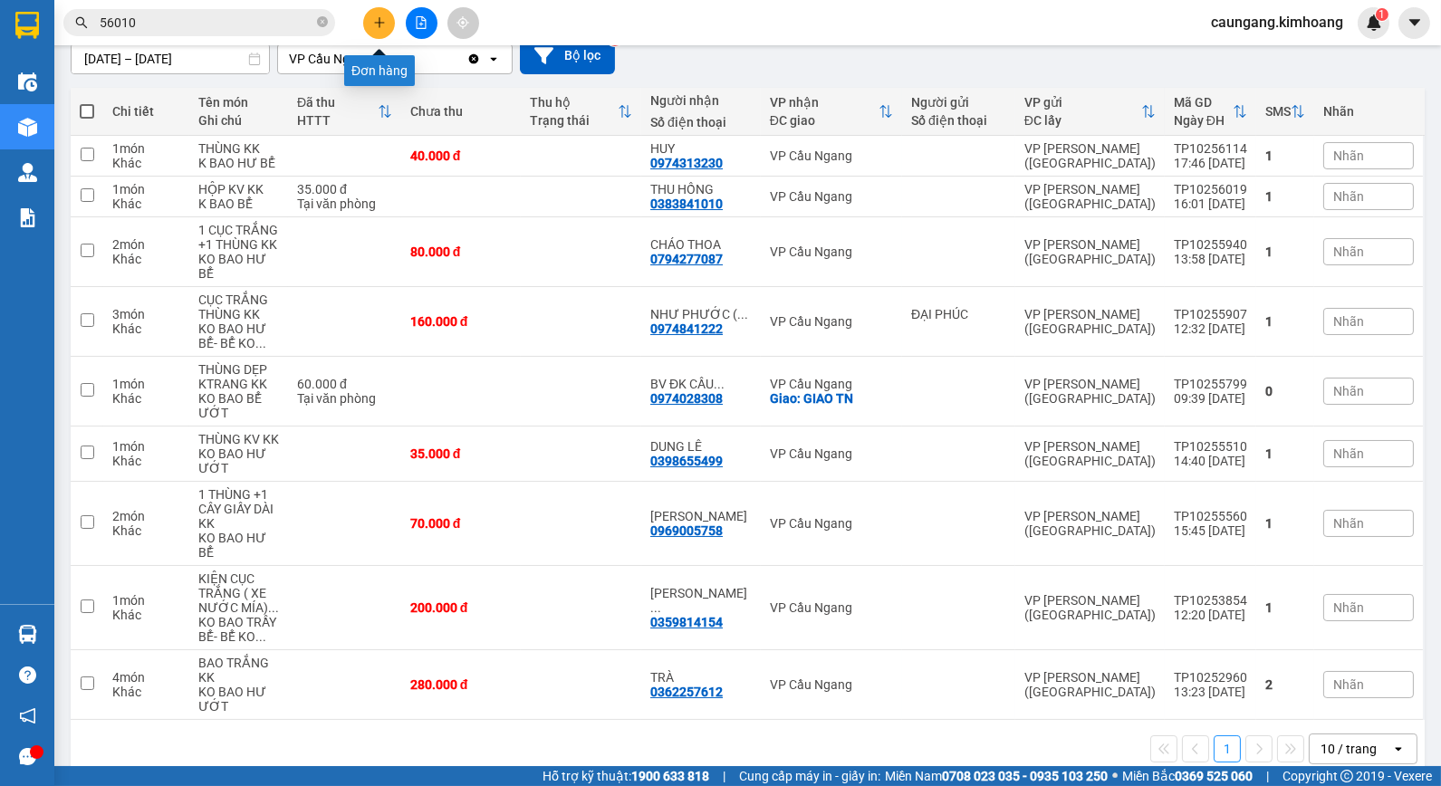
click at [383, 16] on icon "plus" at bounding box center [379, 22] width 13 height 13
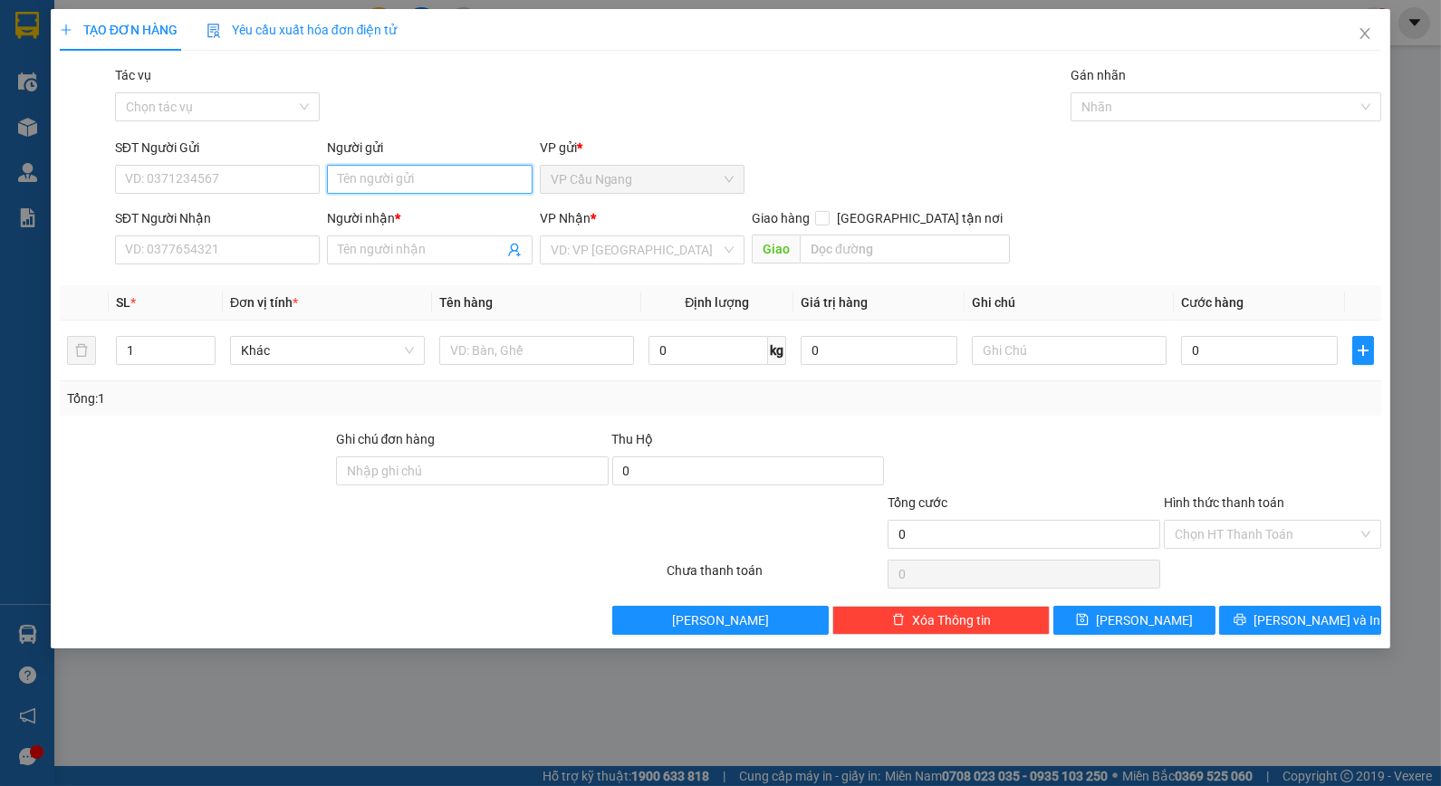
click at [414, 186] on input "Người gửi" at bounding box center [429, 179] width 205 height 29
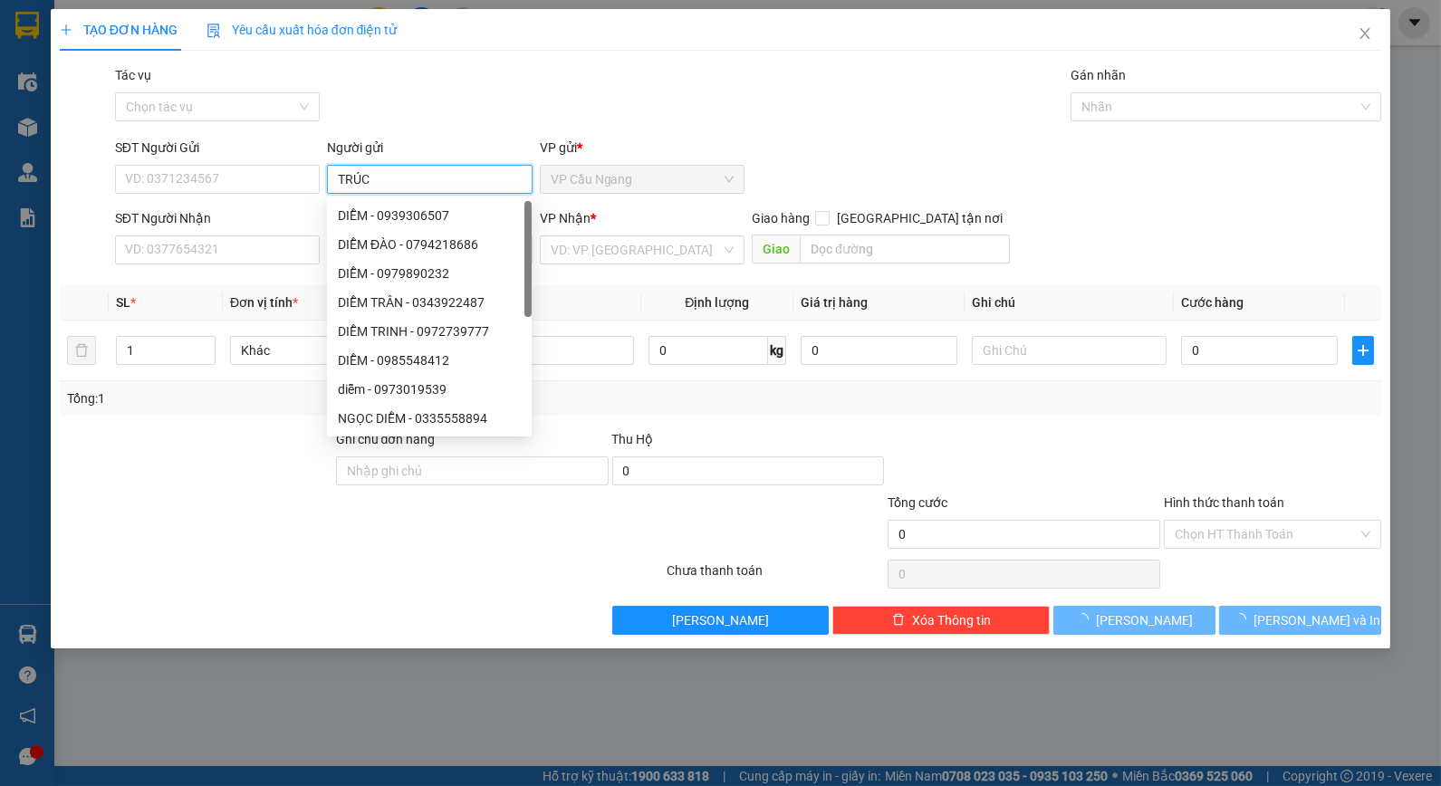
type input "TRÚC"
click at [457, 111] on div "Tác vụ Chọn tác vụ Gán nhãn Nhãn" at bounding box center [748, 96] width 1274 height 63
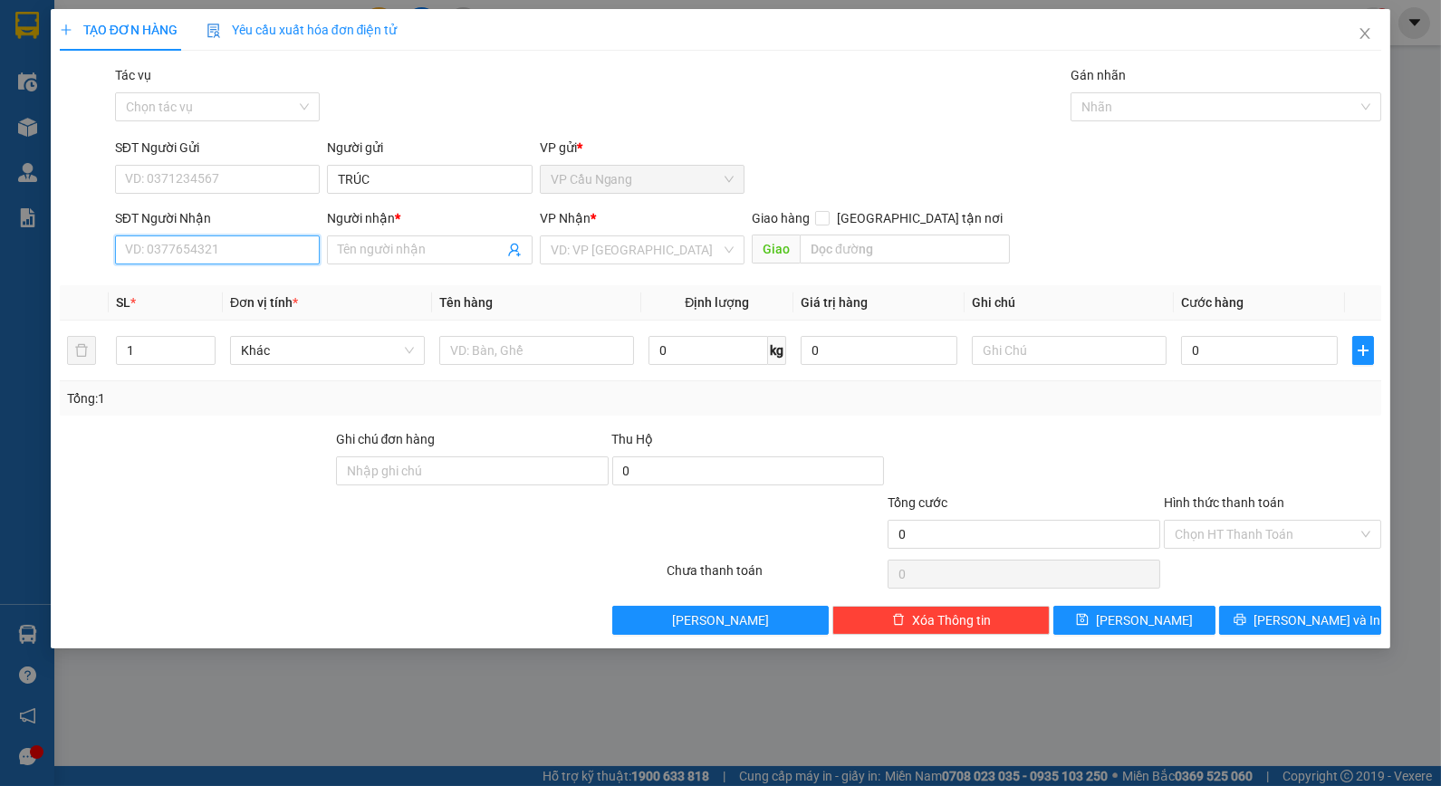
click at [236, 251] on input "SĐT Người Nhận" at bounding box center [217, 250] width 205 height 29
type input "0902279606"
drag, startPoint x: 200, startPoint y: 246, endPoint x: 61, endPoint y: 264, distance: 140.7
click at [63, 260] on div "SĐT Người Nhận 0902279606 0902279606 Người nhận * Tên người nhận VP Nhận * VD: …" at bounding box center [721, 239] width 1326 height 63
type input "0907669335"
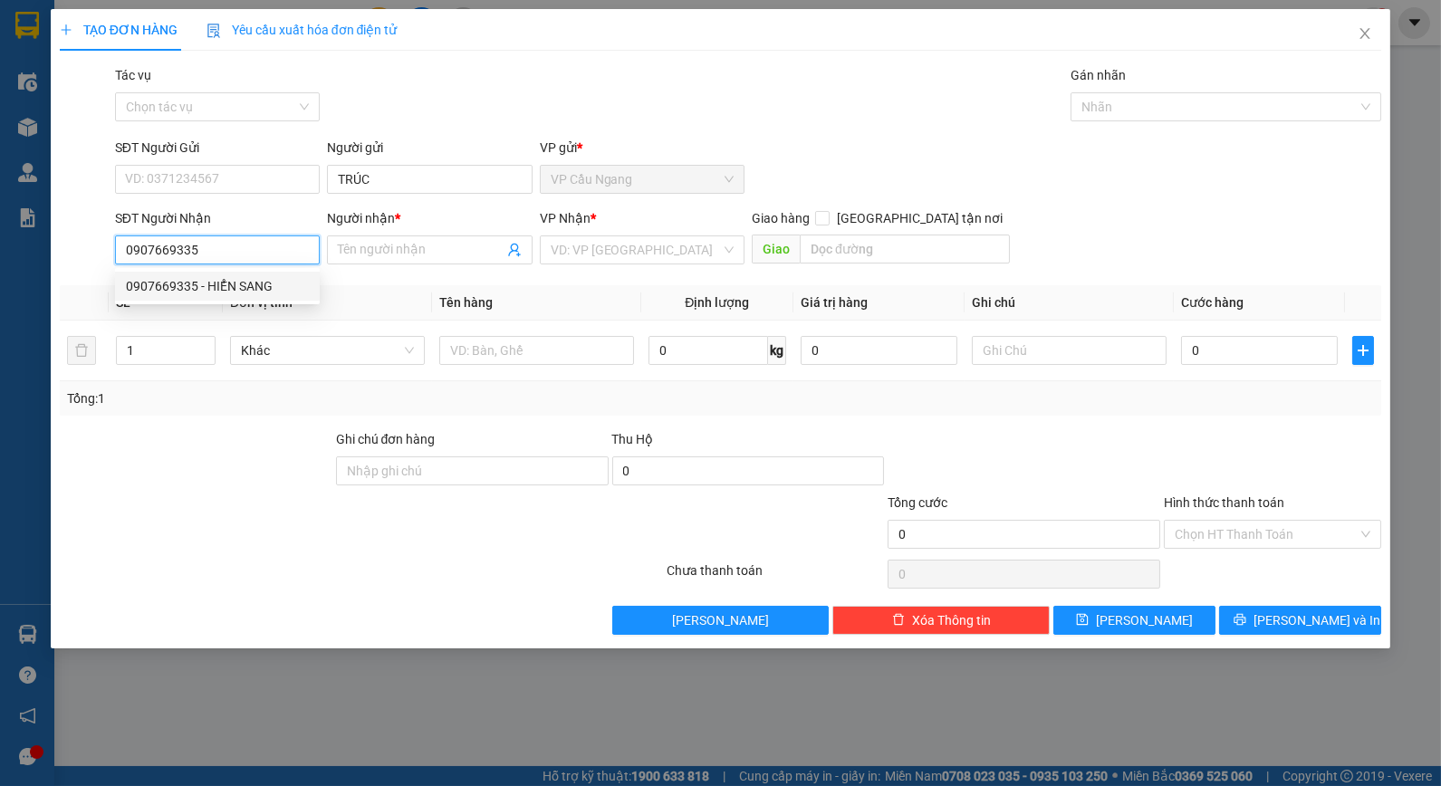
click at [230, 282] on div "0907669335 - HIỂN SANG" at bounding box center [217, 286] width 183 height 20
type input "HIỂN SANG"
type input "40.000"
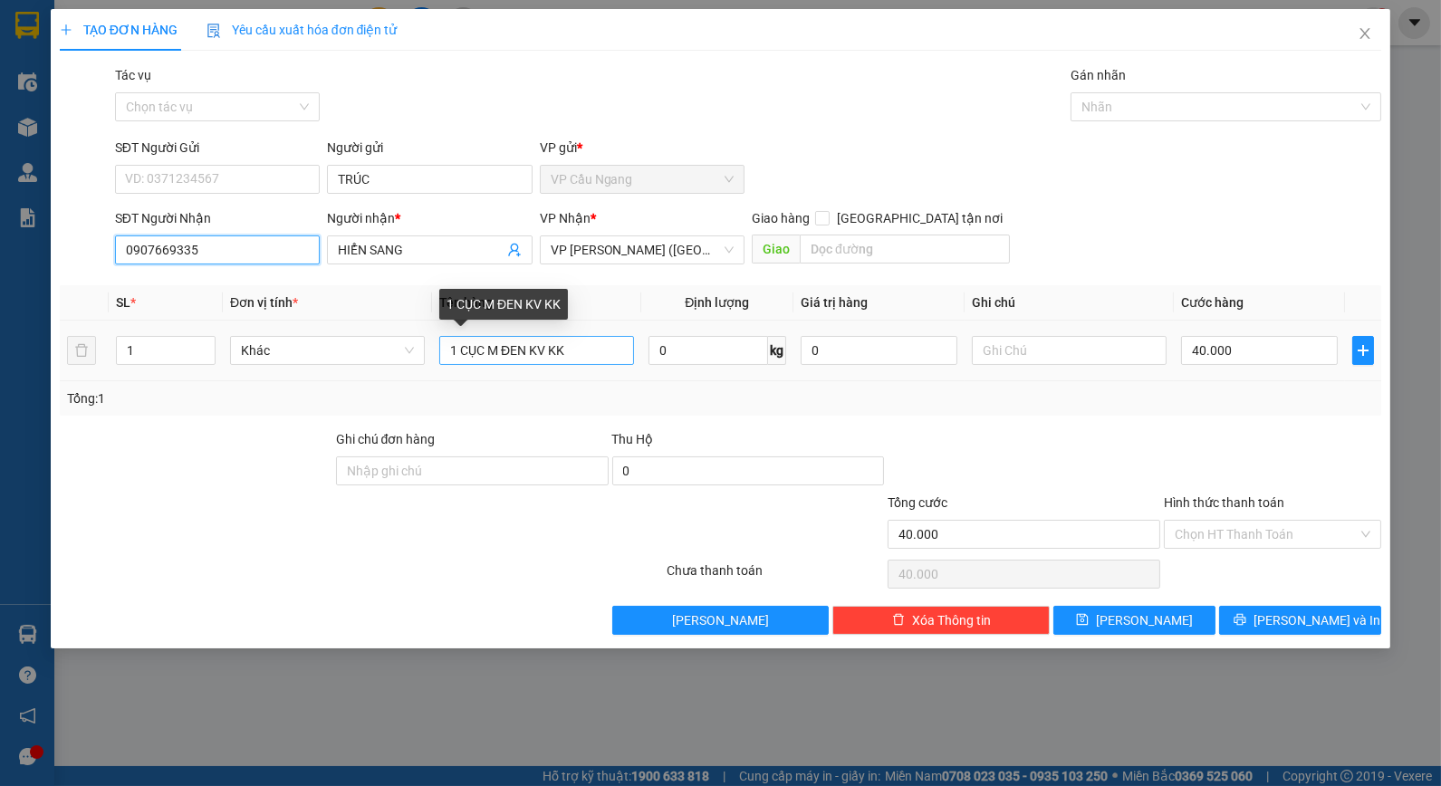
type input "0907669335"
drag, startPoint x: 530, startPoint y: 350, endPoint x: 547, endPoint y: 353, distance: 17.6
click at [547, 353] on input "1 CỤC M ĐEN KV KK" at bounding box center [536, 350] width 195 height 29
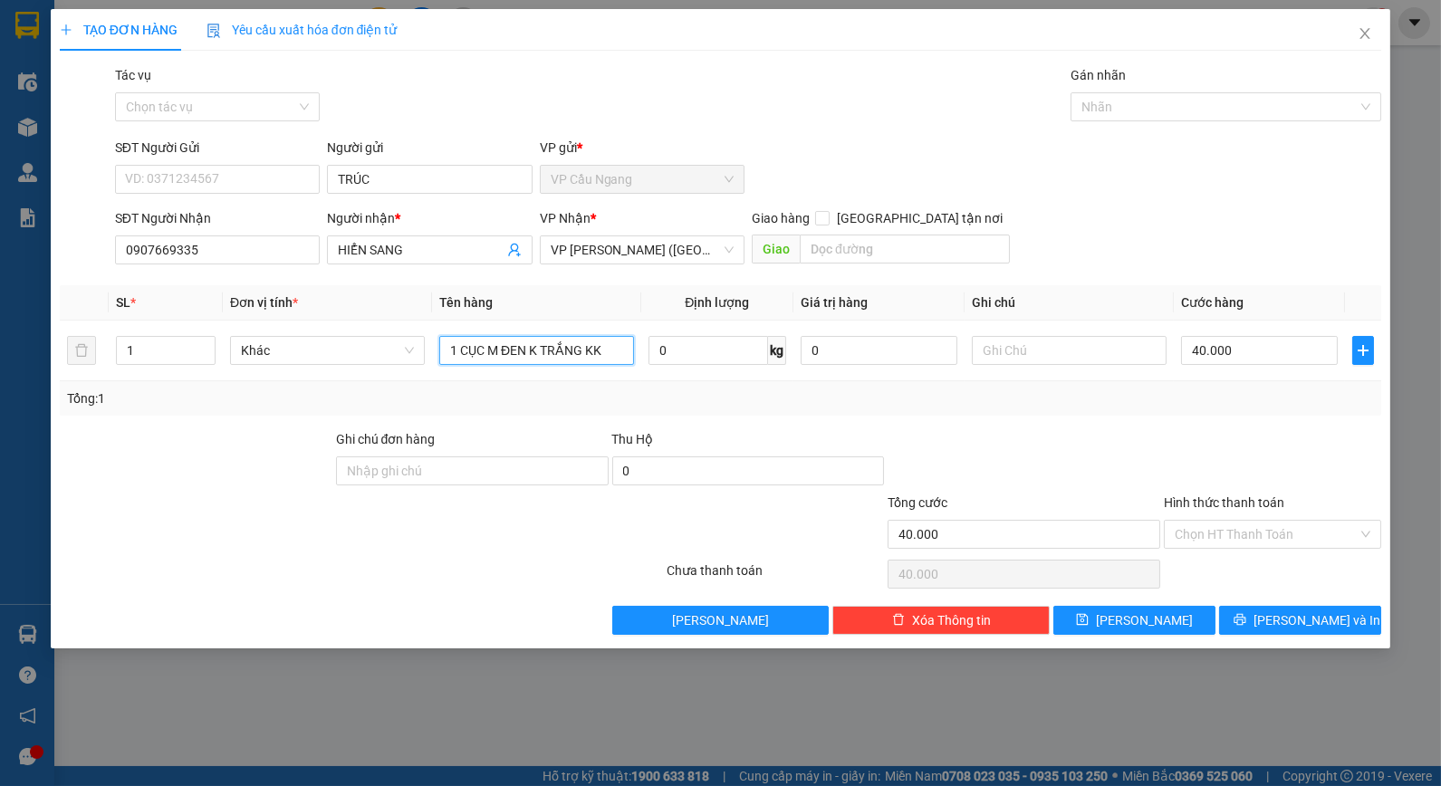
type input "1 CỤC M ĐEN K TRẮNG KK"
click at [1132, 437] on div at bounding box center [1024, 460] width 276 height 63
click at [1278, 350] on input "40.000" at bounding box center [1259, 350] width 157 height 29
type input "3"
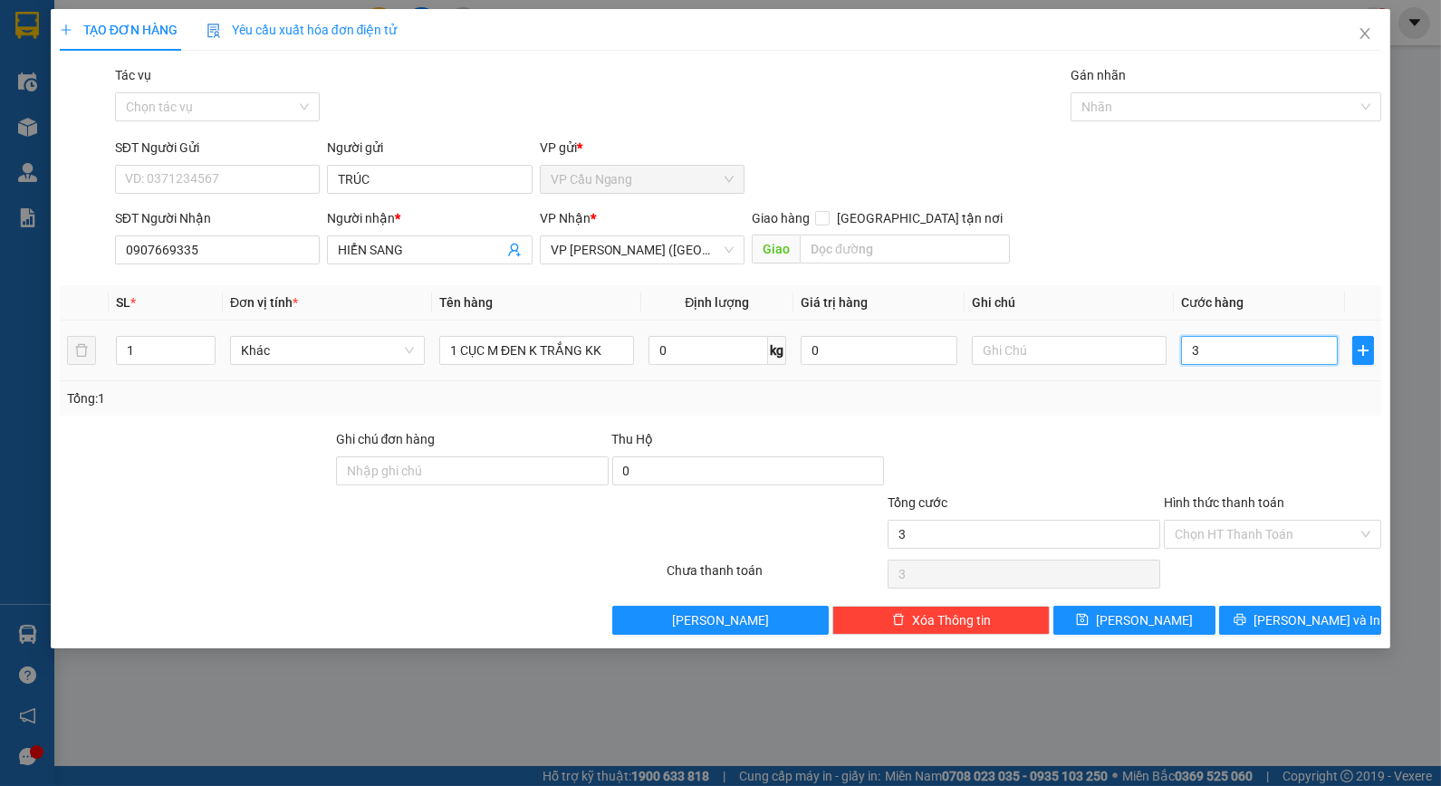
type input "35"
type input "35.000"
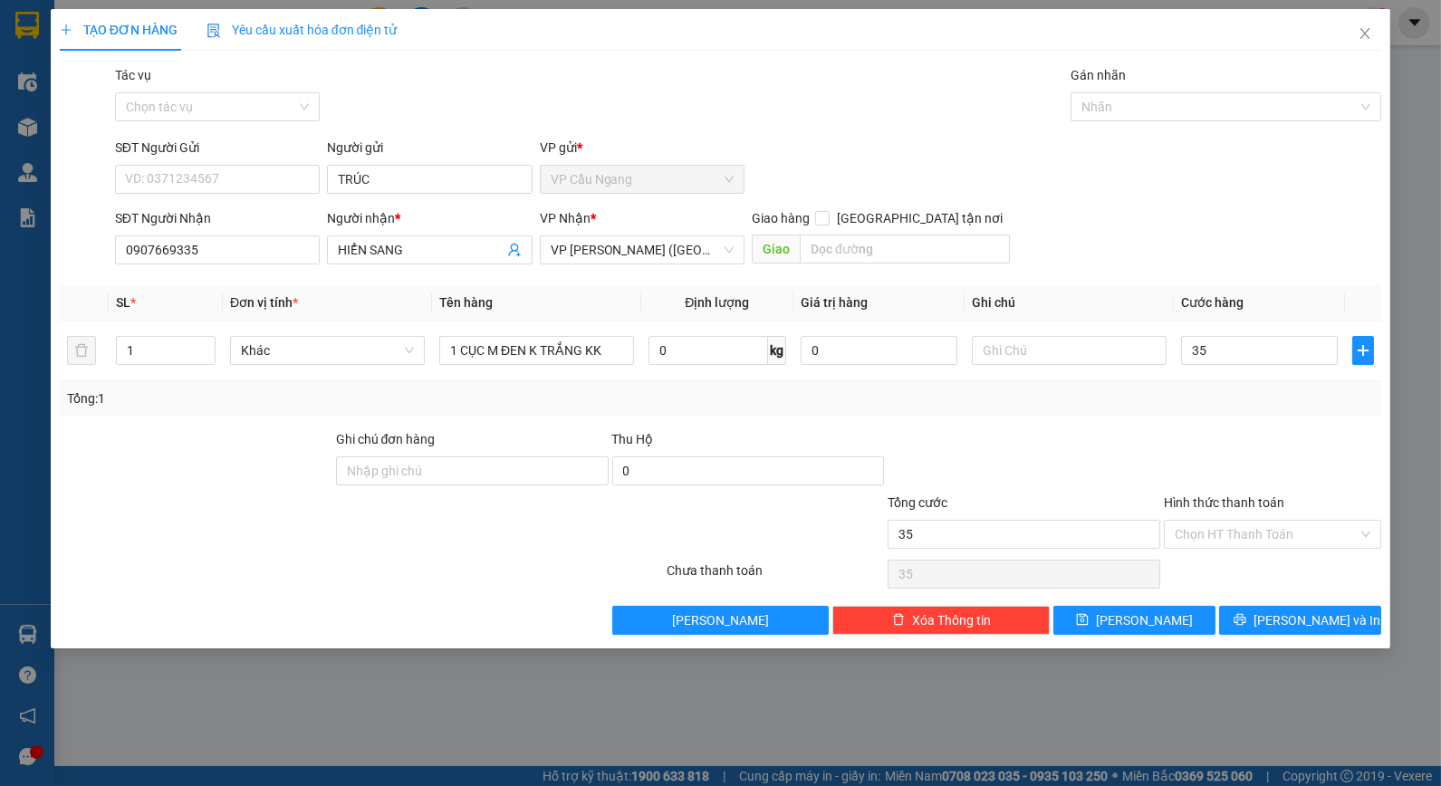
type input "35.000"
click at [1152, 437] on div at bounding box center [1024, 460] width 276 height 63
click at [1278, 614] on button "[PERSON_NAME] và In" at bounding box center [1300, 620] width 162 height 29
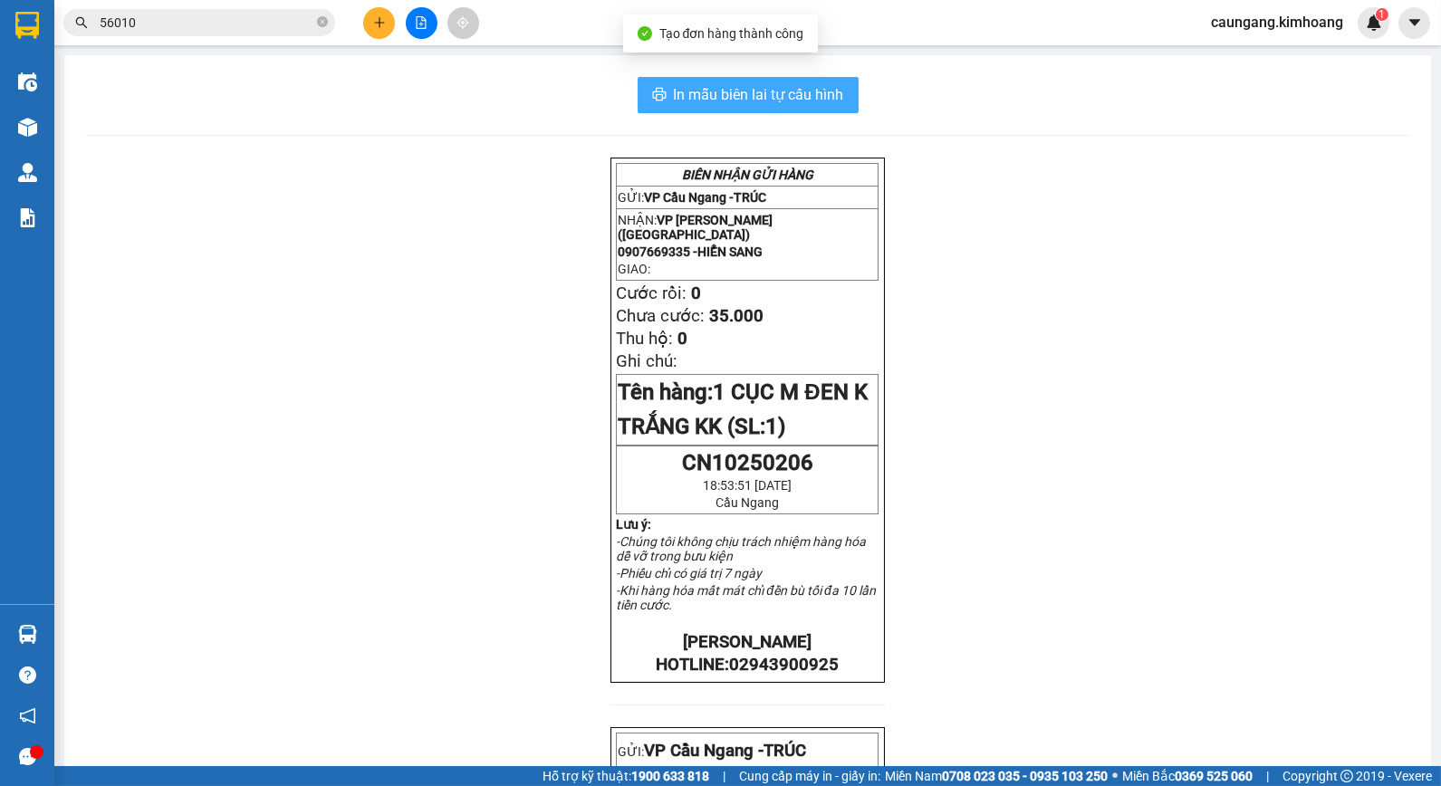
click at [775, 95] on span "In mẫu biên lai tự cấu hình" at bounding box center [759, 94] width 170 height 23
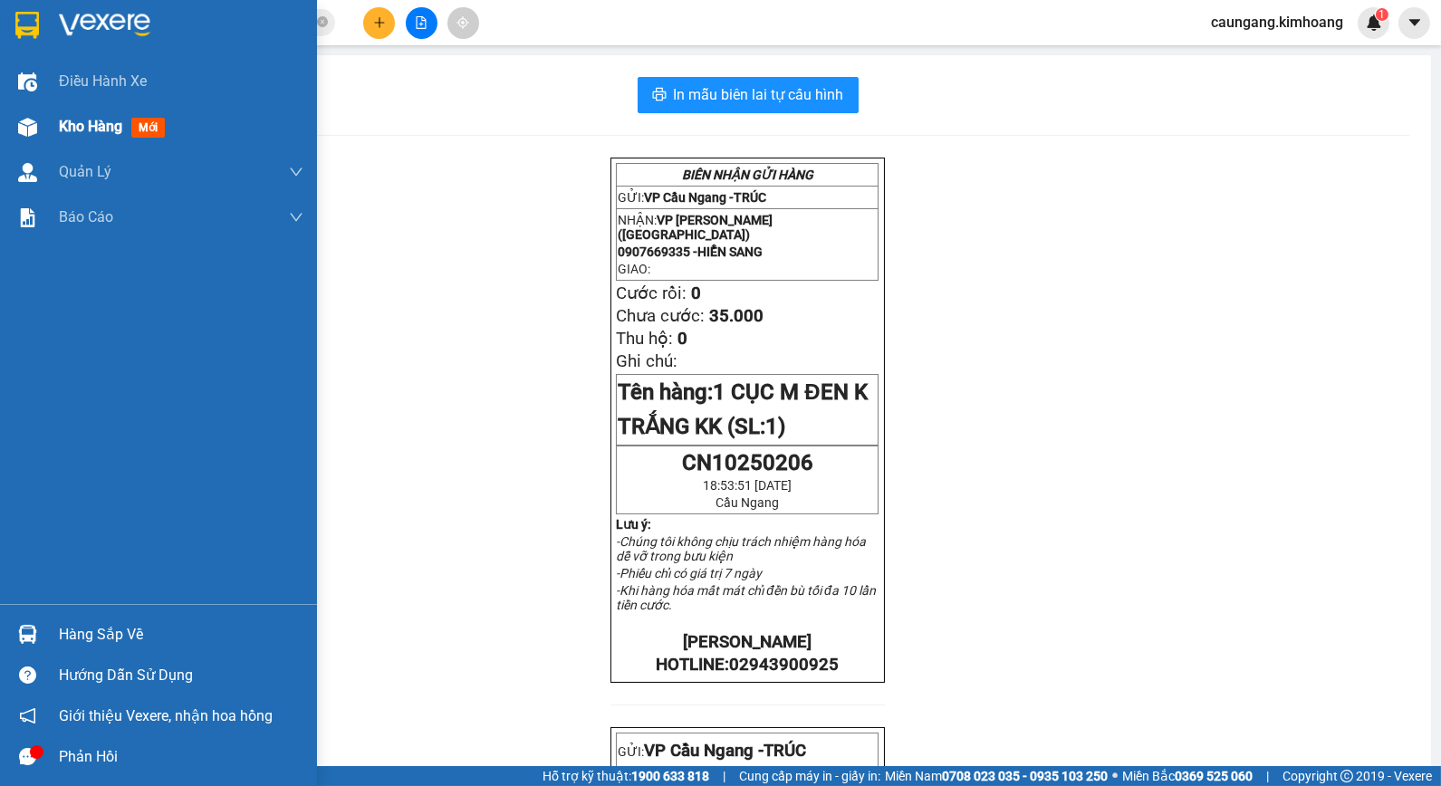
click at [84, 128] on span "Kho hàng" at bounding box center [90, 126] width 63 height 17
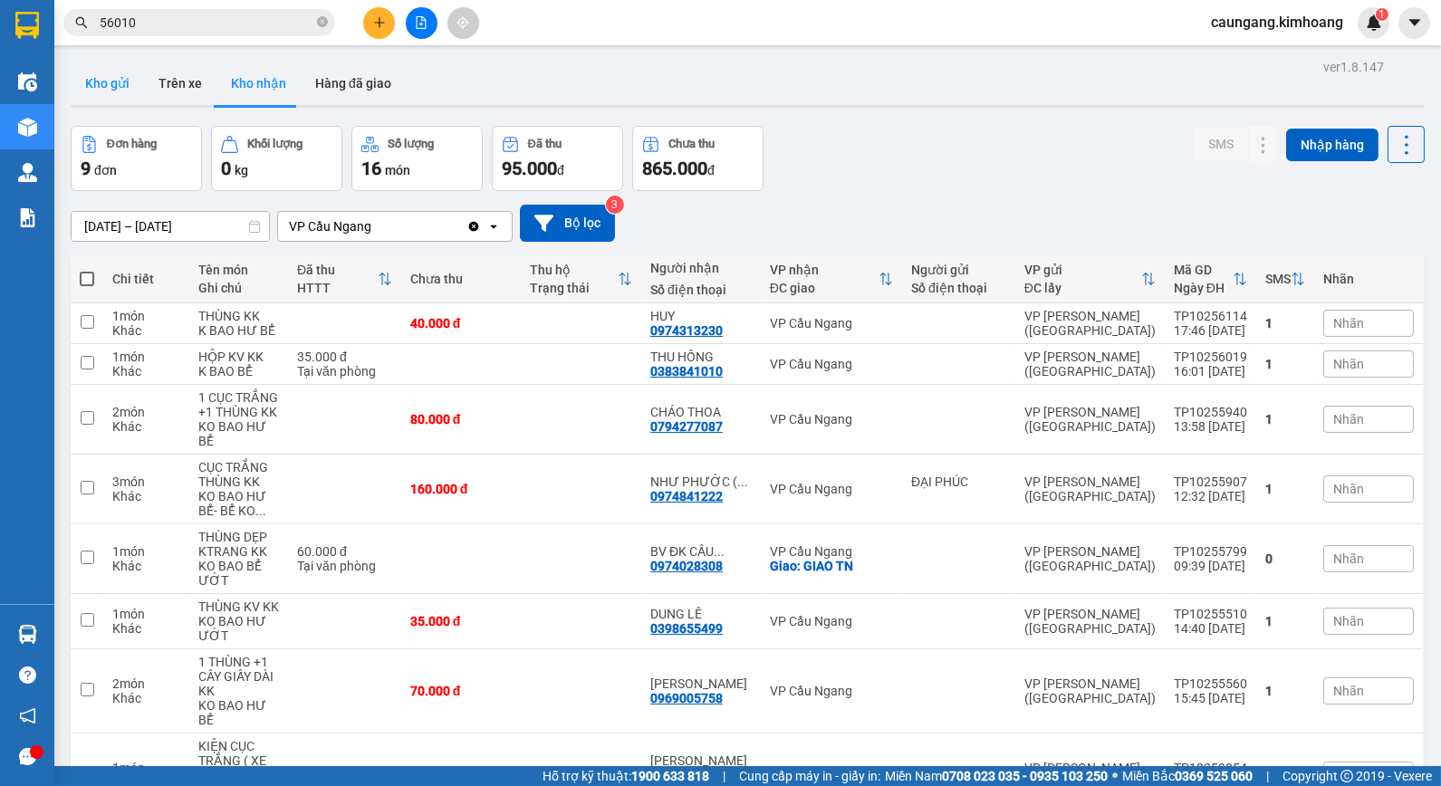
click at [115, 86] on button "Kho gửi" at bounding box center [107, 83] width 73 height 43
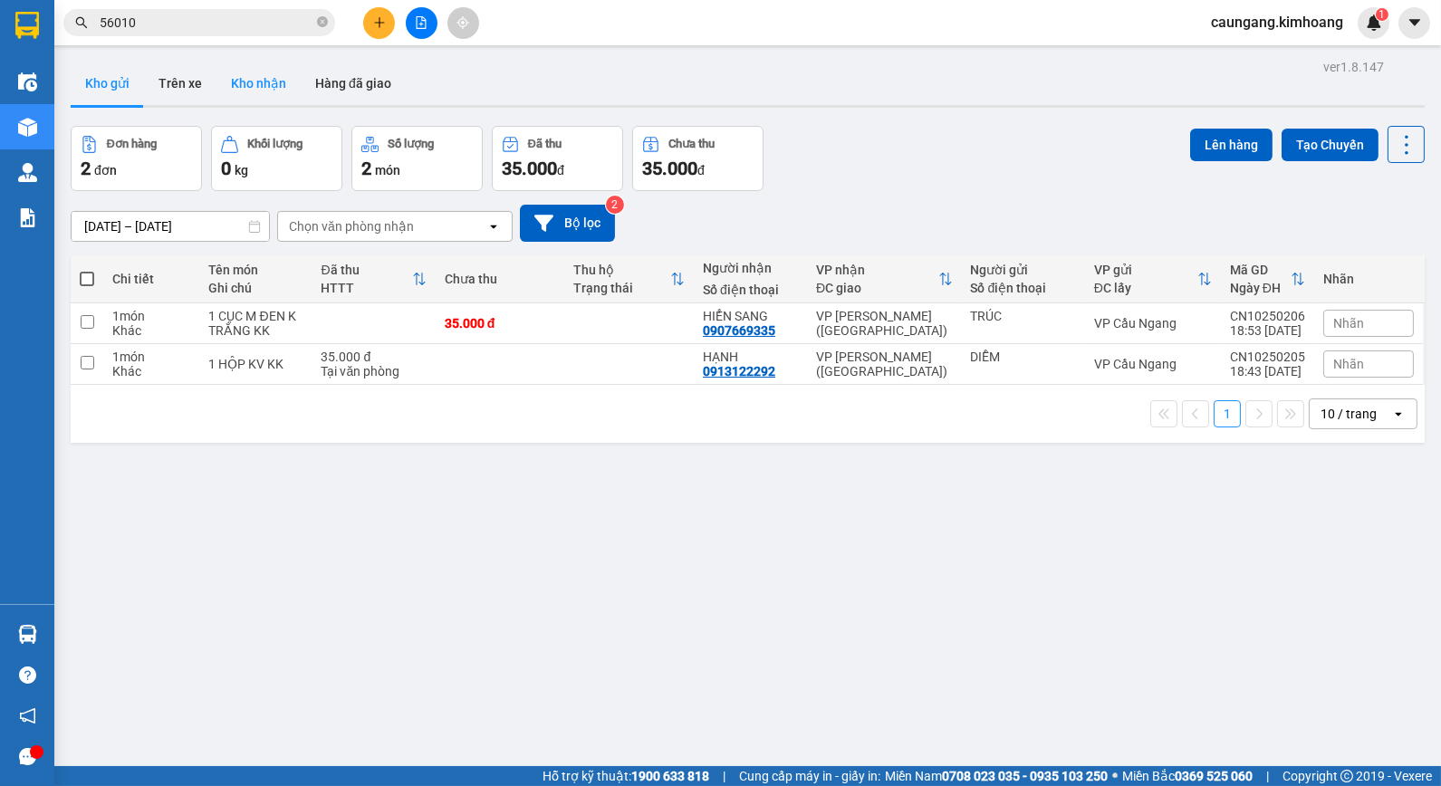
click at [266, 78] on button "Kho nhận" at bounding box center [258, 83] width 84 height 43
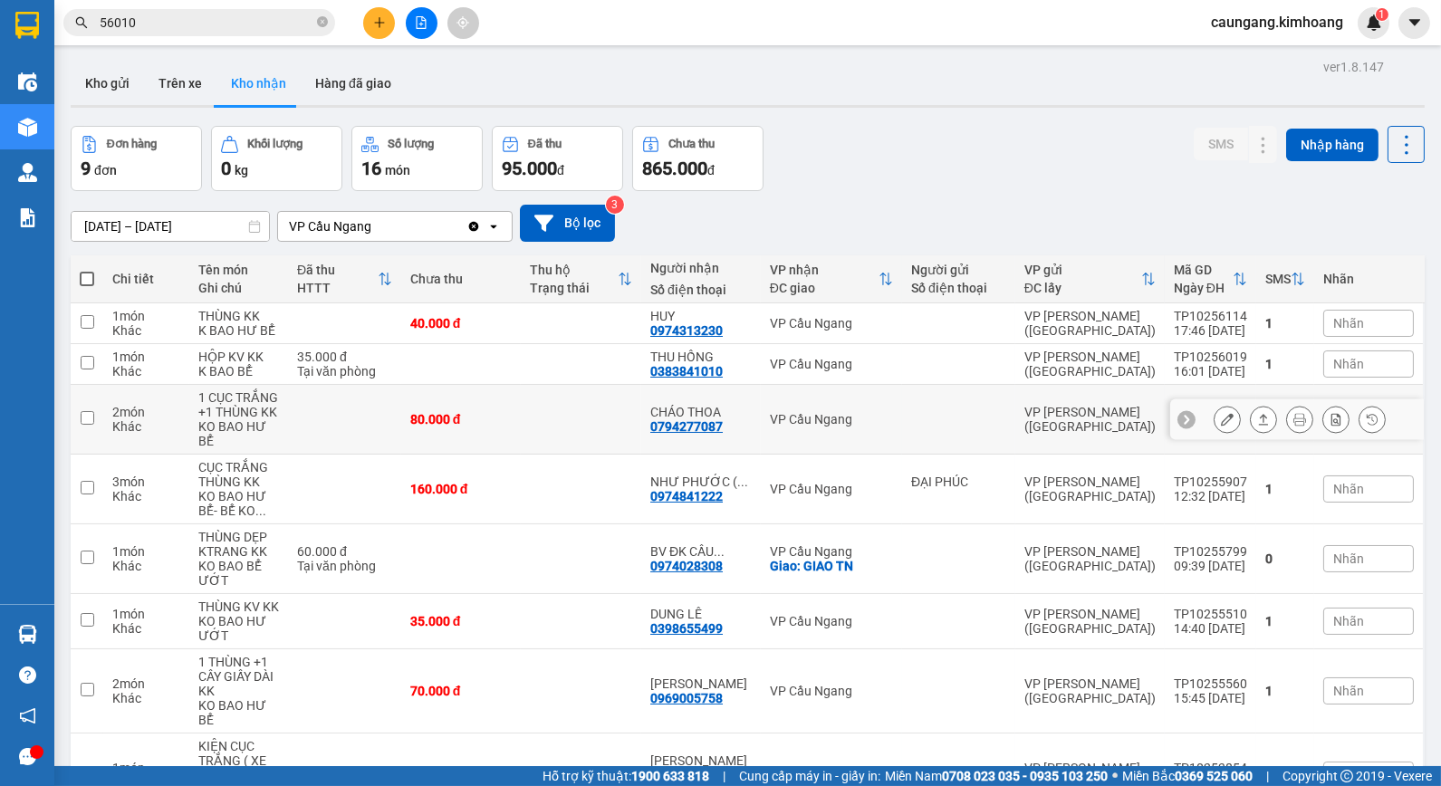
scroll to position [168, 0]
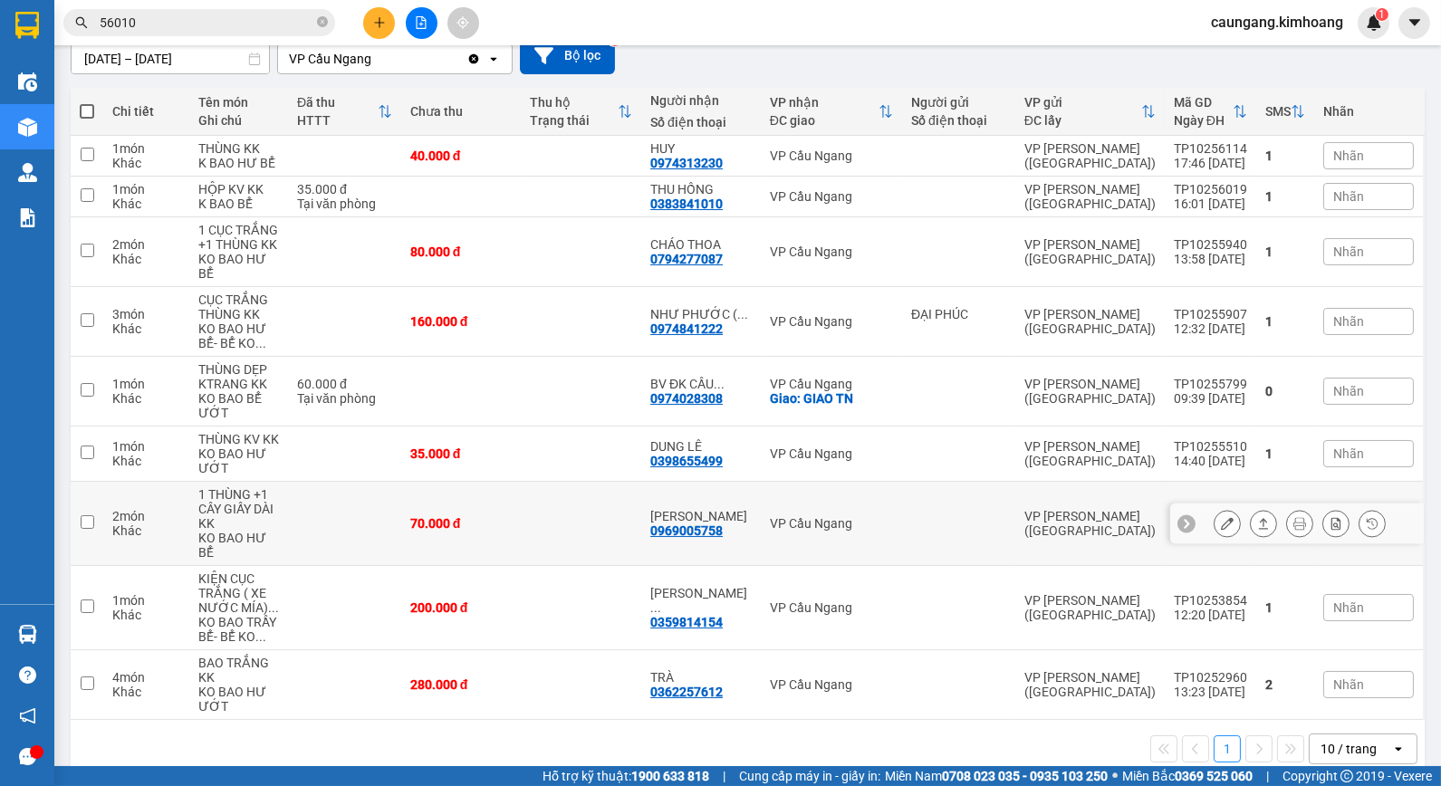
click at [1221, 517] on icon at bounding box center [1227, 523] width 13 height 13
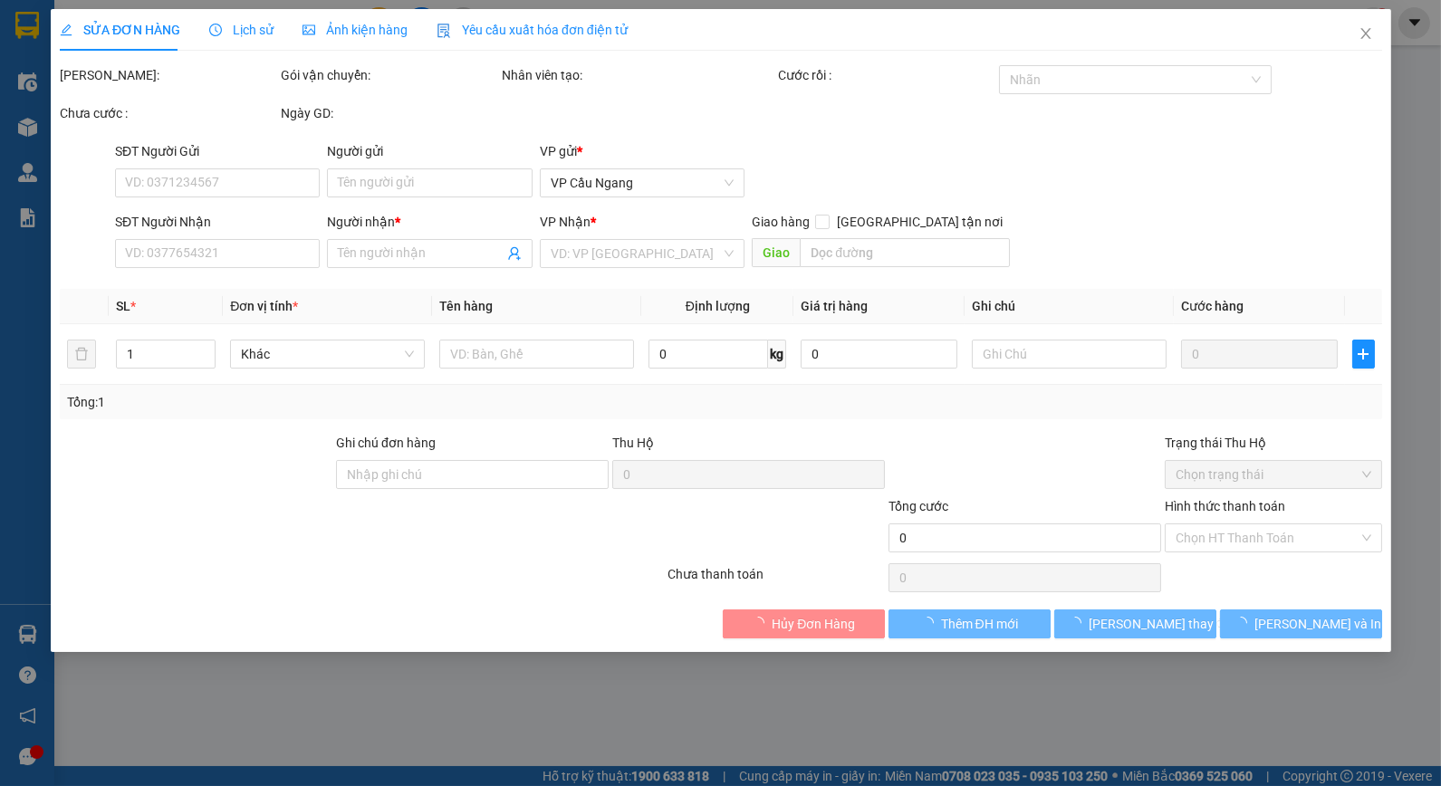
type input "0969005758"
type input "[PERSON_NAME]"
type input "70.000"
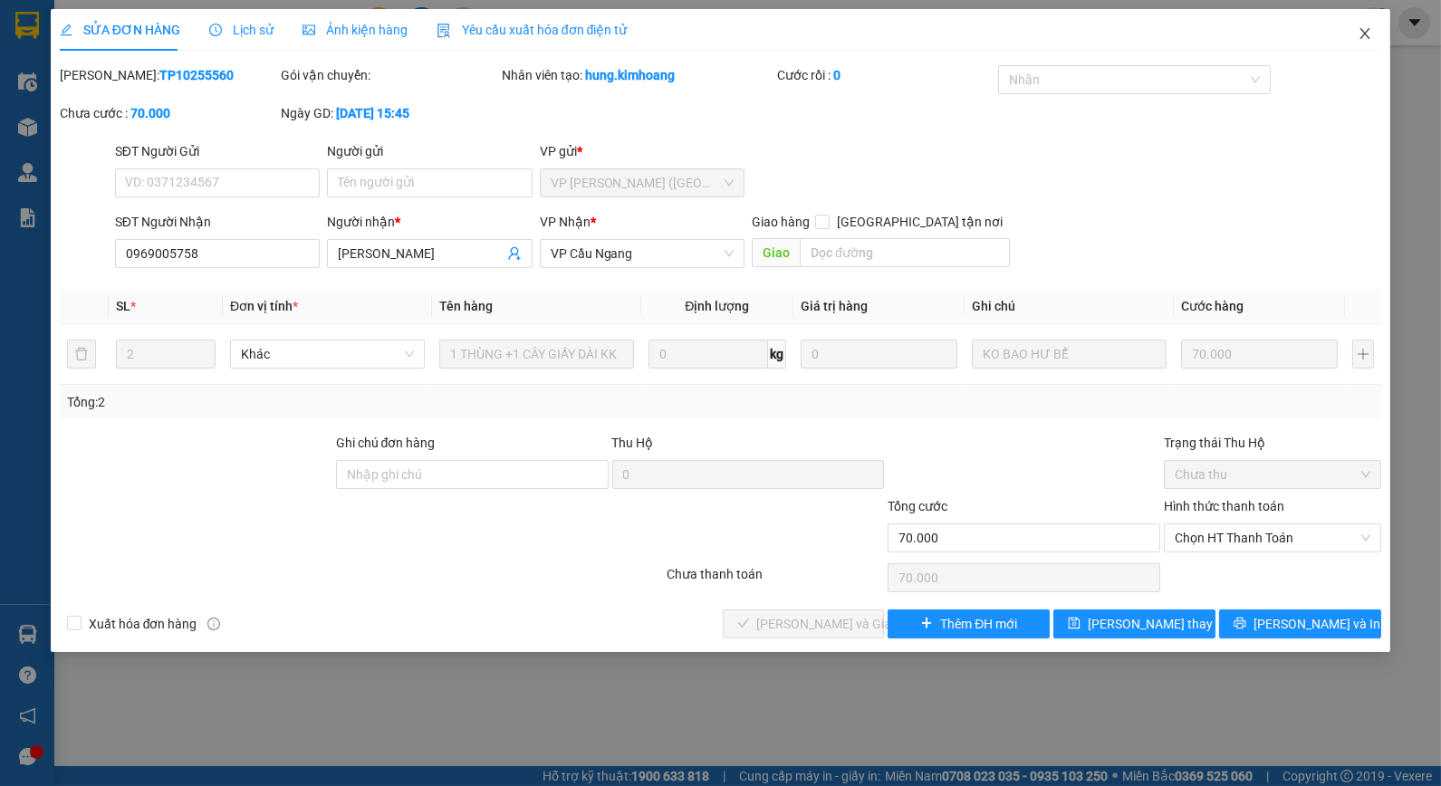
click at [1368, 36] on icon "close" at bounding box center [1365, 33] width 14 height 14
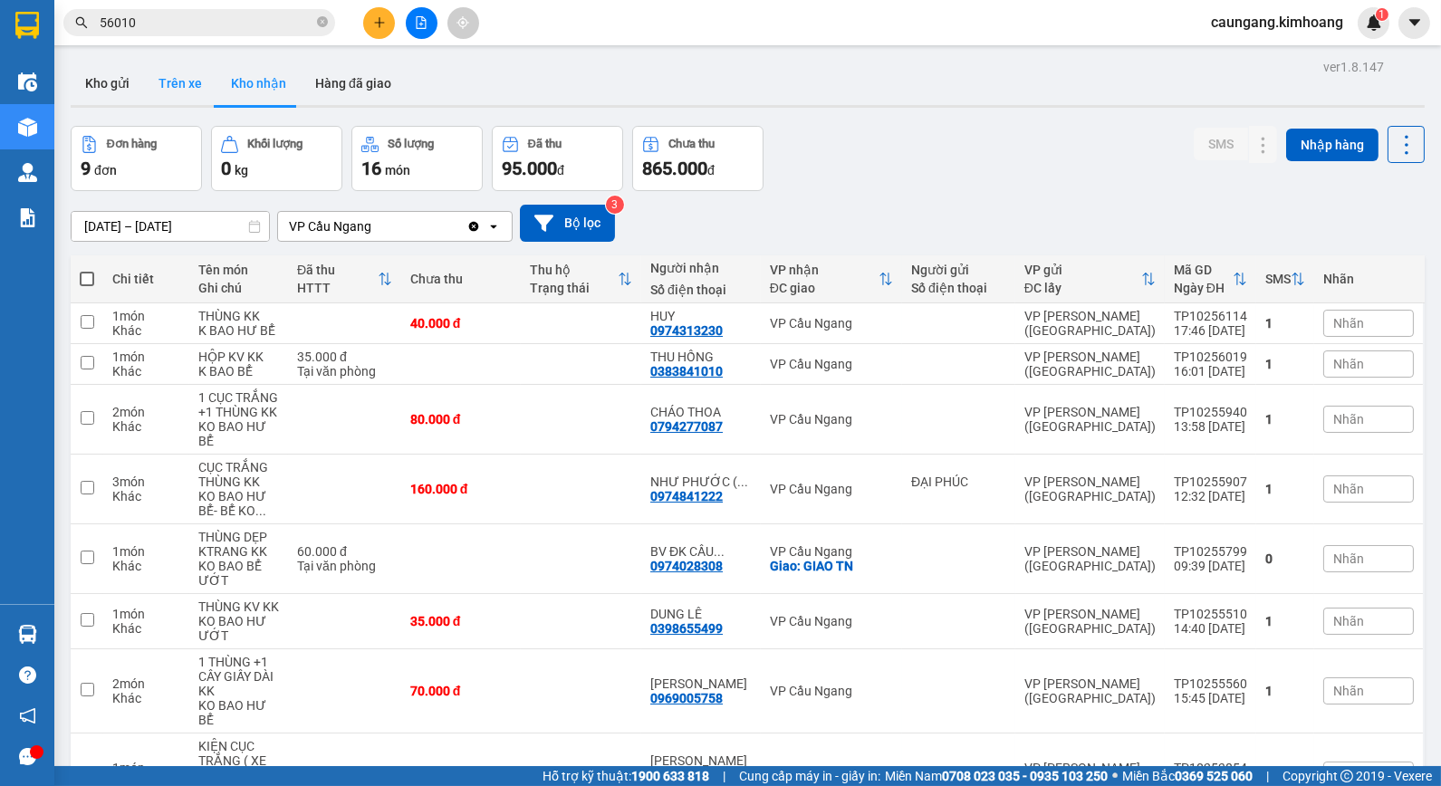
click at [174, 77] on button "Trên xe" at bounding box center [180, 83] width 72 height 43
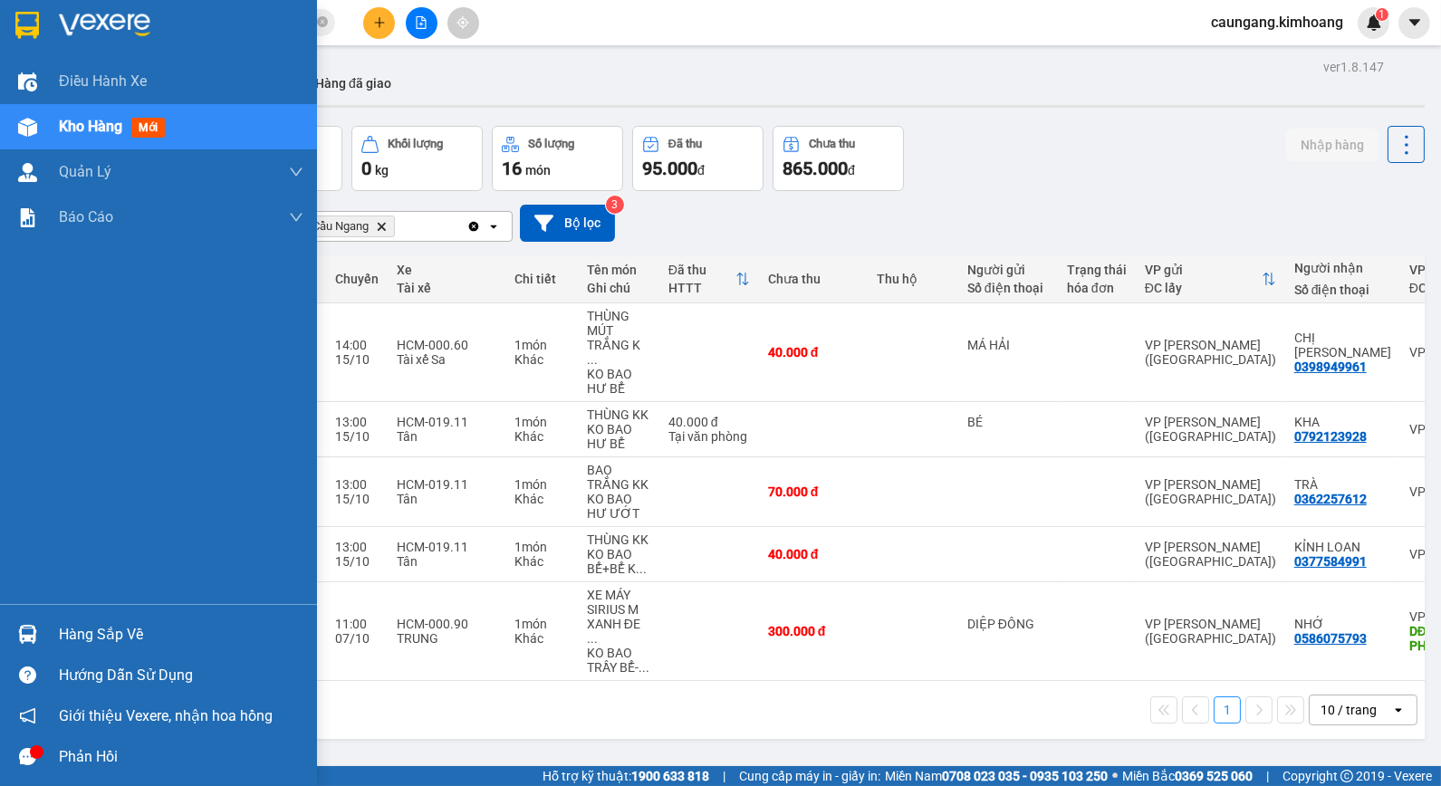
click at [92, 629] on div "Hàng sắp về" at bounding box center [181, 634] width 245 height 27
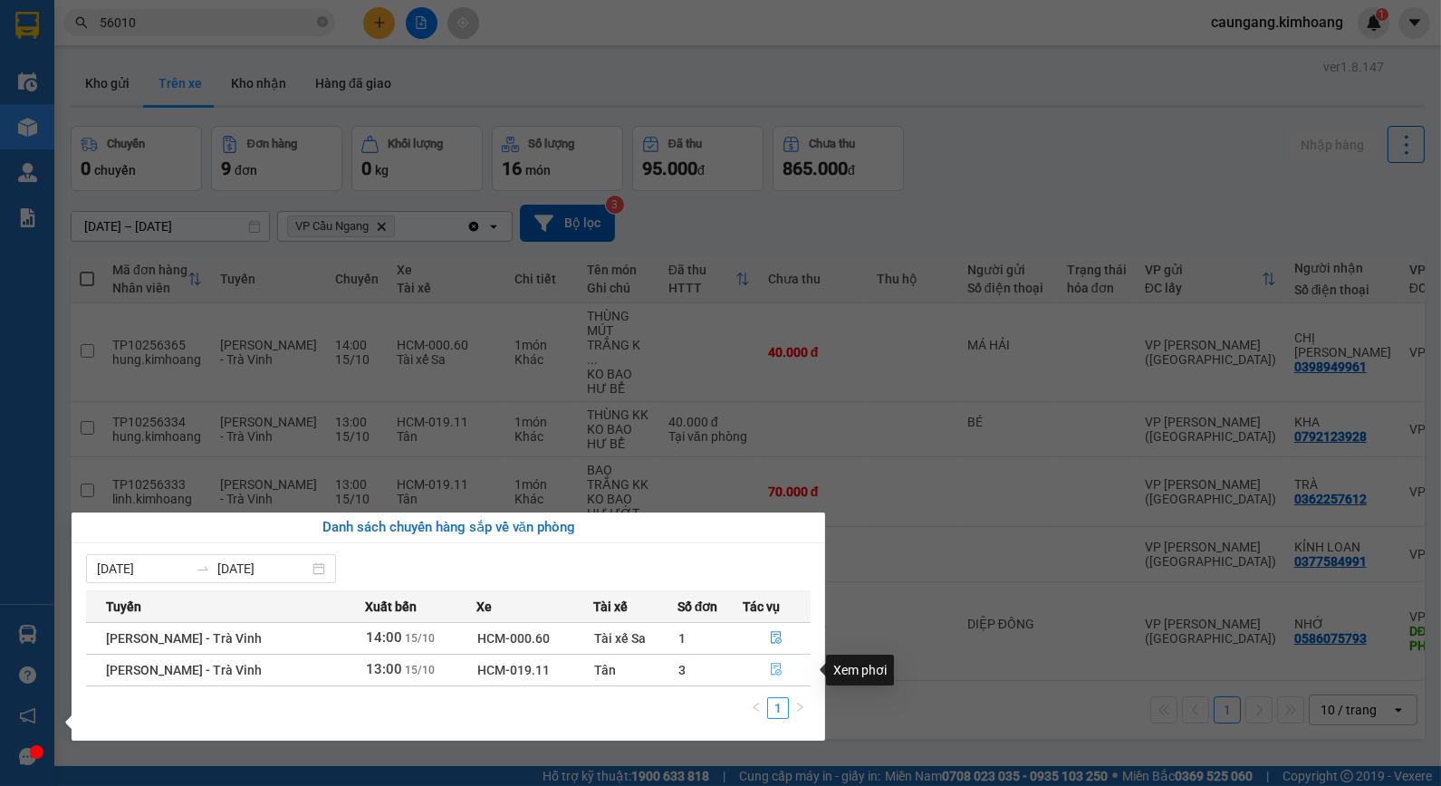
click at [776, 668] on icon "file-done" at bounding box center [776, 669] width 13 height 13
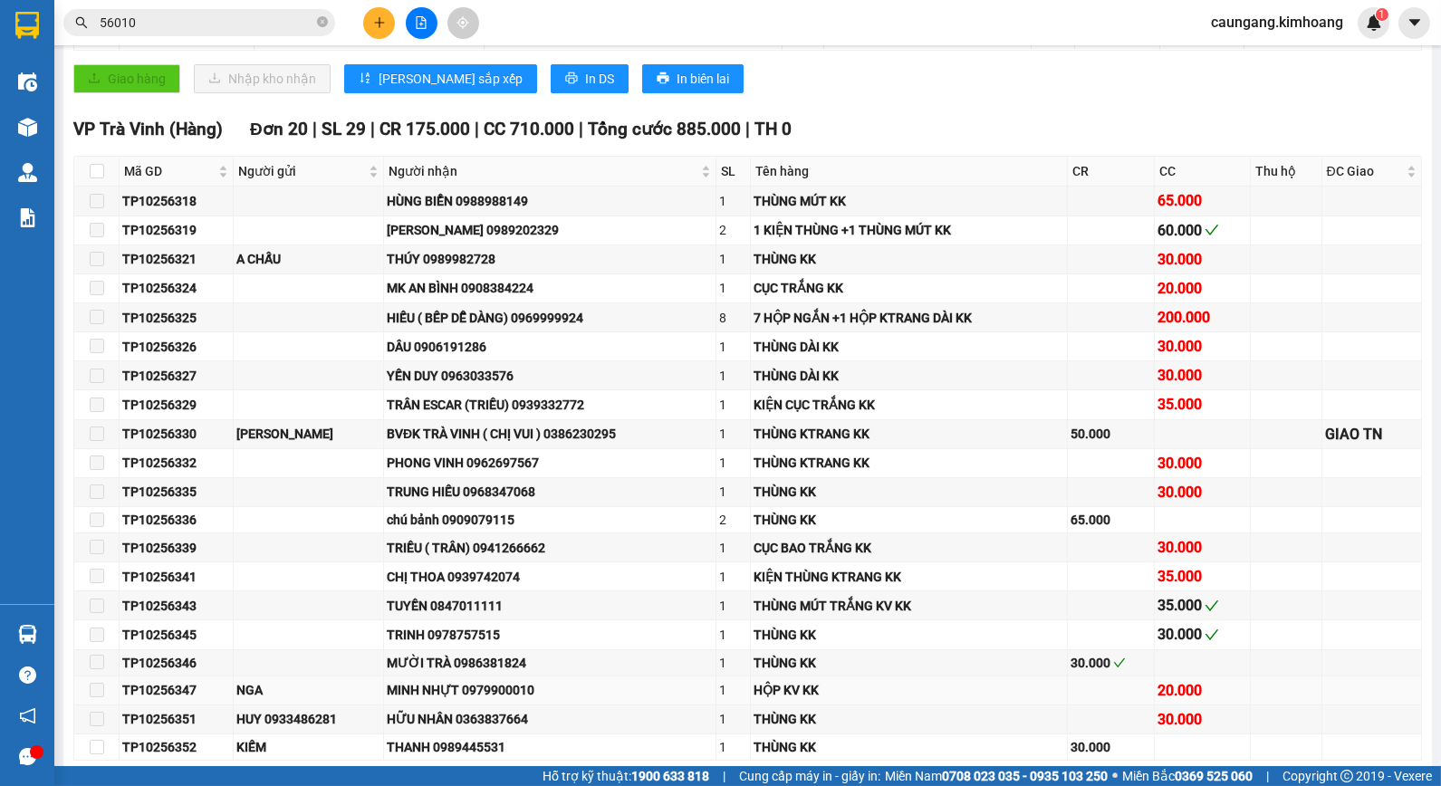
scroll to position [906, 0]
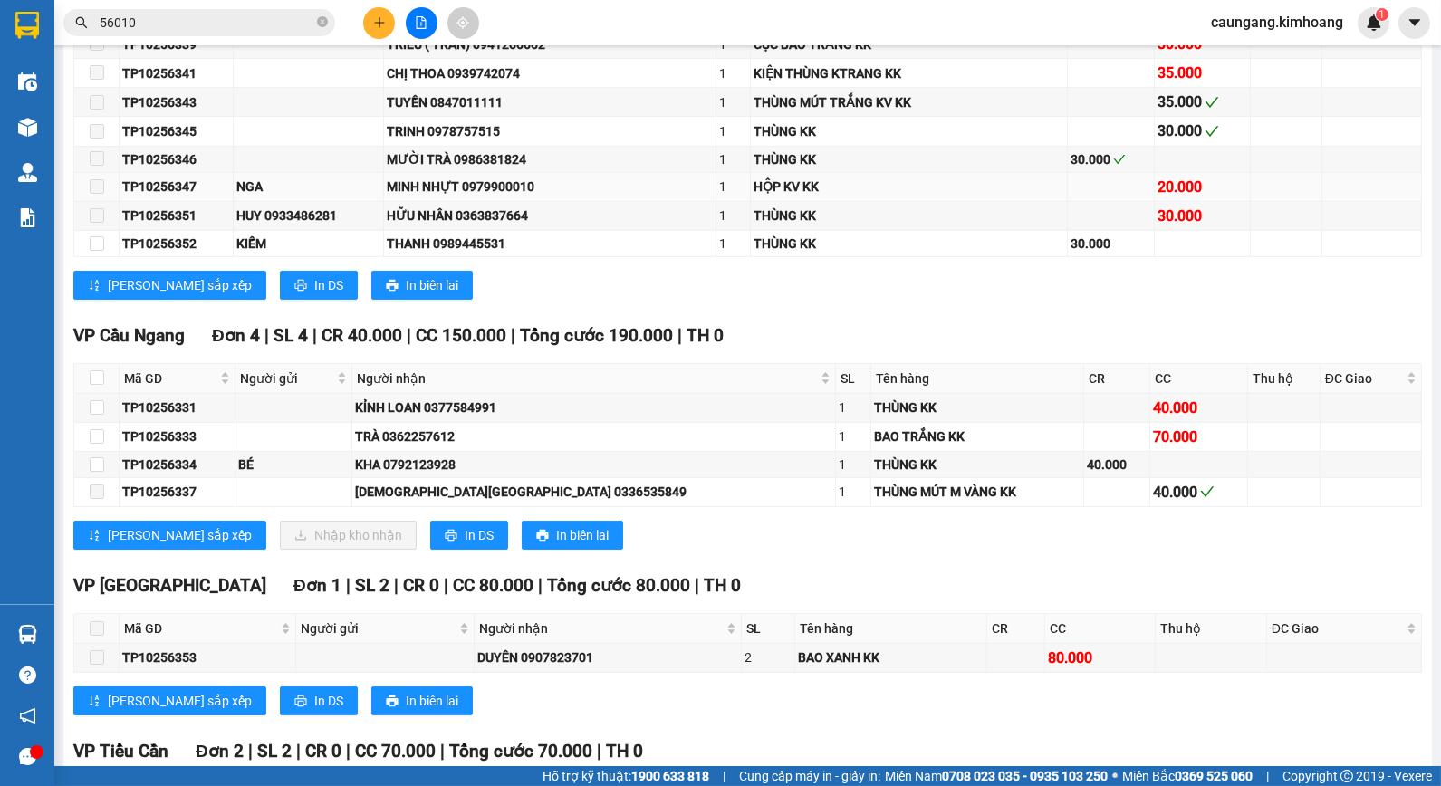
click at [340, 197] on div "NGA" at bounding box center [308, 187] width 144 height 20
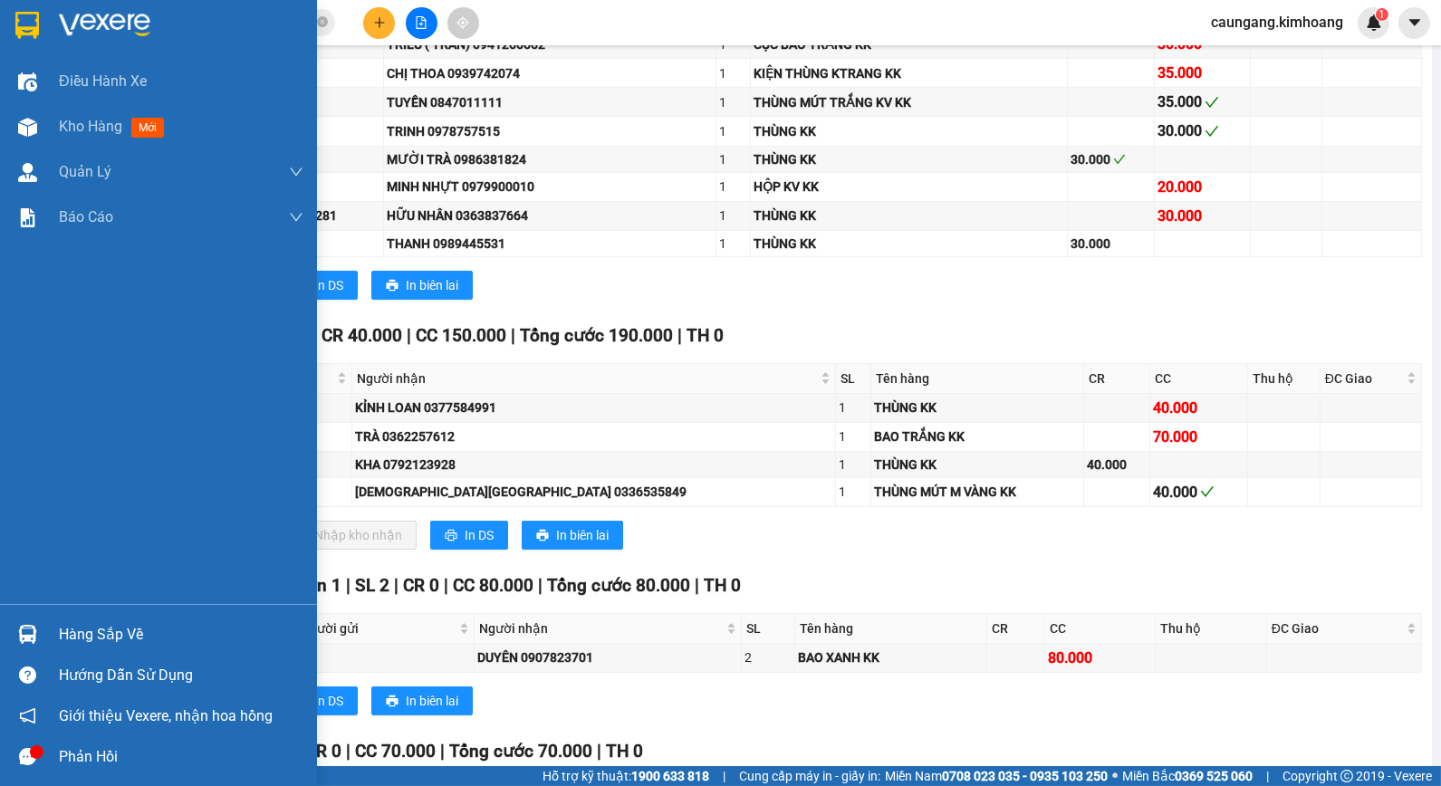
click at [39, 639] on div at bounding box center [28, 635] width 32 height 32
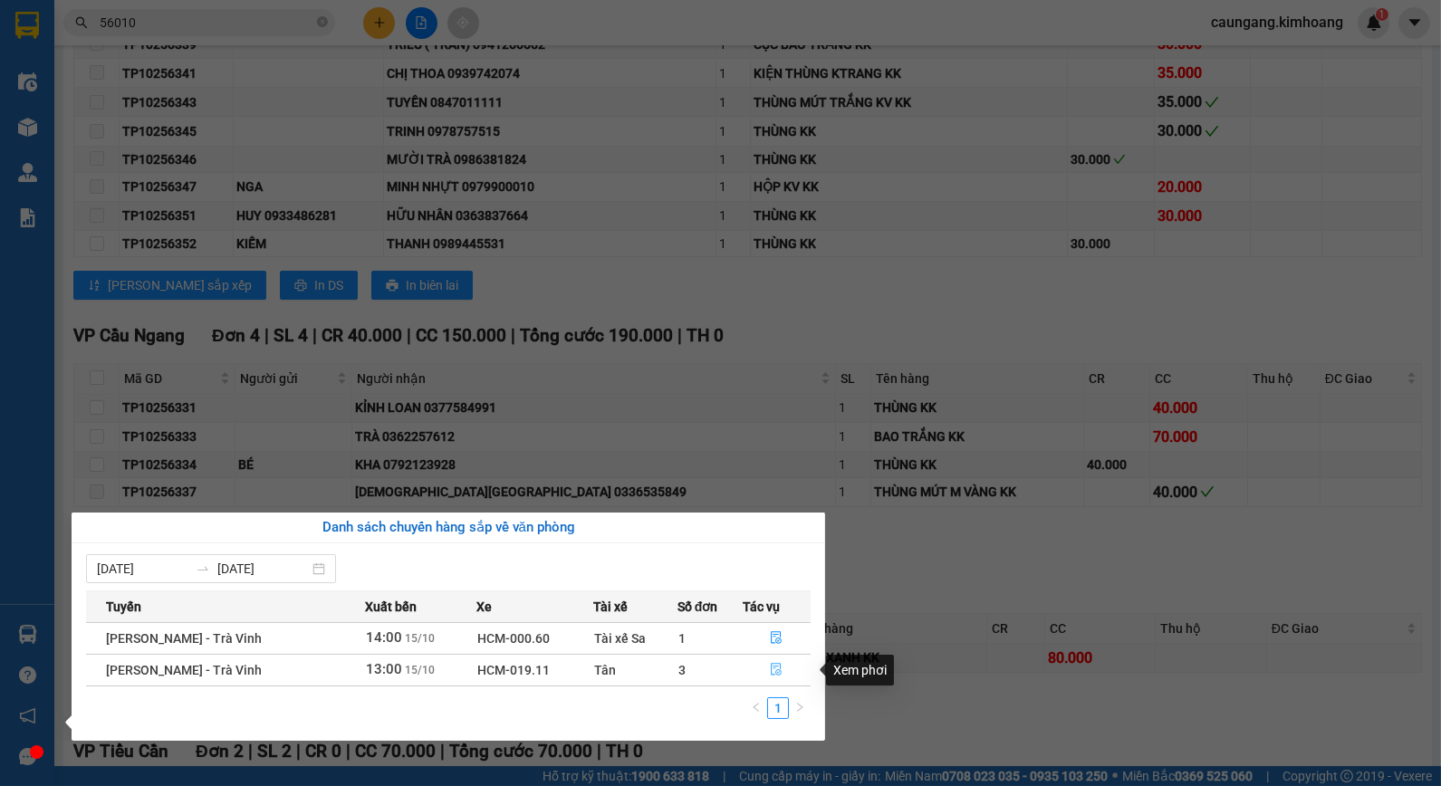
click at [770, 665] on icon "file-done" at bounding box center [776, 669] width 13 height 13
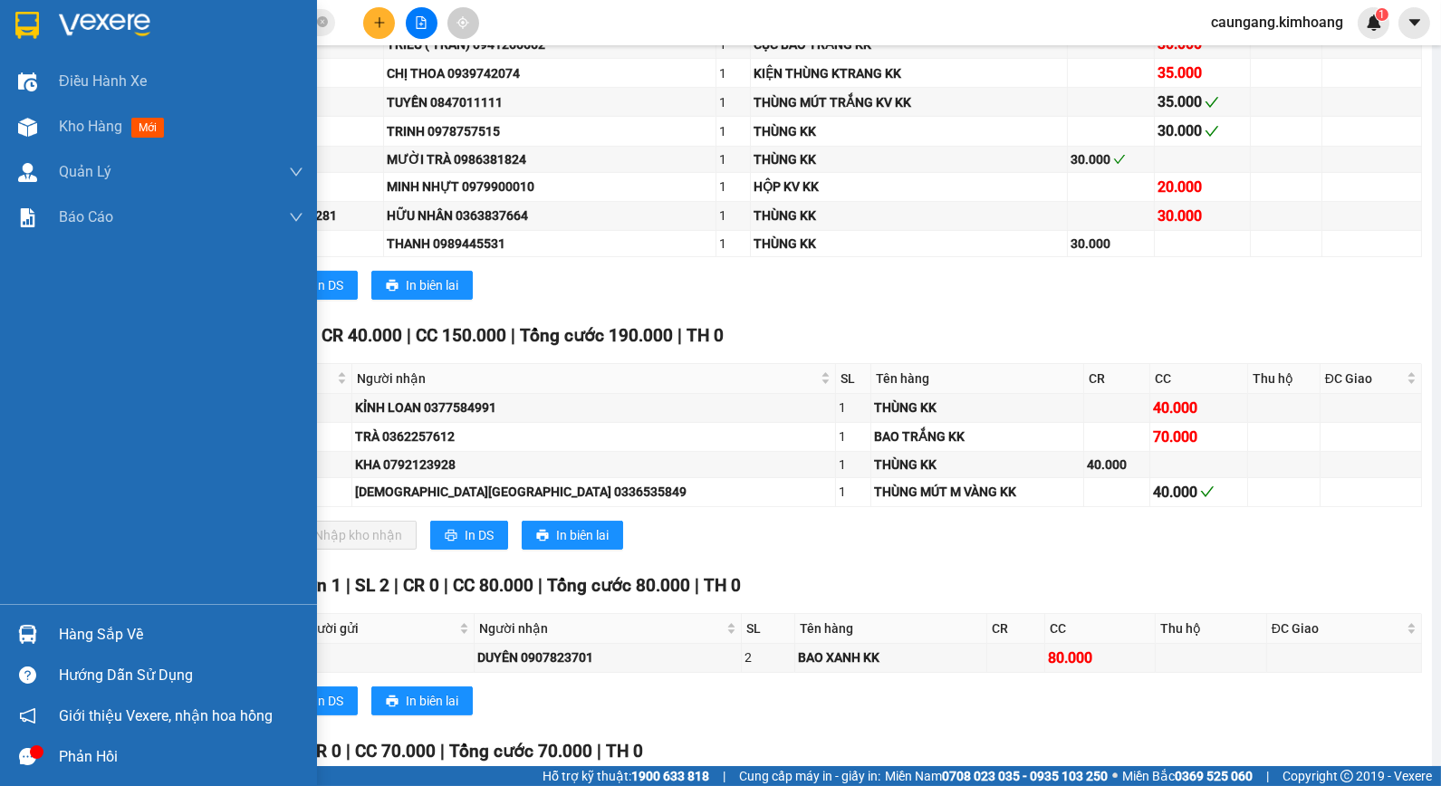
drag, startPoint x: 54, startPoint y: 640, endPoint x: 178, endPoint y: 672, distance: 127.2
click at [59, 645] on div "Hàng sắp về" at bounding box center [158, 634] width 317 height 41
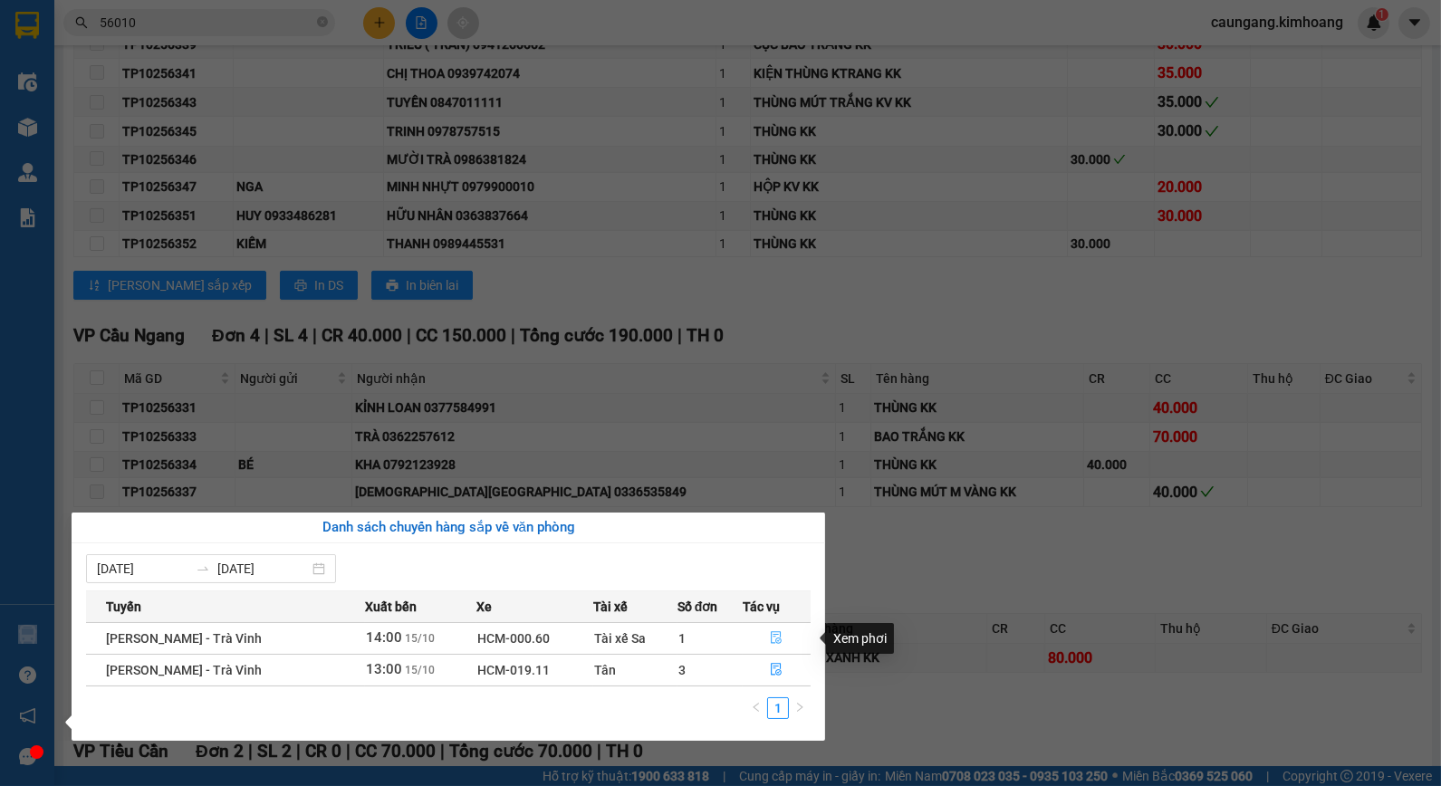
click at [771, 640] on icon "file-done" at bounding box center [776, 637] width 13 height 13
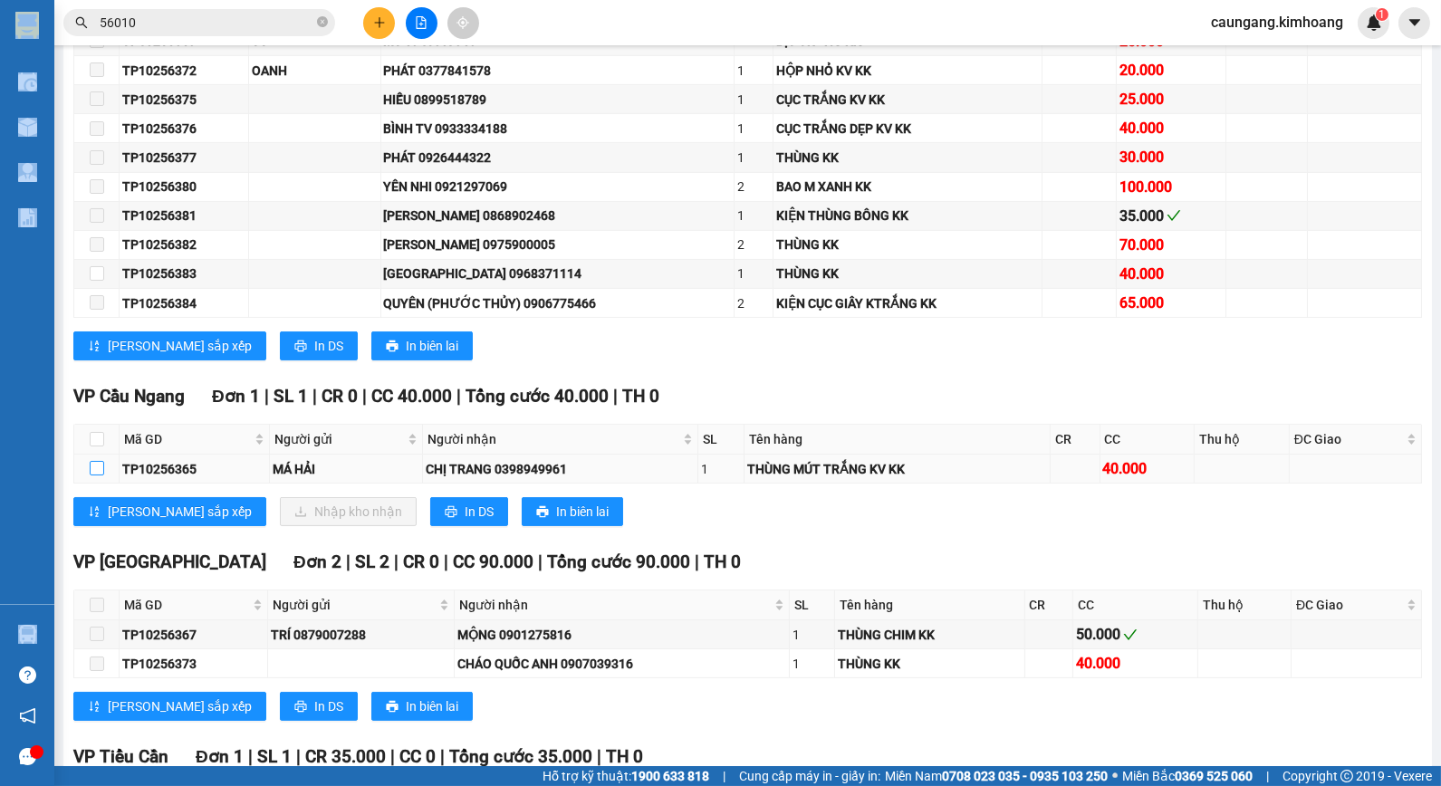
click at [101, 476] on input "checkbox" at bounding box center [97, 468] width 14 height 14
checkbox input "true"
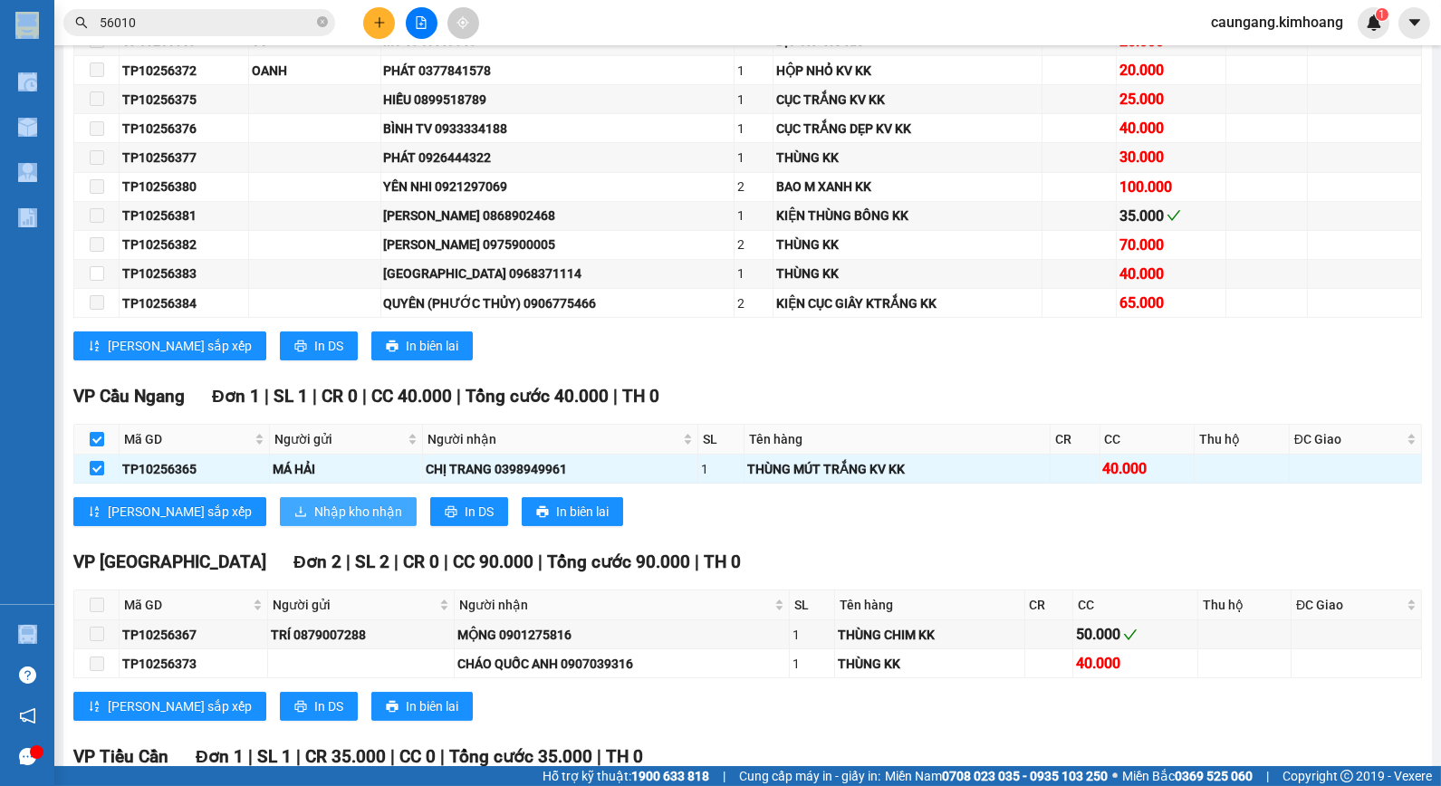
click at [314, 522] on span "Nhập kho nhận" at bounding box center [358, 512] width 88 height 20
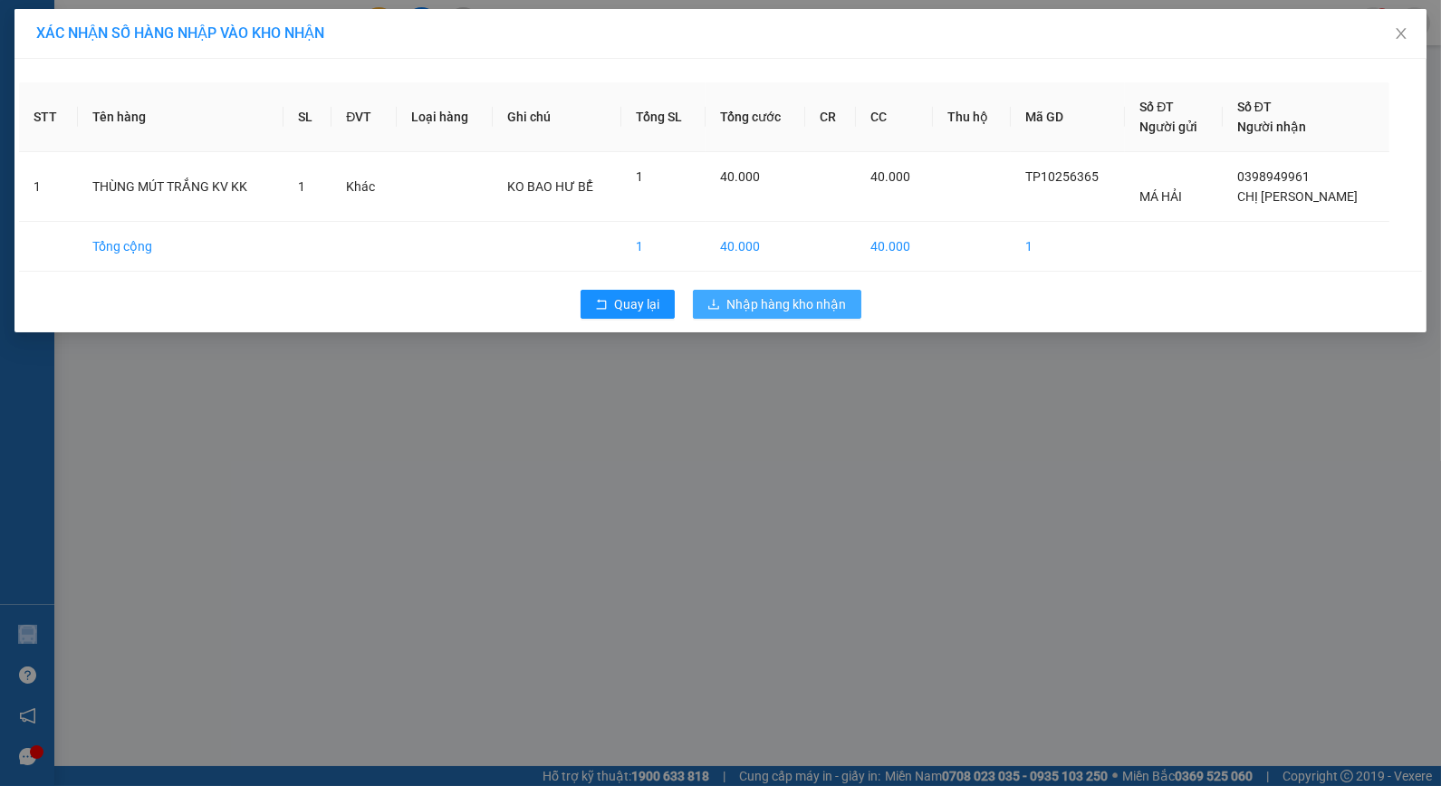
click at [726, 310] on button "Nhập hàng kho nhận" at bounding box center [777, 304] width 168 height 29
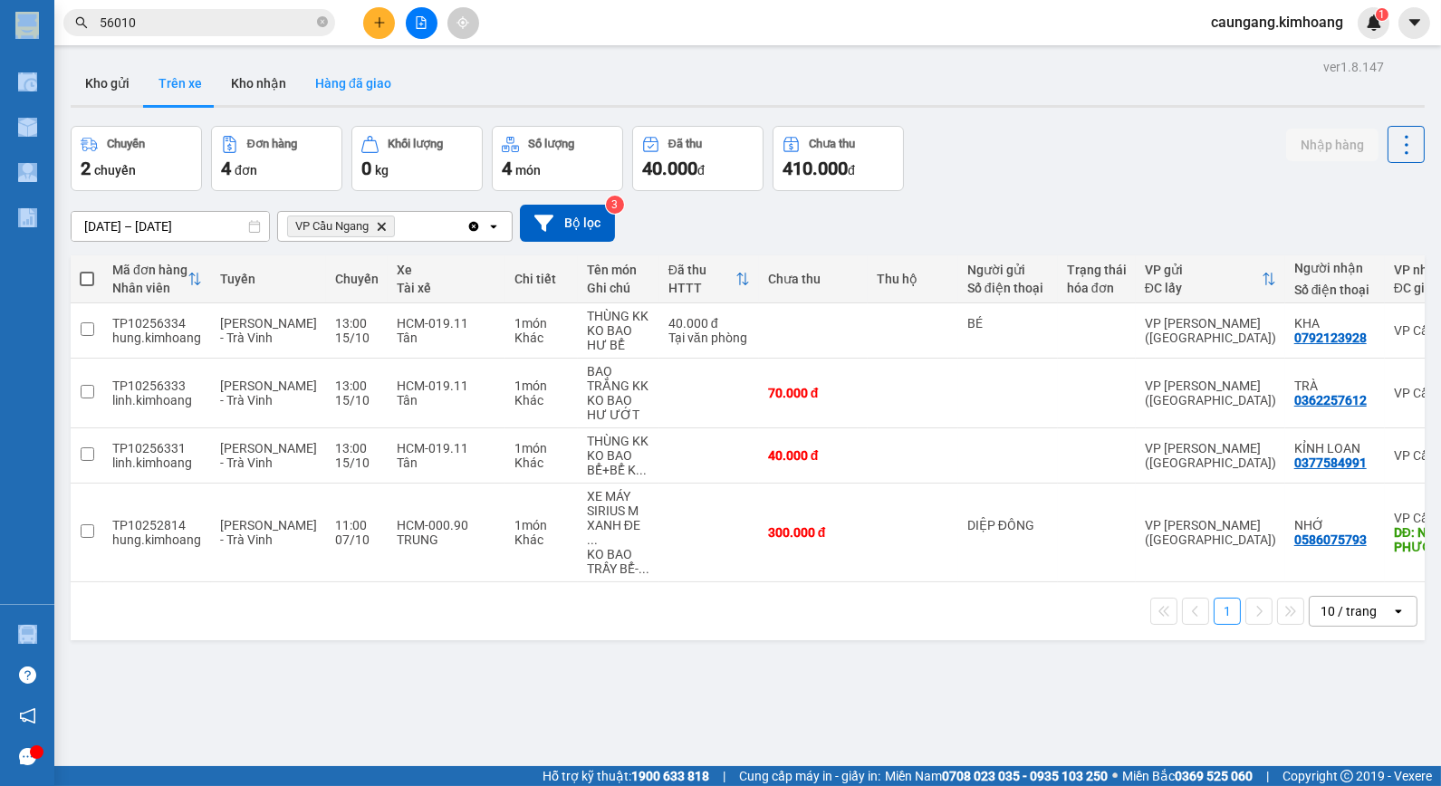
click at [335, 88] on button "Hàng đã giao" at bounding box center [353, 83] width 105 height 43
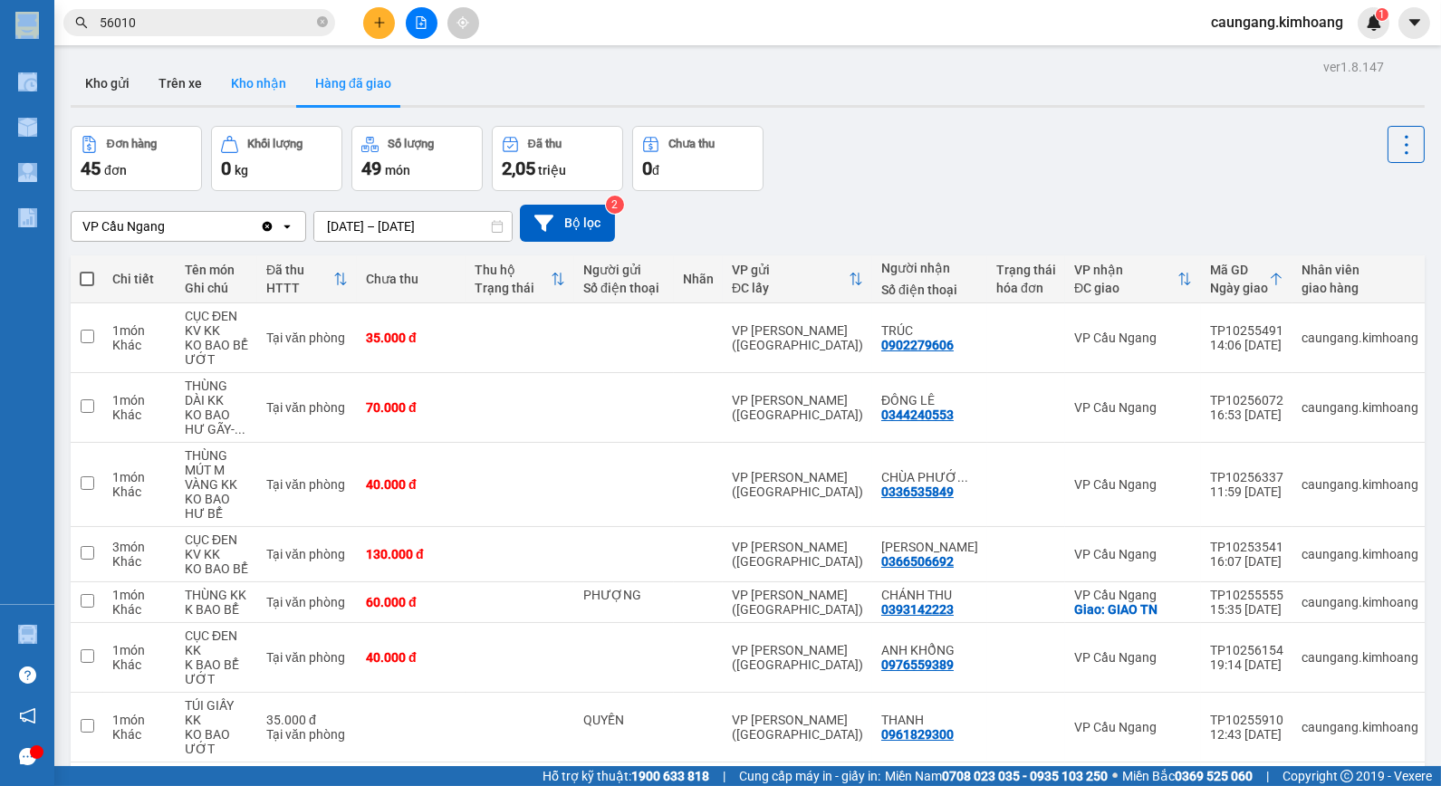
click at [264, 92] on button "Kho nhận" at bounding box center [258, 83] width 84 height 43
